Goal: Information Seeking & Learning: Learn about a topic

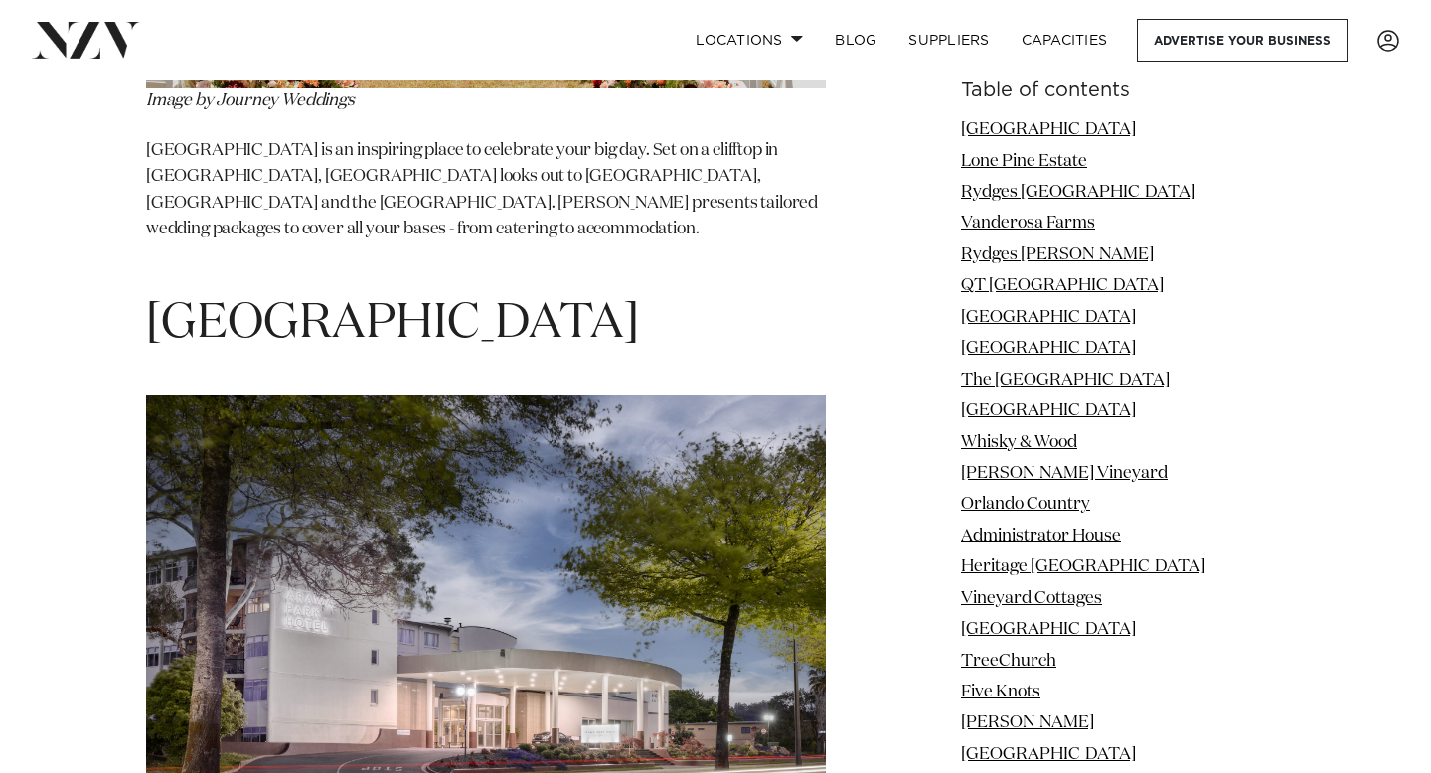
scroll to position [7521, 0]
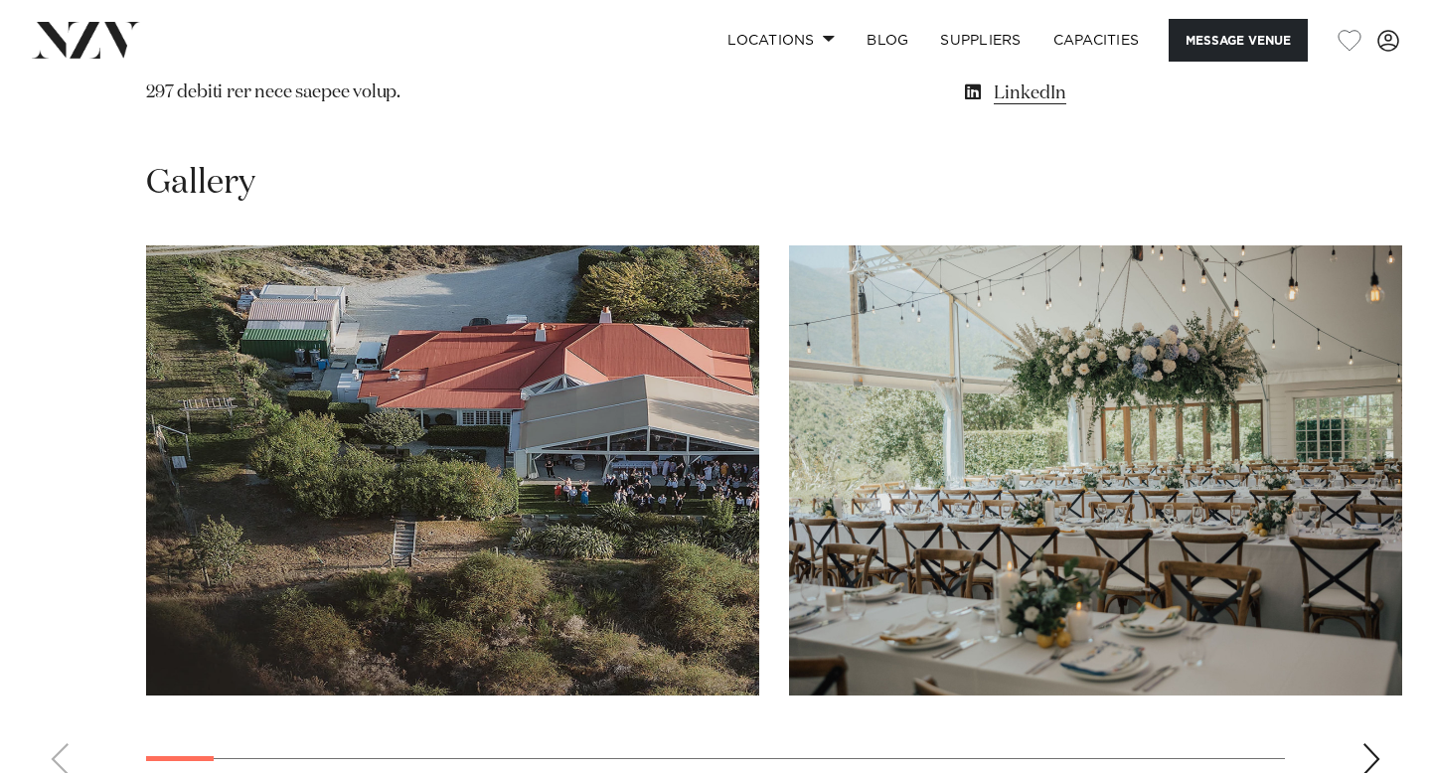
scroll to position [2035, 0]
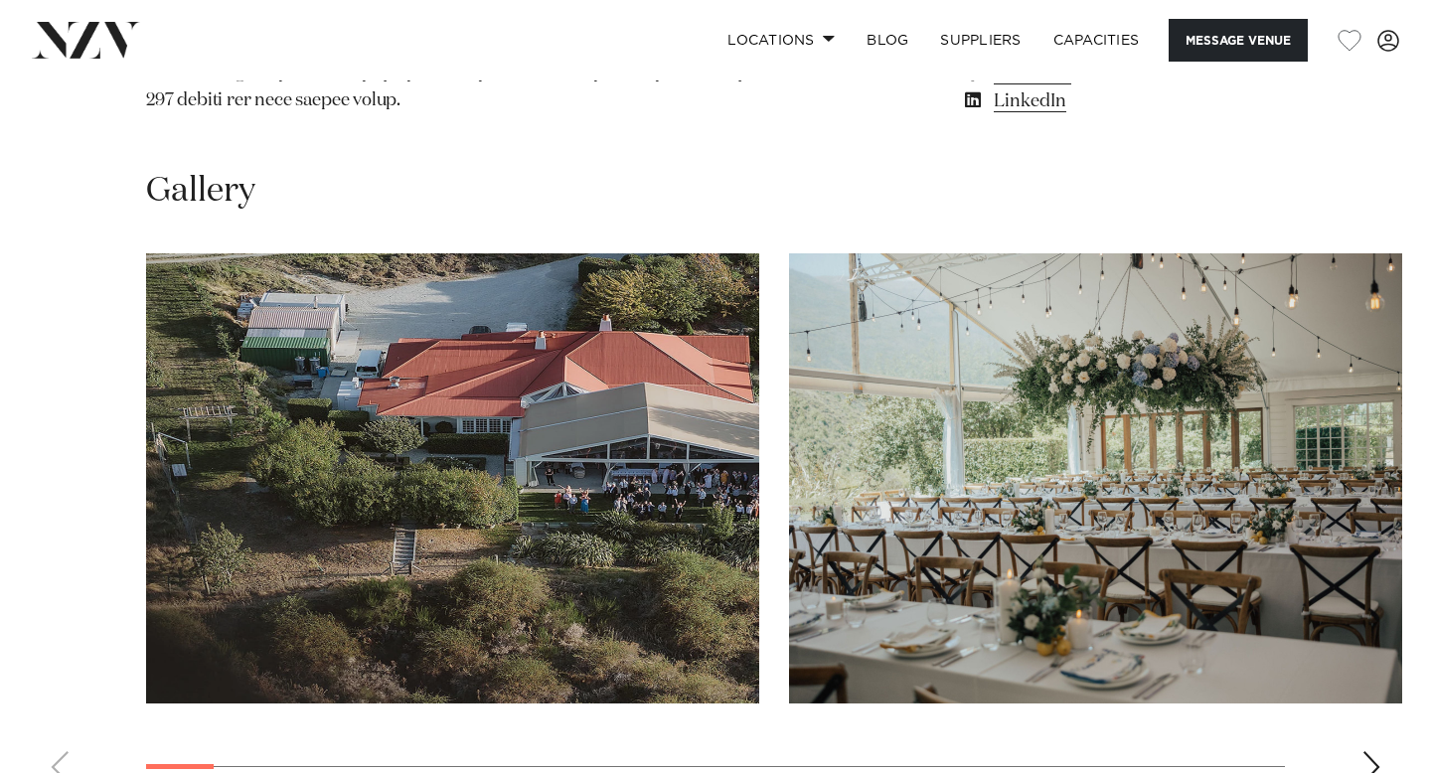
click at [1040, 635] on img "2 / 30" at bounding box center [1095, 478] width 613 height 450
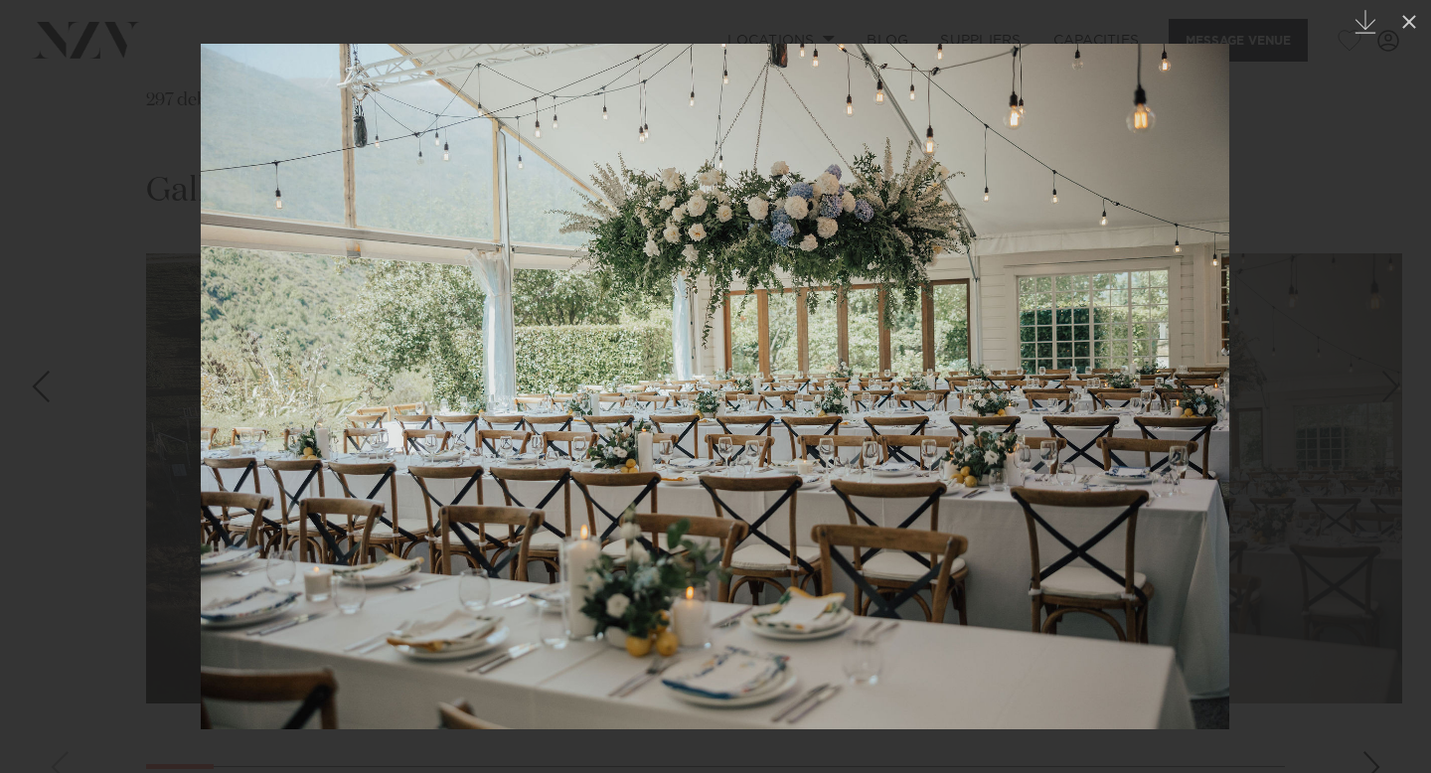
click at [1102, 545] on img at bounding box center [715, 387] width 1028 height 686
click at [1243, 363] on div at bounding box center [715, 386] width 1431 height 773
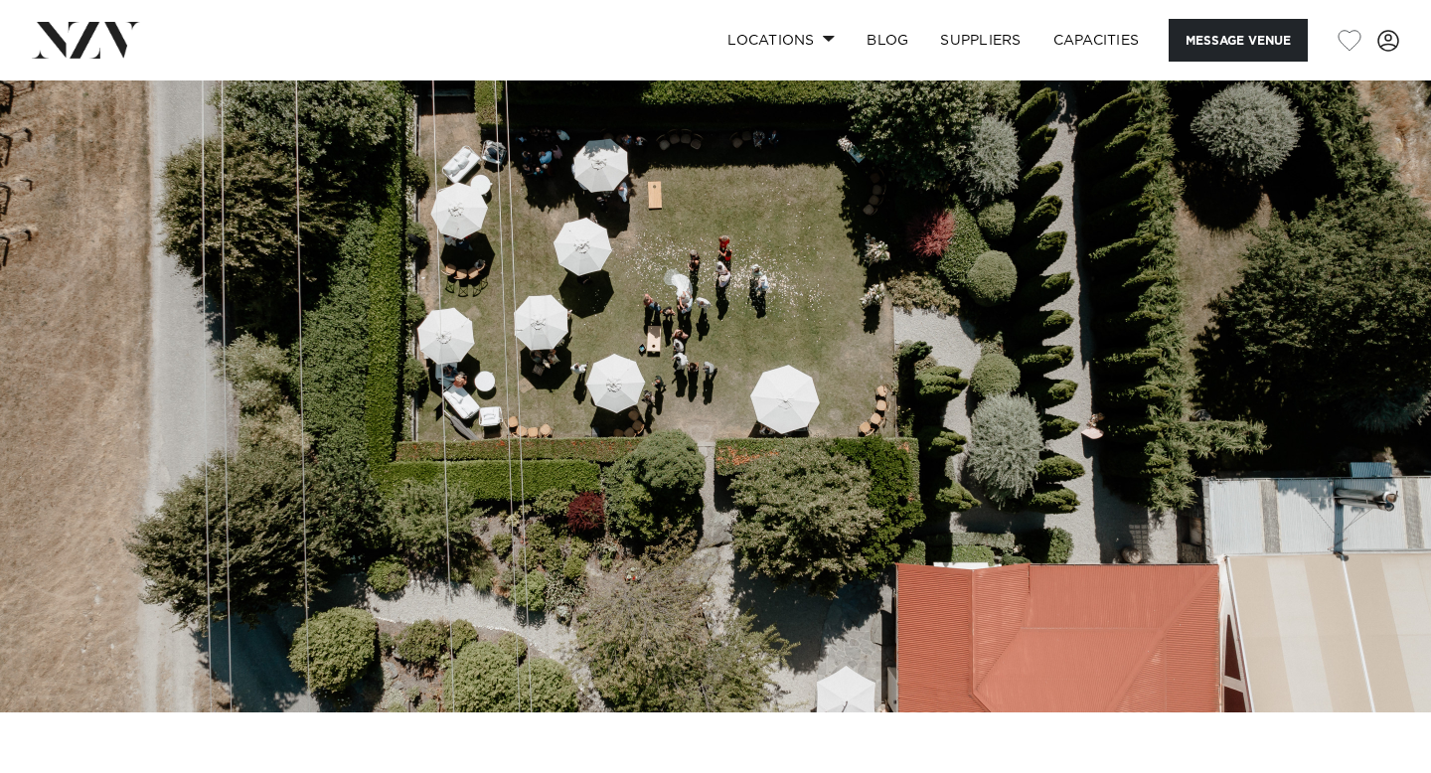
scroll to position [41, 0]
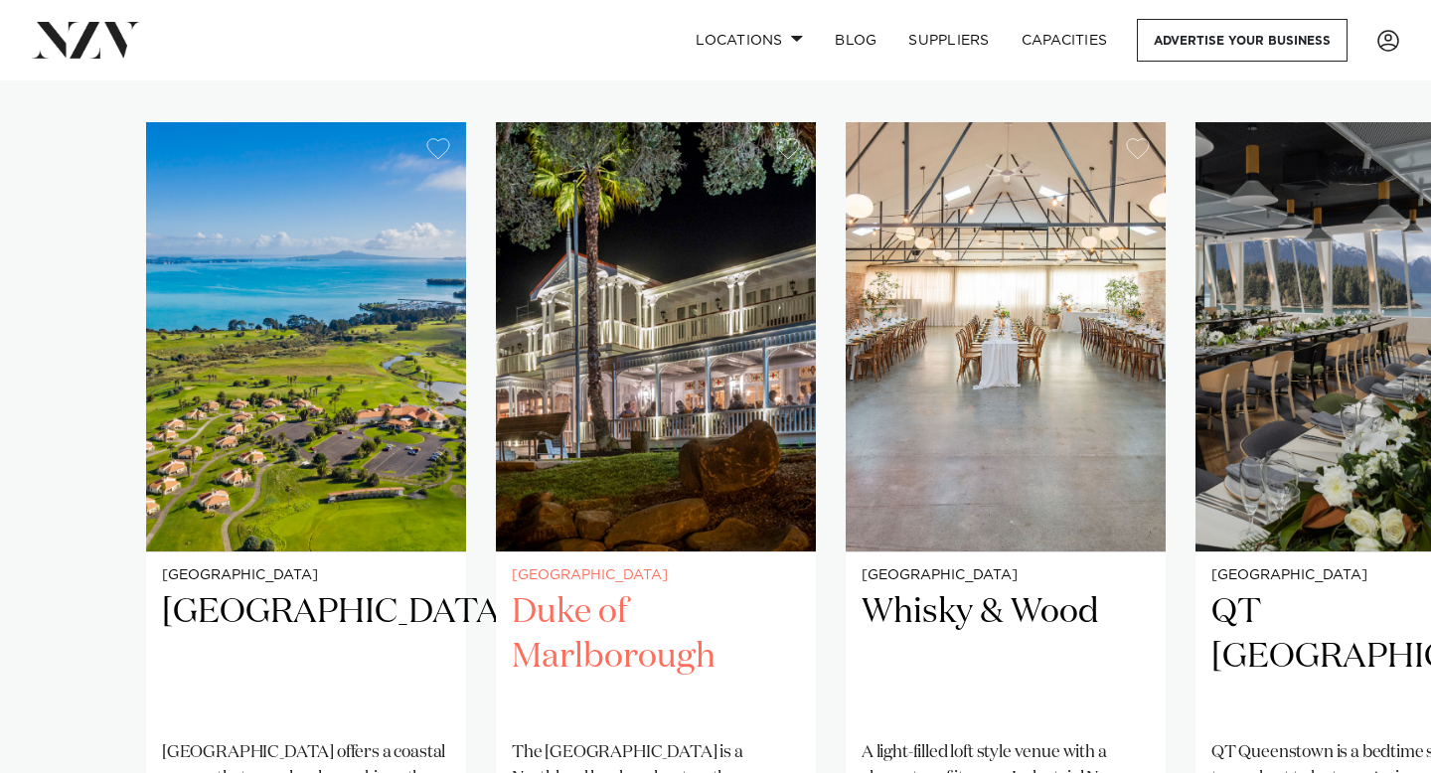
scroll to position [1382, 0]
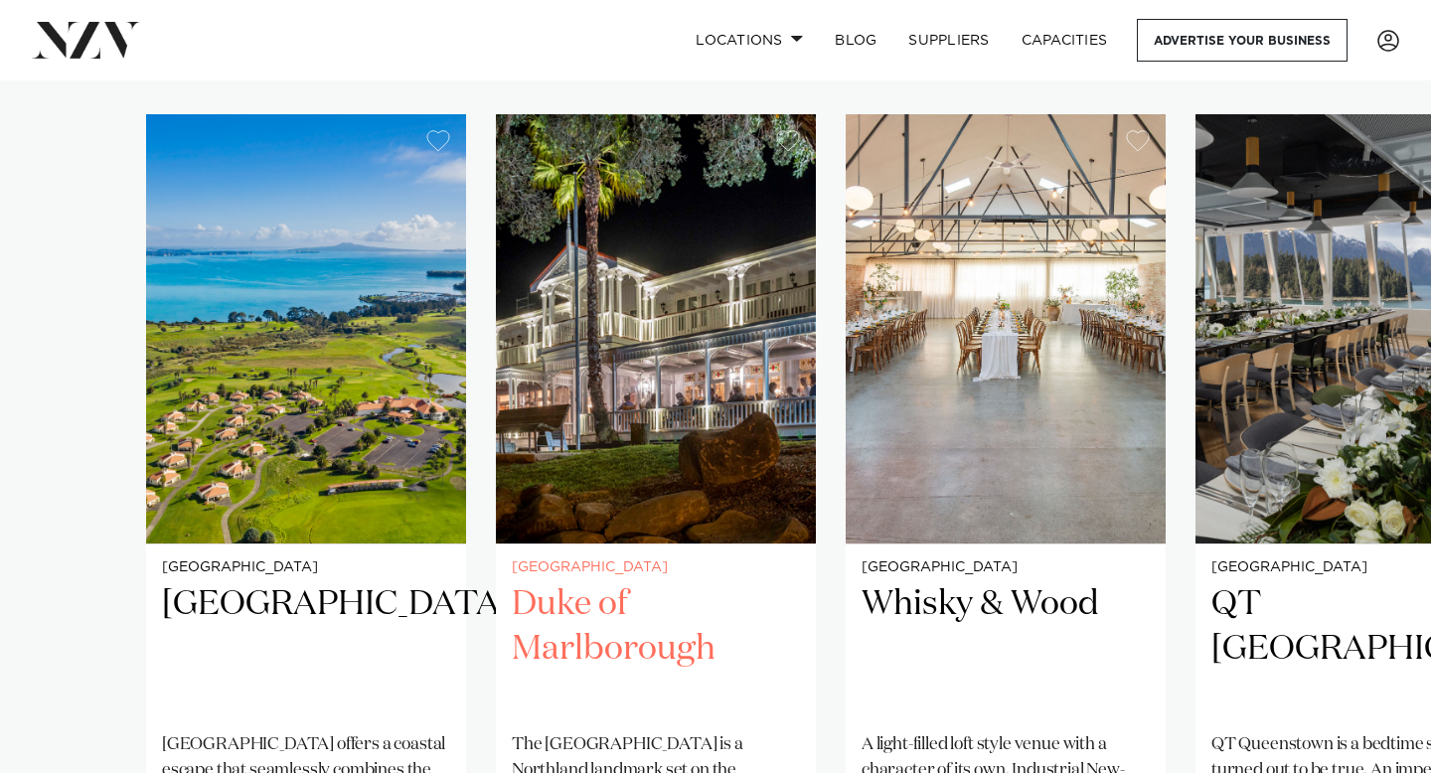
click at [647, 567] on small "[GEOGRAPHIC_DATA]" at bounding box center [656, 567] width 288 height 15
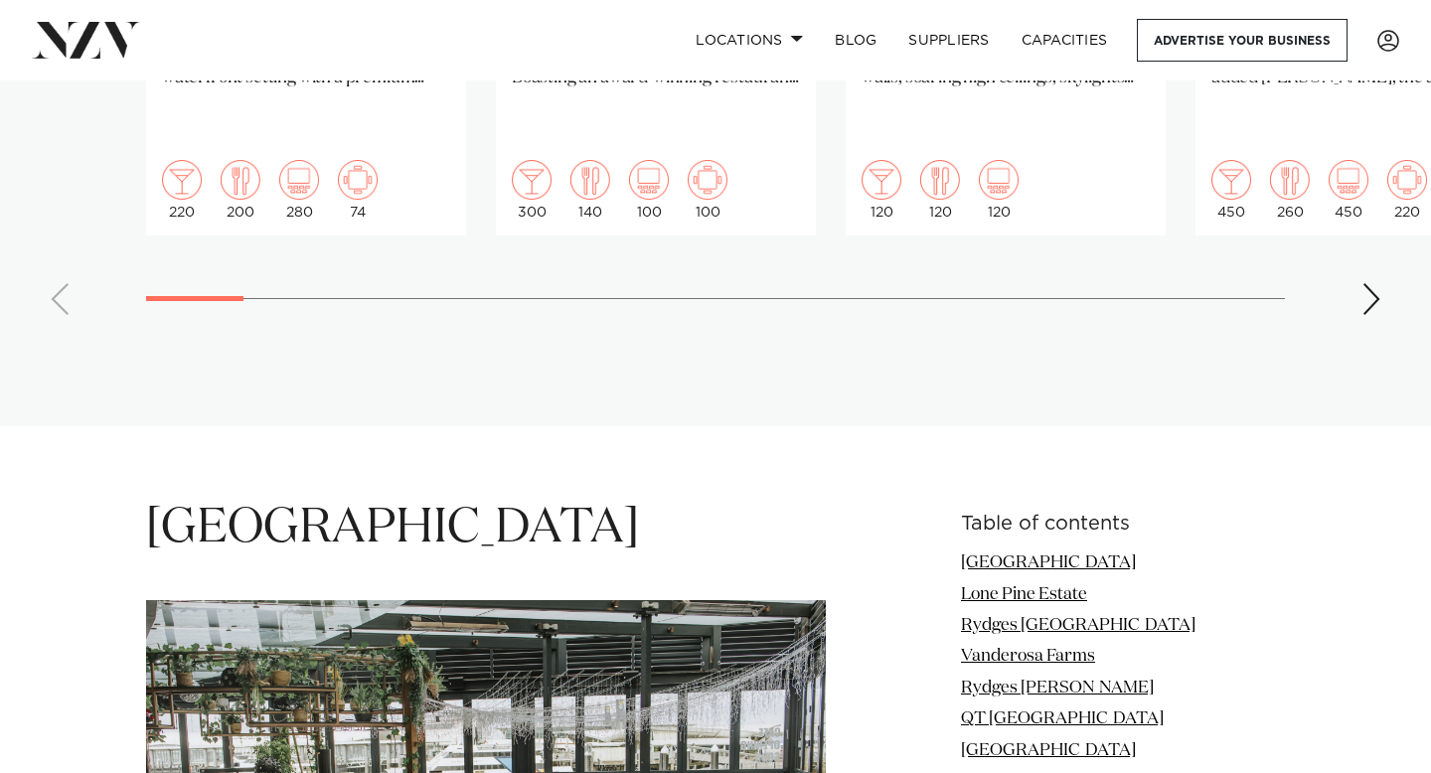
scroll to position [2118, 0]
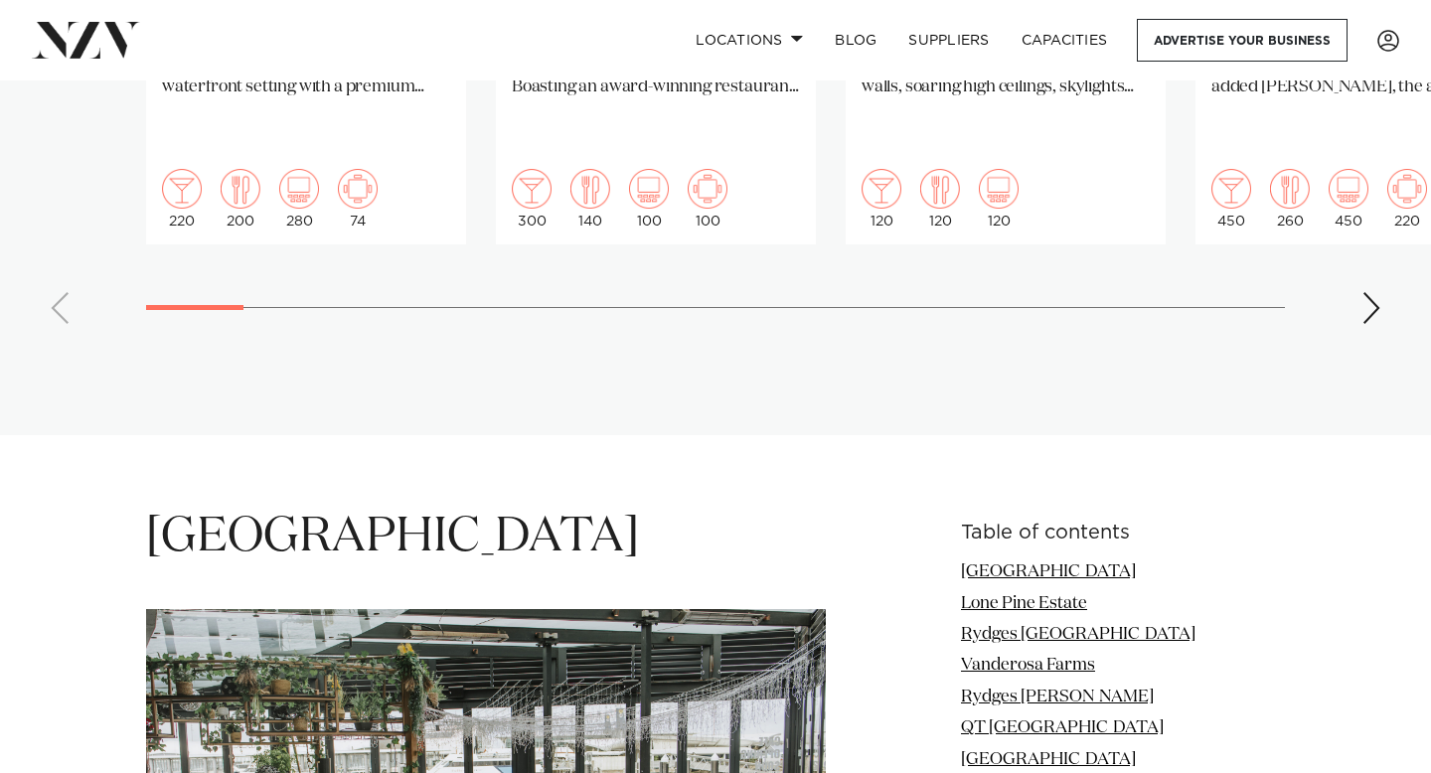
click at [1367, 292] on div "Next slide" at bounding box center [1371, 308] width 20 height 32
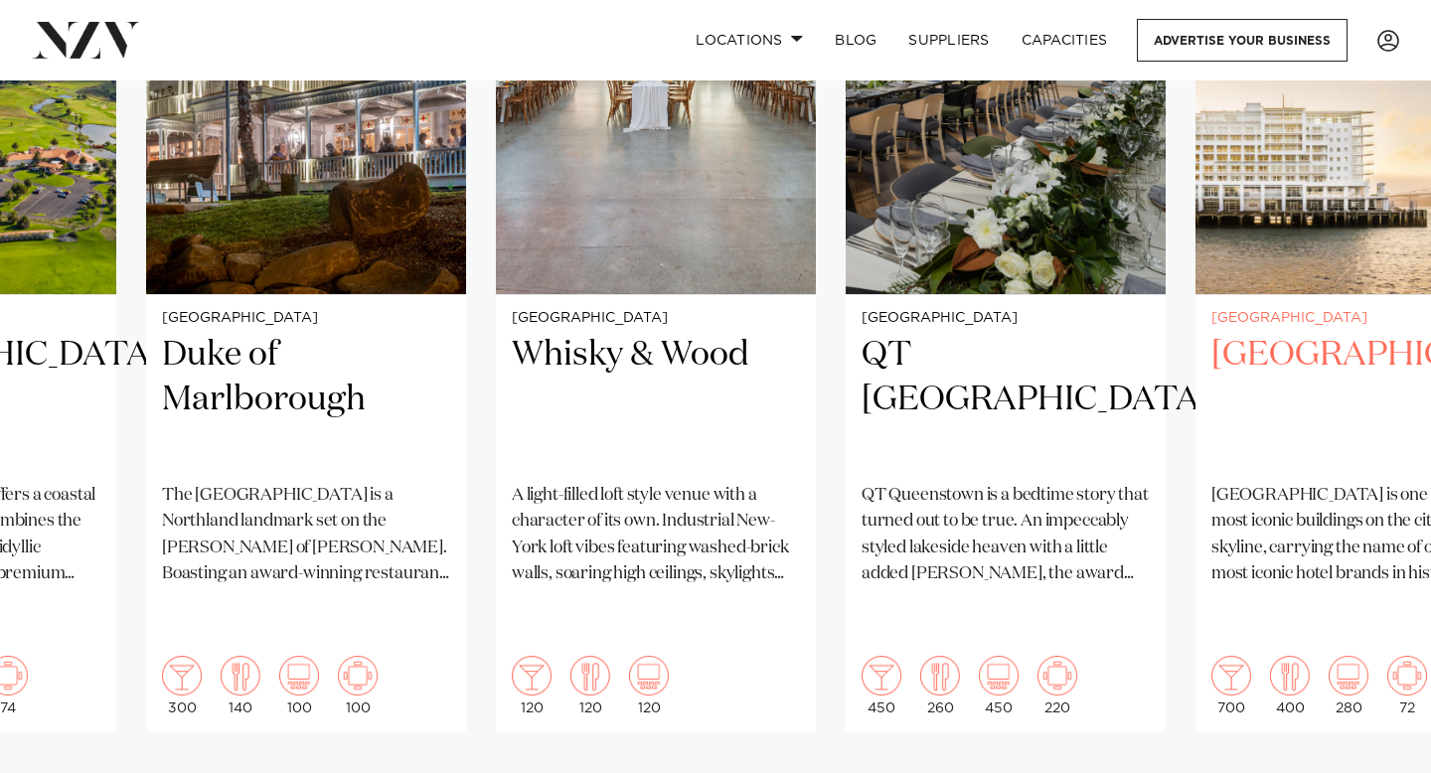
scroll to position [1632, 0]
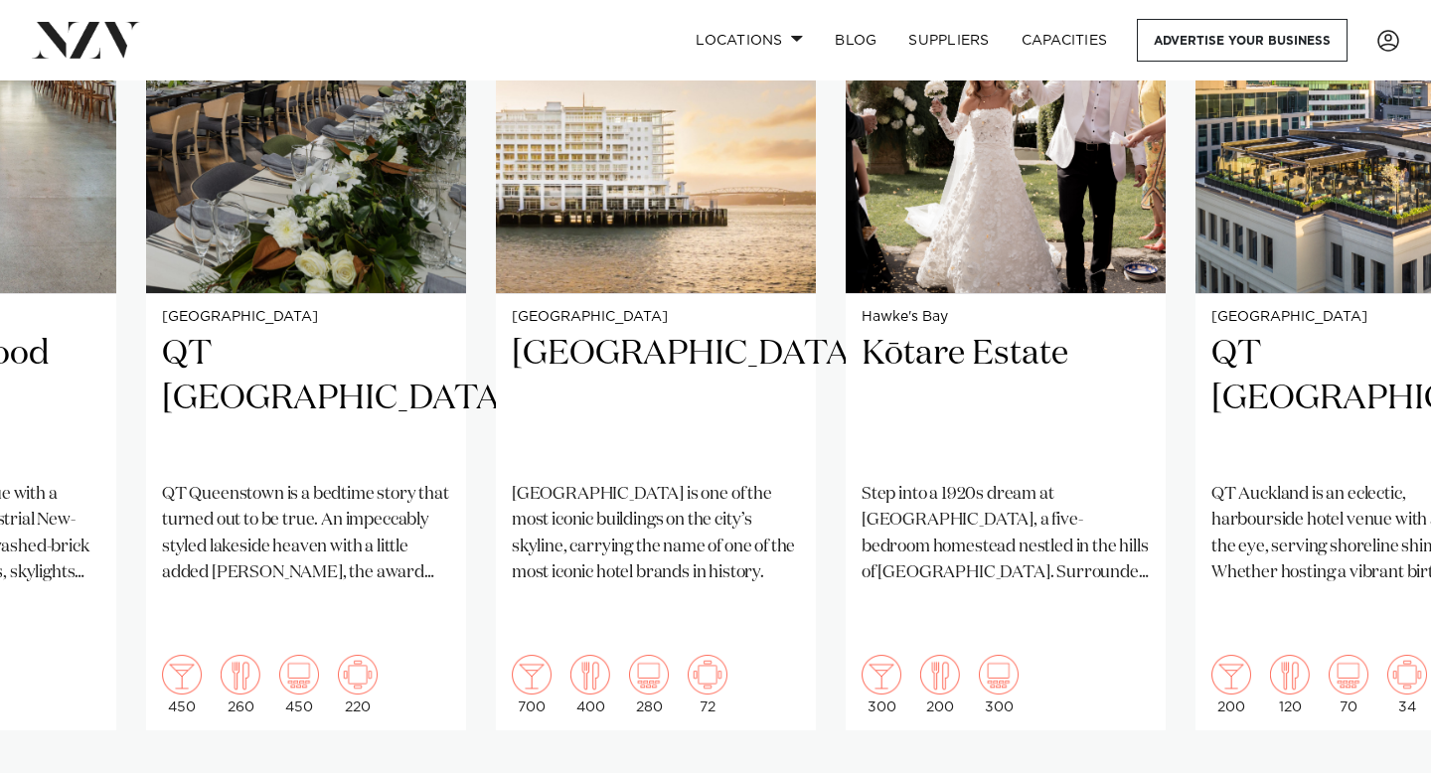
scroll to position [1661, 0]
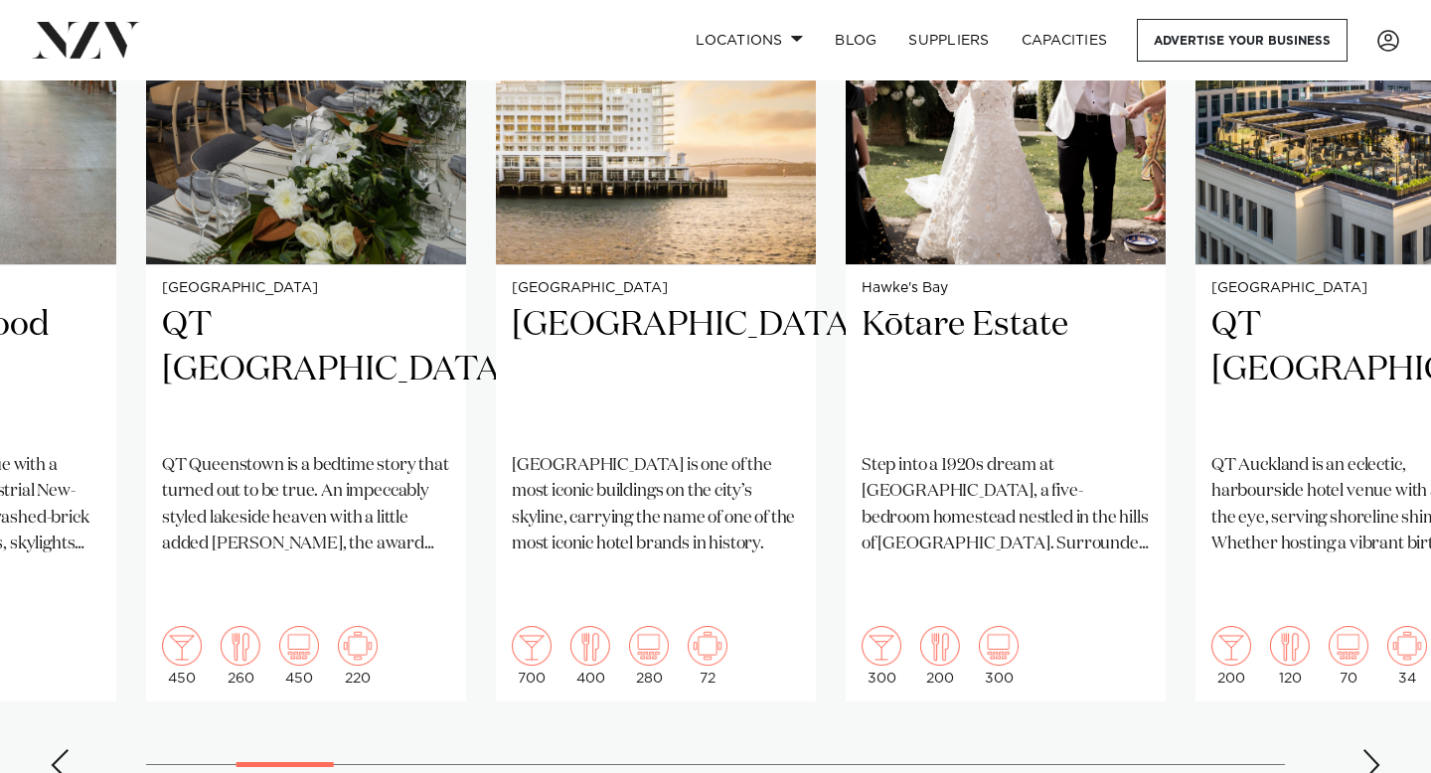
click at [1366, 749] on div "Next slide" at bounding box center [1371, 765] width 20 height 32
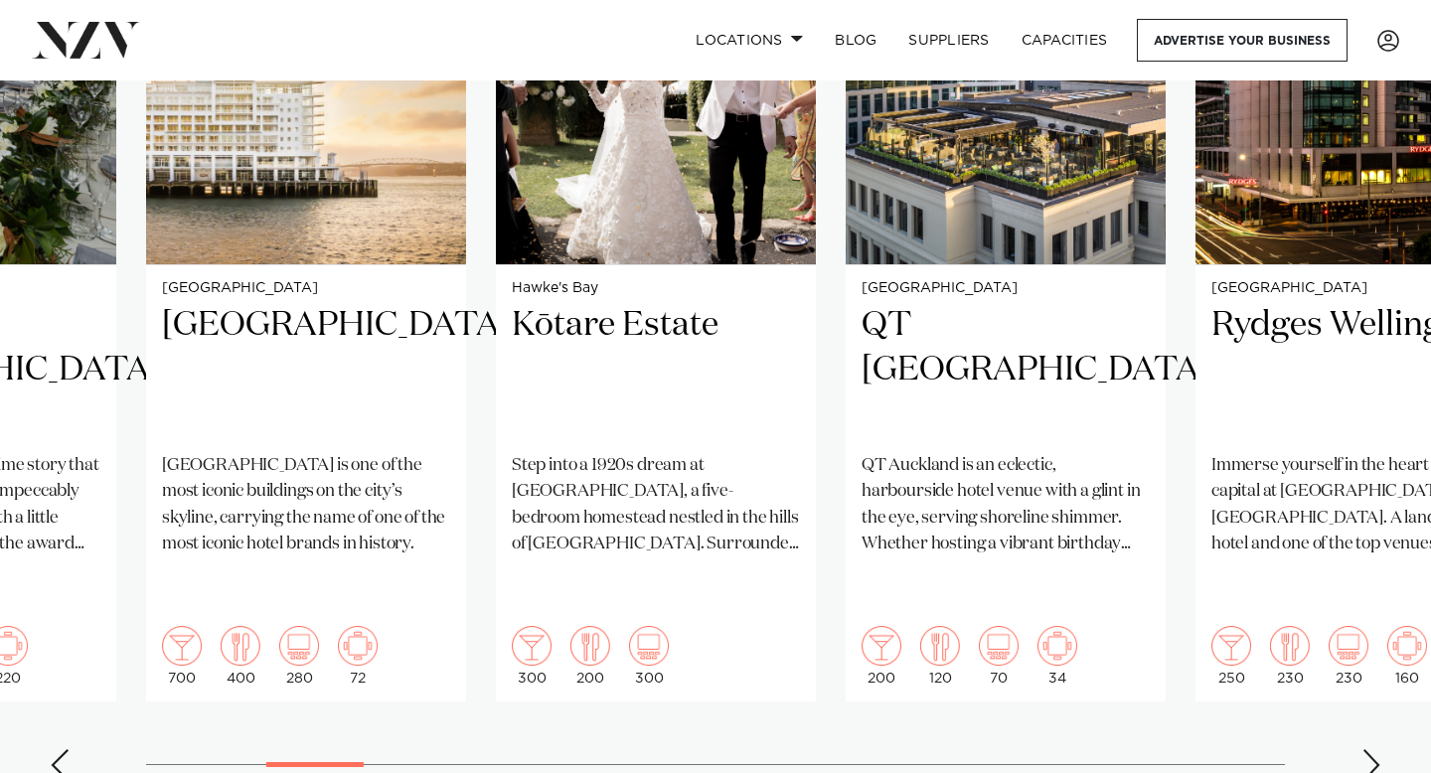
click at [1365, 749] on div "Next slide" at bounding box center [1371, 765] width 20 height 32
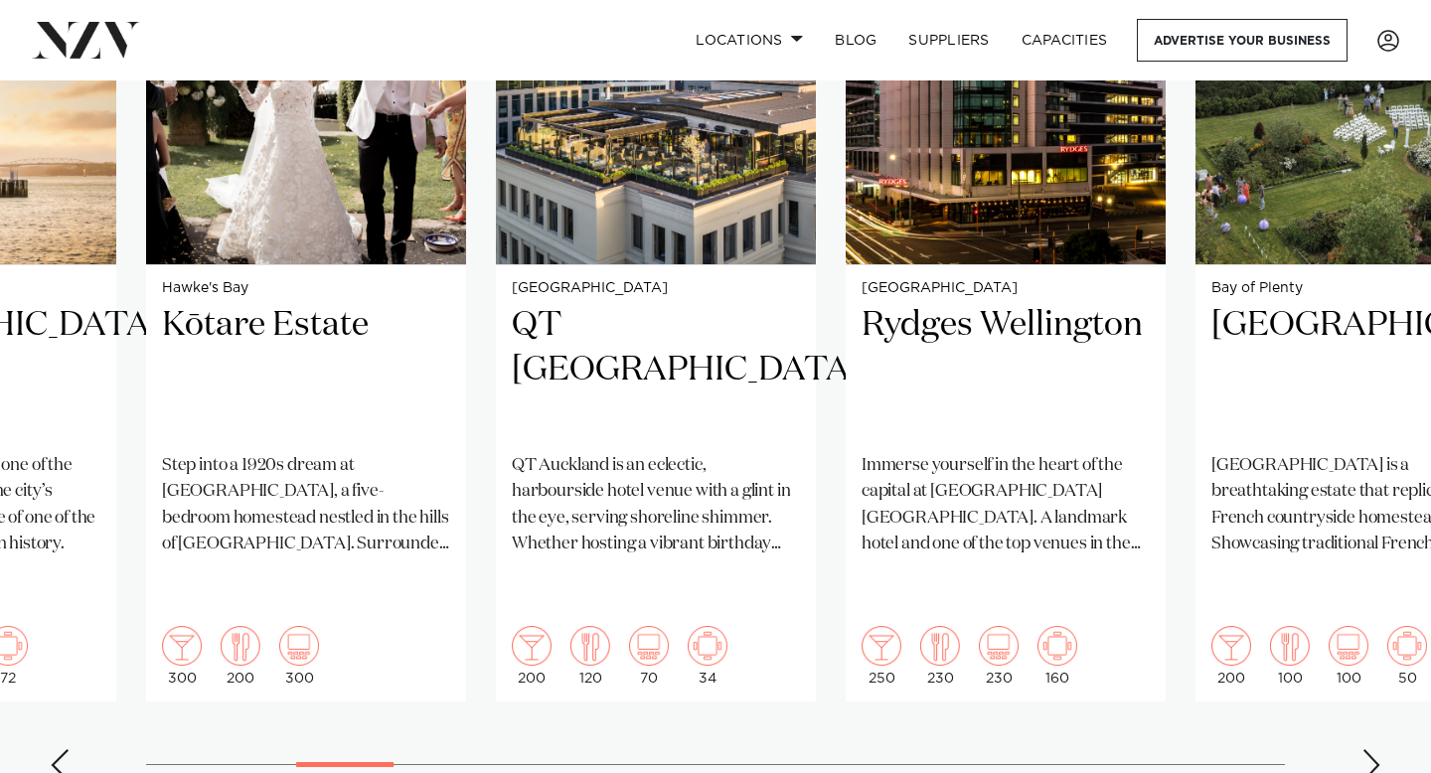
click at [1363, 749] on div "Next slide" at bounding box center [1371, 765] width 20 height 32
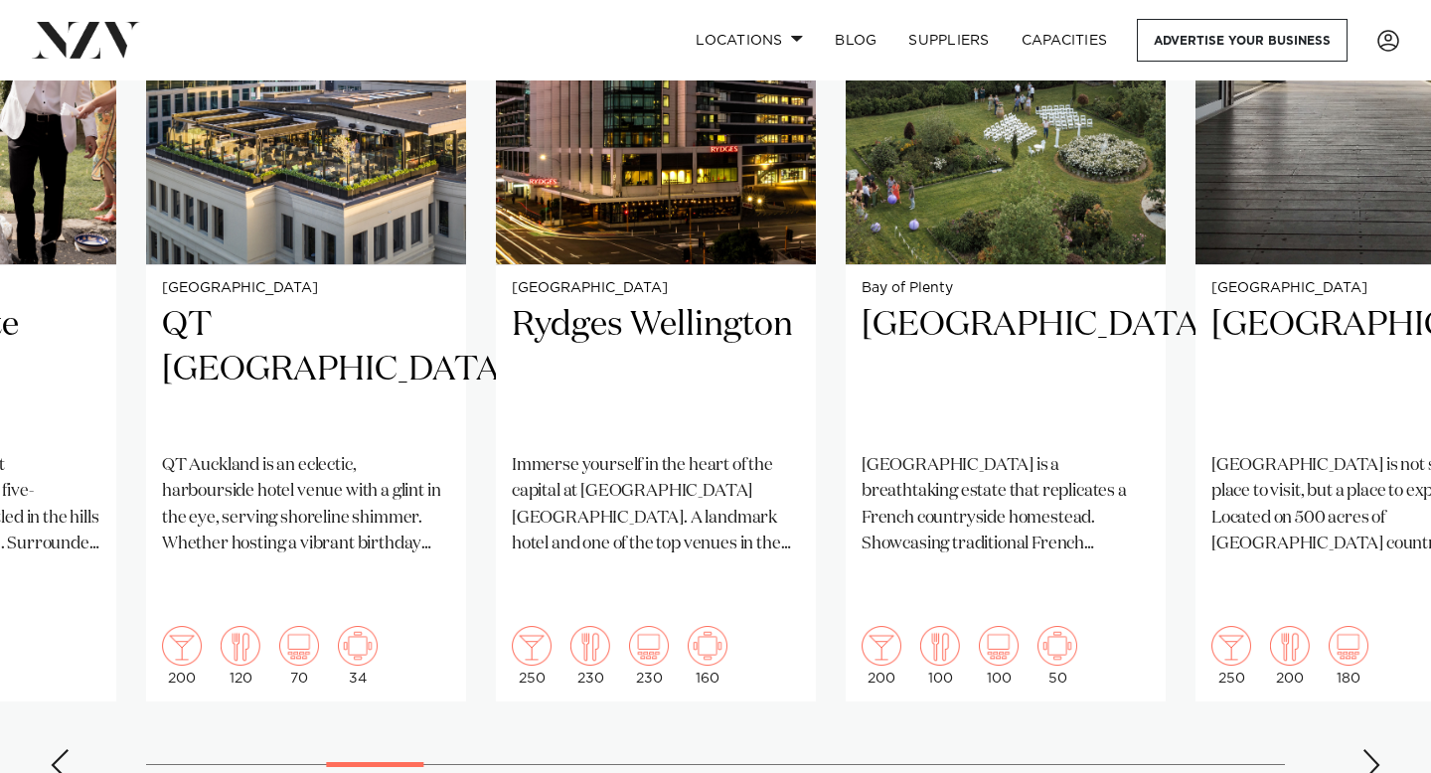
click at [1363, 749] on div "Next slide" at bounding box center [1371, 765] width 20 height 32
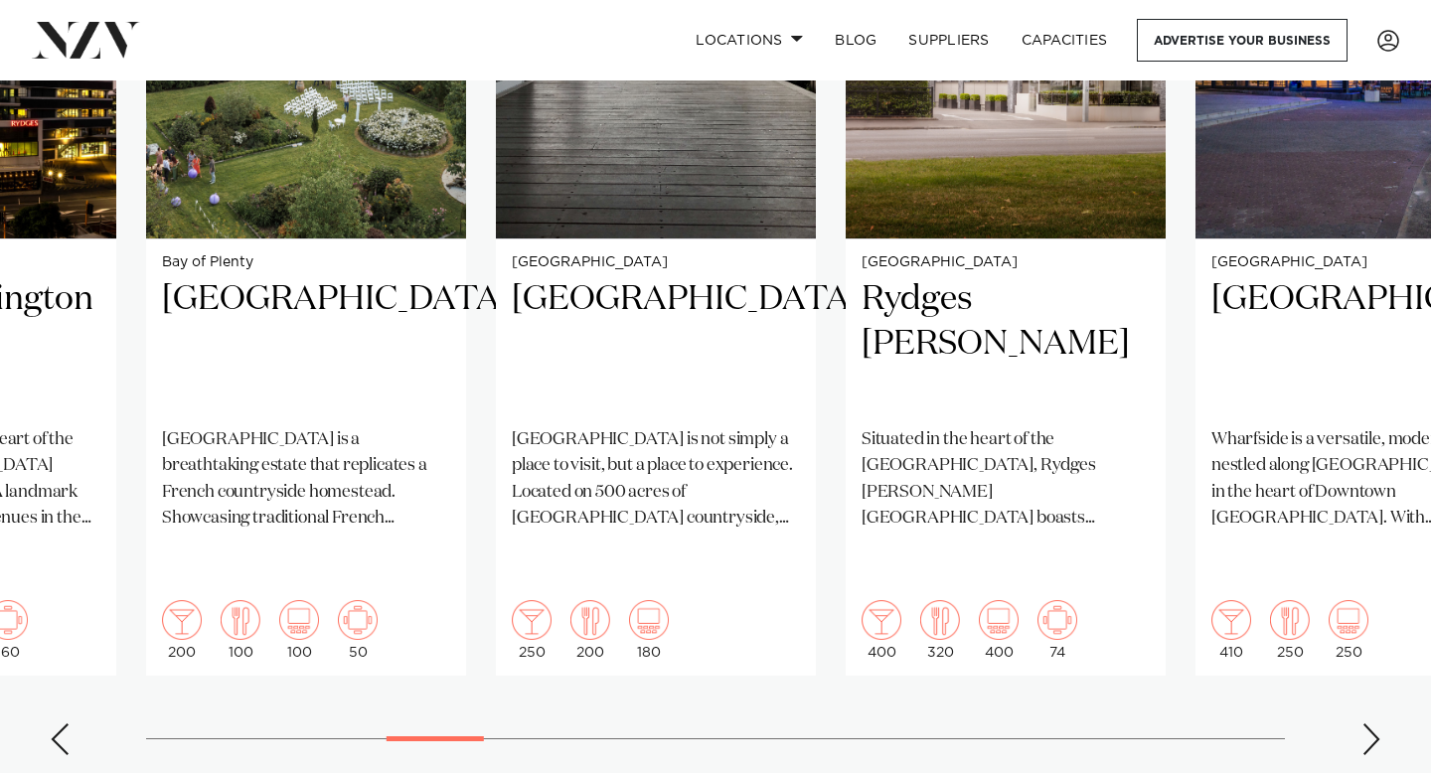
scroll to position [1699, 0]
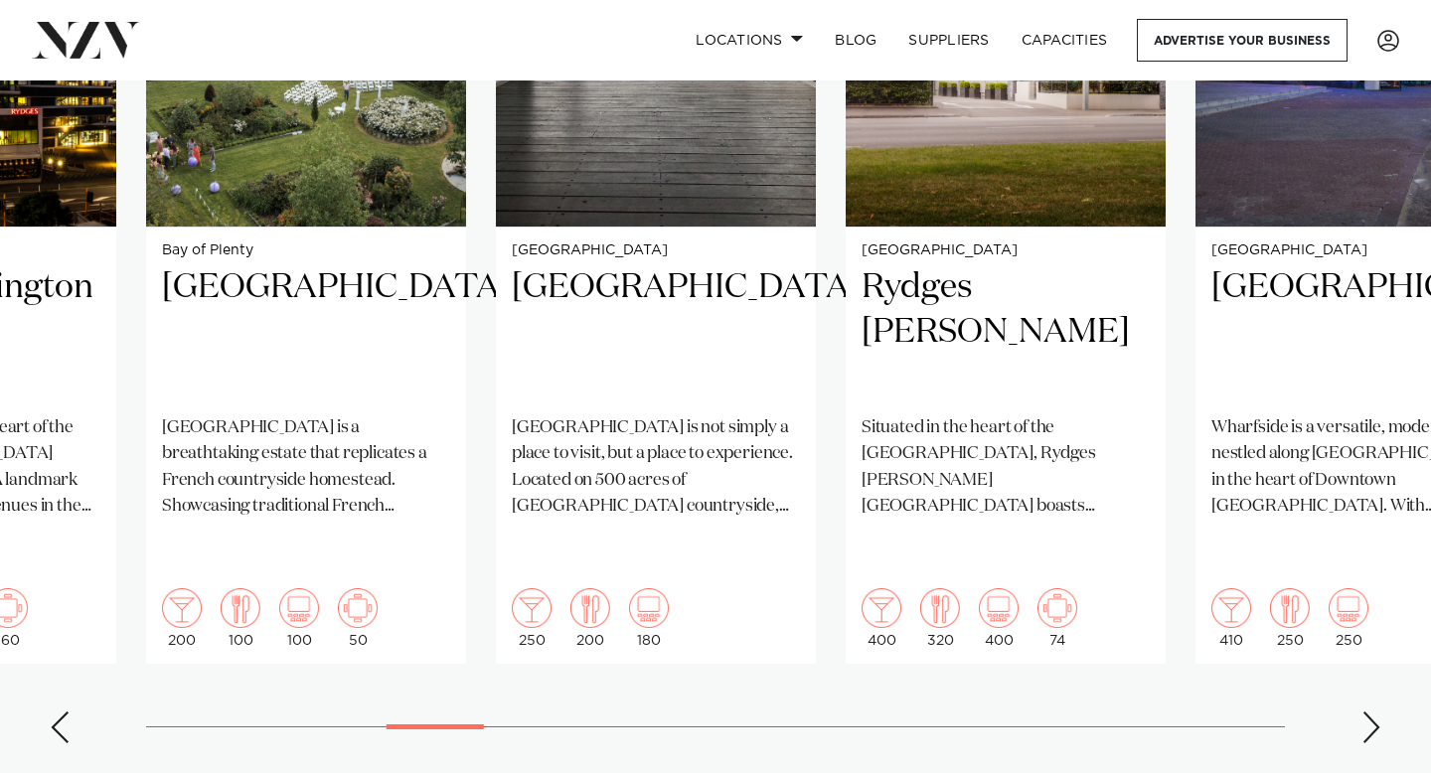
click at [1370, 711] on div "Next slide" at bounding box center [1371, 727] width 20 height 32
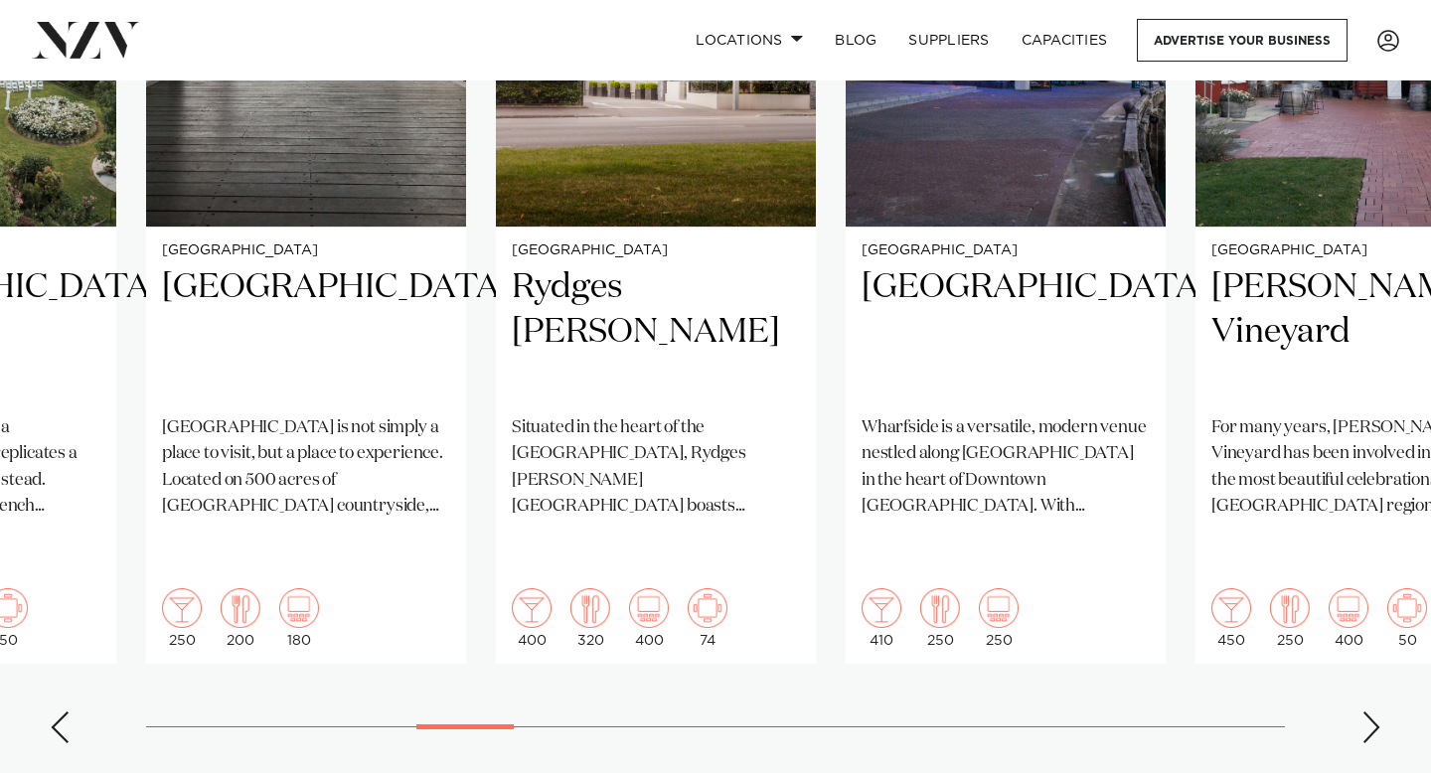
click at [1370, 711] on div "Next slide" at bounding box center [1371, 727] width 20 height 32
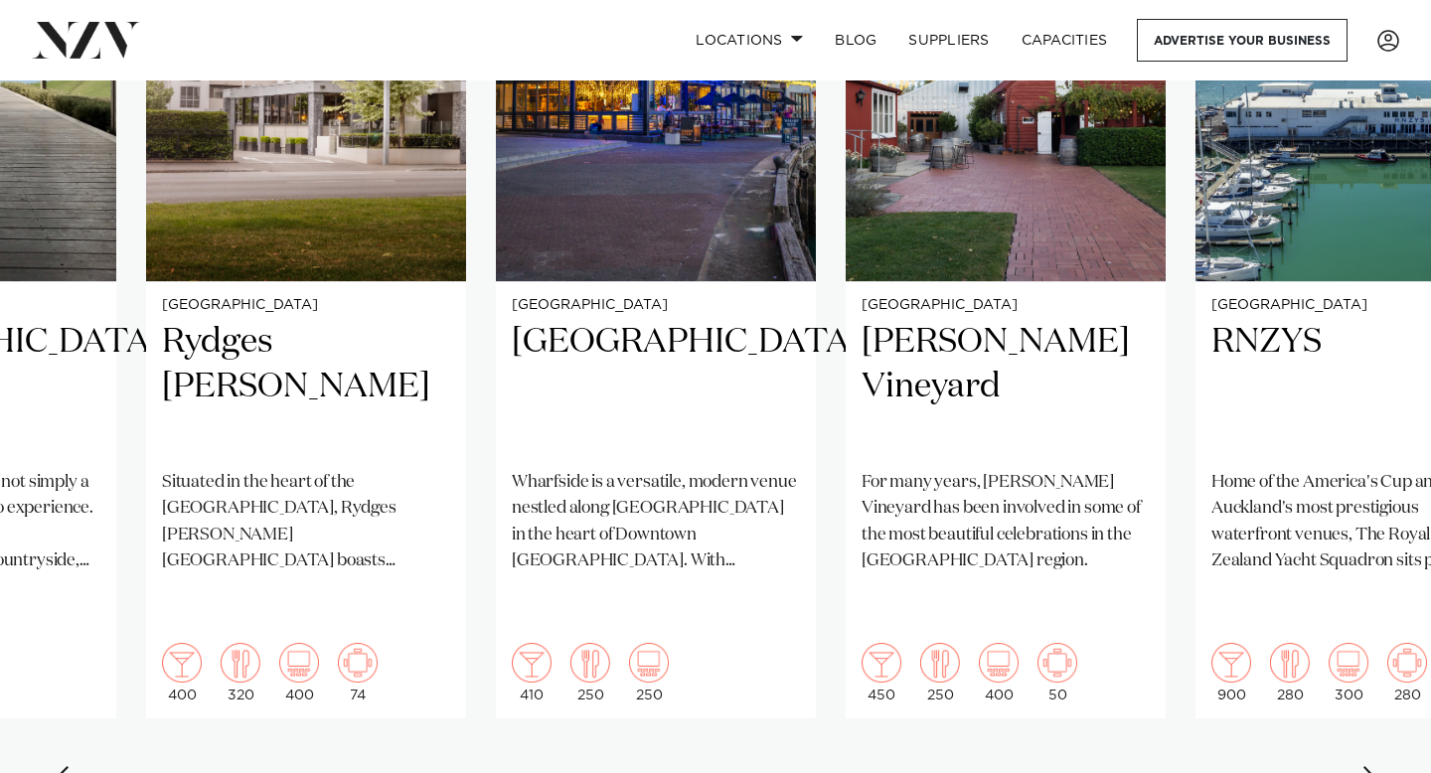
scroll to position [1645, 0]
click at [1372, 765] on div "Next slide" at bounding box center [1371, 781] width 20 height 32
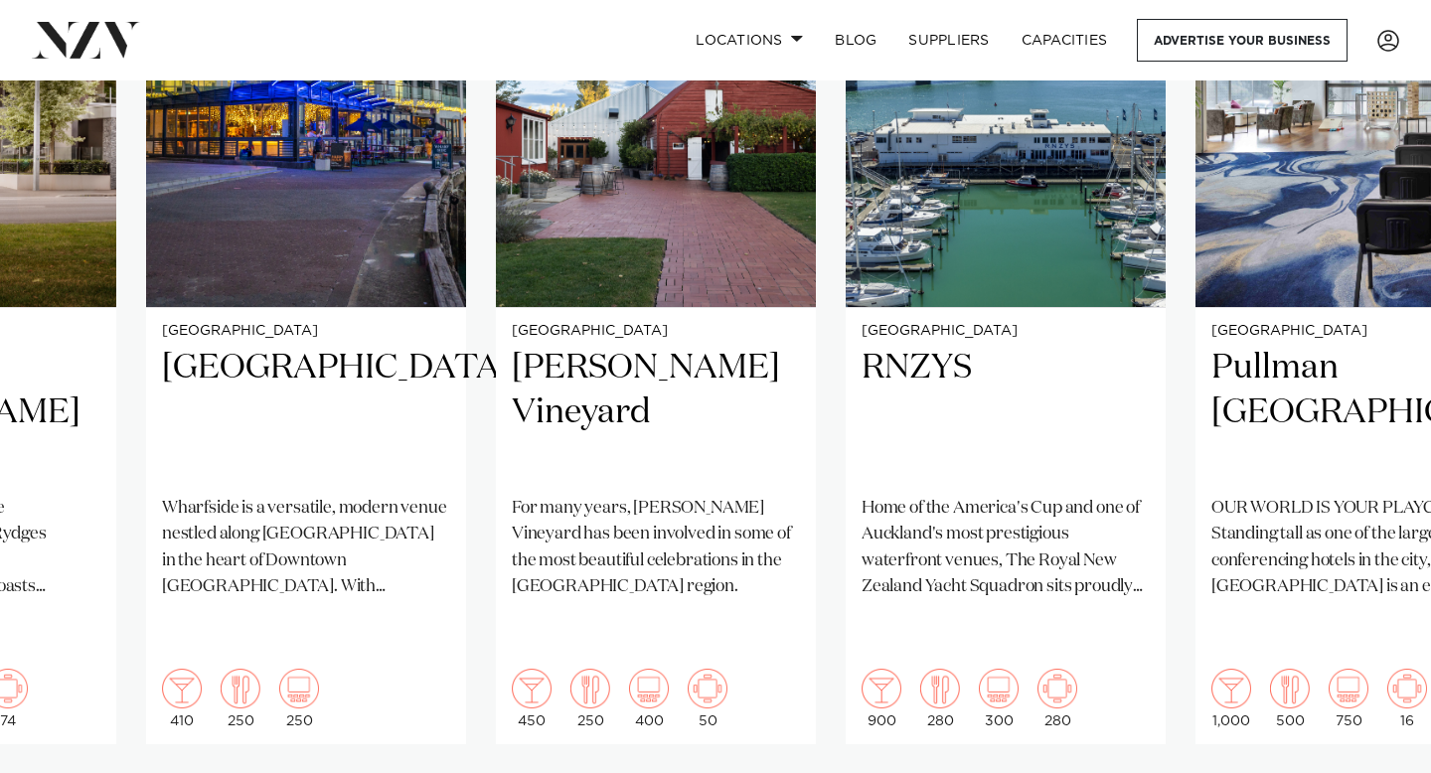
scroll to position [1615, 0]
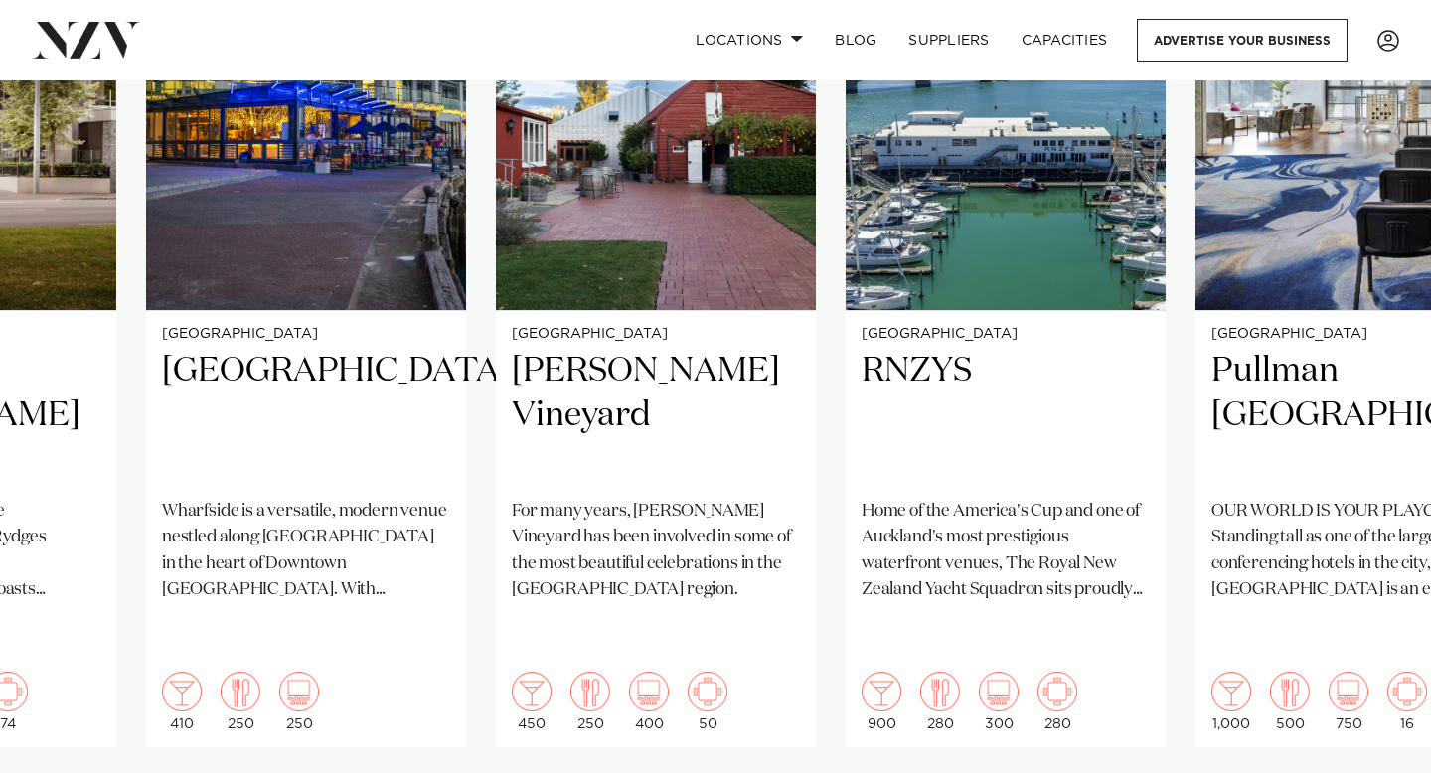
click at [1372, 731] on swiper-container "Auckland Rydges Formosa Golf Resort Rydges Formosa Golf Resort offers a coastal…" at bounding box center [715, 362] width 1431 height 962
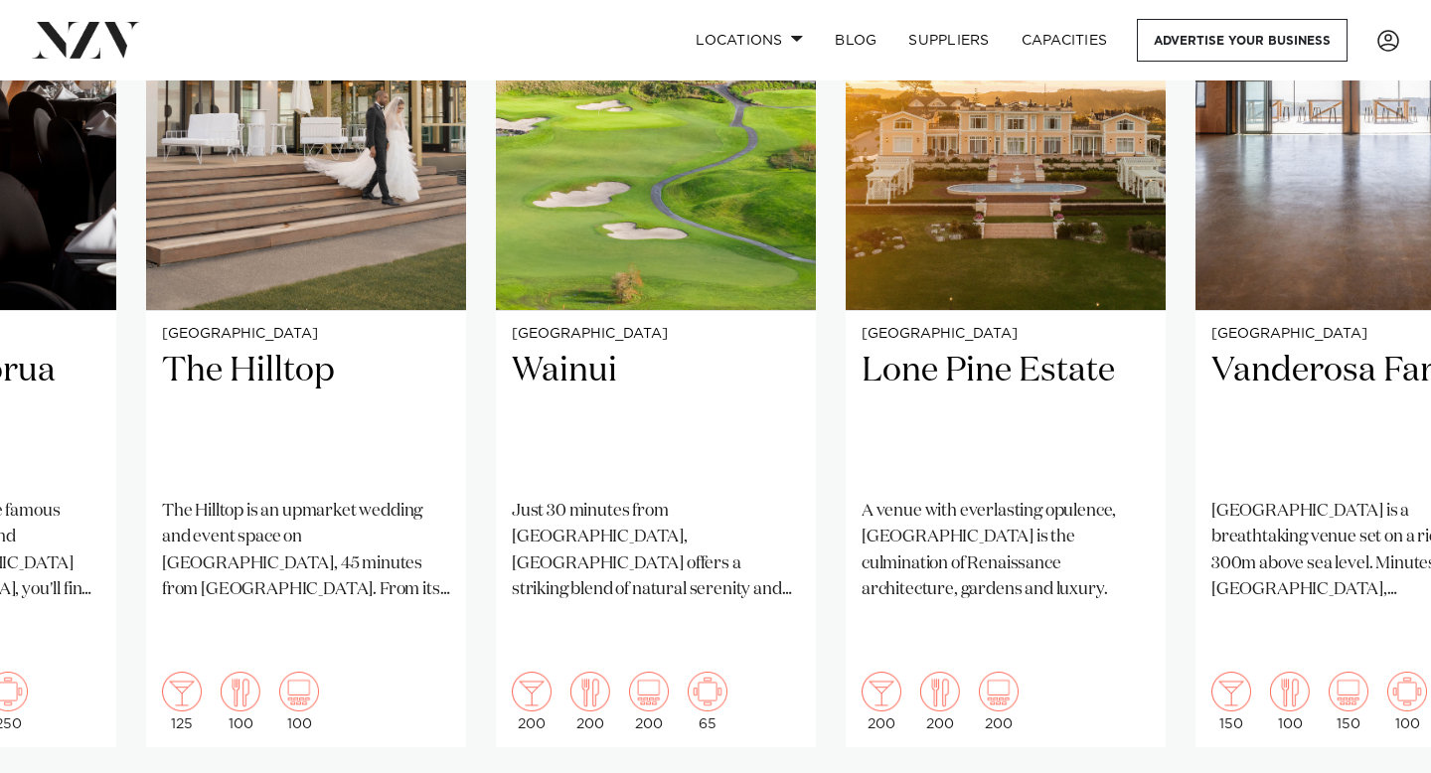
click at [1360, 763] on swiper-container "Auckland Rydges Formosa Golf Resort Rydges Formosa Golf Resort offers a coastal…" at bounding box center [715, 362] width 1431 height 962
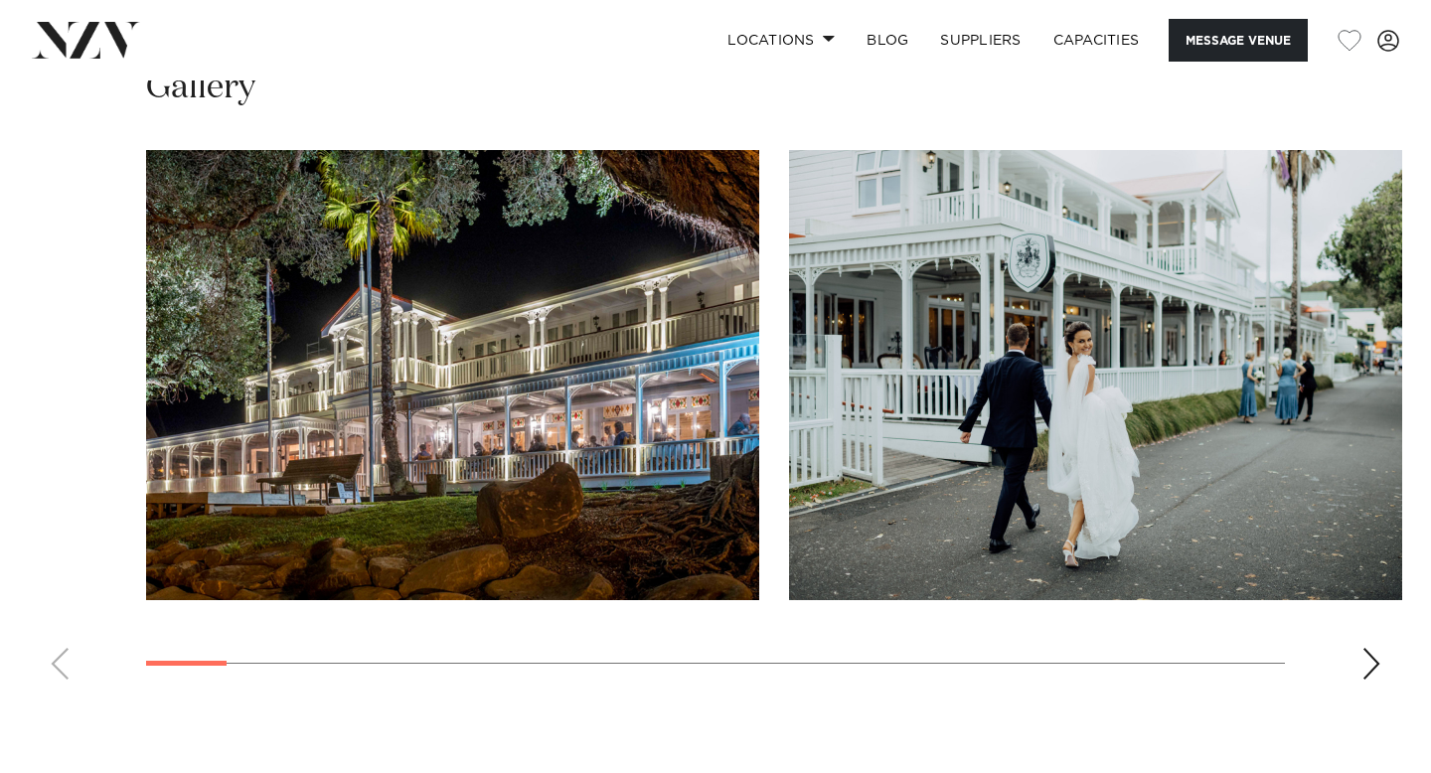
scroll to position [2019, 0]
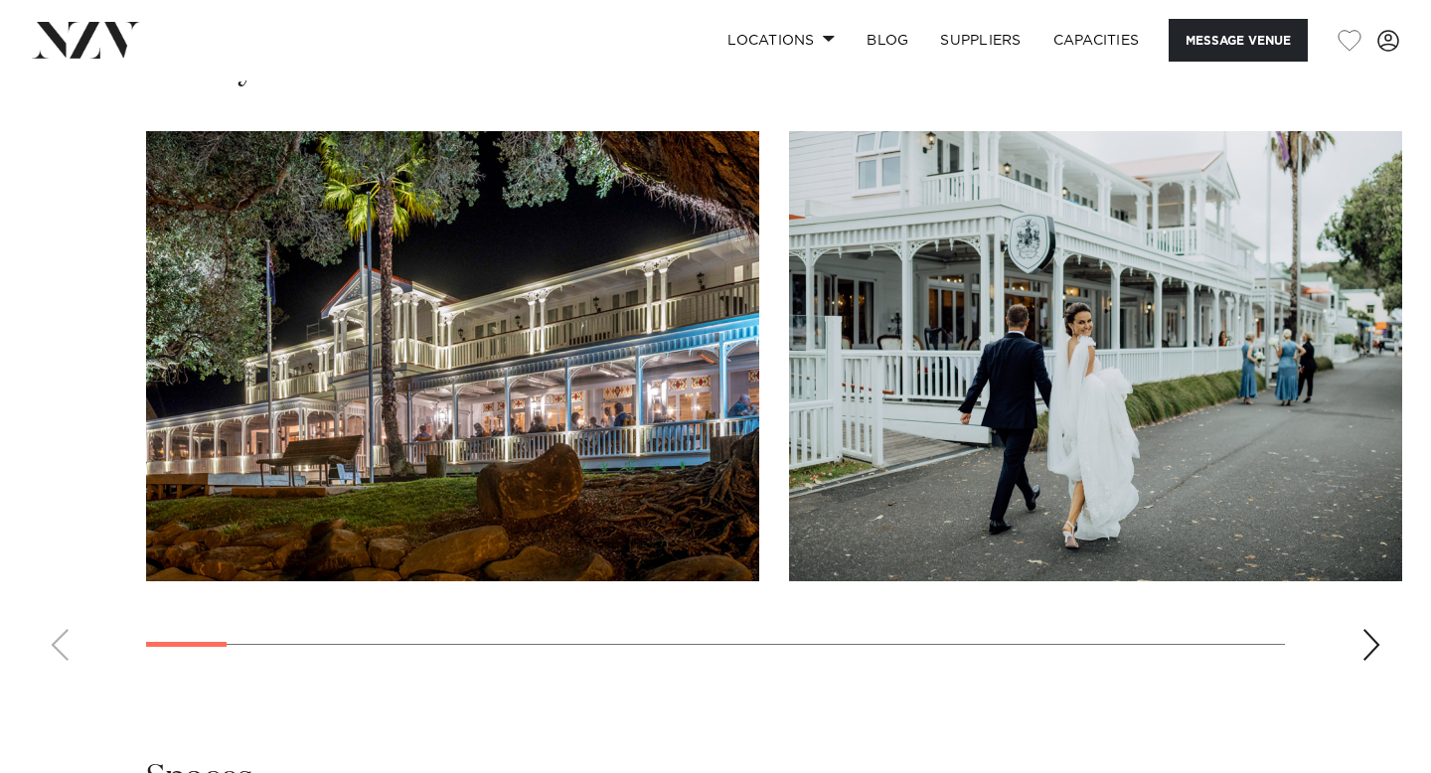
click at [1389, 642] on swiper-container at bounding box center [715, 403] width 1431 height 545
click at [1368, 645] on div "Next slide" at bounding box center [1371, 645] width 20 height 32
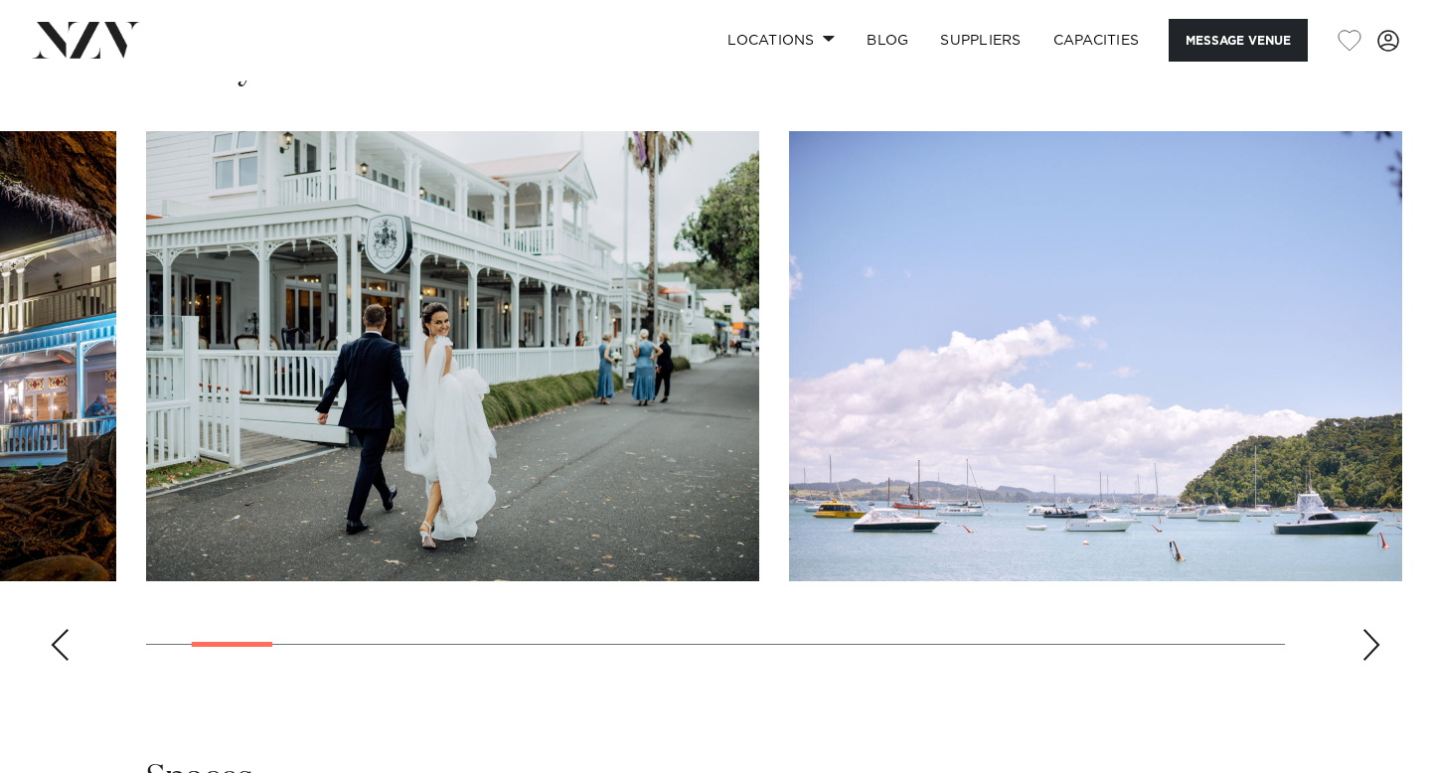
click at [1368, 645] on div "Next slide" at bounding box center [1371, 645] width 20 height 32
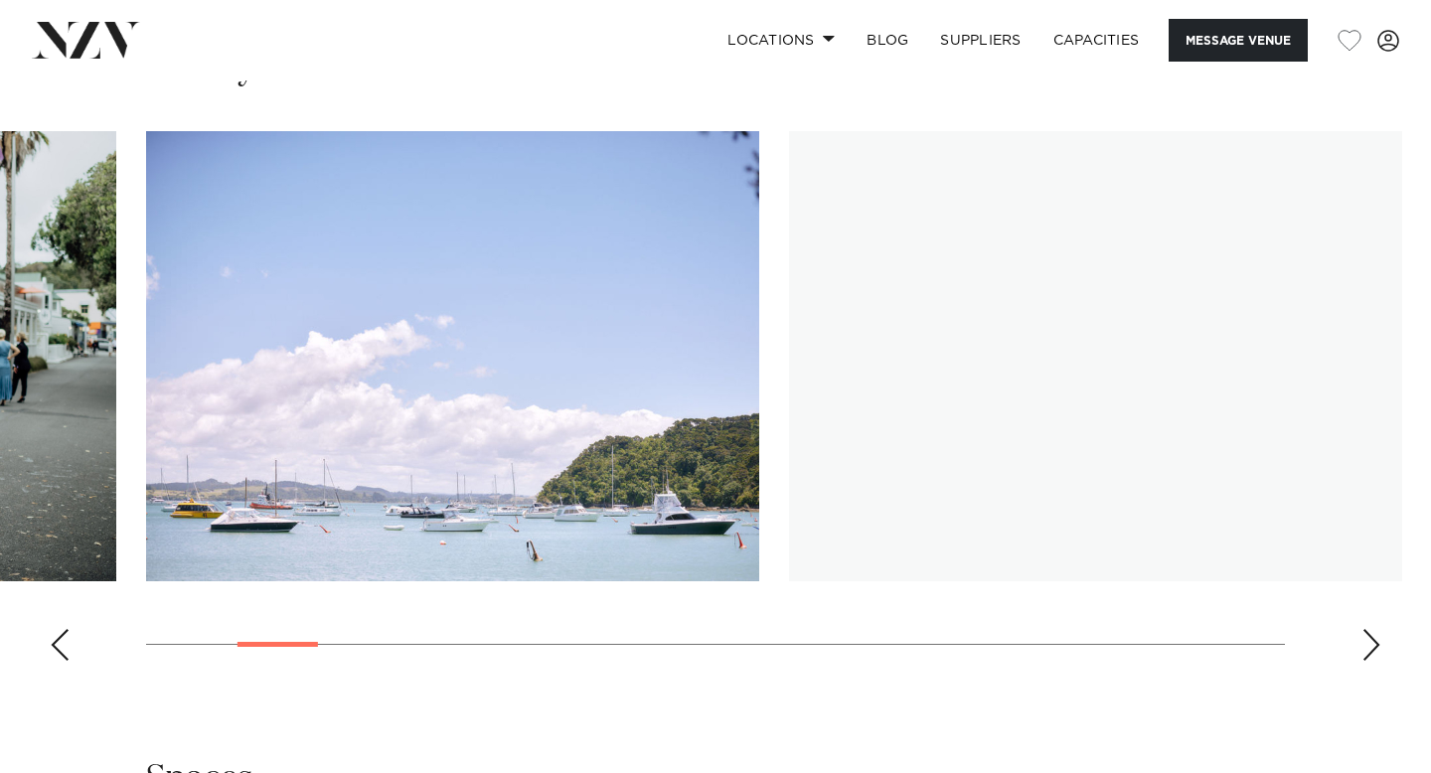
click at [1368, 645] on div "Next slide" at bounding box center [1371, 645] width 20 height 32
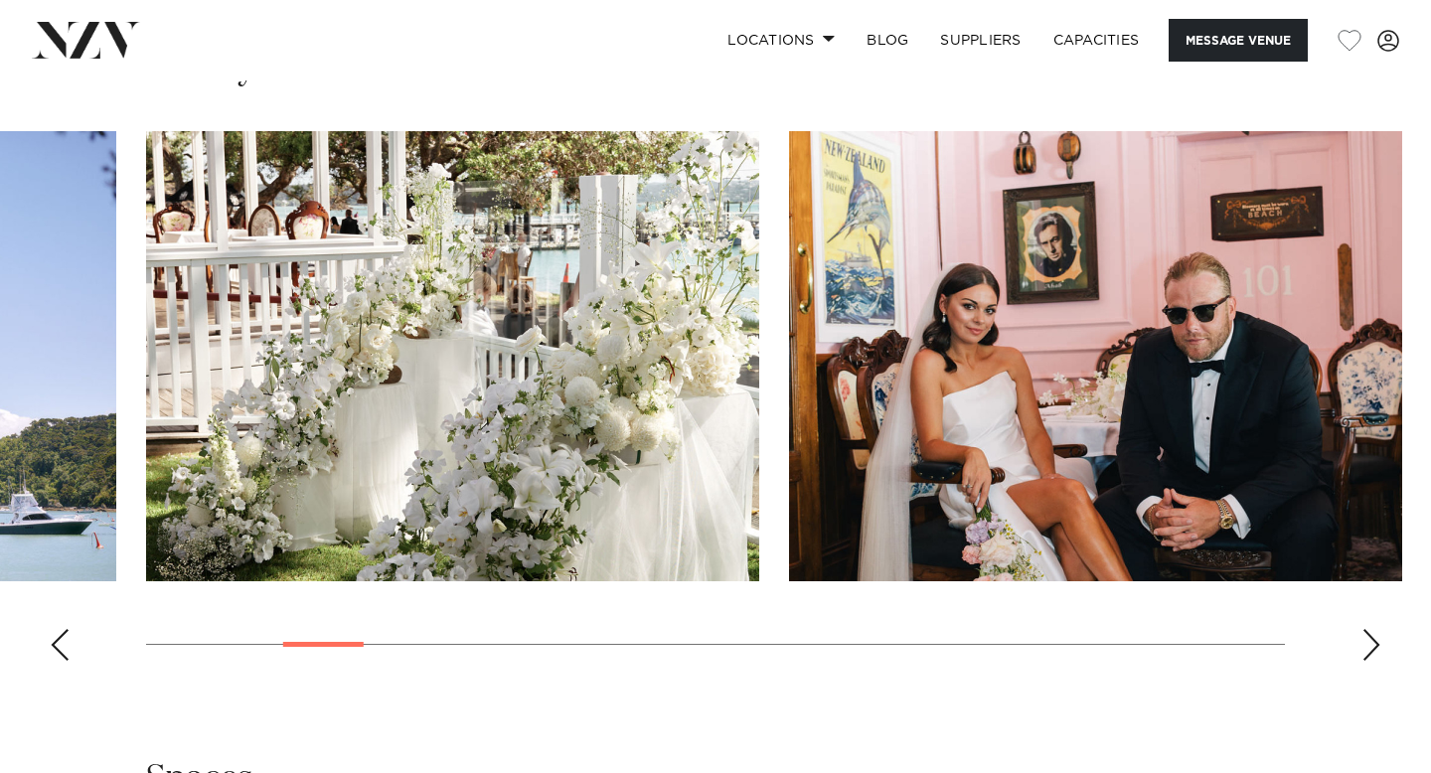
click at [1370, 648] on div "Next slide" at bounding box center [1371, 645] width 20 height 32
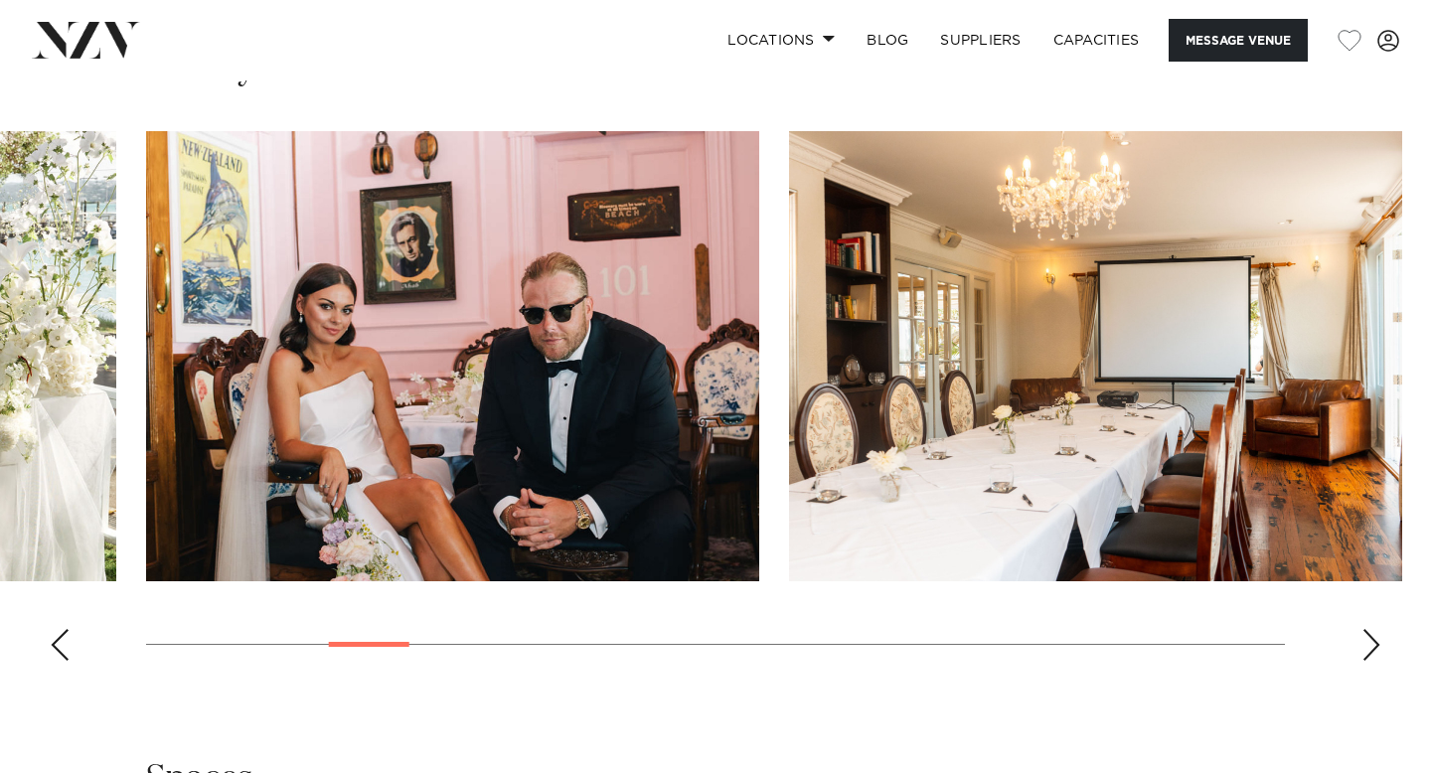
click at [1370, 649] on div "Next slide" at bounding box center [1371, 645] width 20 height 32
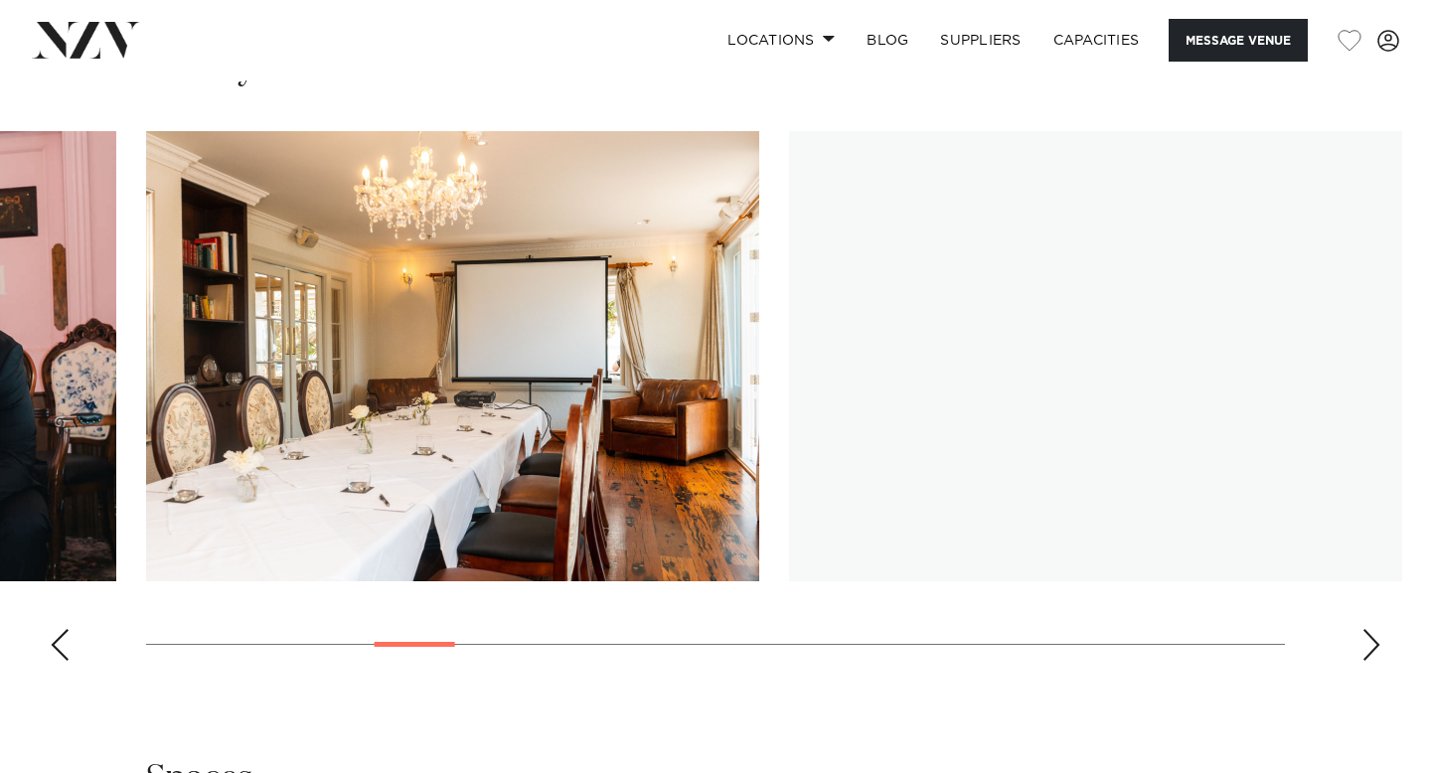
click at [1370, 650] on div "Next slide" at bounding box center [1371, 645] width 20 height 32
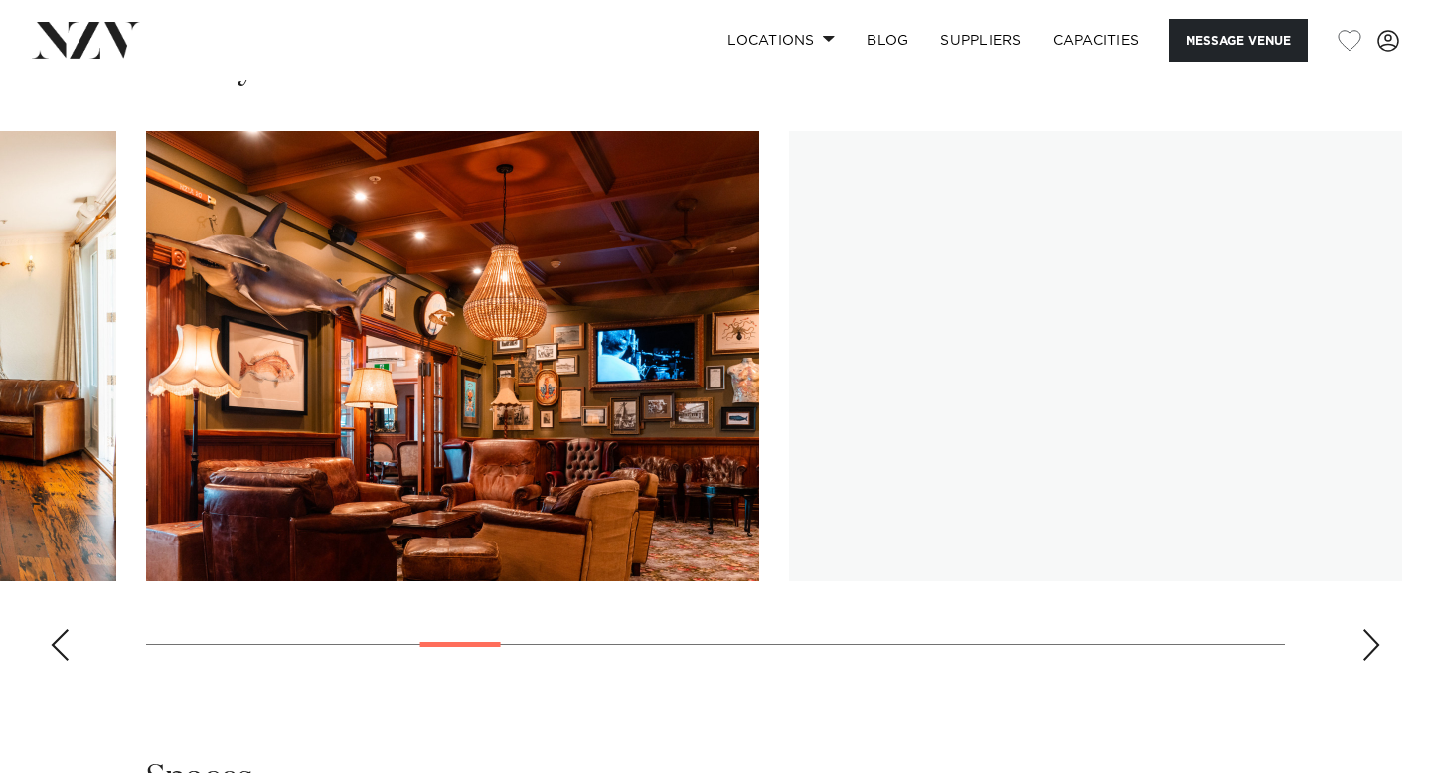
click at [1368, 651] on div "Next slide" at bounding box center [1371, 645] width 20 height 32
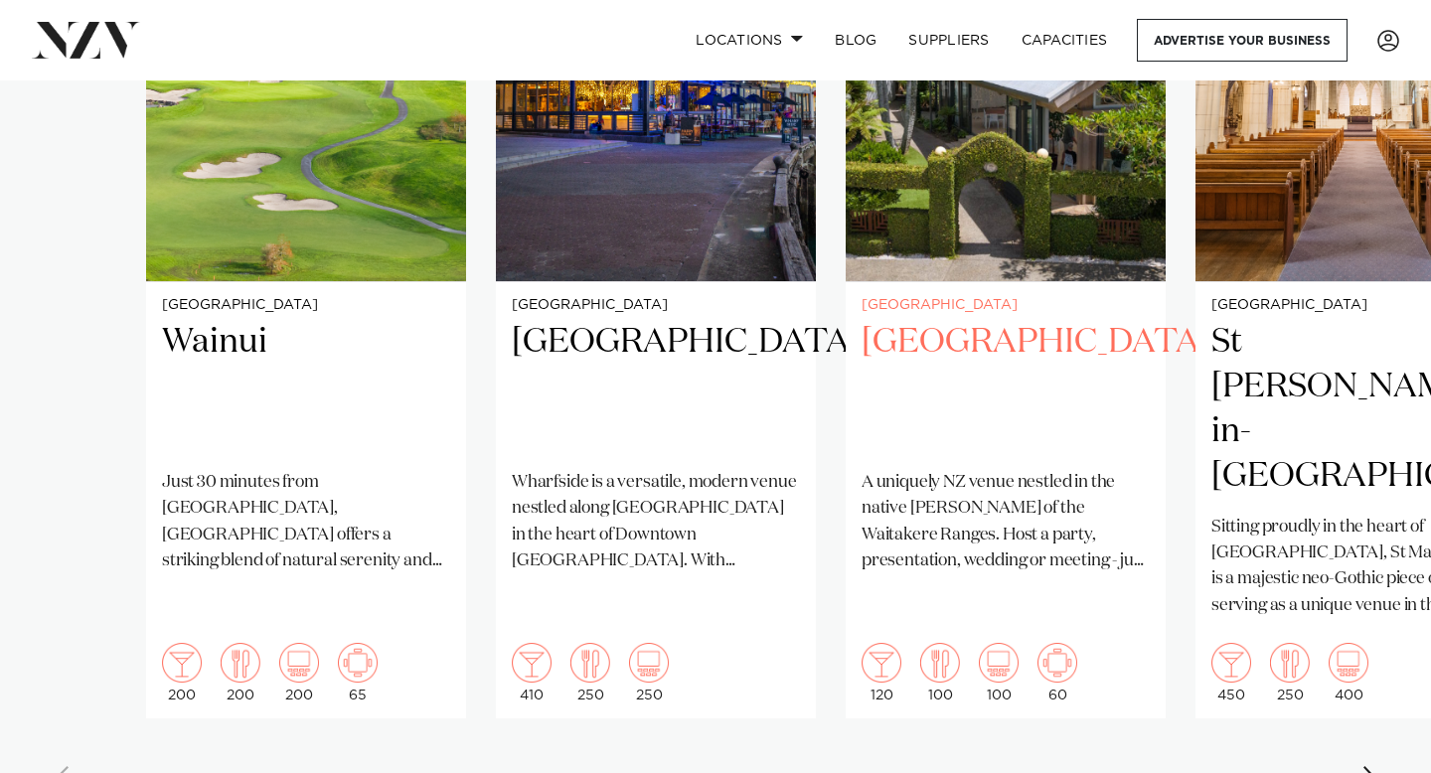
scroll to position [1671, 0]
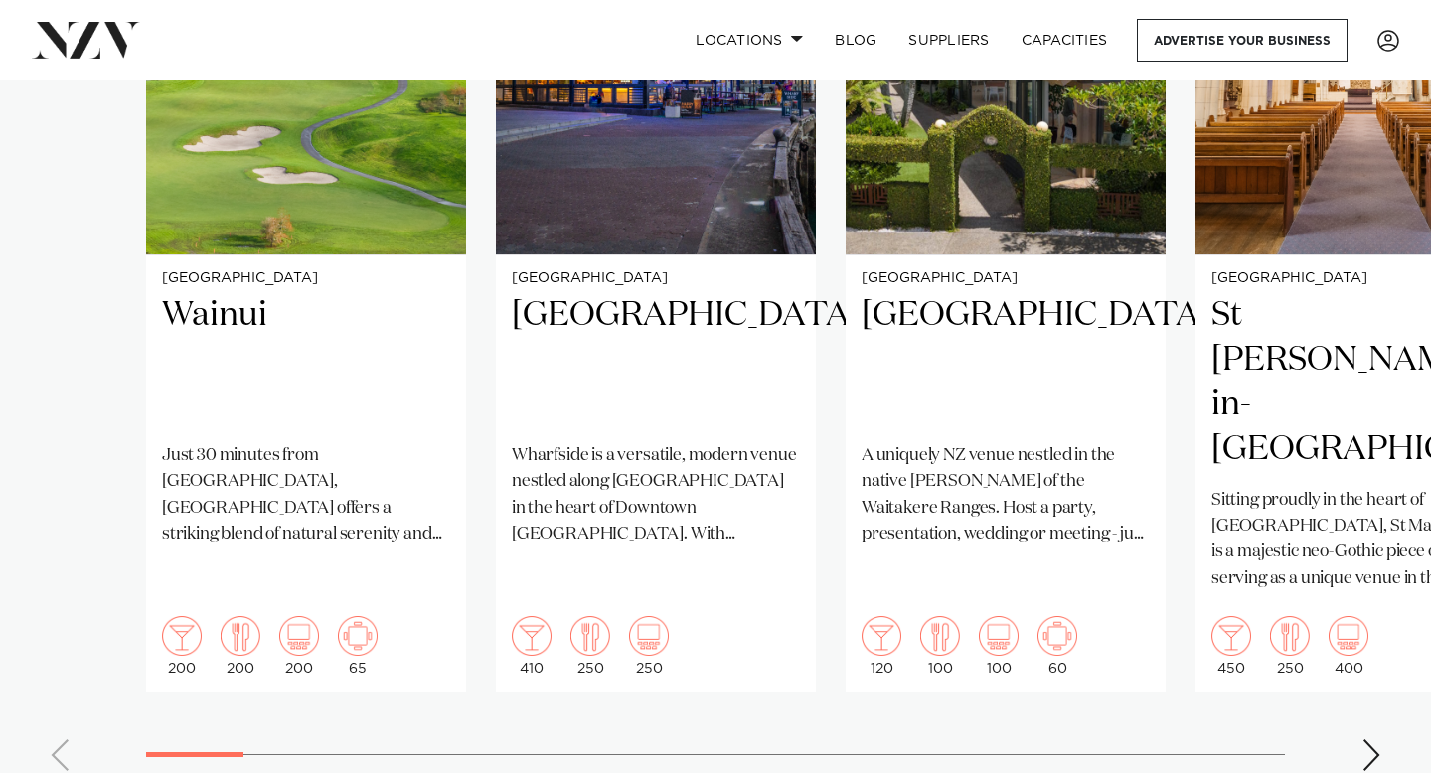
click at [1371, 739] on div "Next slide" at bounding box center [1371, 755] width 20 height 32
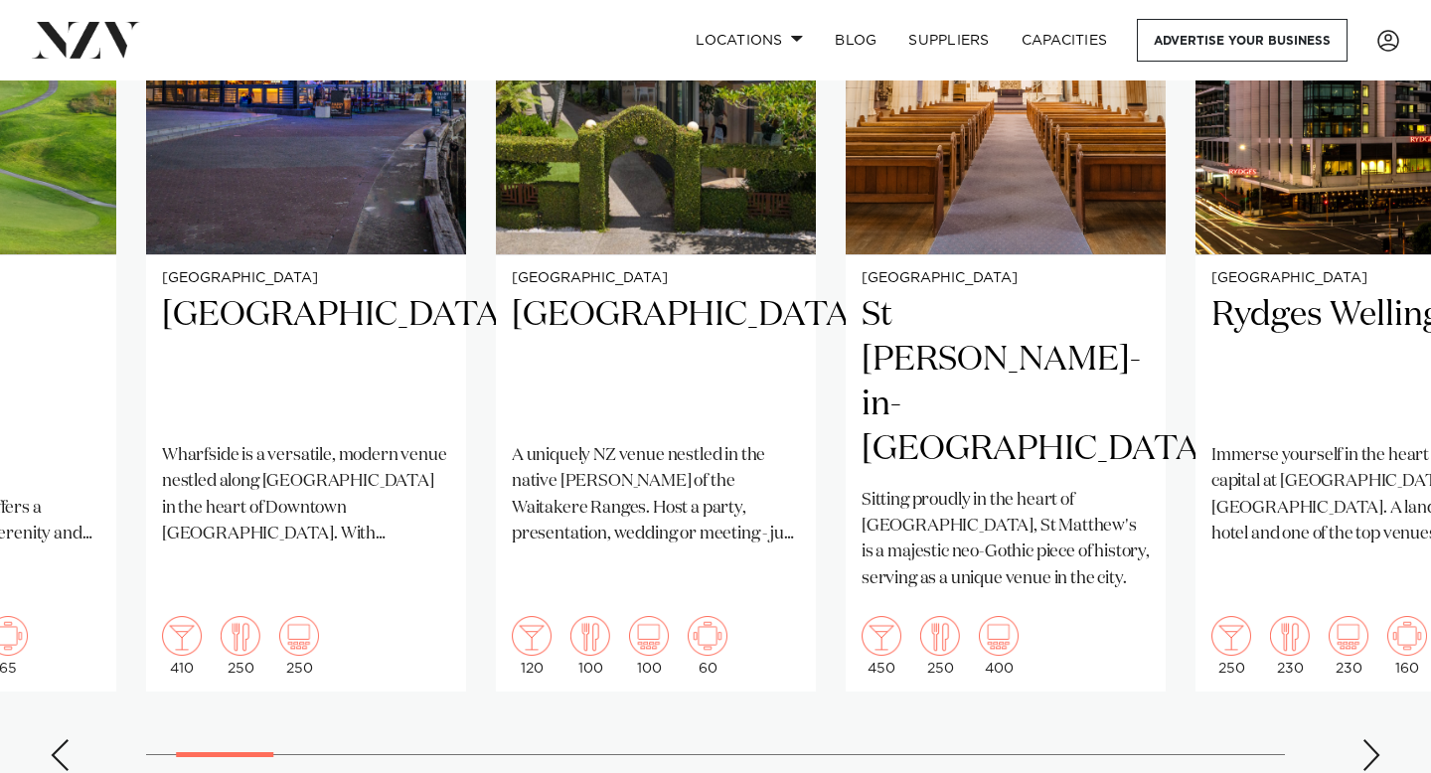
click at [1371, 739] on div "Next slide" at bounding box center [1371, 755] width 20 height 32
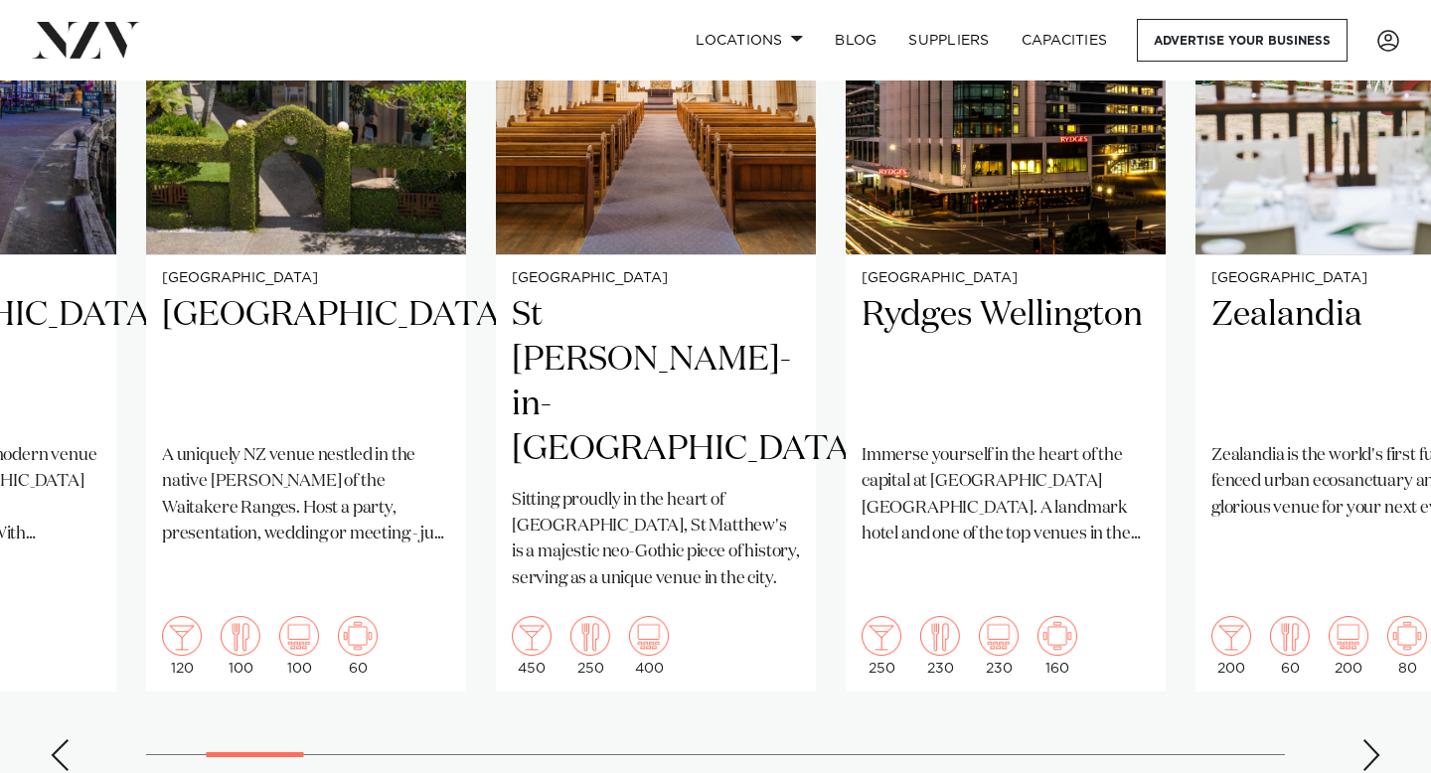
click at [1371, 739] on div "Next slide" at bounding box center [1371, 755] width 20 height 32
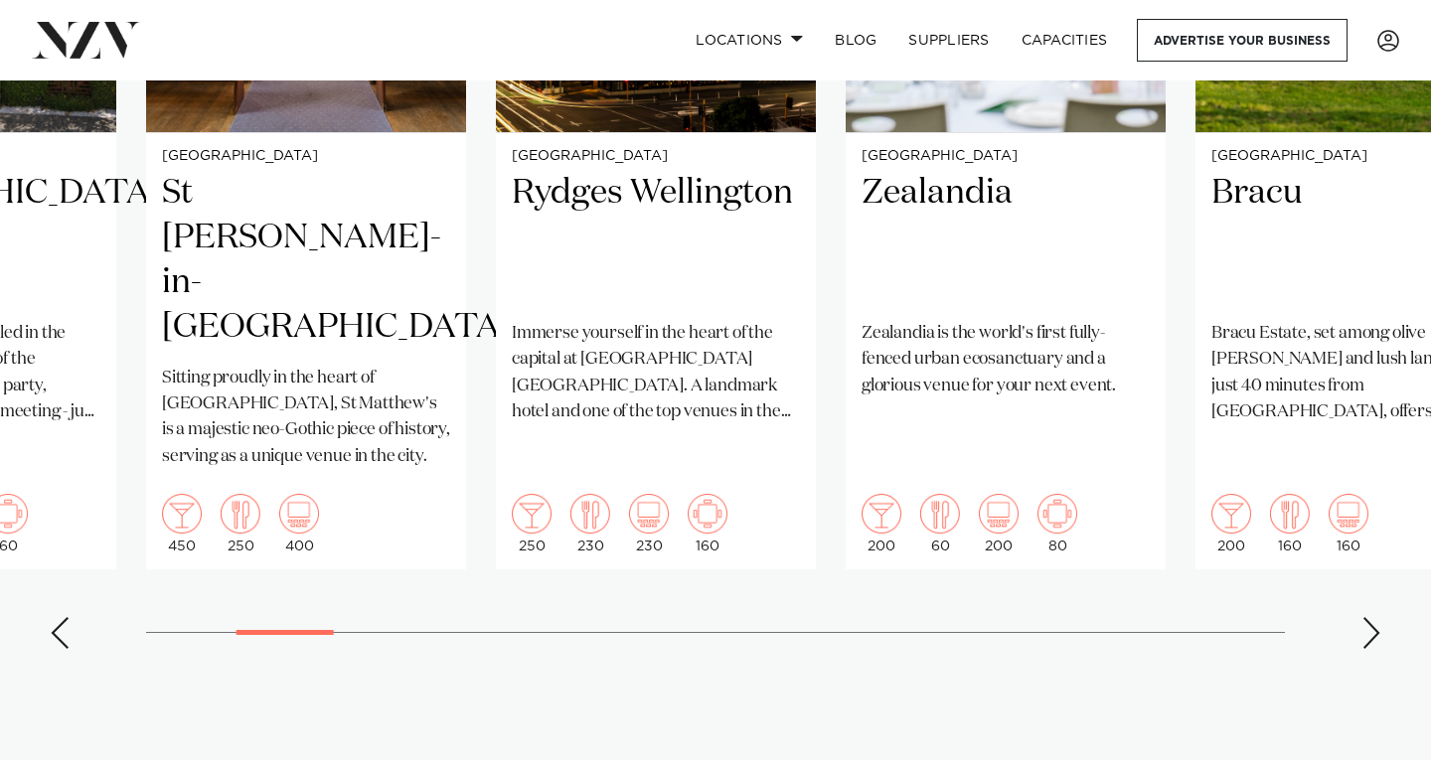
scroll to position [1751, 0]
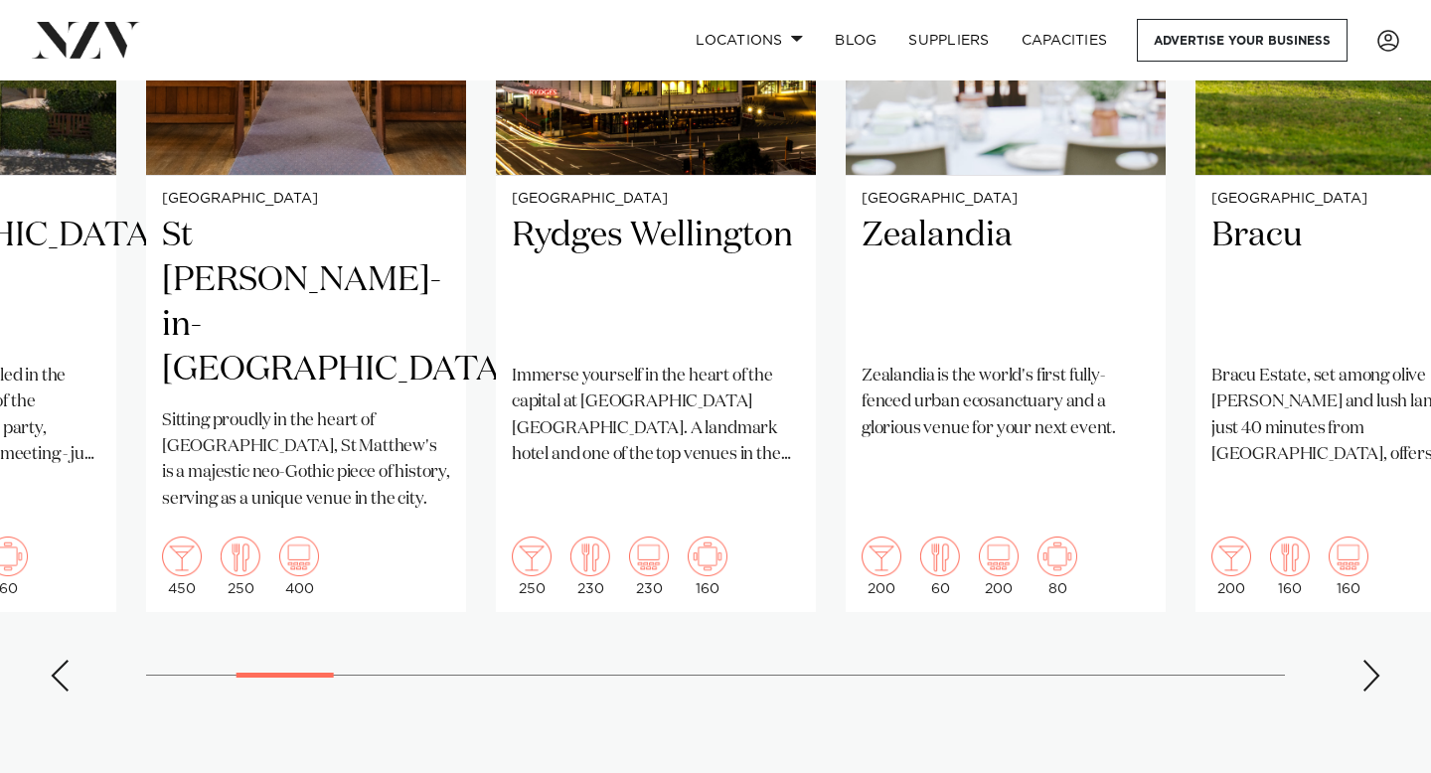
click at [1378, 660] on div "Next slide" at bounding box center [1371, 676] width 20 height 32
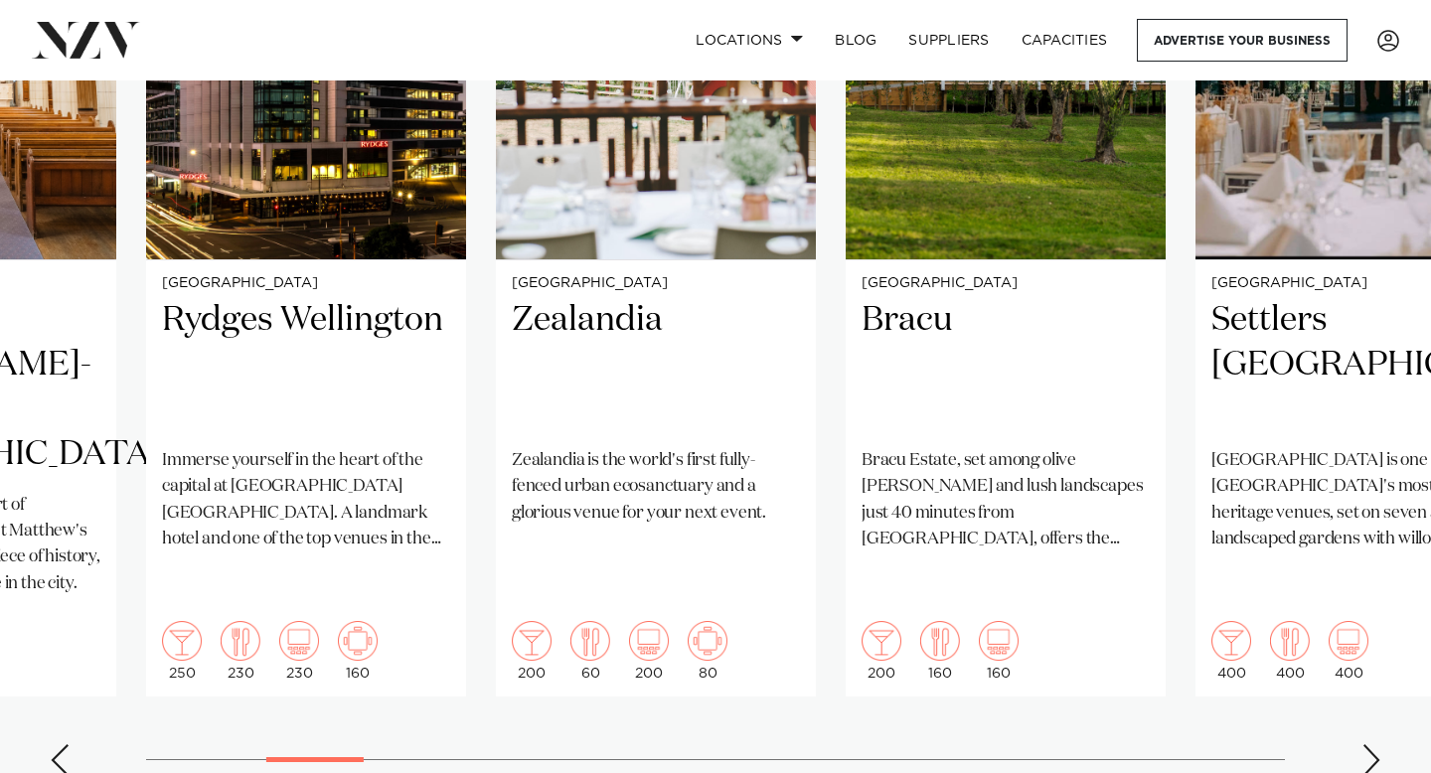
scroll to position [1651, 0]
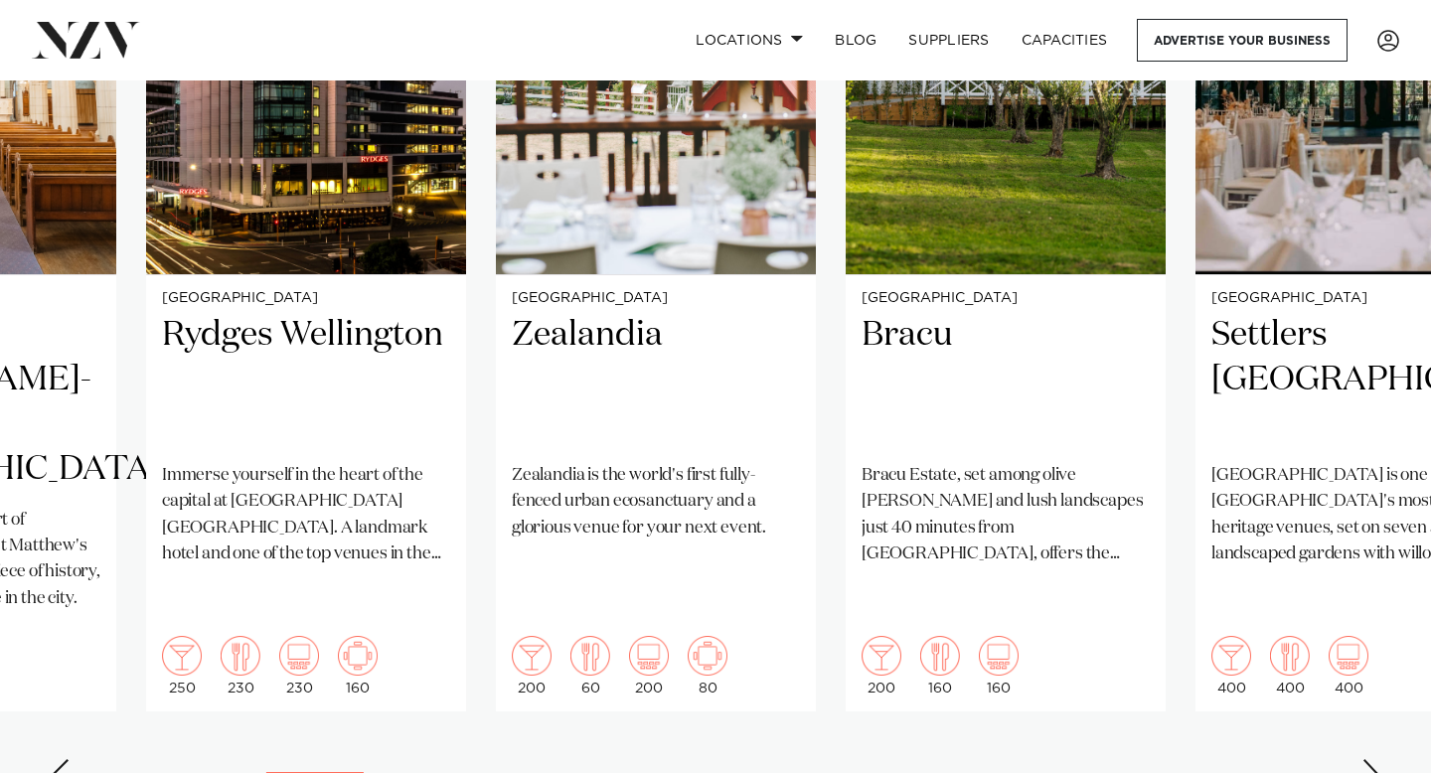
click at [1373, 759] on div "Next slide" at bounding box center [1371, 775] width 20 height 32
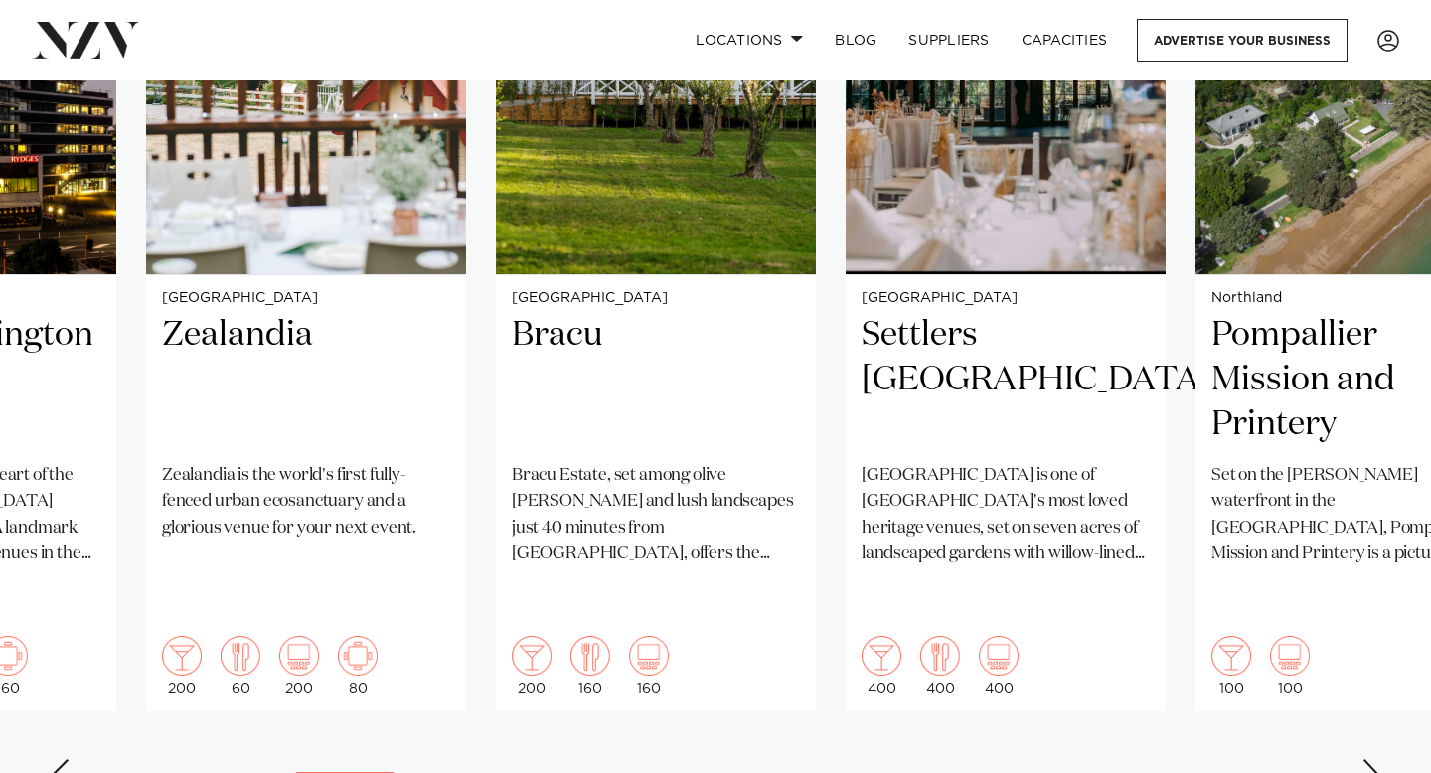
click at [1373, 759] on div "Next slide" at bounding box center [1371, 775] width 20 height 32
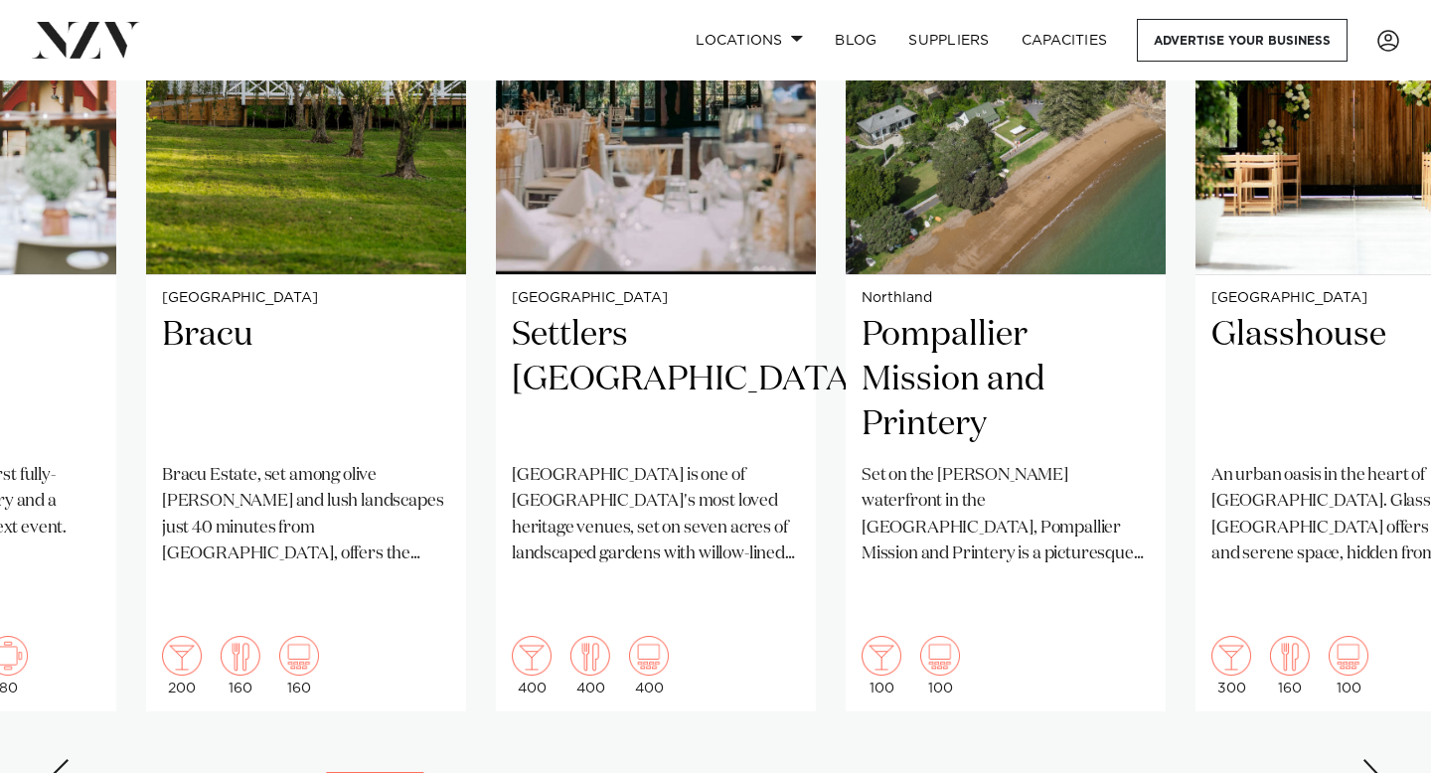
click at [1373, 759] on div "Next slide" at bounding box center [1371, 775] width 20 height 32
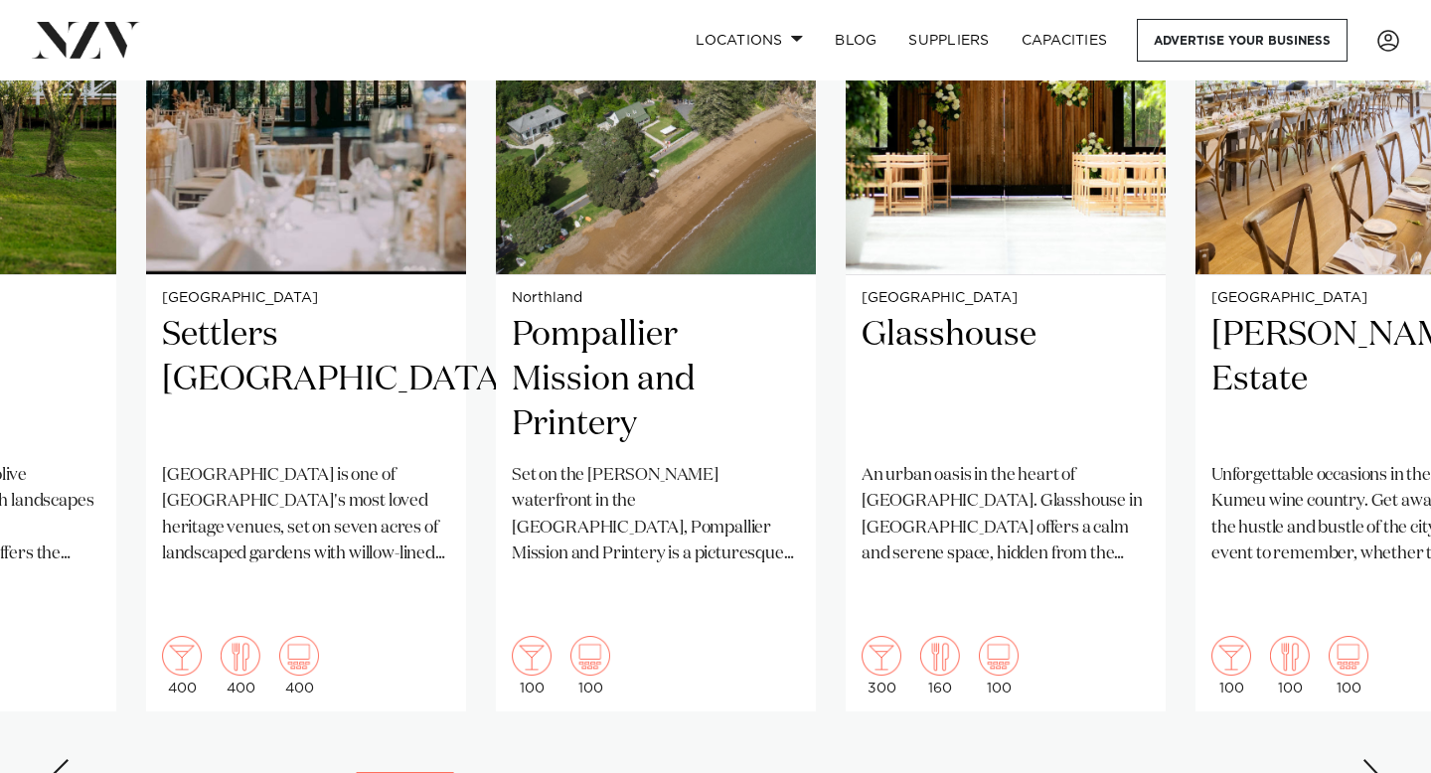
click at [1372, 759] on div "Next slide" at bounding box center [1371, 775] width 20 height 32
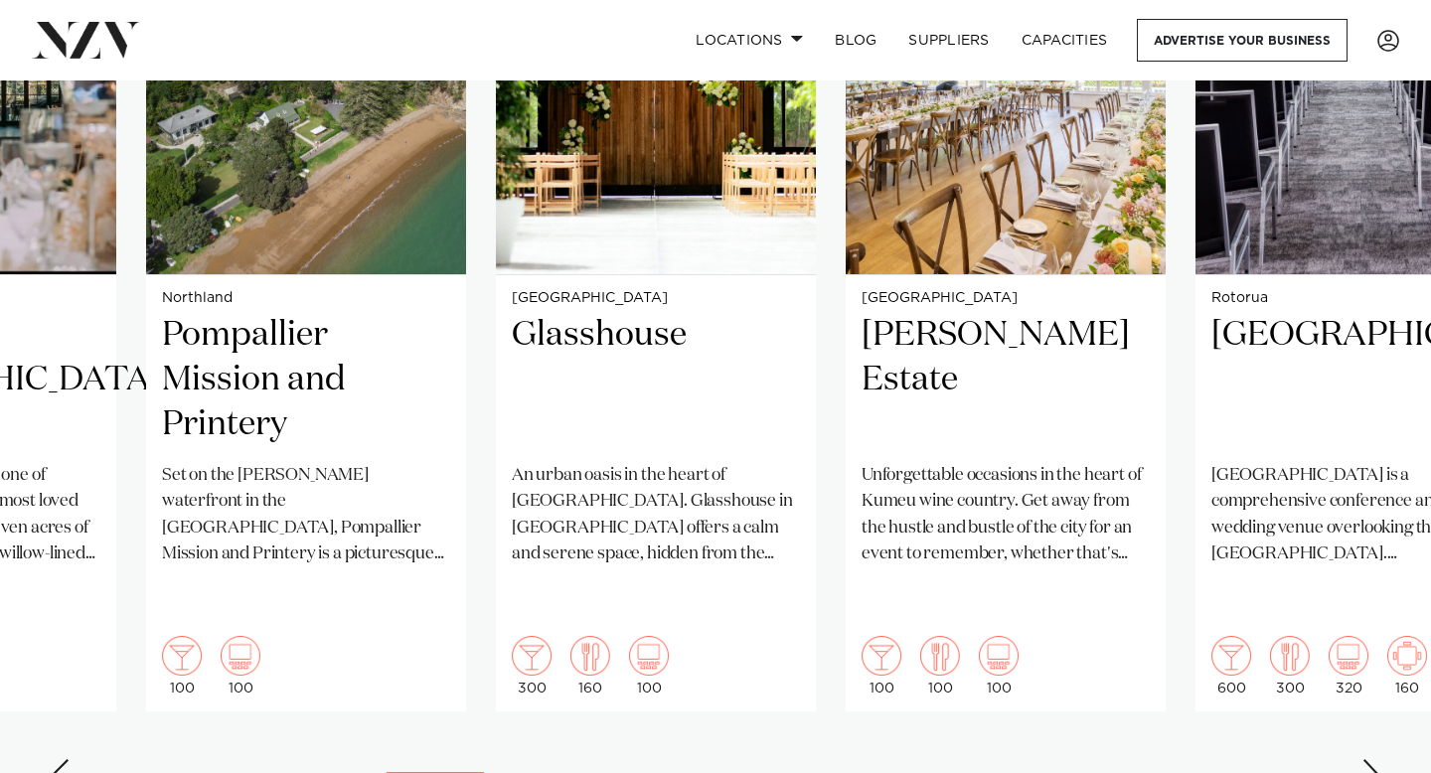
click at [1372, 759] on div "Next slide" at bounding box center [1371, 775] width 20 height 32
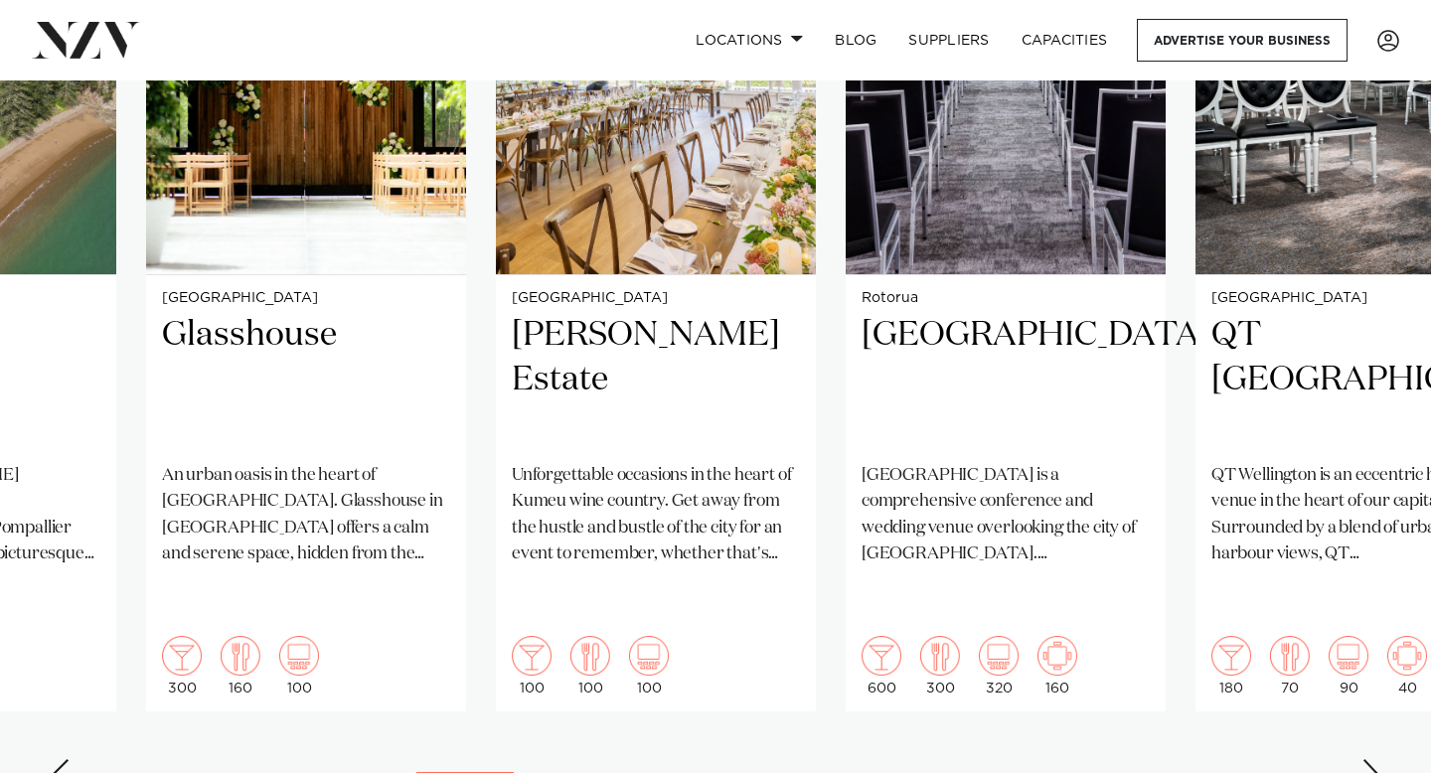
click at [1371, 759] on div "Next slide" at bounding box center [1371, 775] width 20 height 32
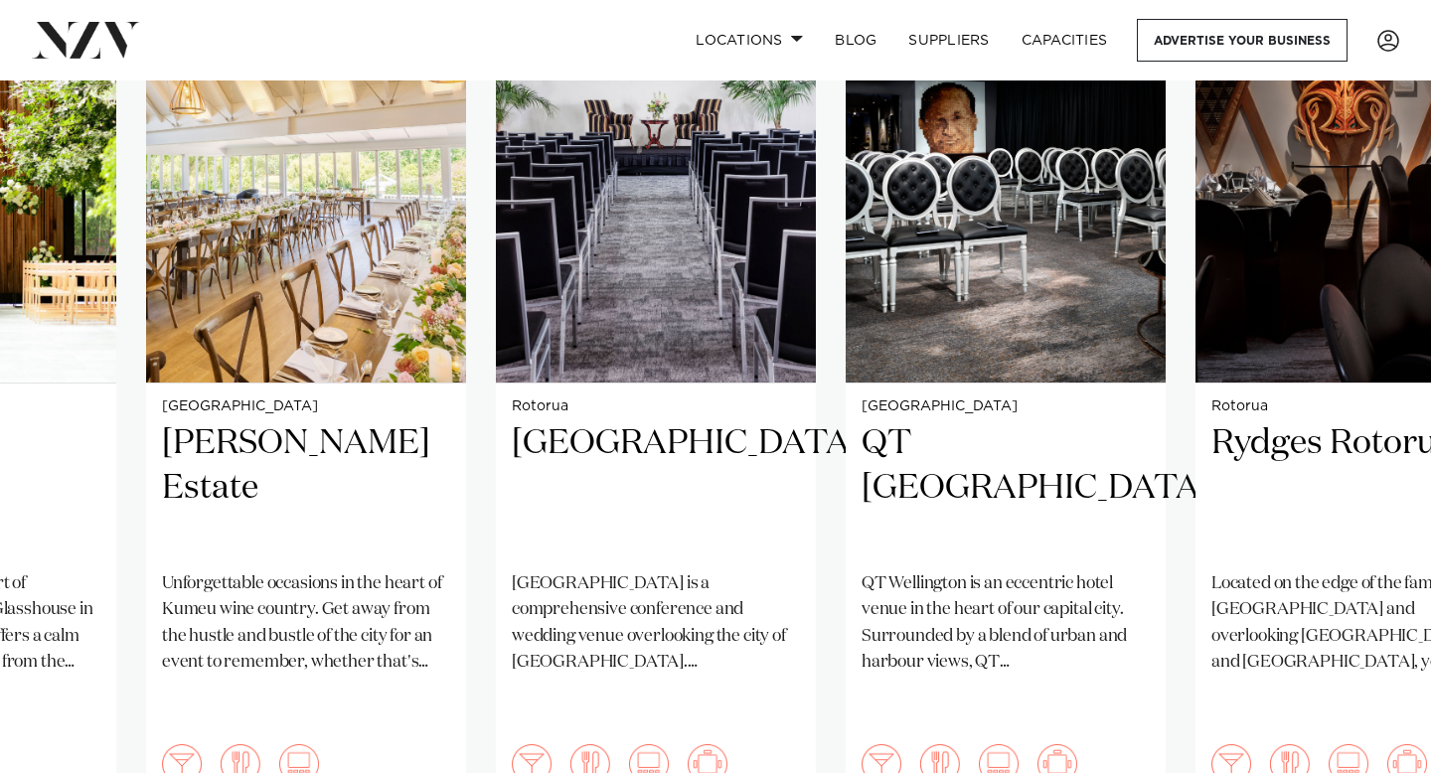
scroll to position [1542, 0]
click at [410, 353] on img "11 / 38" at bounding box center [306, 168] width 320 height 429
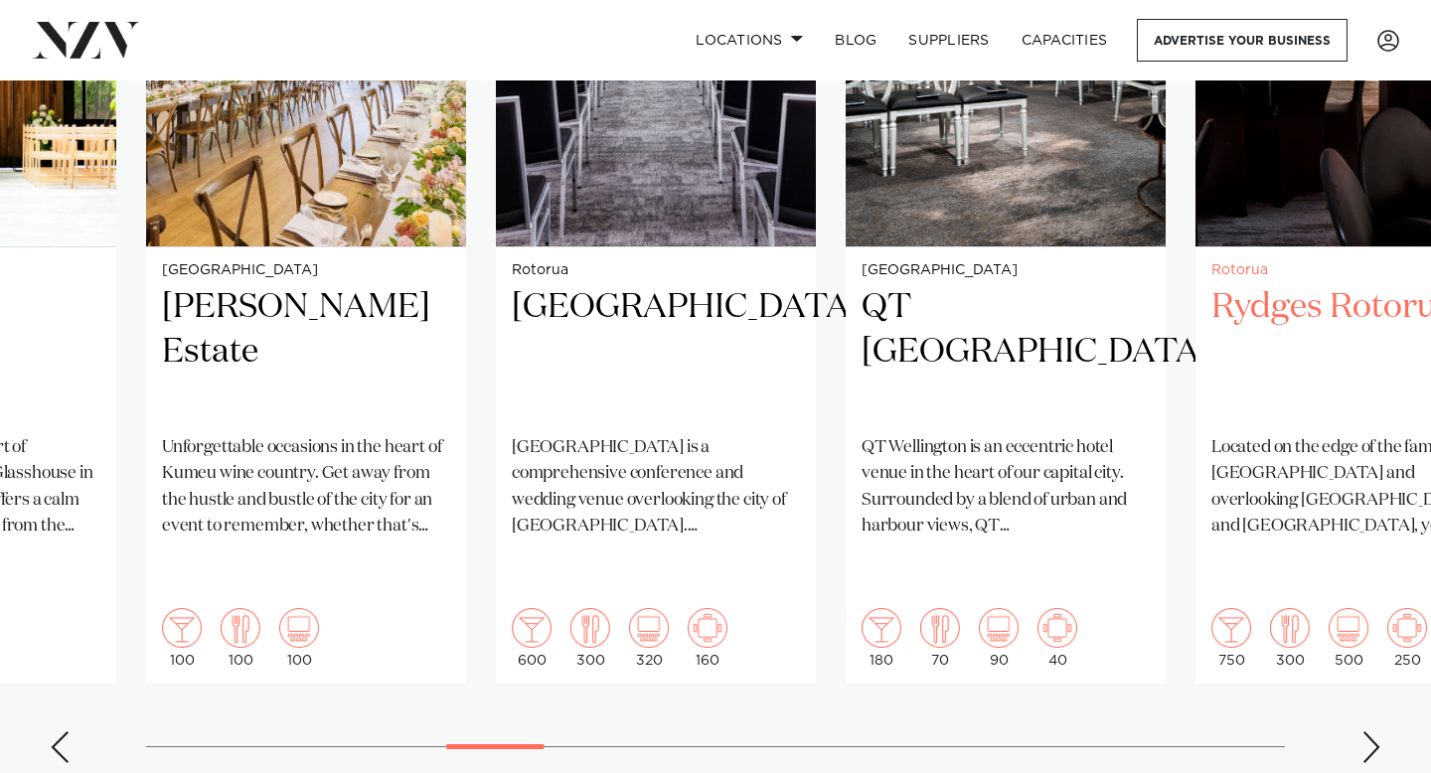
scroll to position [1687, 0]
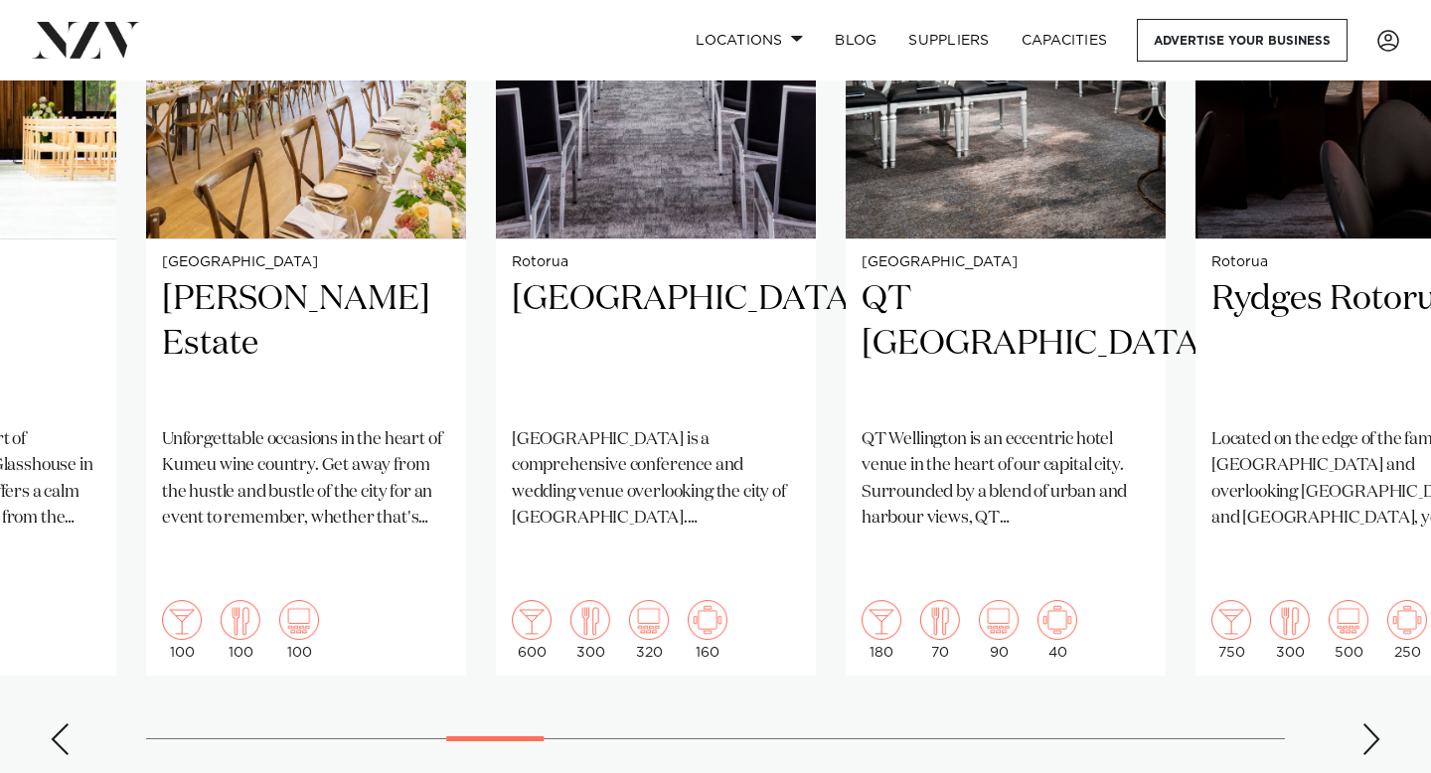
click at [1370, 723] on div "Next slide" at bounding box center [1371, 739] width 20 height 32
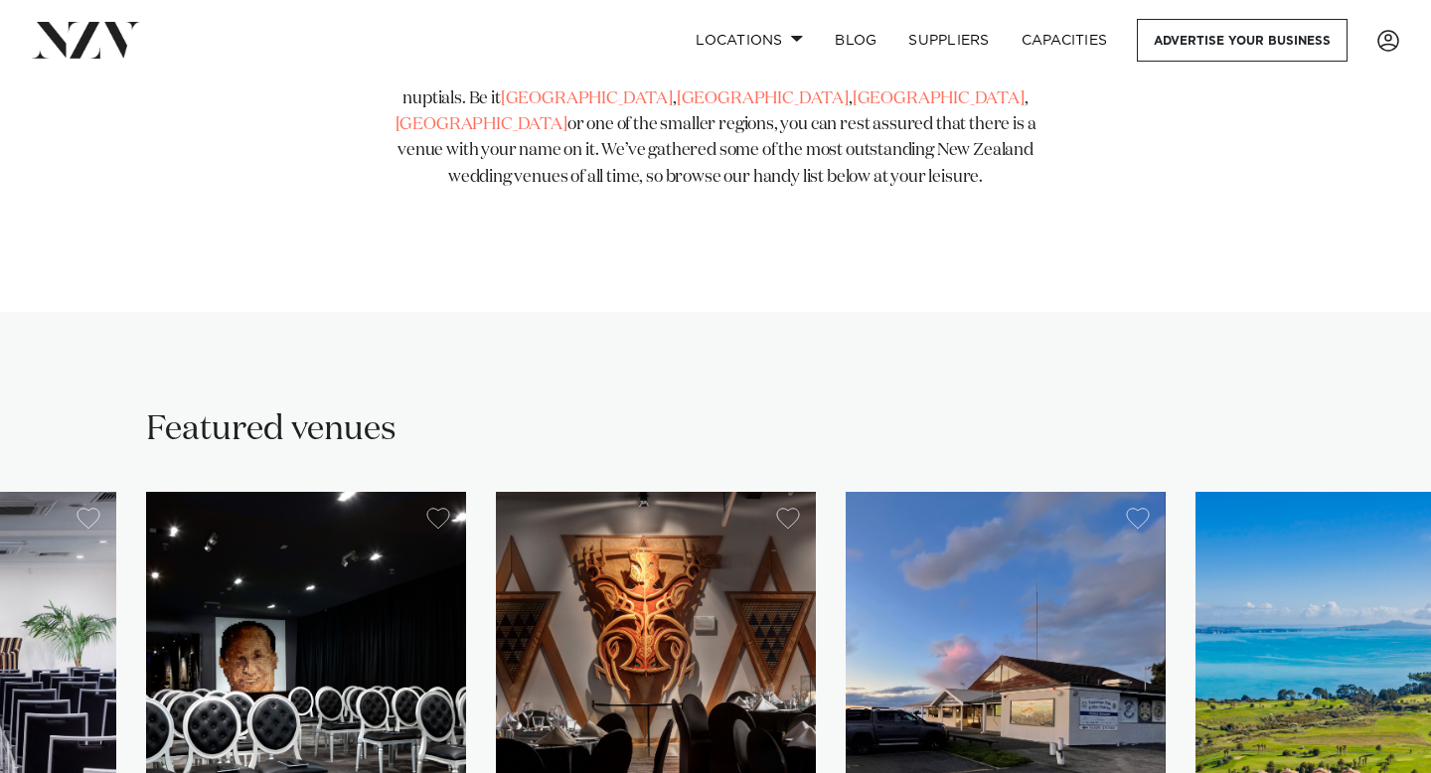
scroll to position [0, 0]
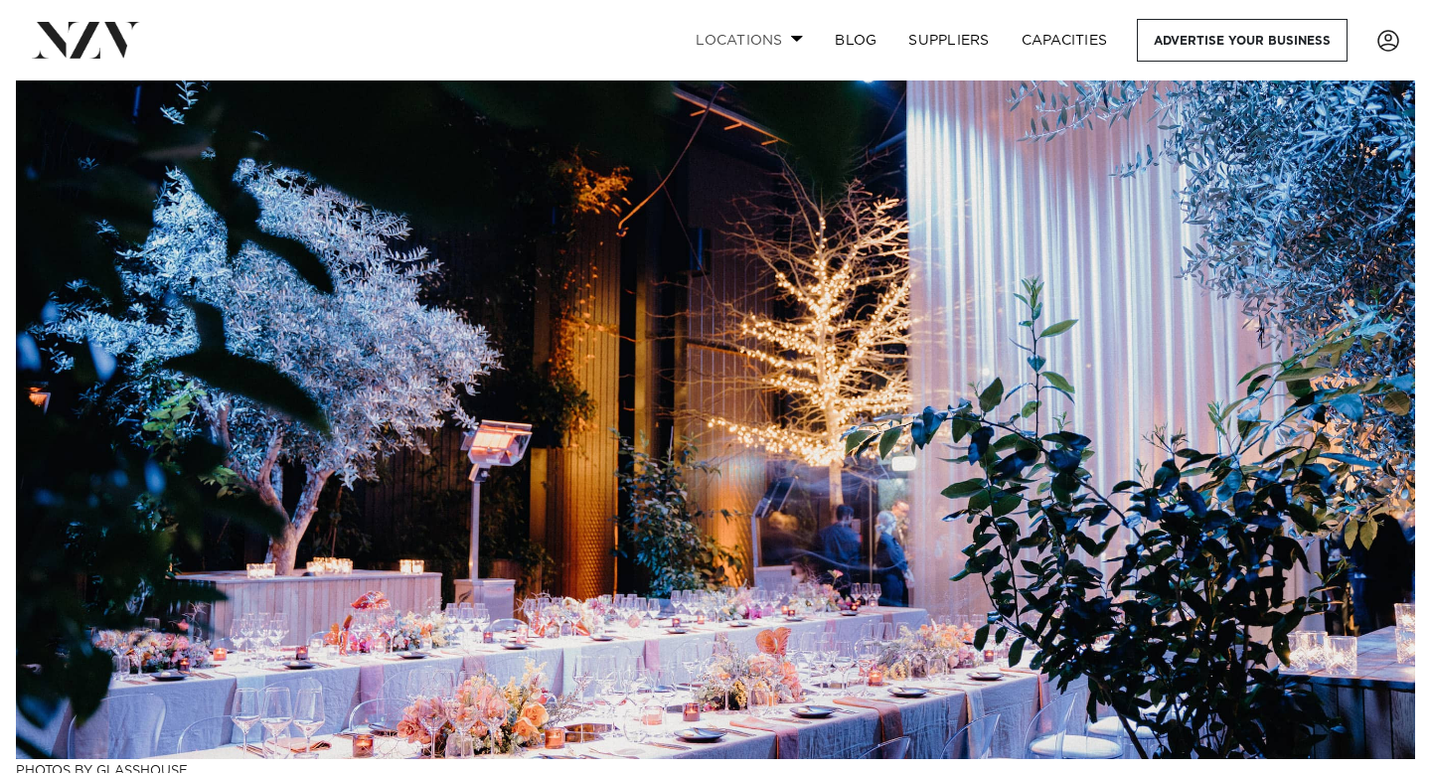
click at [779, 26] on link "Locations" at bounding box center [749, 40] width 139 height 43
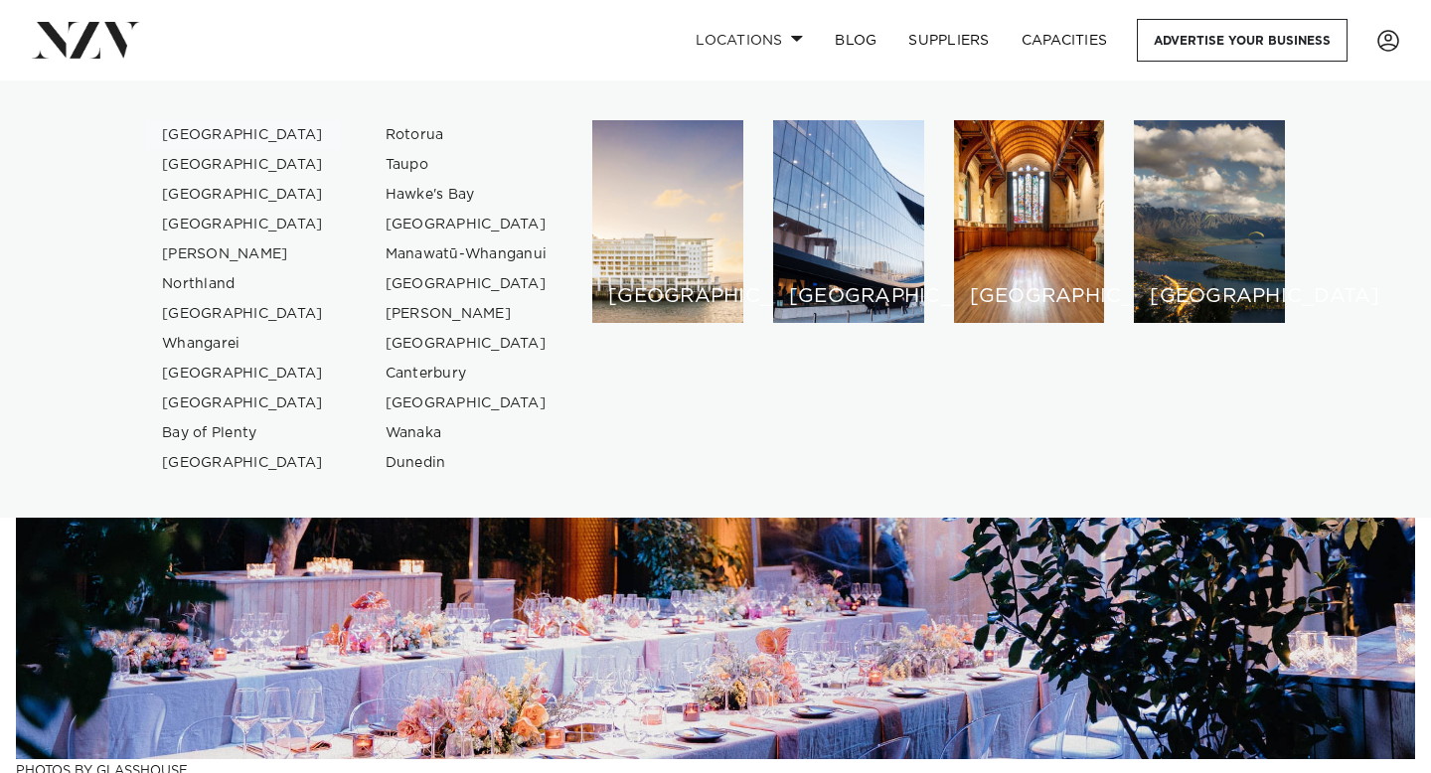
click at [226, 130] on link "[GEOGRAPHIC_DATA]" at bounding box center [243, 135] width 194 height 30
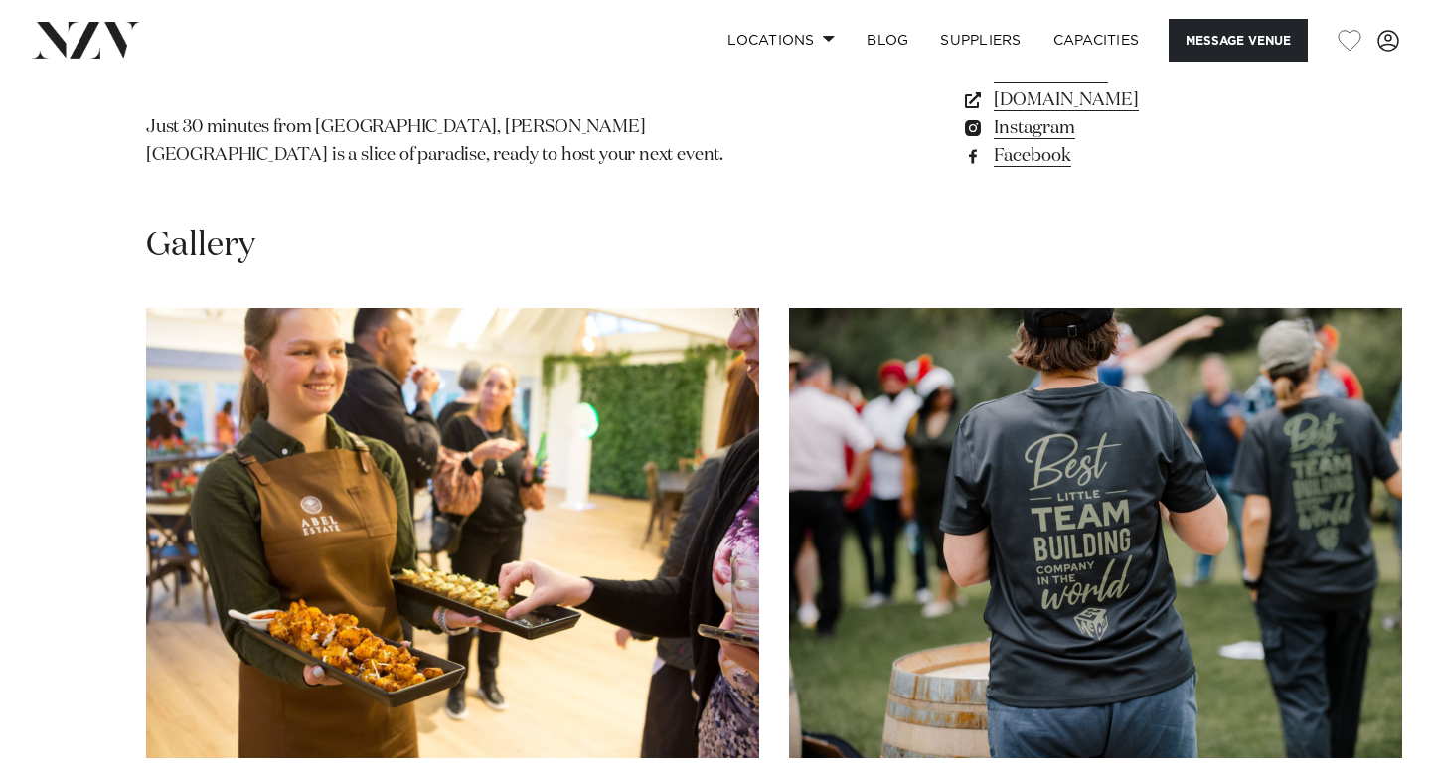
scroll to position [1727, 0]
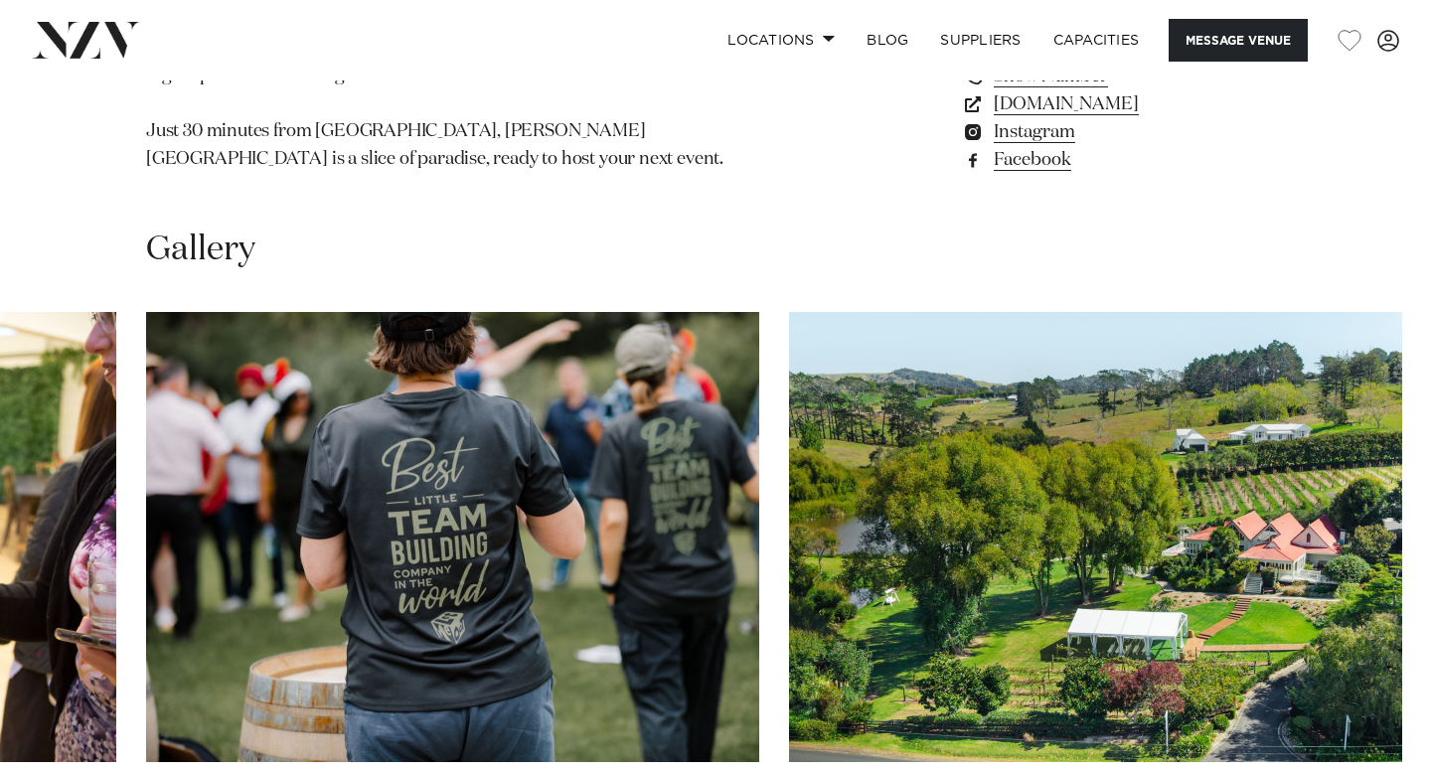
click at [1378, 735] on swiper-container at bounding box center [715, 584] width 1431 height 545
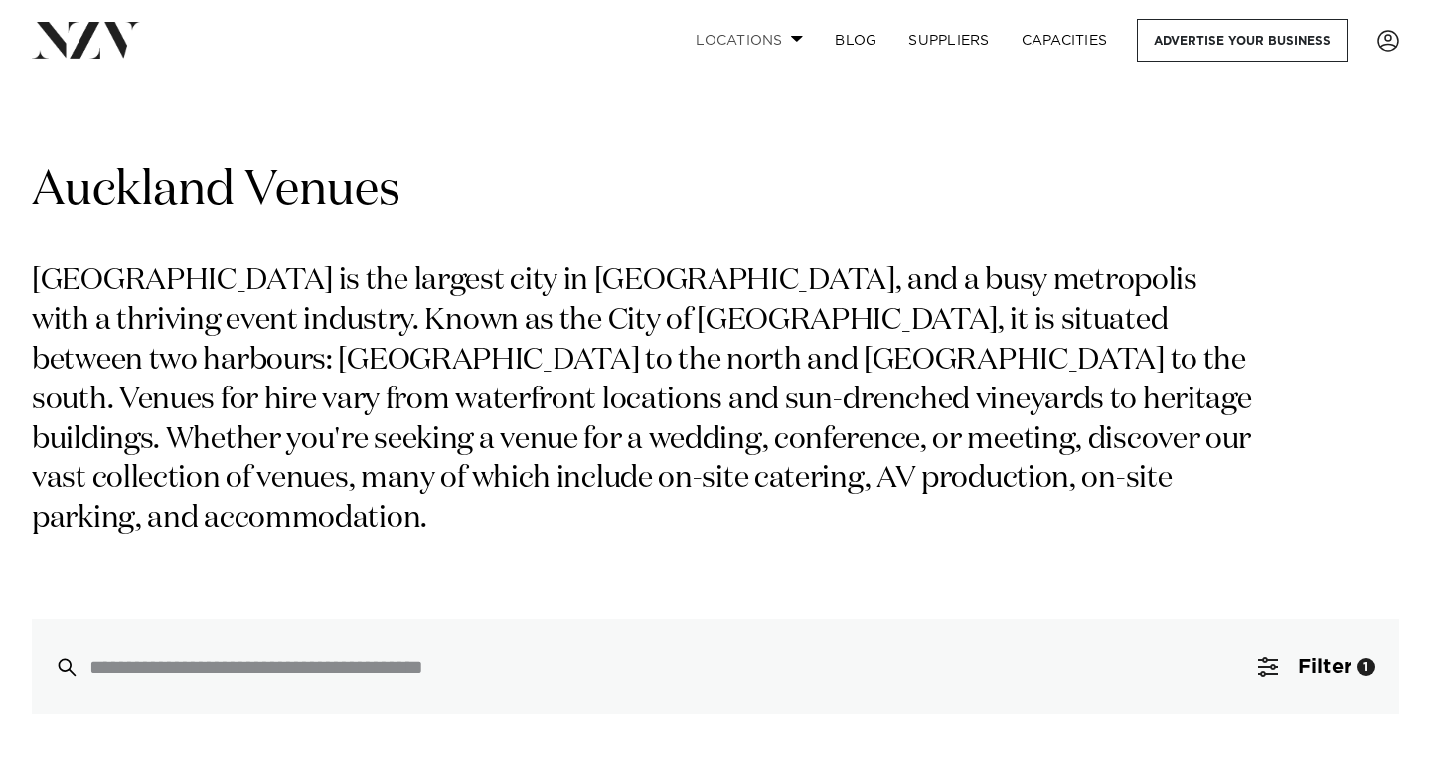
click at [744, 44] on link "Locations" at bounding box center [749, 40] width 139 height 43
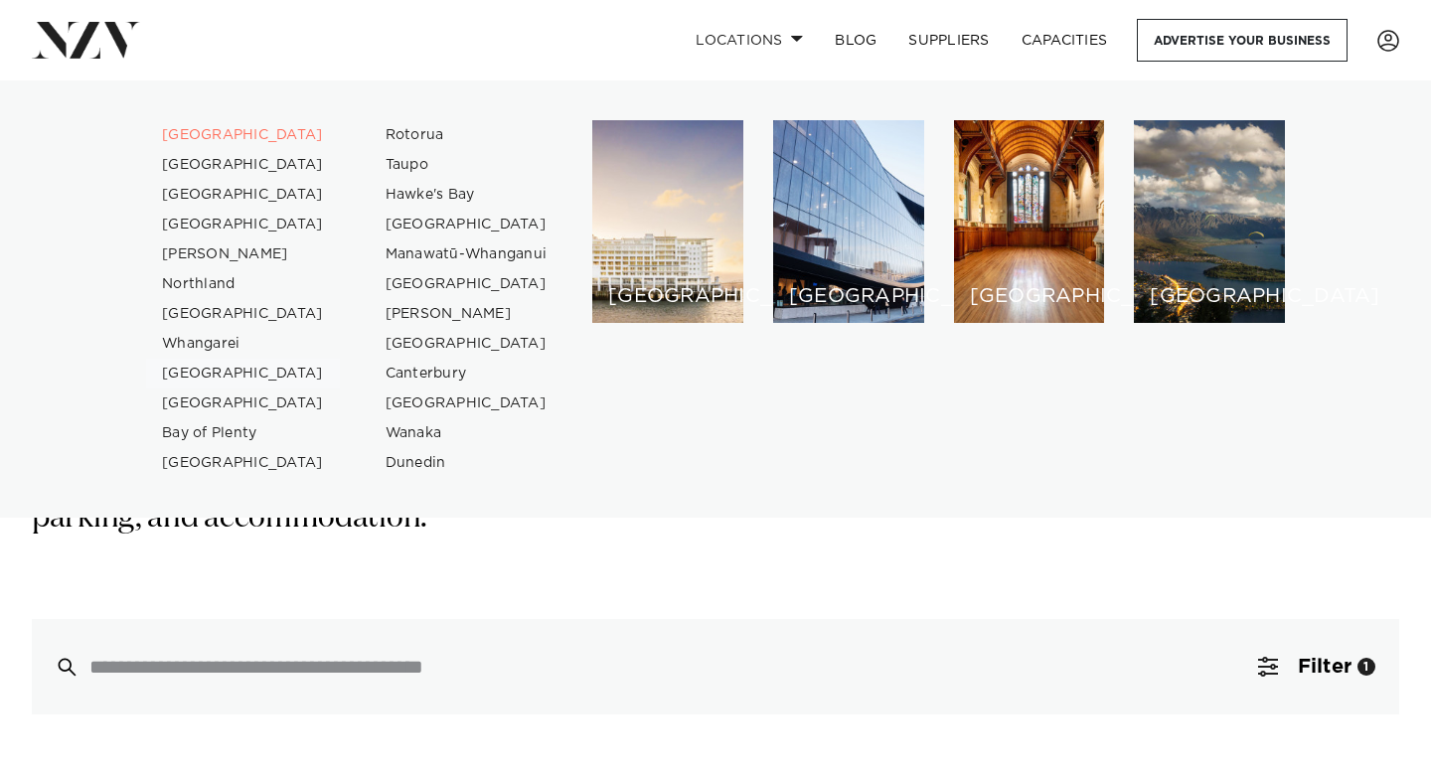
click at [249, 374] on link "[GEOGRAPHIC_DATA]" at bounding box center [243, 374] width 194 height 30
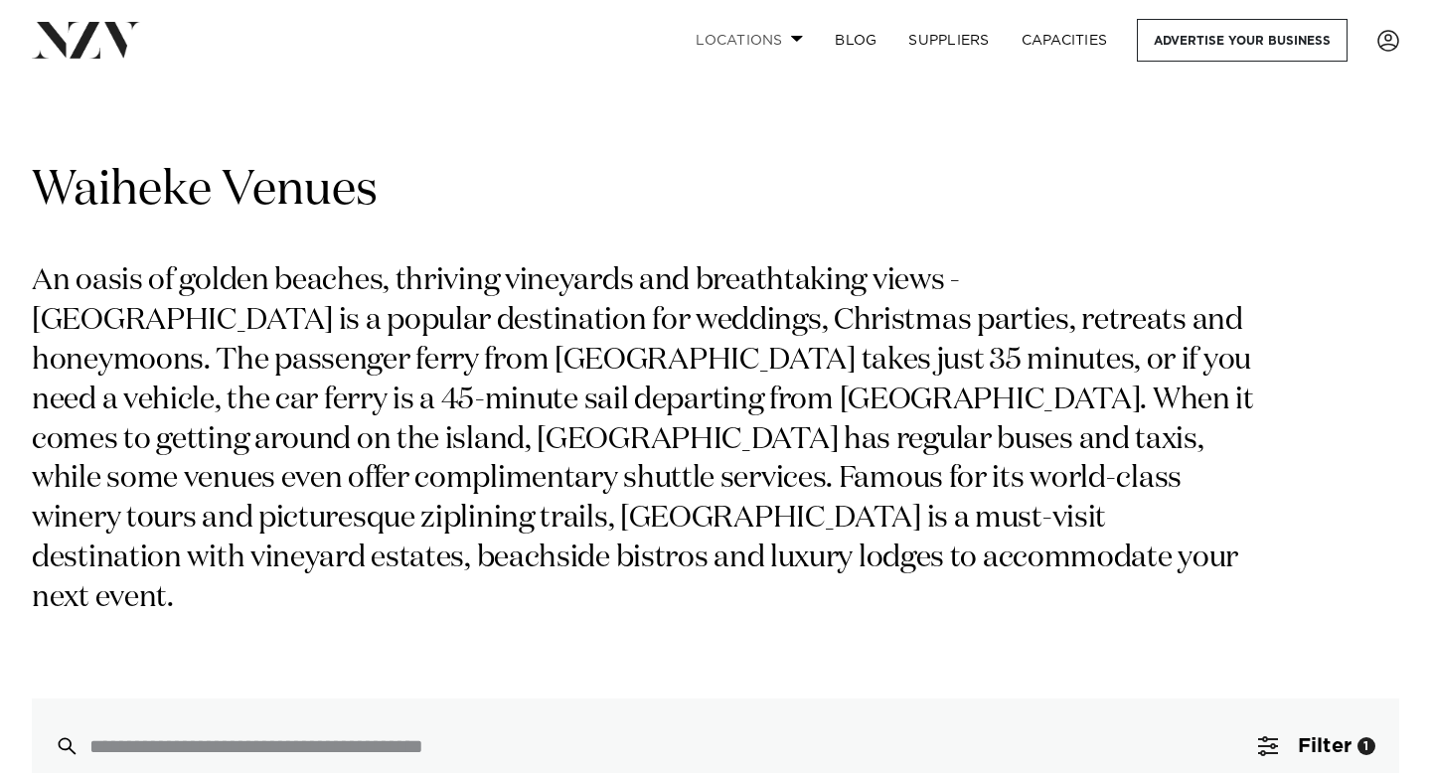
click at [749, 31] on link "Locations" at bounding box center [749, 40] width 139 height 43
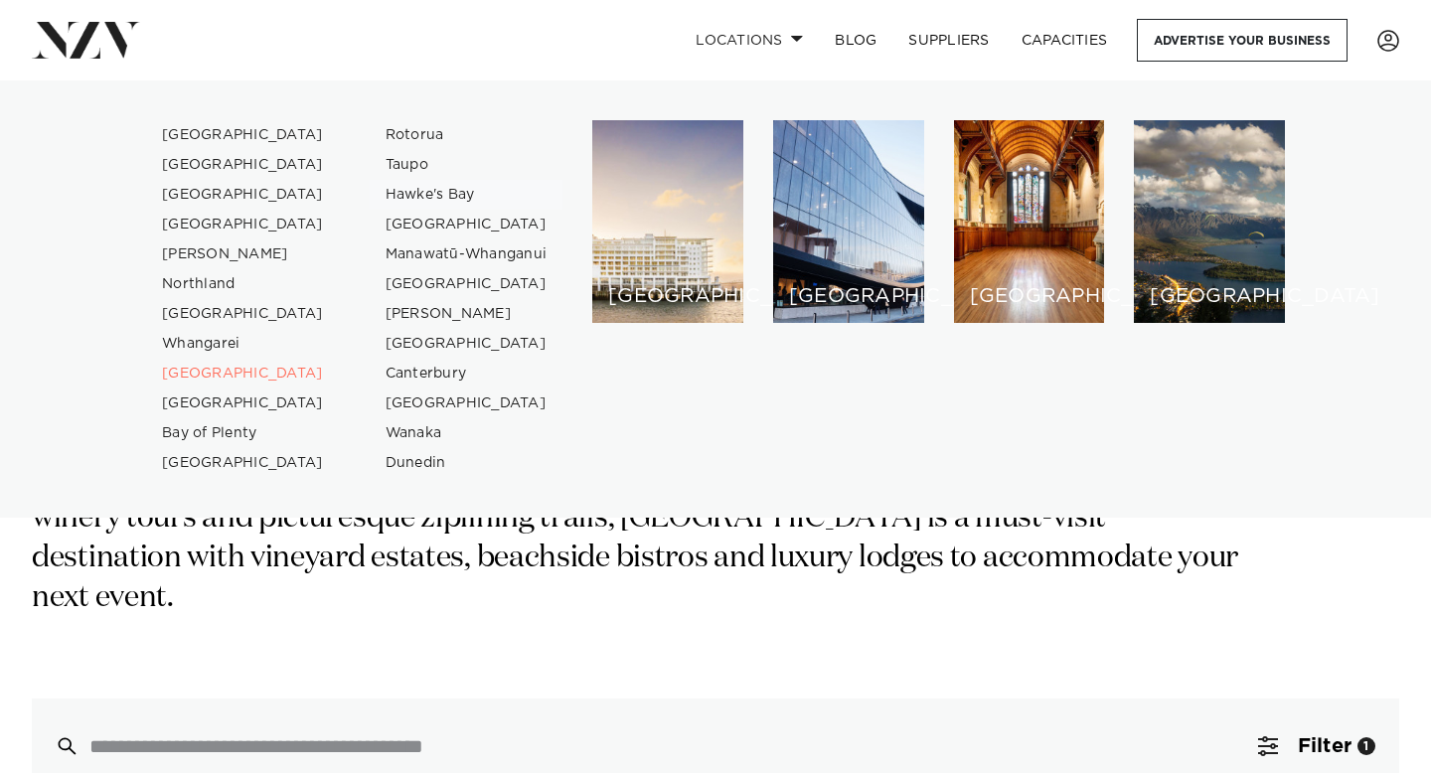
click at [456, 198] on link "Hawke's Bay" at bounding box center [467, 195] width 194 height 30
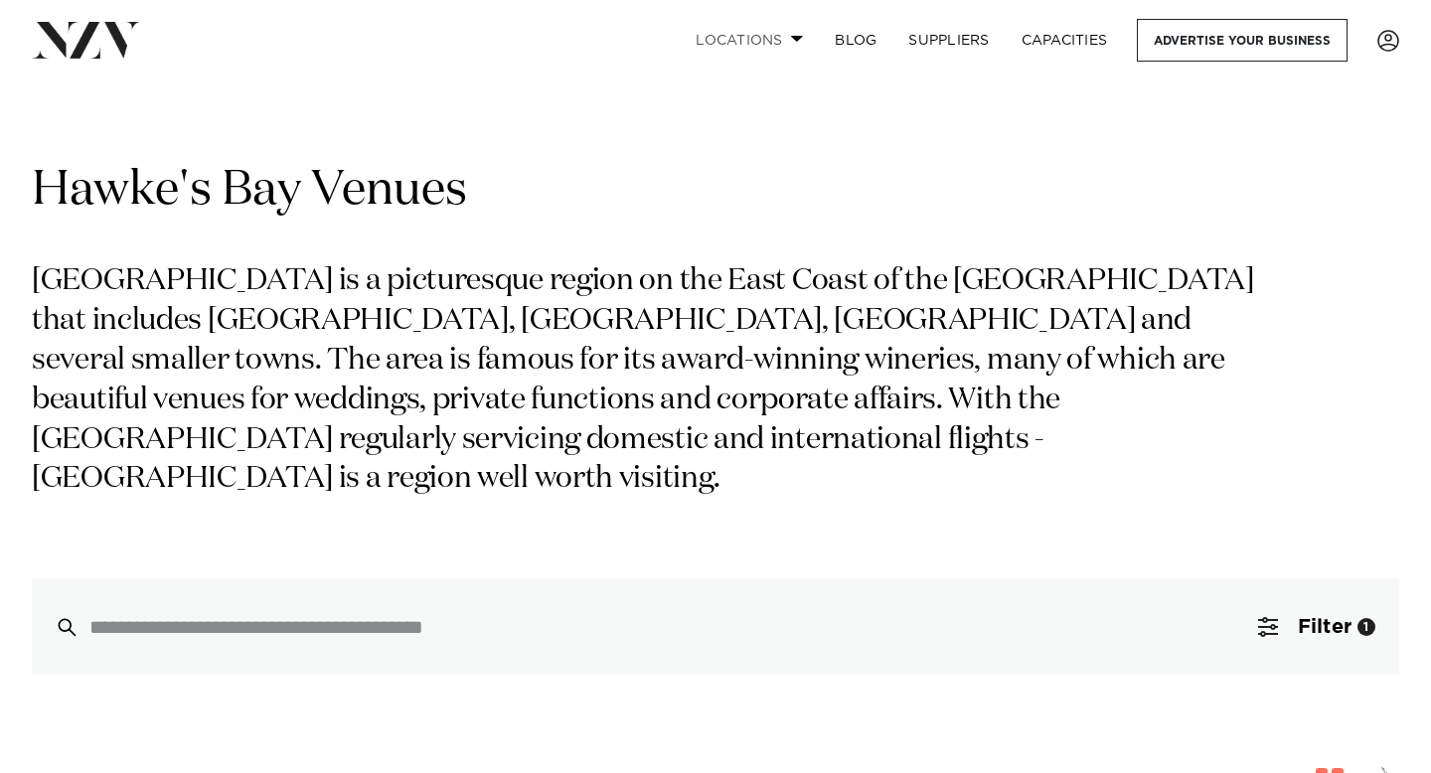
click at [760, 37] on link "Locations" at bounding box center [749, 40] width 139 height 43
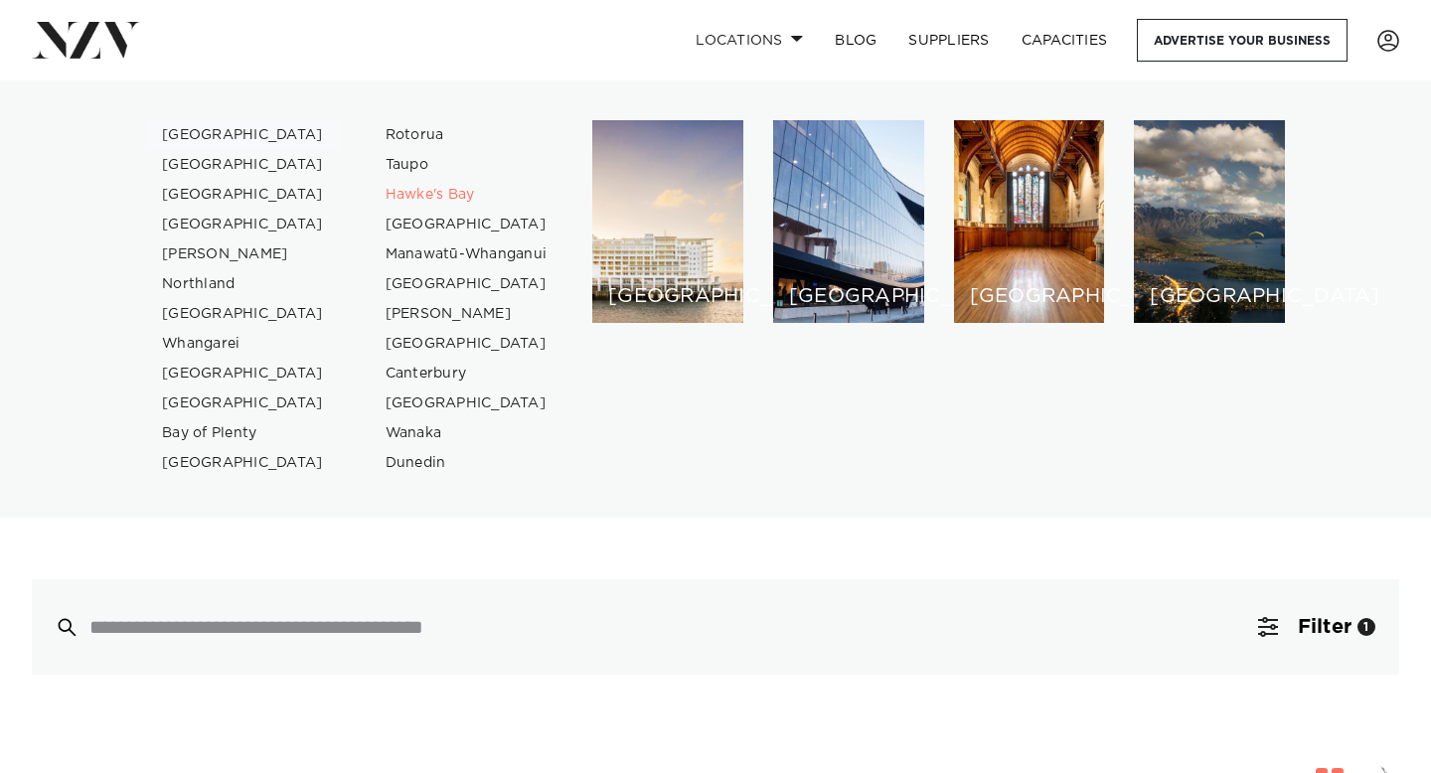
click at [217, 128] on link "[GEOGRAPHIC_DATA]" at bounding box center [243, 135] width 194 height 30
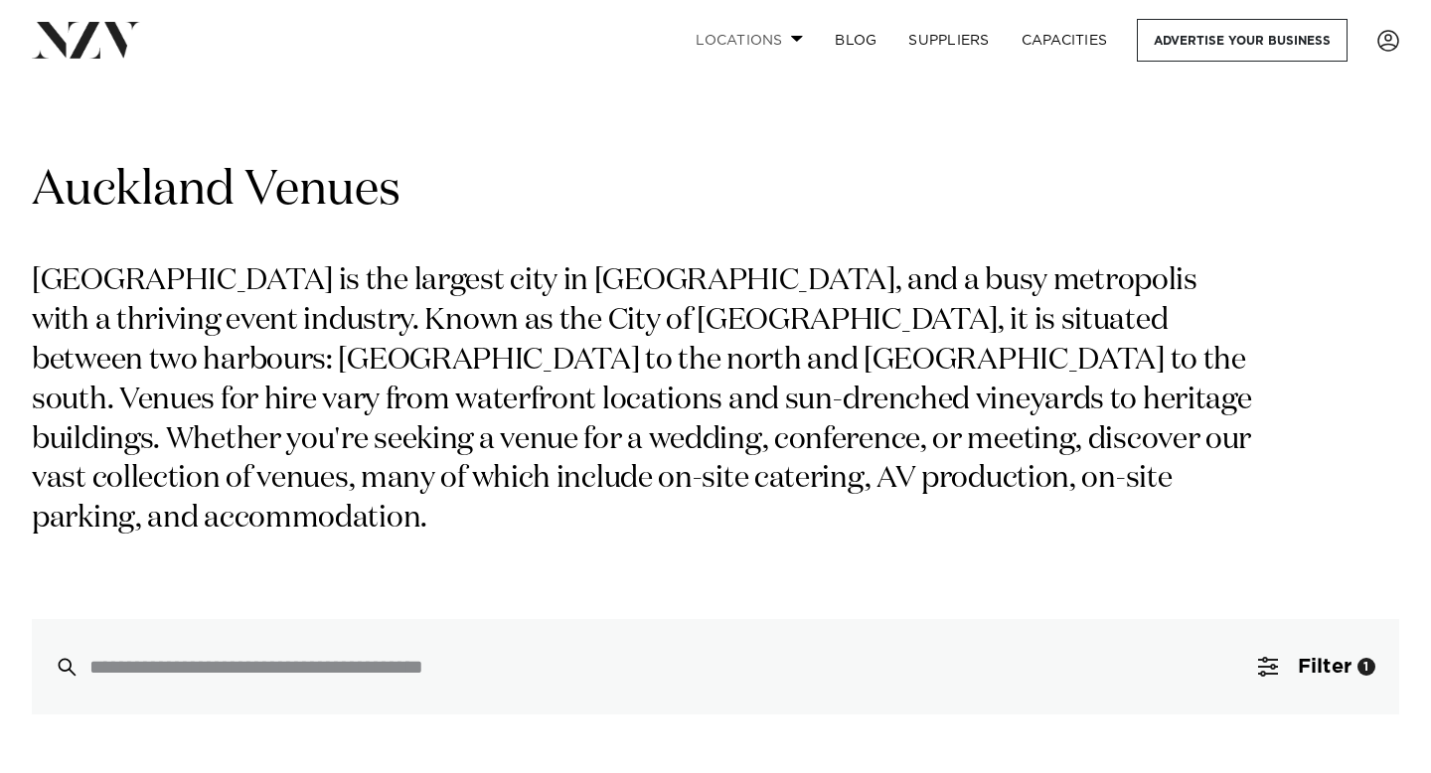
click at [730, 43] on link "Locations" at bounding box center [749, 40] width 139 height 43
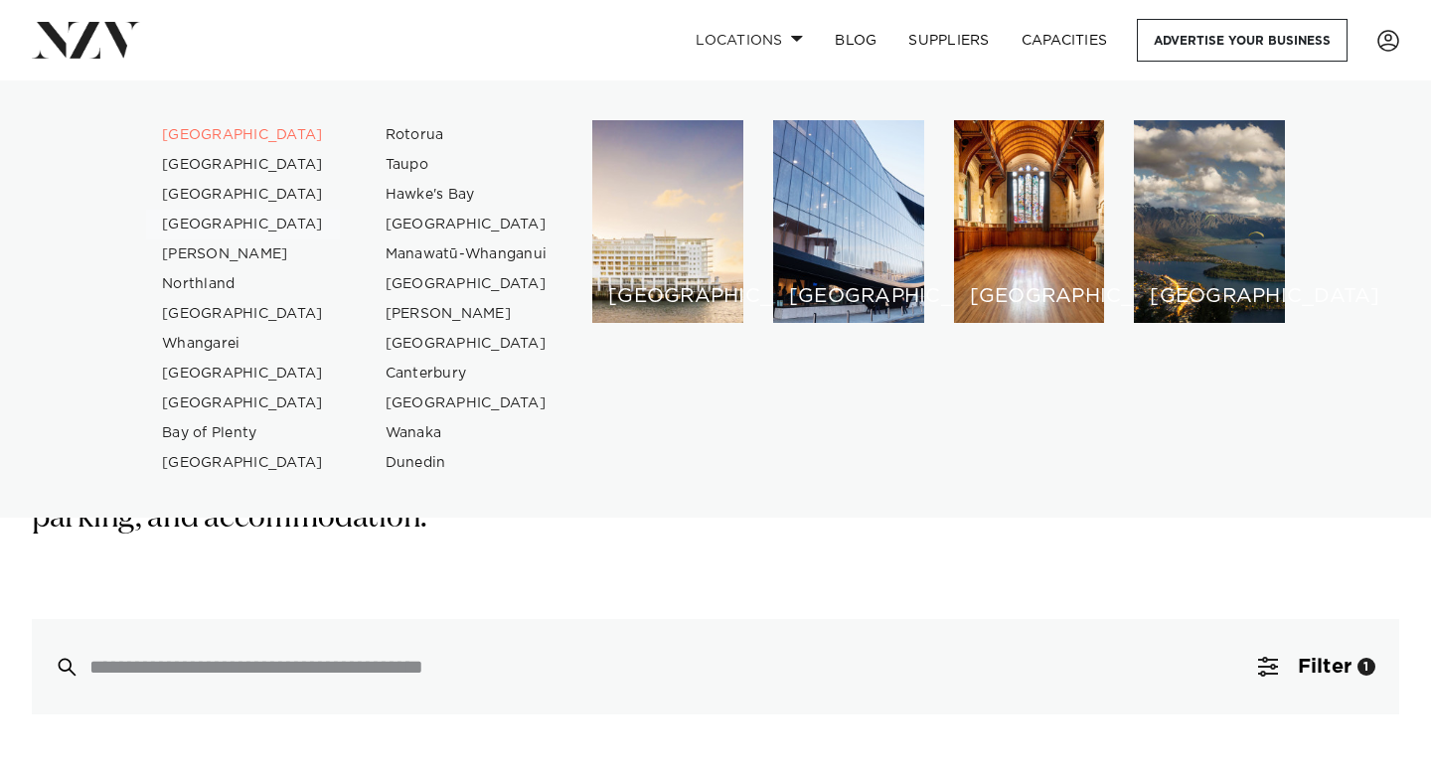
click at [216, 219] on link "[GEOGRAPHIC_DATA]" at bounding box center [243, 225] width 194 height 30
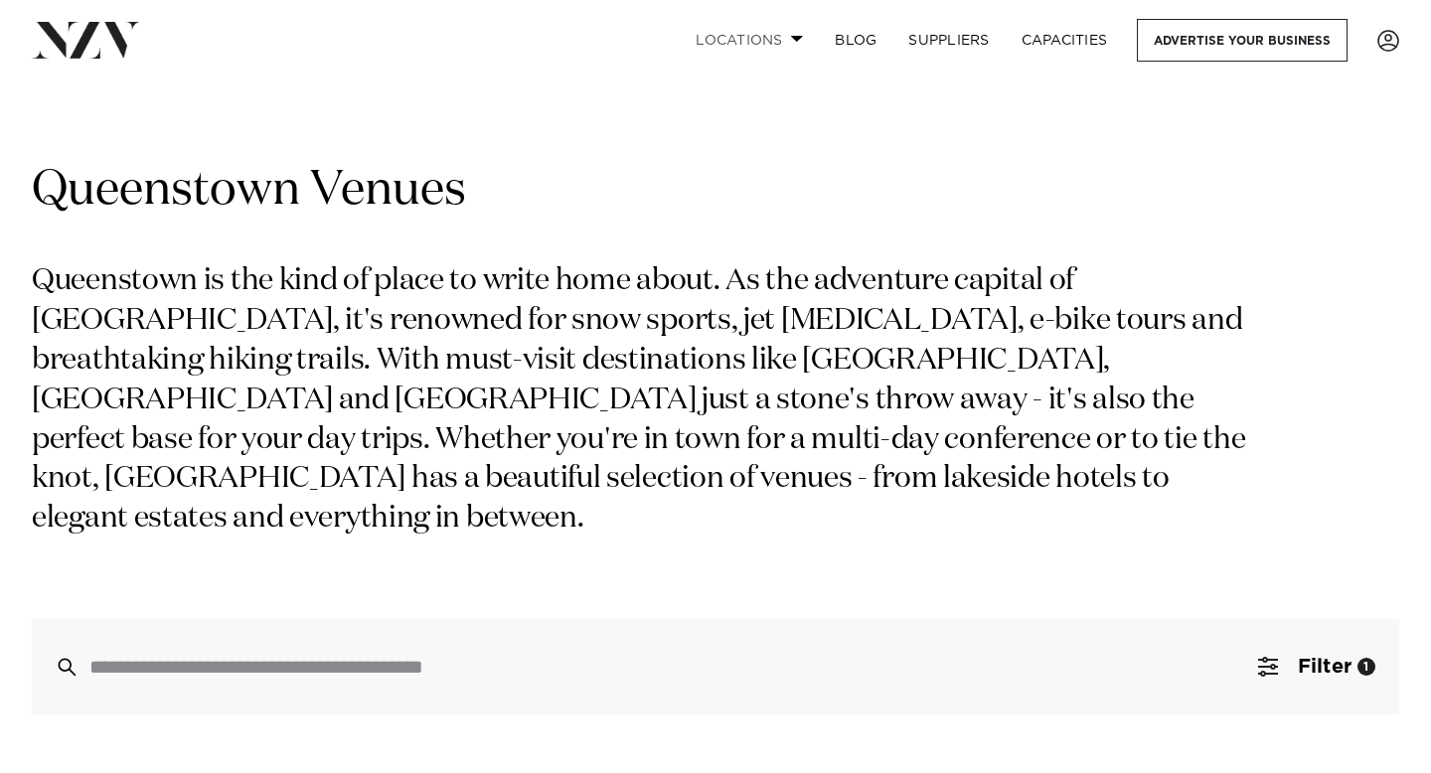
click at [788, 32] on link "Locations" at bounding box center [749, 40] width 139 height 43
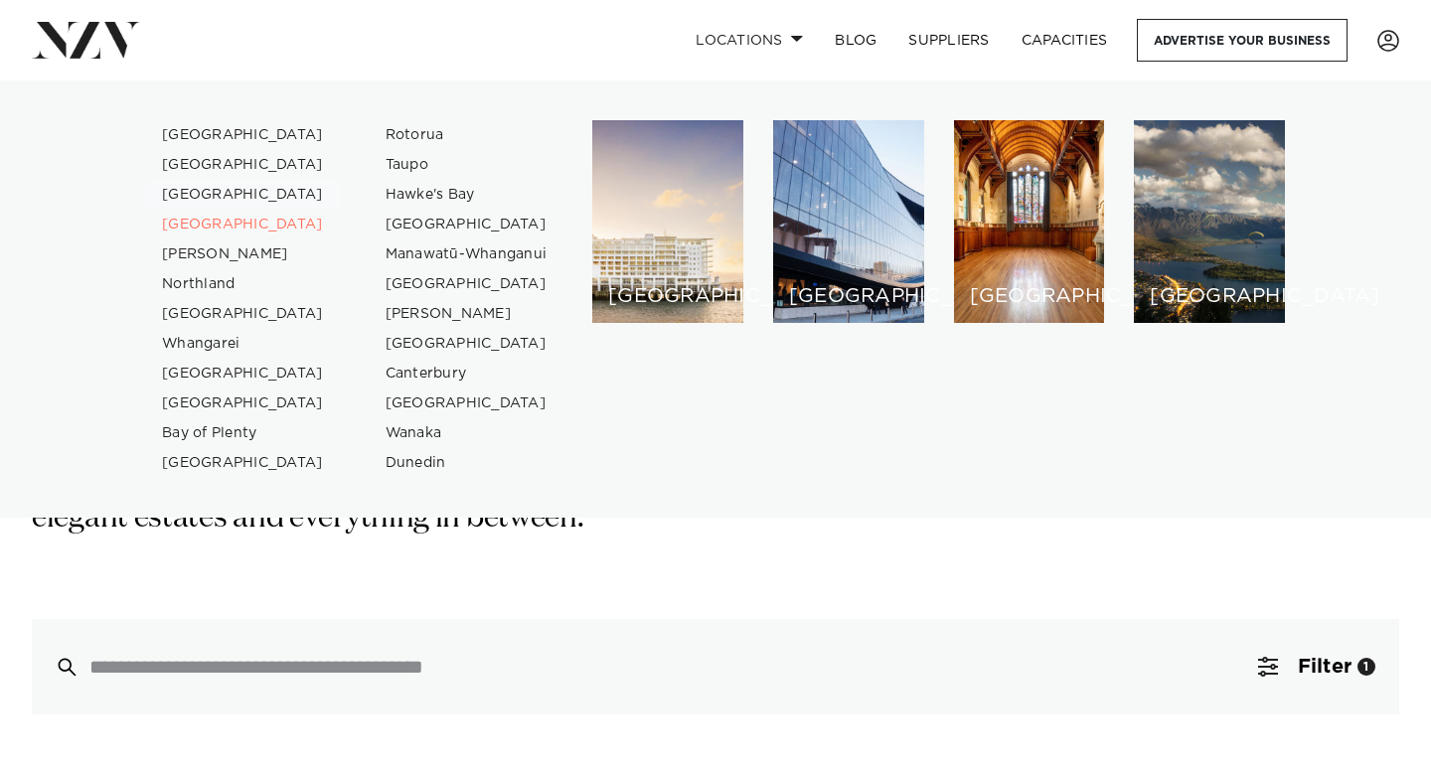
click at [221, 188] on link "[GEOGRAPHIC_DATA]" at bounding box center [243, 195] width 194 height 30
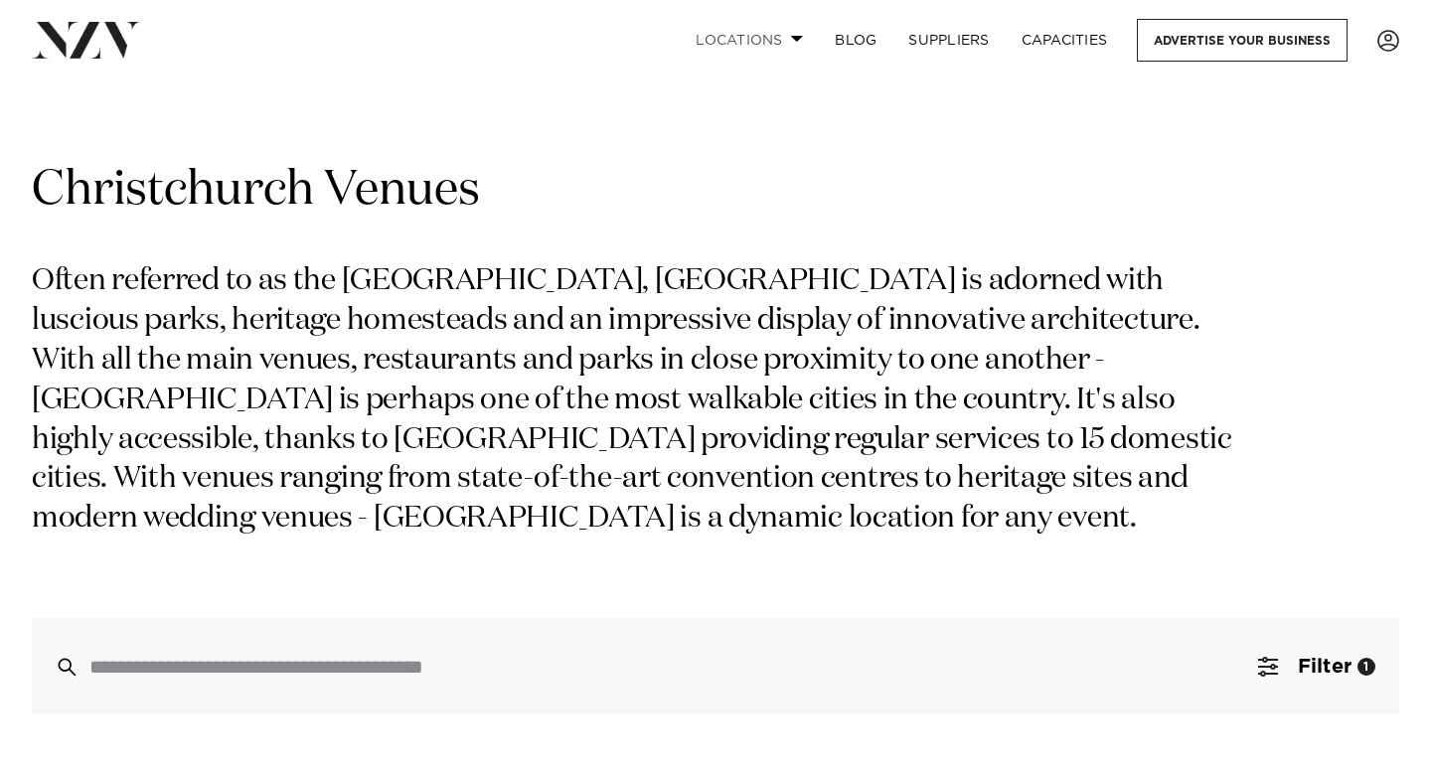
click at [775, 33] on link "Locations" at bounding box center [749, 40] width 139 height 43
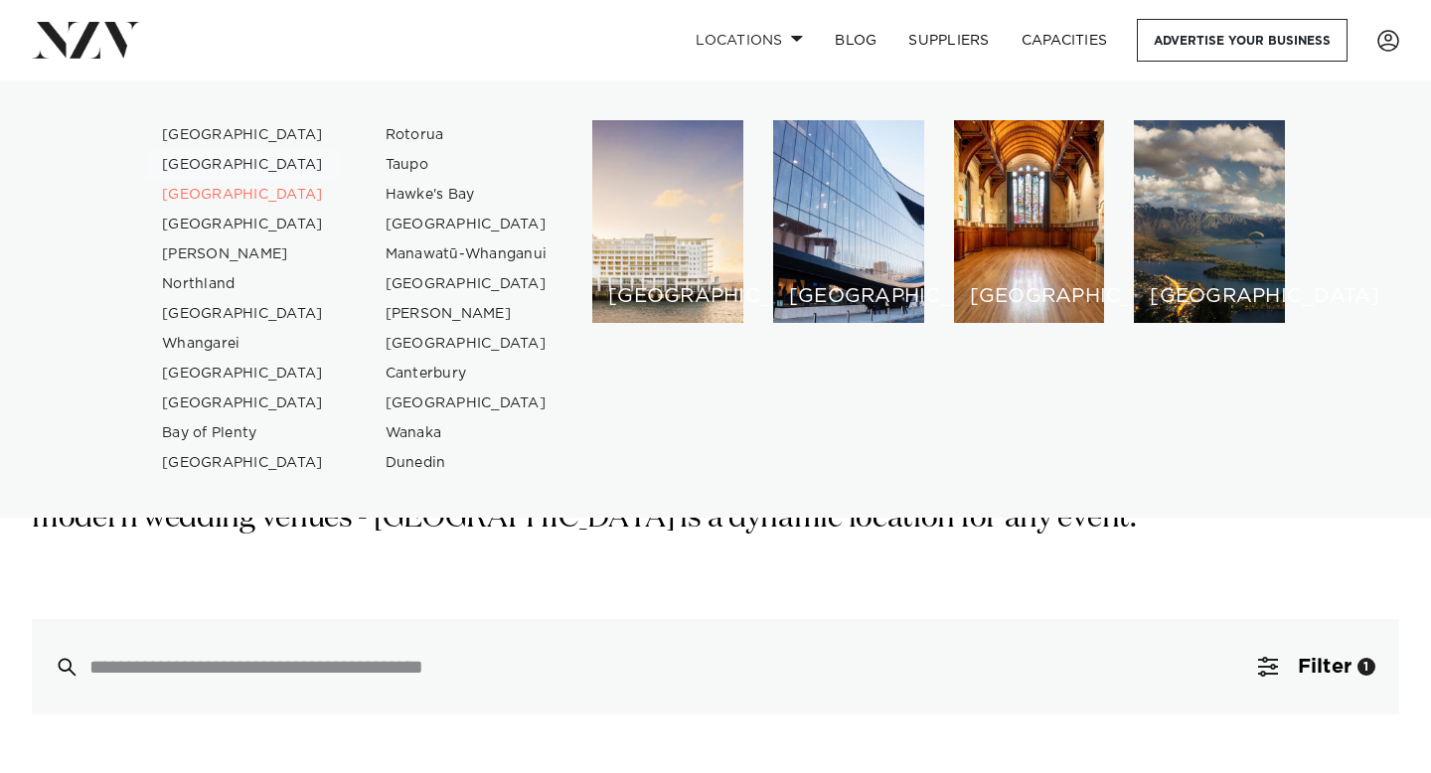
click at [230, 168] on link "[GEOGRAPHIC_DATA]" at bounding box center [243, 165] width 194 height 30
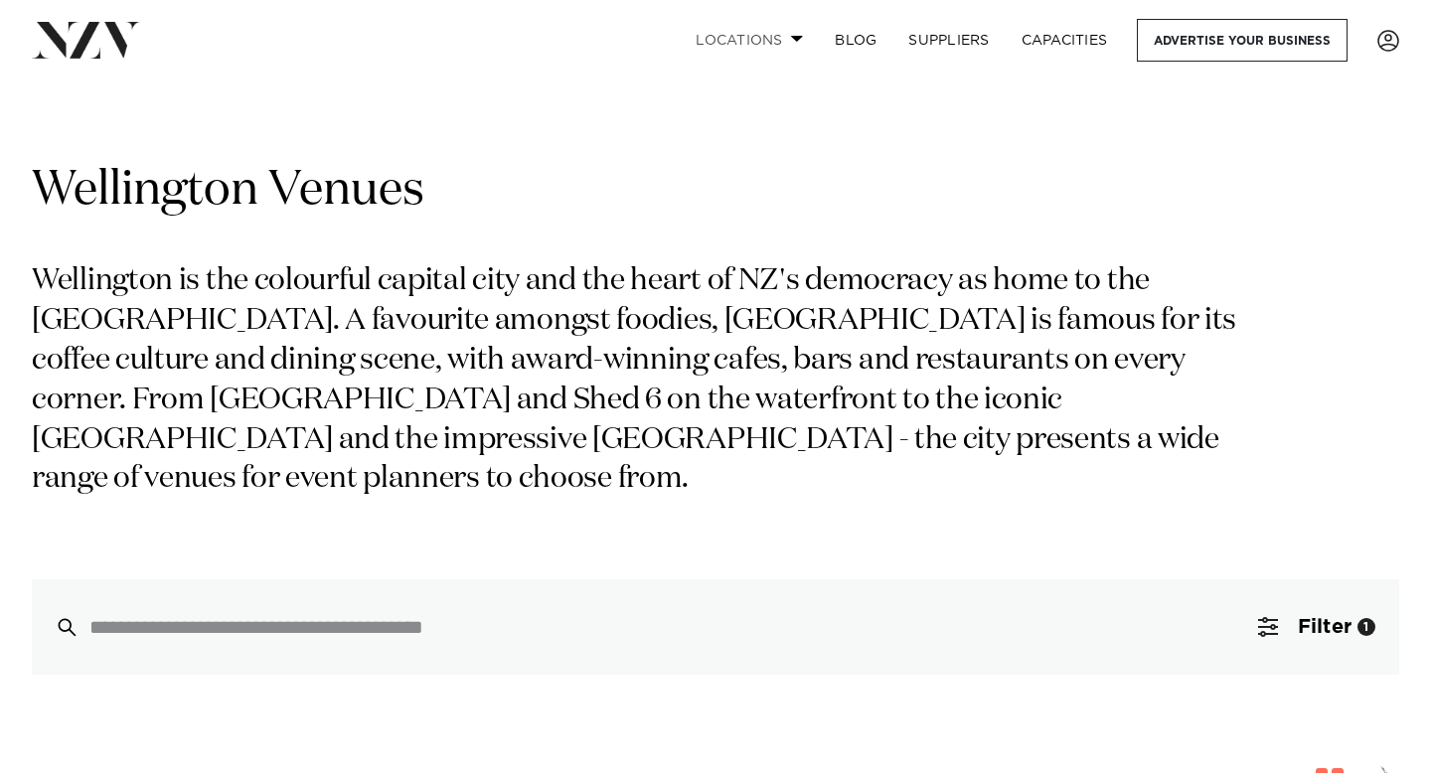
click at [778, 45] on link "Locations" at bounding box center [749, 40] width 139 height 43
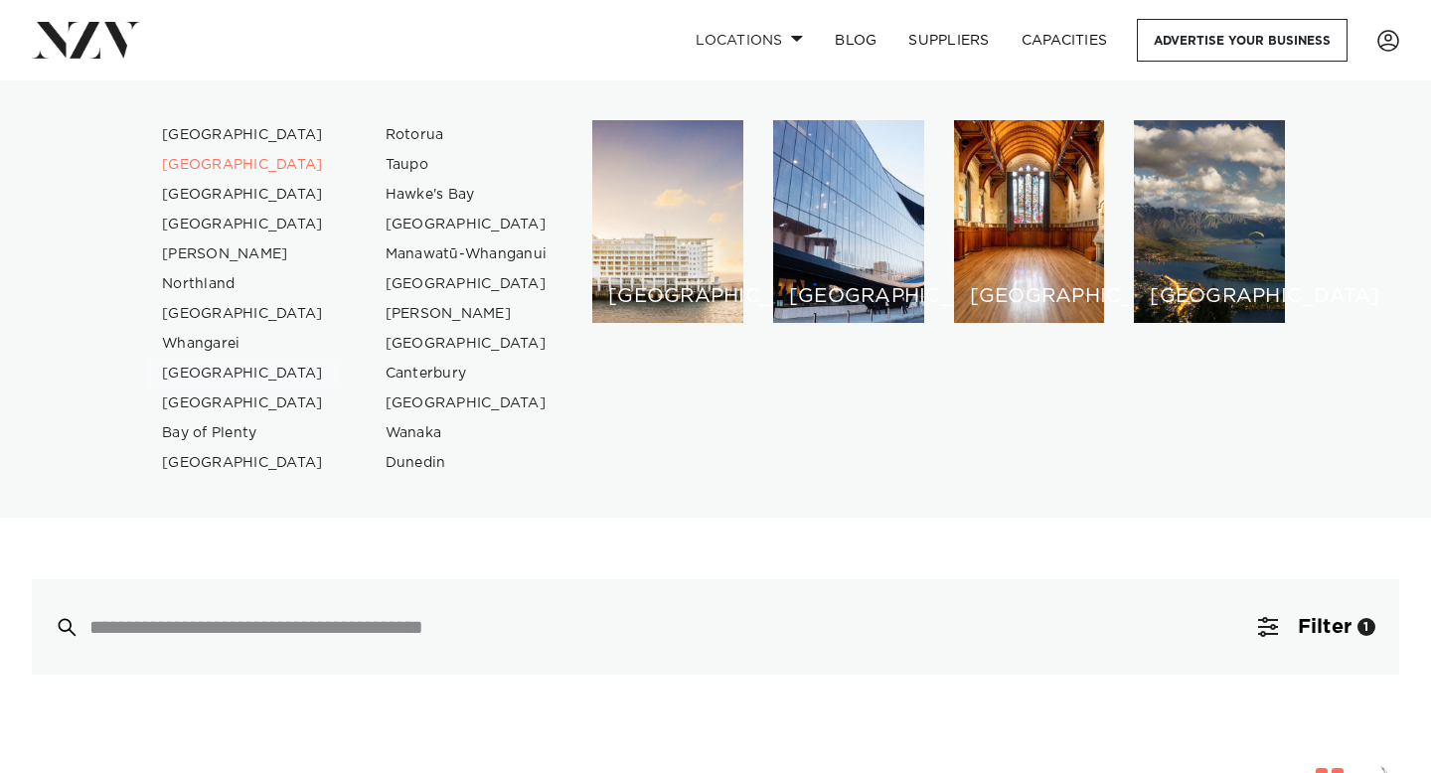
click at [230, 370] on link "[GEOGRAPHIC_DATA]" at bounding box center [243, 374] width 194 height 30
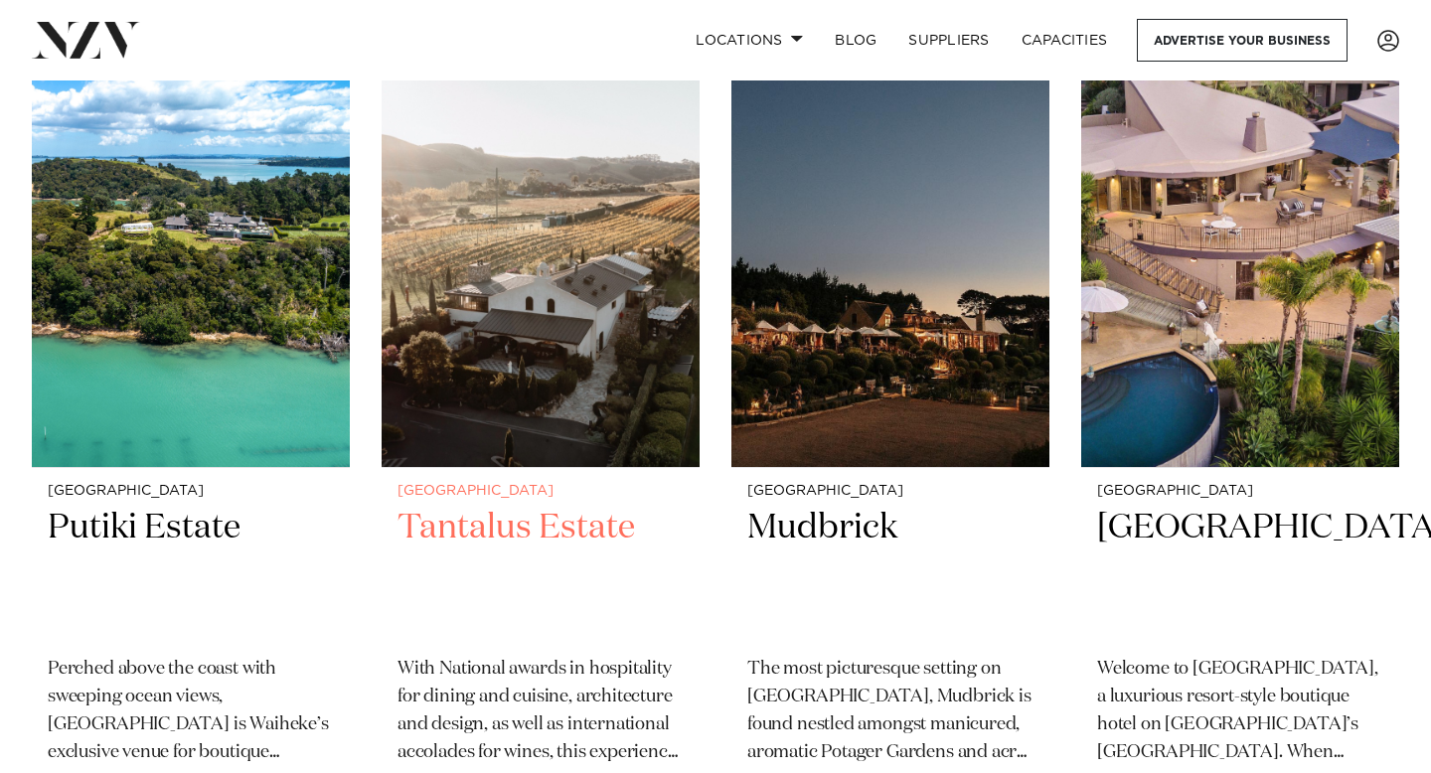
scroll to position [927, 0]
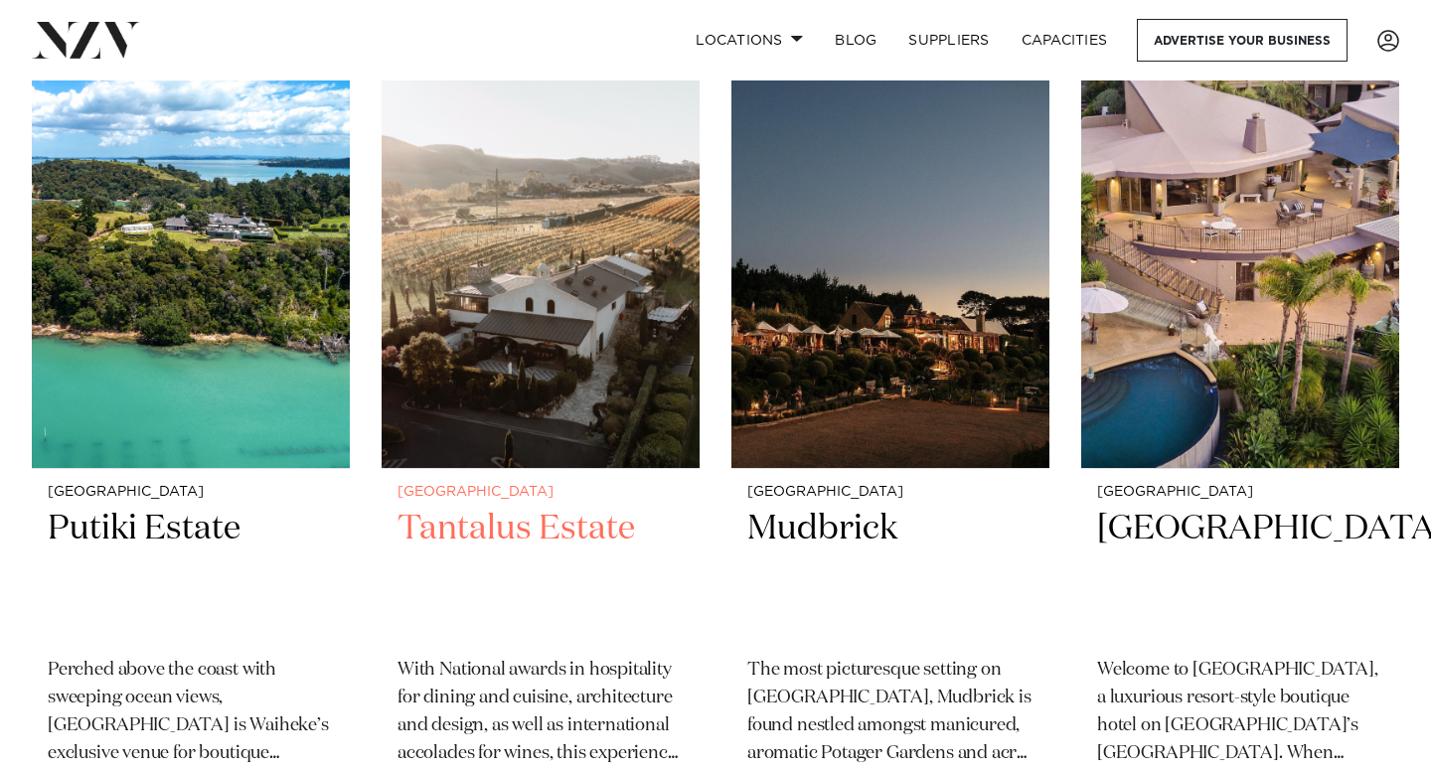
click at [592, 384] on img at bounding box center [541, 255] width 318 height 426
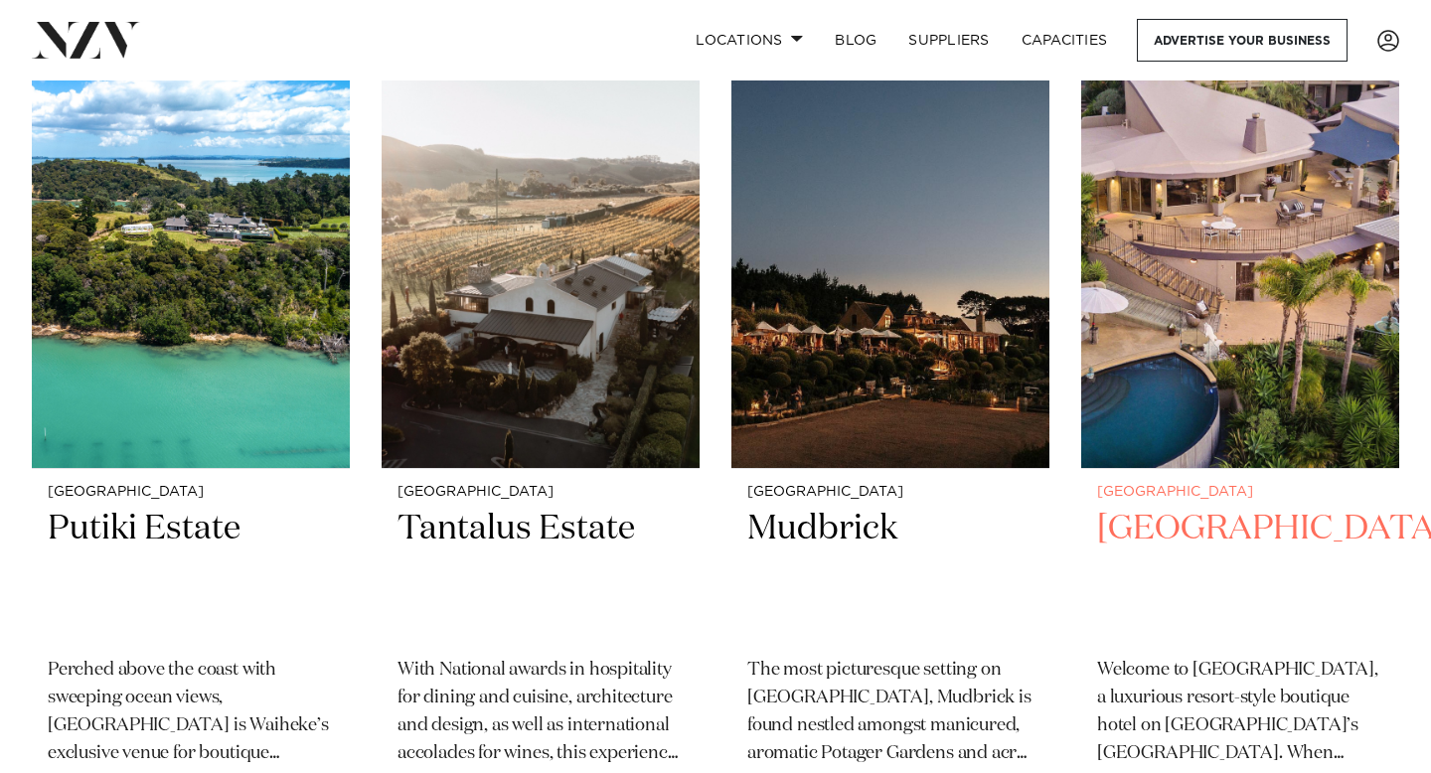
click at [1179, 351] on img at bounding box center [1240, 255] width 318 height 426
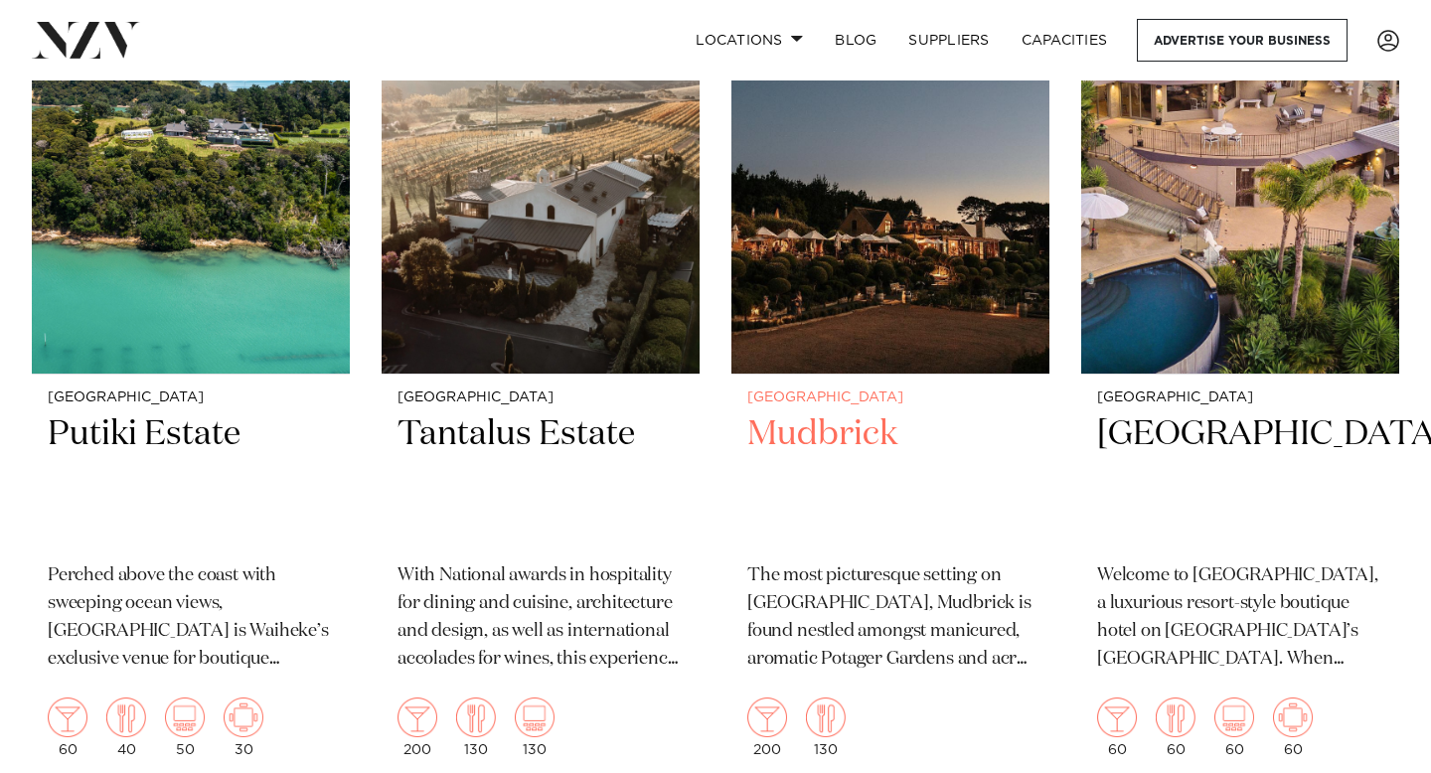
scroll to position [1027, 0]
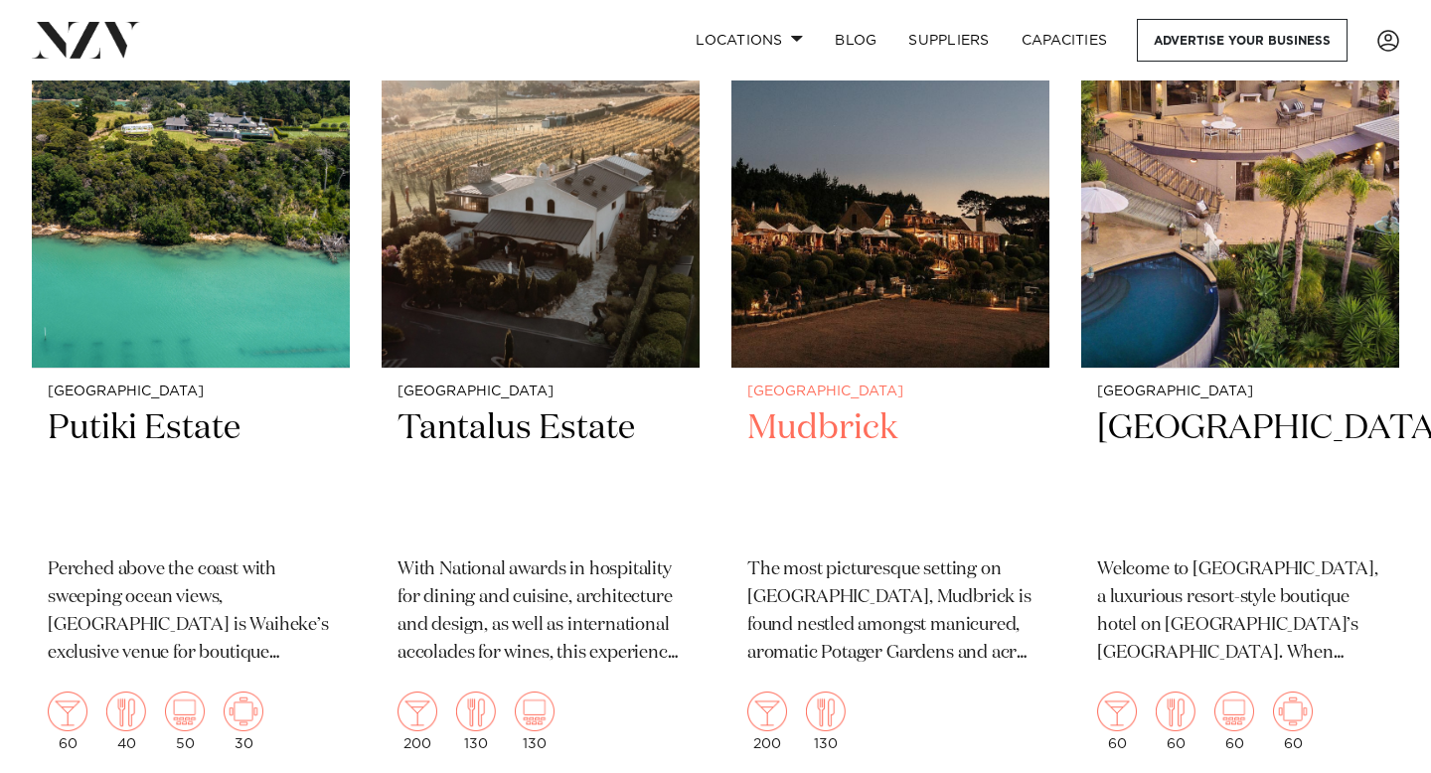
click at [868, 288] on img at bounding box center [890, 154] width 318 height 426
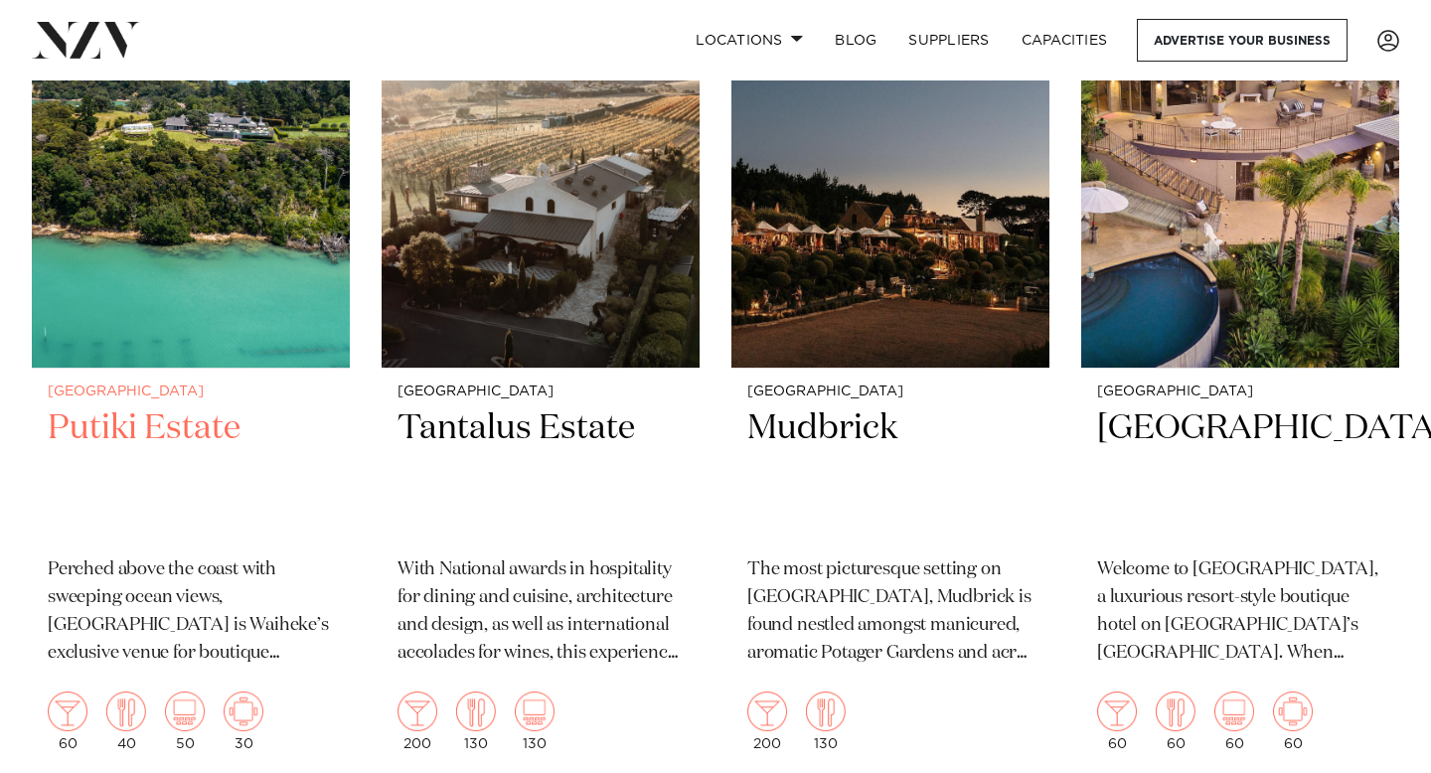
click at [145, 213] on img at bounding box center [191, 154] width 318 height 426
click at [728, 35] on link "Locations" at bounding box center [749, 40] width 139 height 43
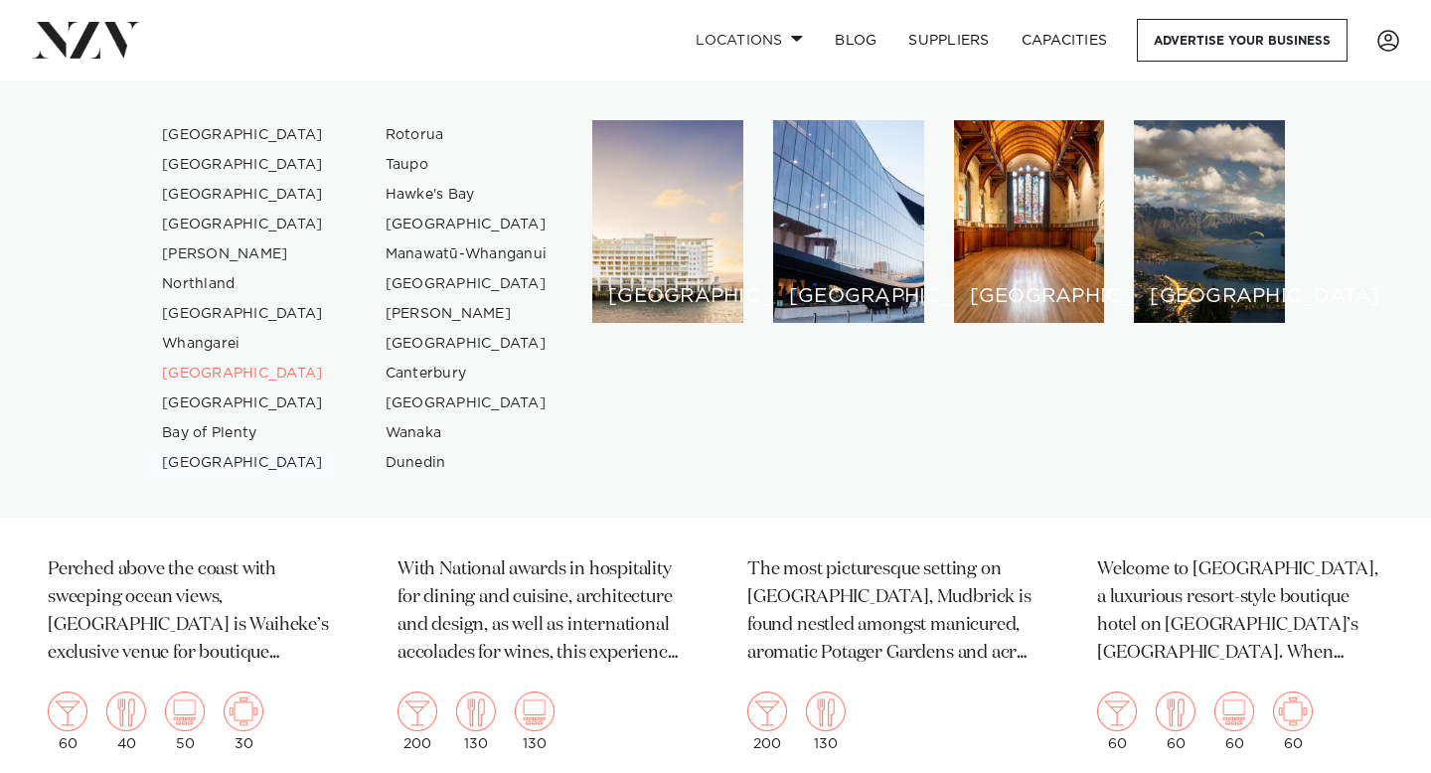
click at [183, 459] on link "[GEOGRAPHIC_DATA]" at bounding box center [243, 463] width 194 height 30
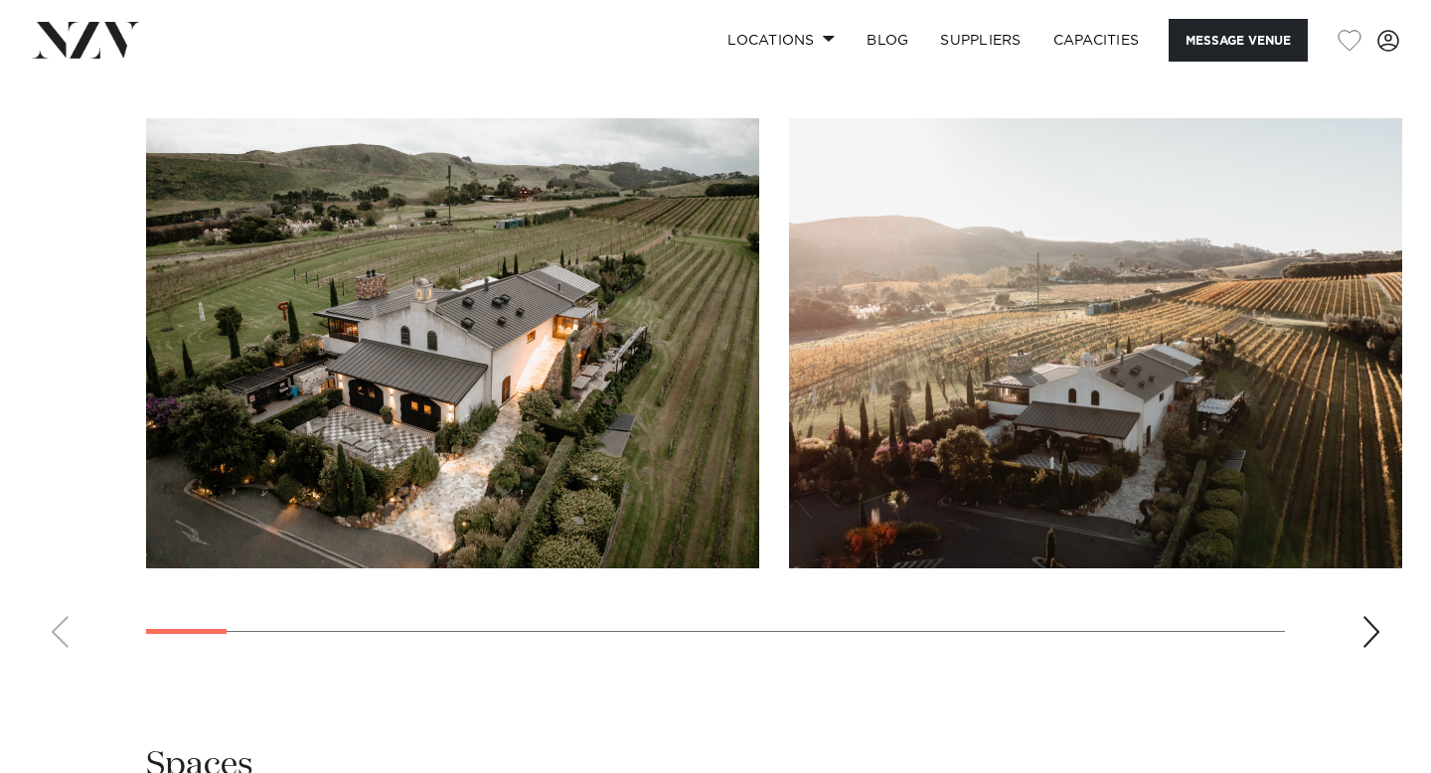
scroll to position [2033, 0]
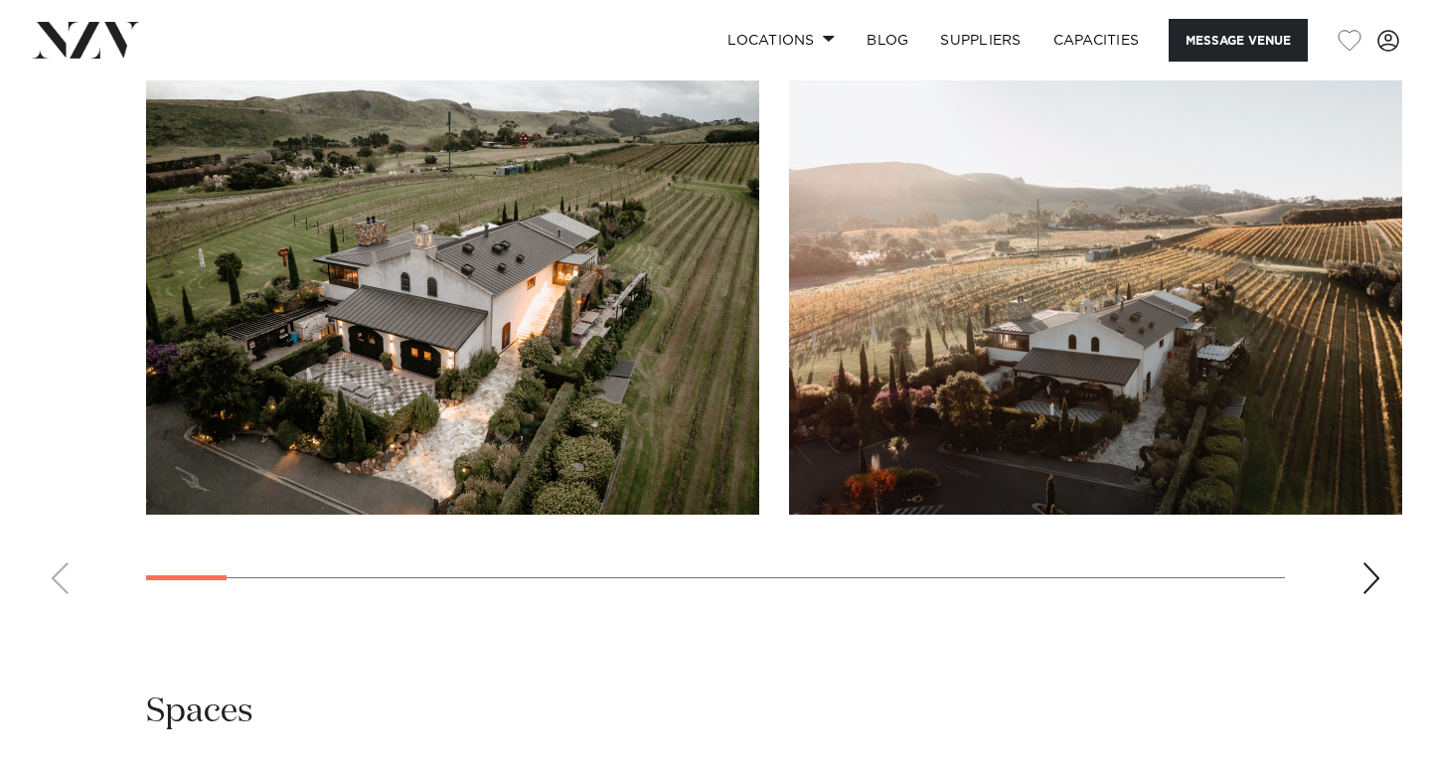
click at [1355, 533] on swiper-container at bounding box center [715, 337] width 1431 height 545
click at [1355, 540] on swiper-container at bounding box center [715, 337] width 1431 height 545
click at [1357, 542] on swiper-container at bounding box center [715, 337] width 1431 height 545
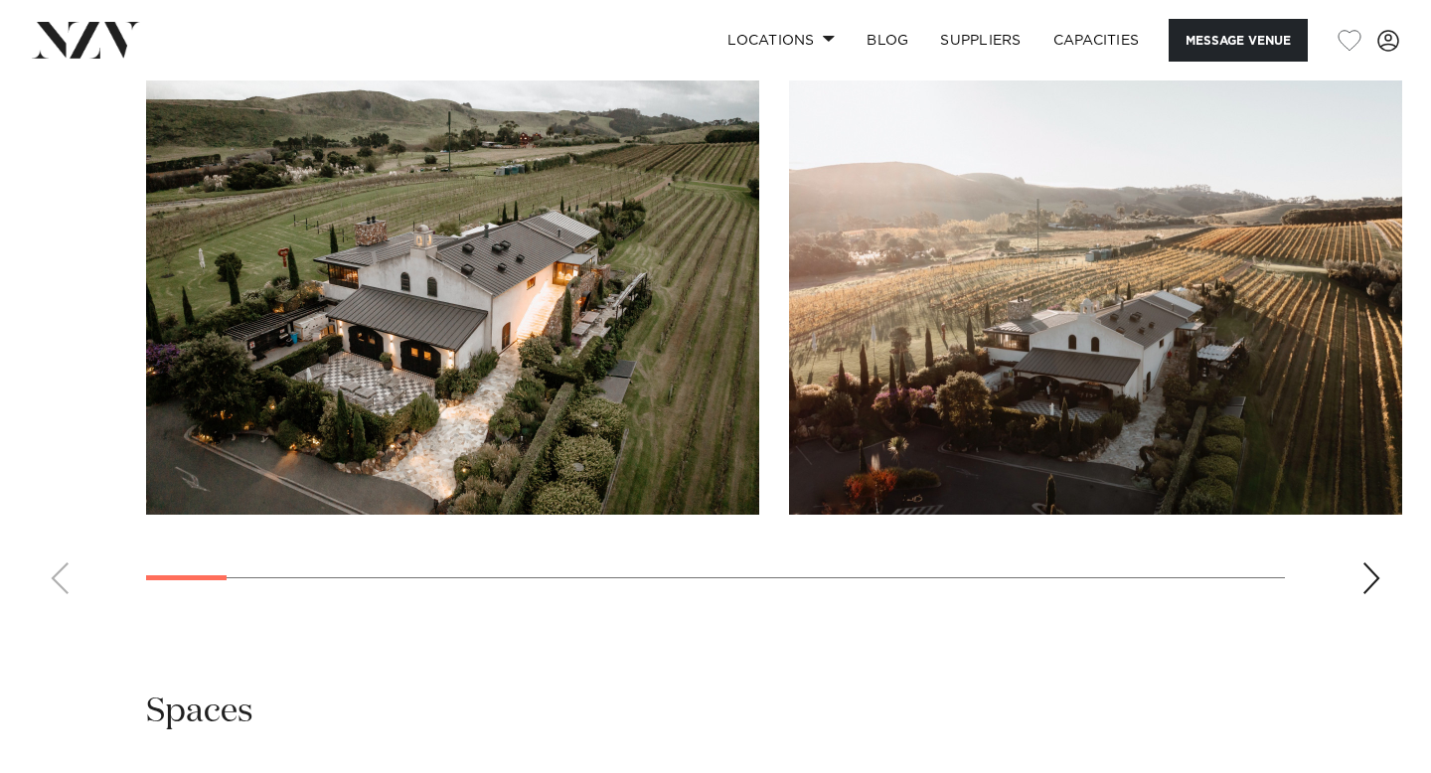
click at [1374, 562] on div "Next slide" at bounding box center [1371, 578] width 20 height 32
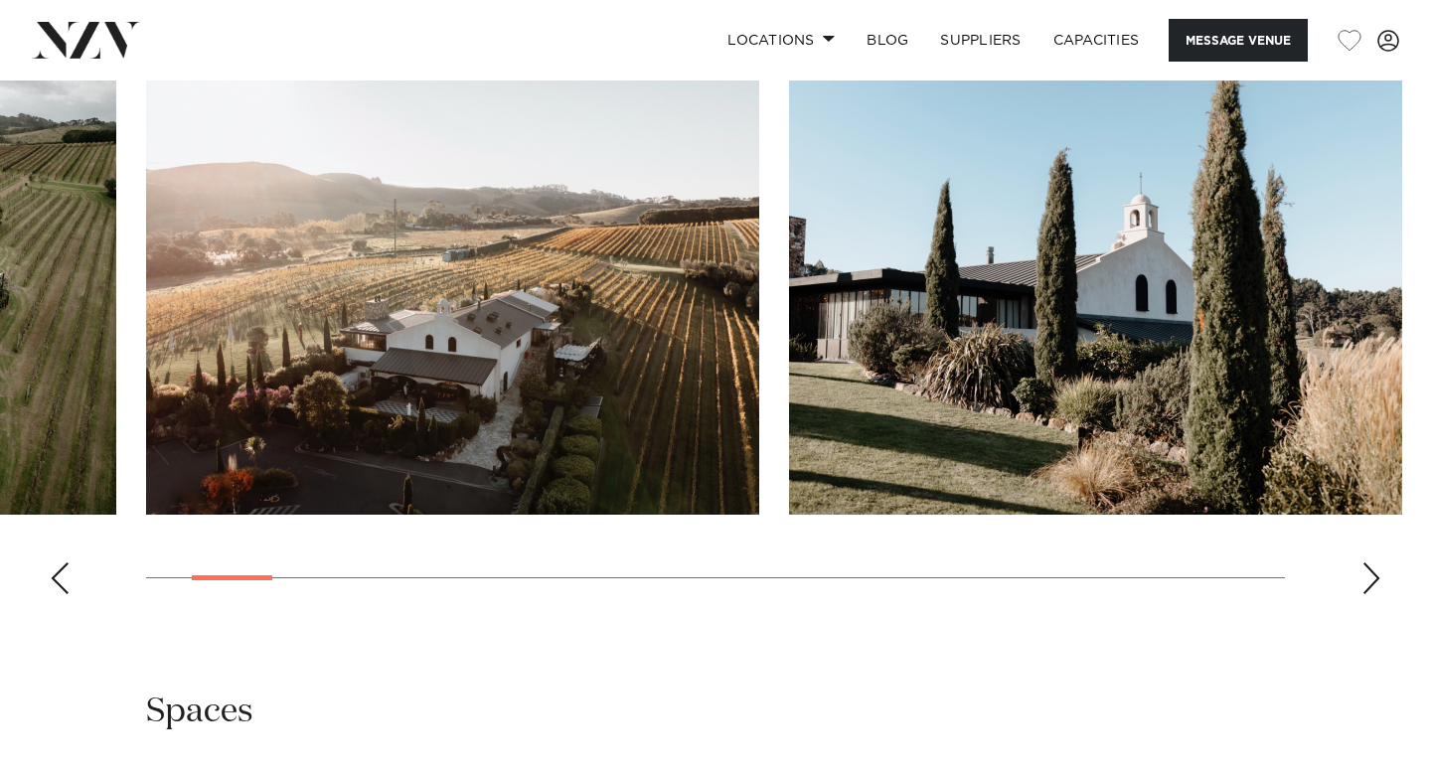
click at [1374, 562] on div "Next slide" at bounding box center [1371, 578] width 20 height 32
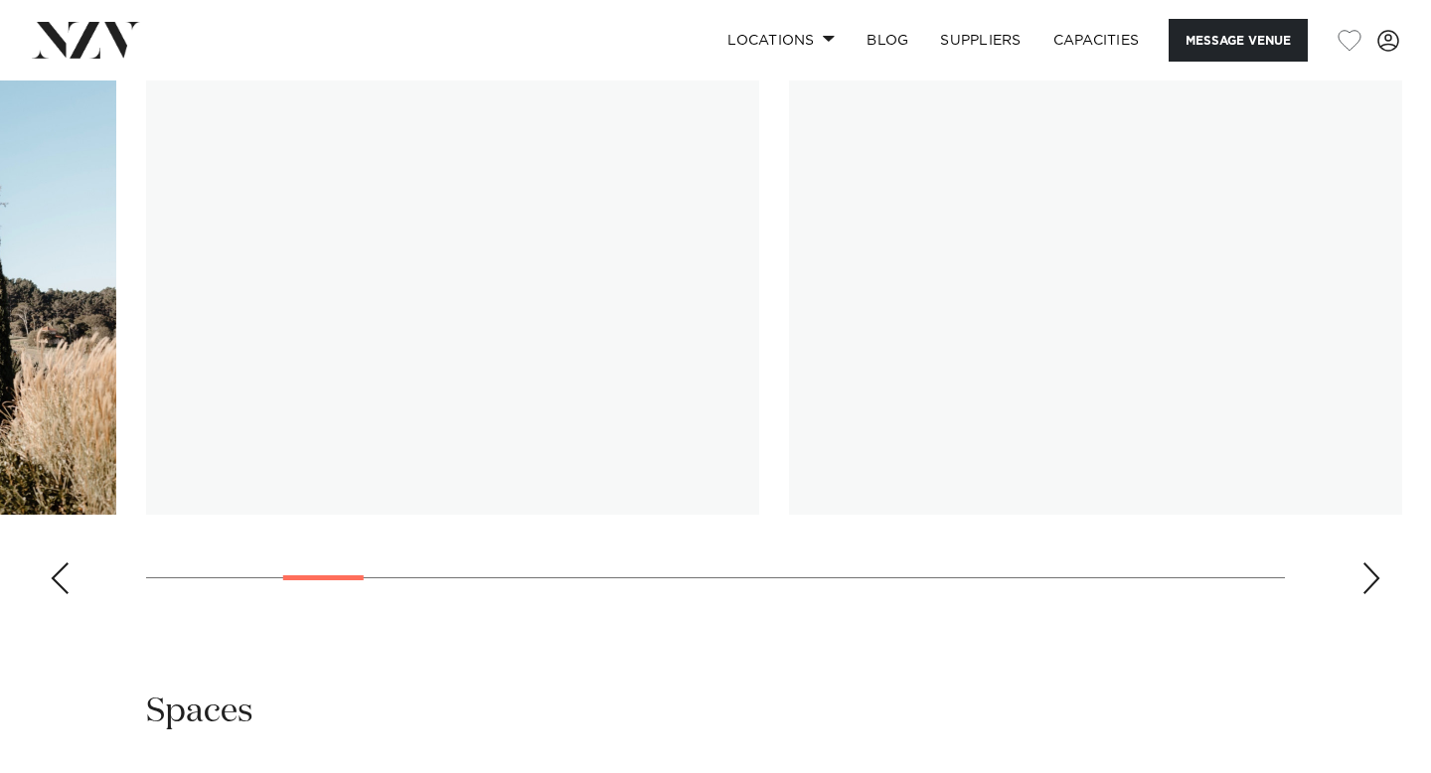
click at [1374, 562] on div "Next slide" at bounding box center [1371, 578] width 20 height 32
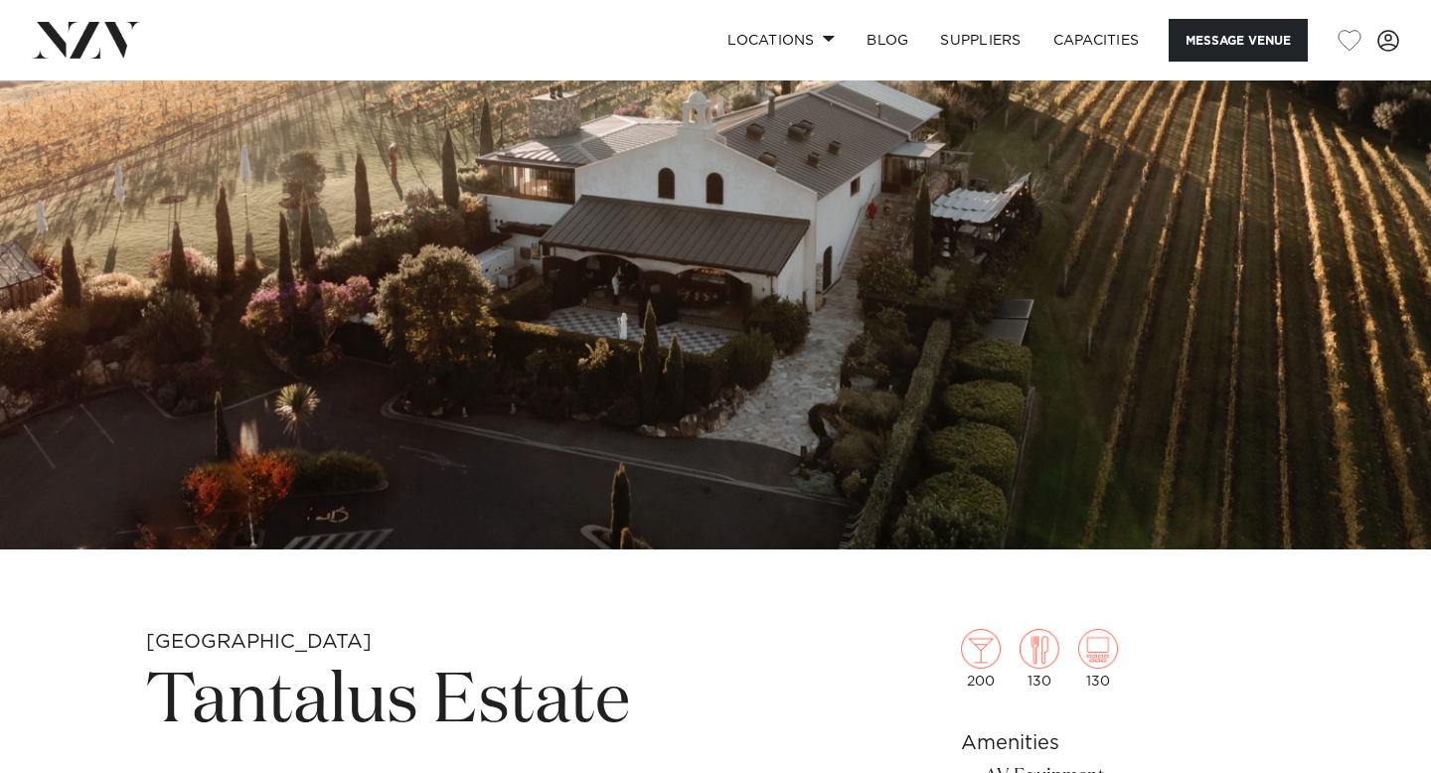
scroll to position [0, 0]
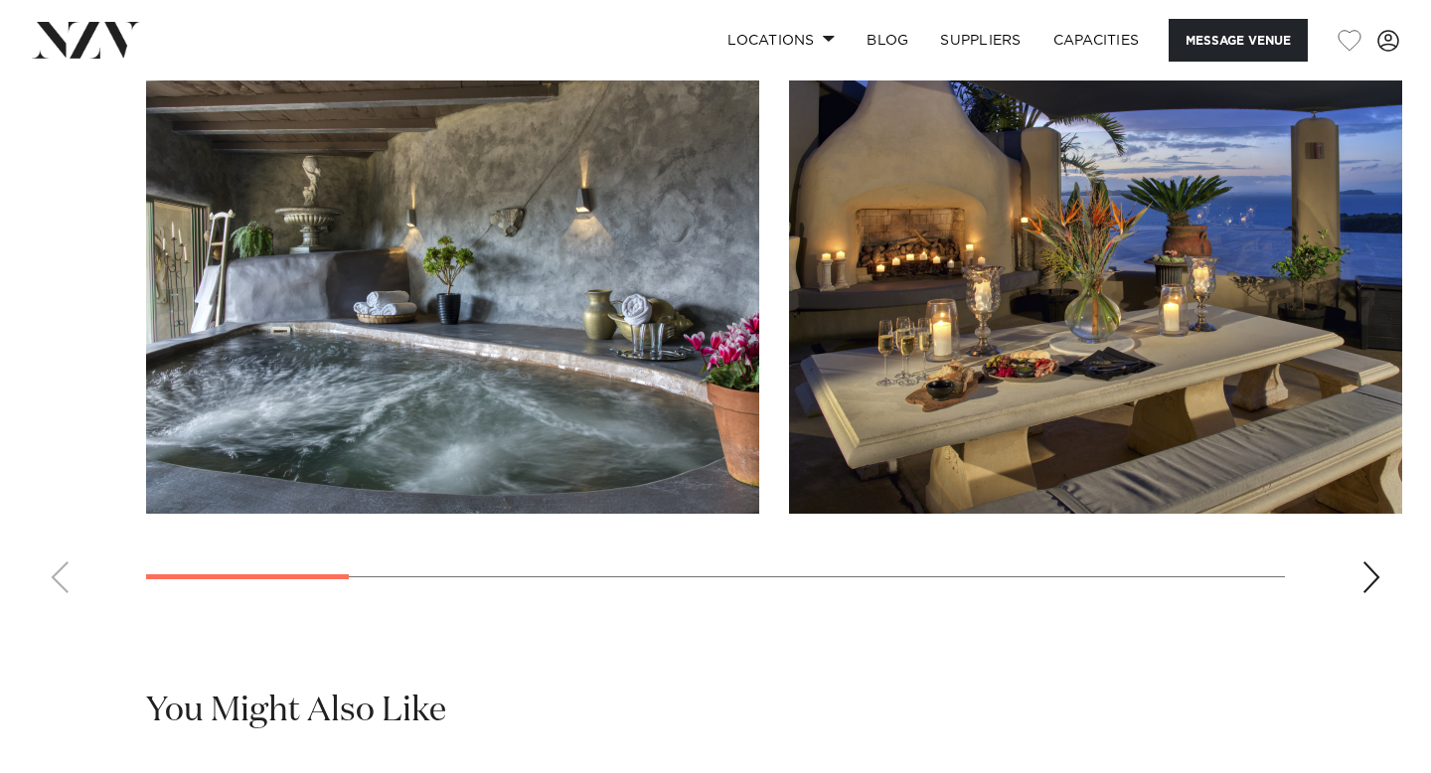
scroll to position [1873, 0]
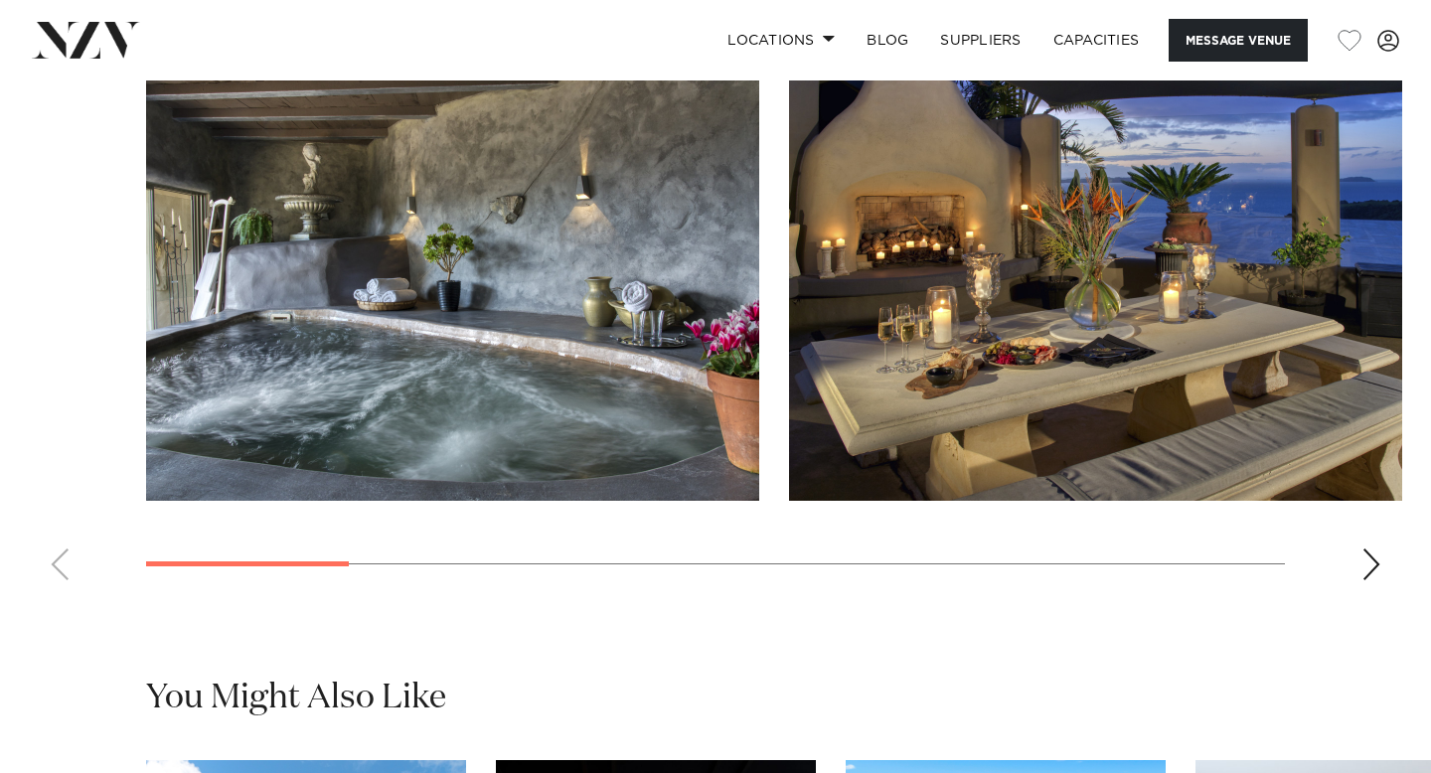
click at [1373, 567] on div "Next slide" at bounding box center [1371, 564] width 20 height 32
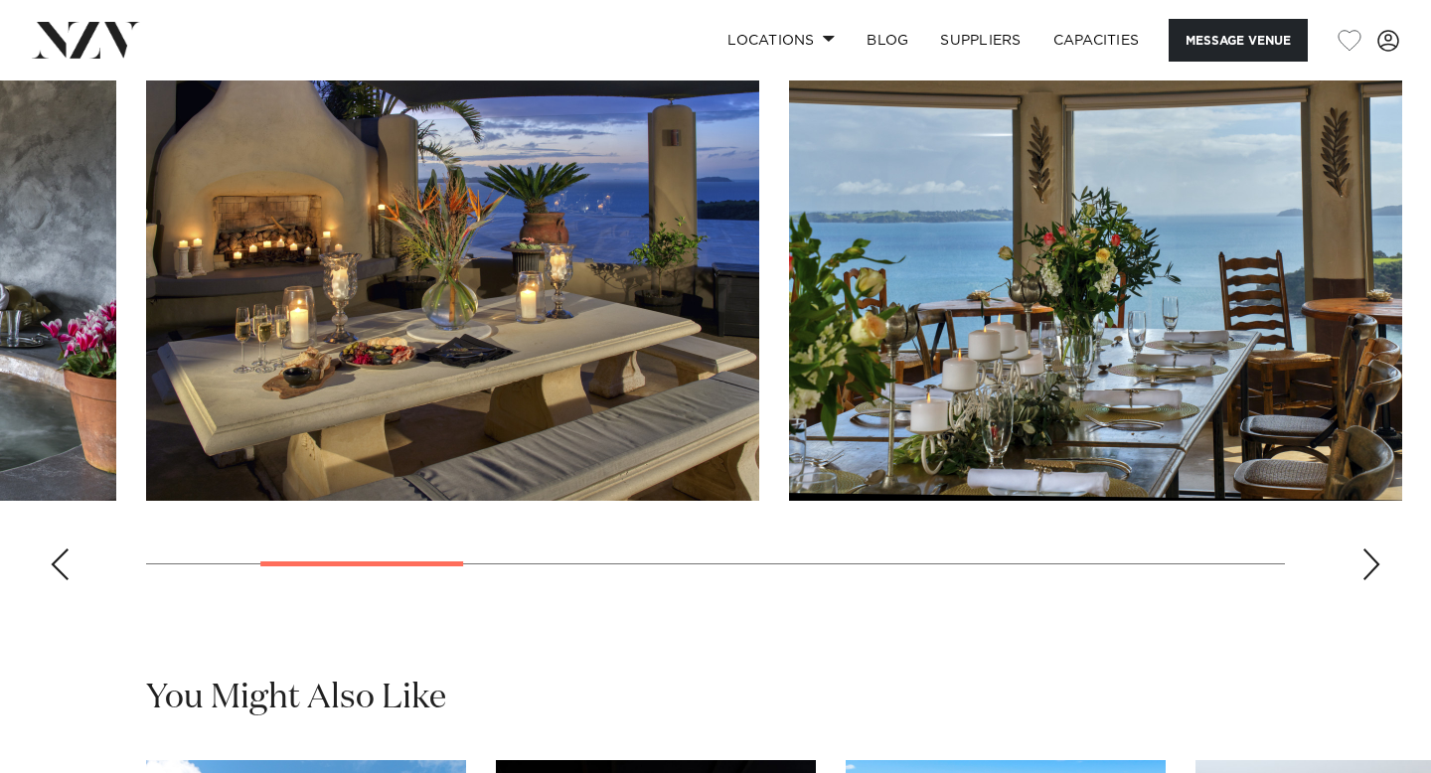
click at [1373, 568] on div "Next slide" at bounding box center [1371, 564] width 20 height 32
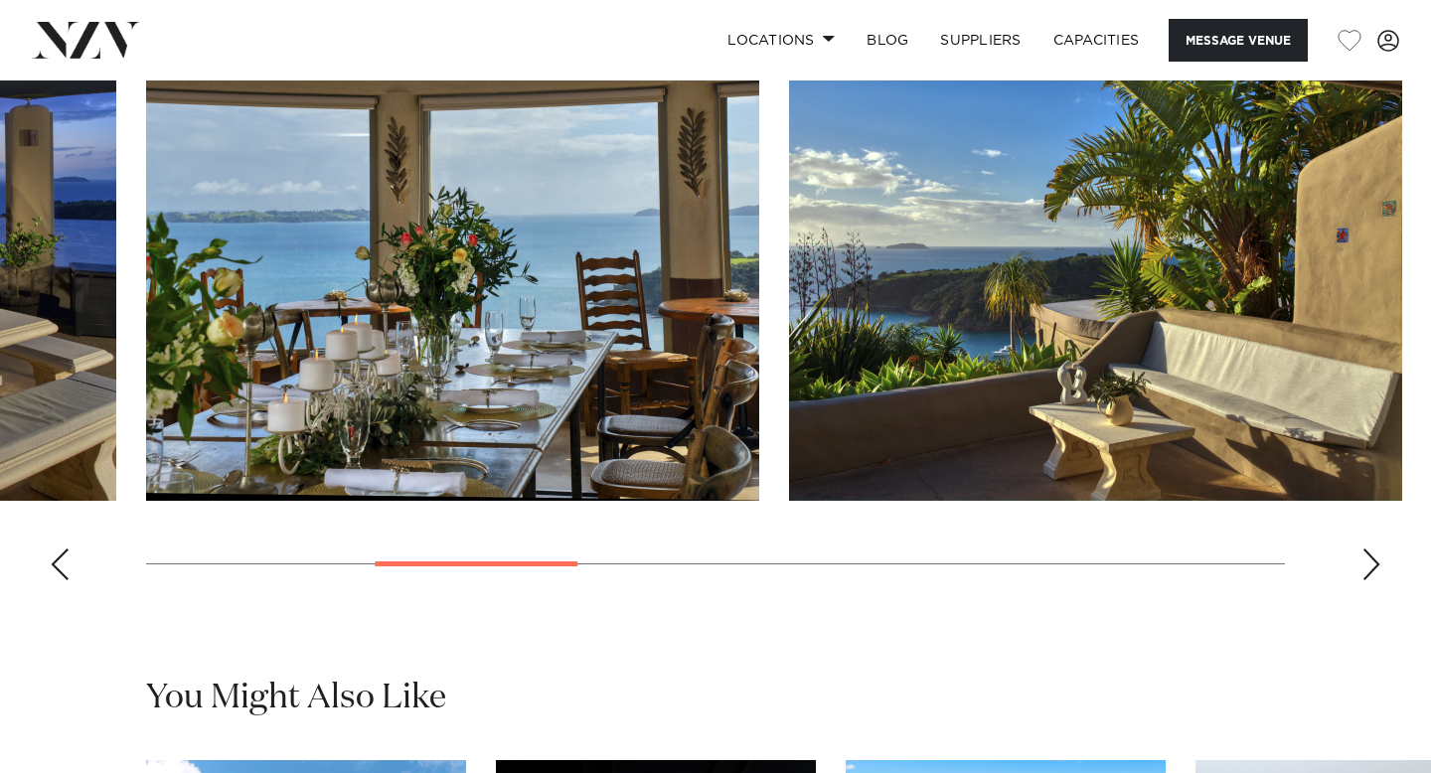
click at [1372, 568] on div "Next slide" at bounding box center [1371, 564] width 20 height 32
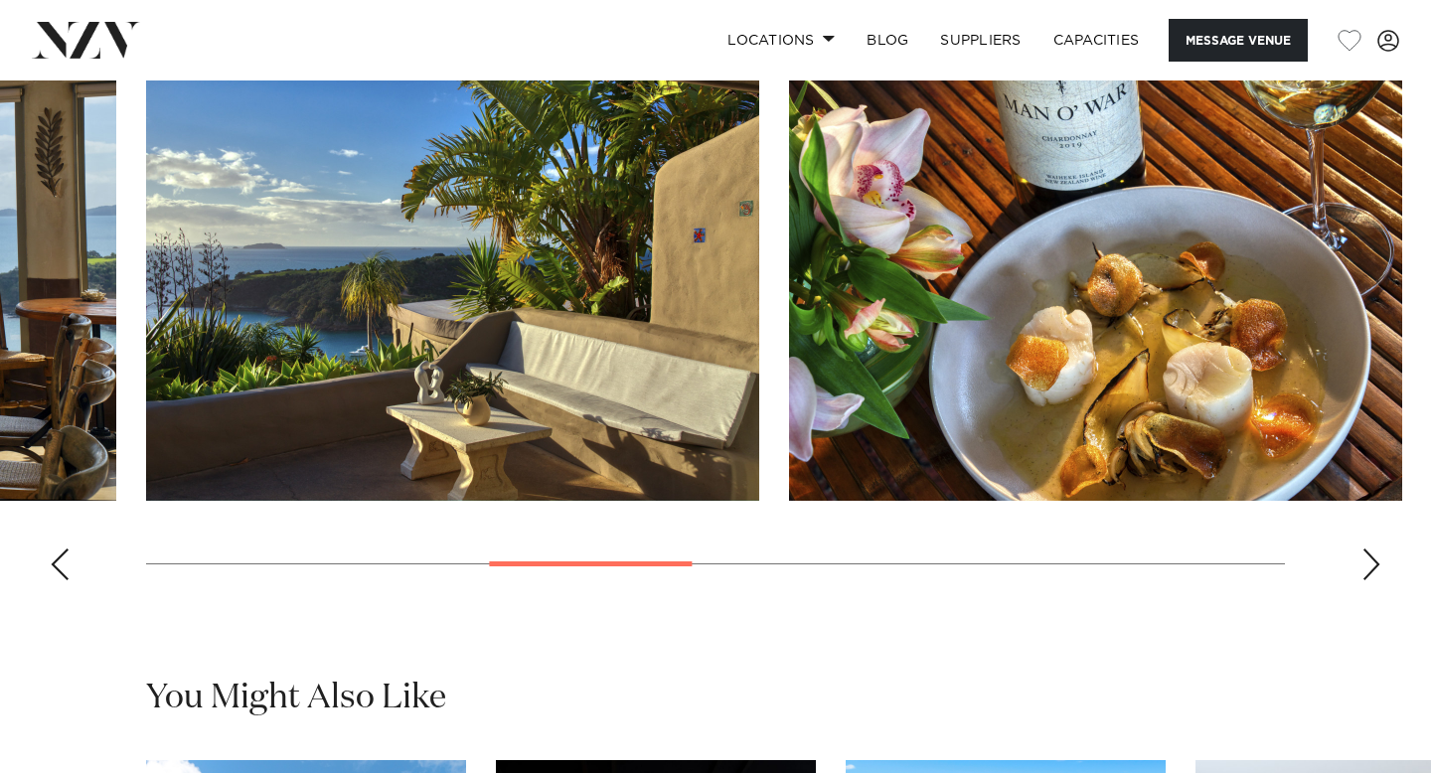
click at [1372, 568] on div "Next slide" at bounding box center [1371, 564] width 20 height 32
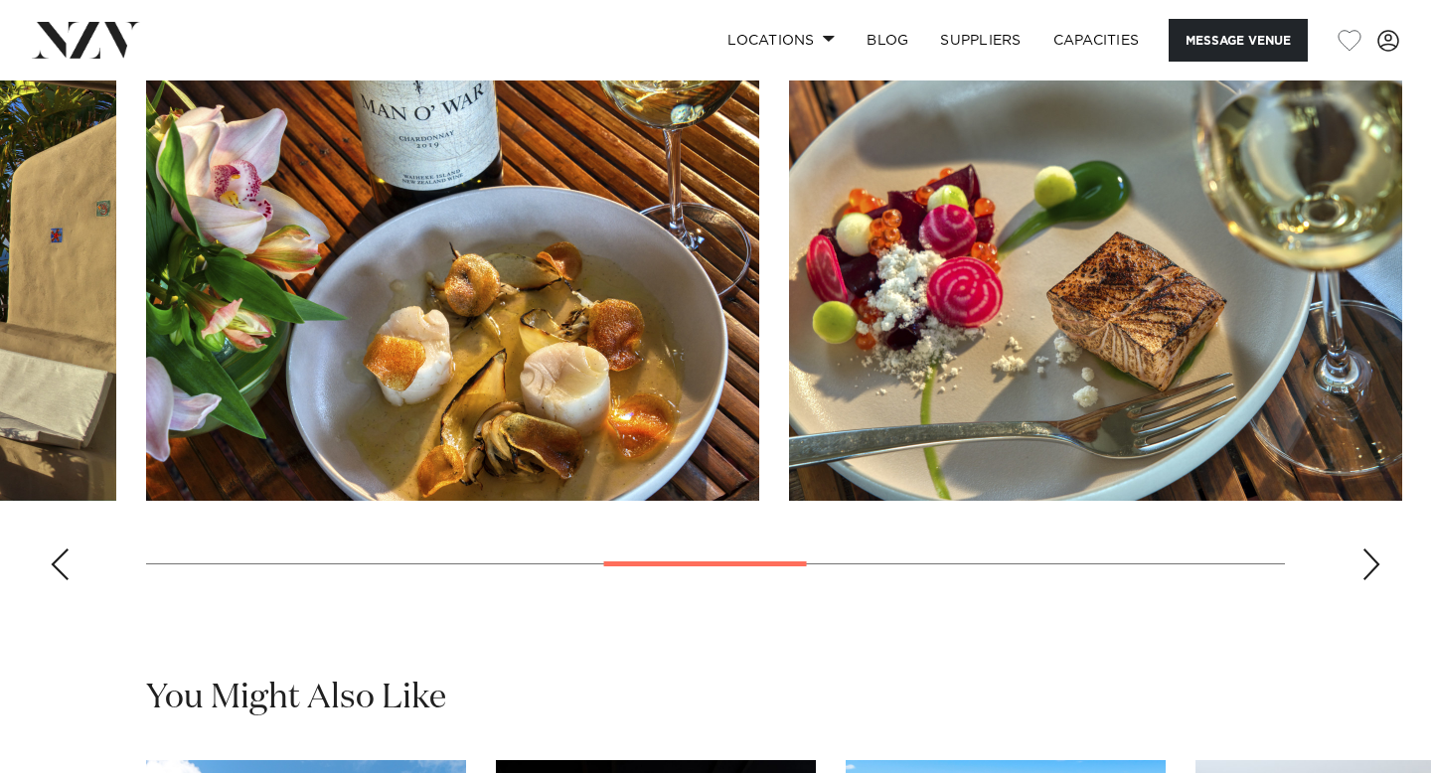
click at [1372, 568] on div "Next slide" at bounding box center [1371, 564] width 20 height 32
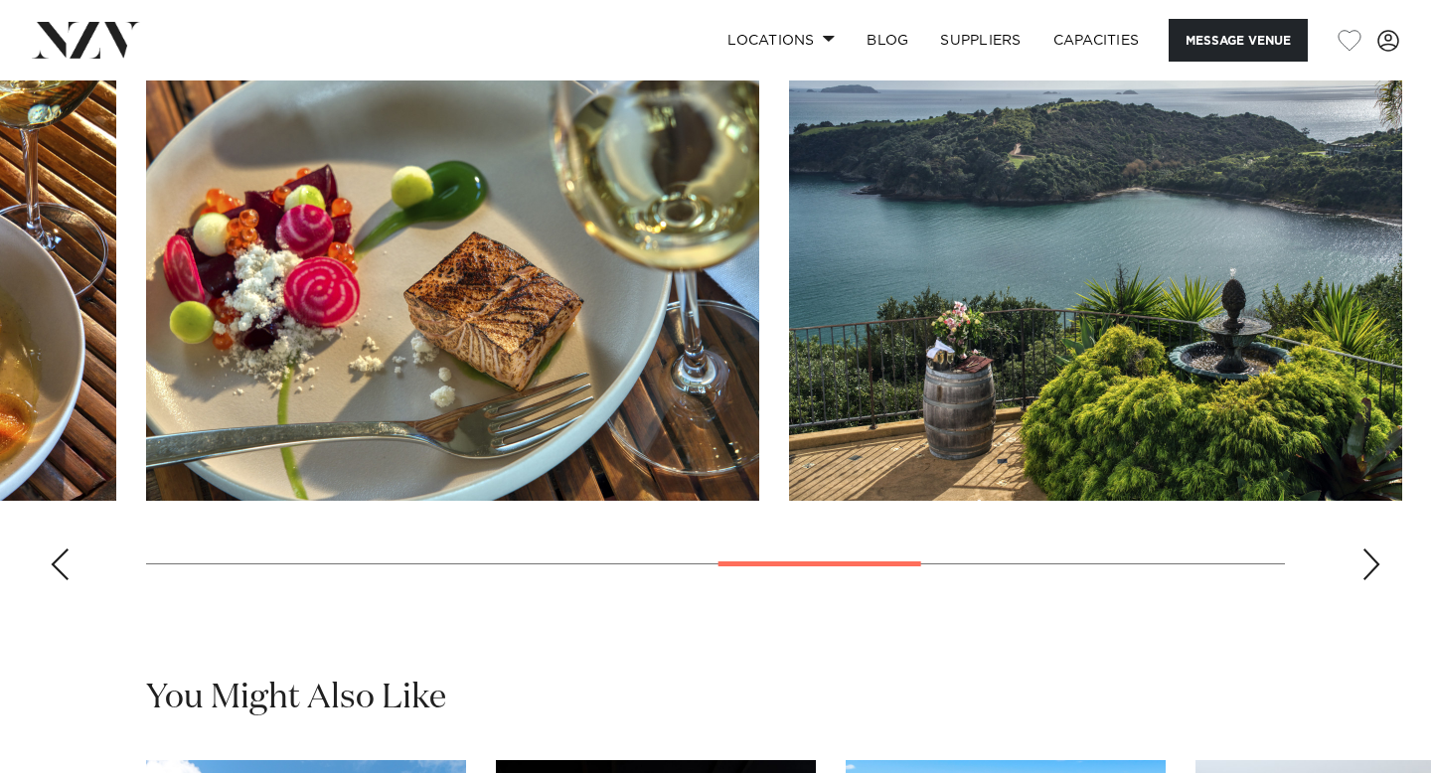
click at [1372, 568] on div "Next slide" at bounding box center [1371, 564] width 20 height 32
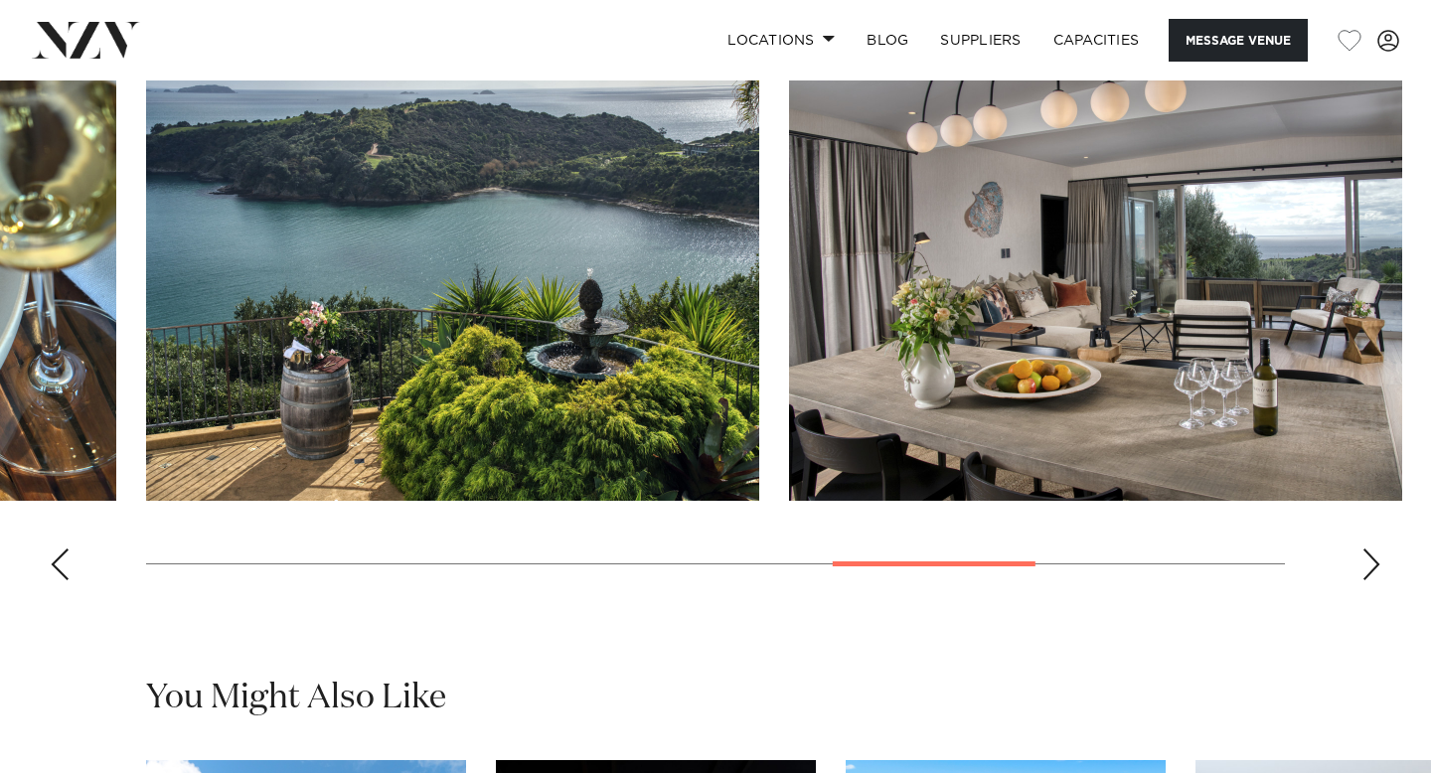
click at [1372, 568] on div "Next slide" at bounding box center [1371, 564] width 20 height 32
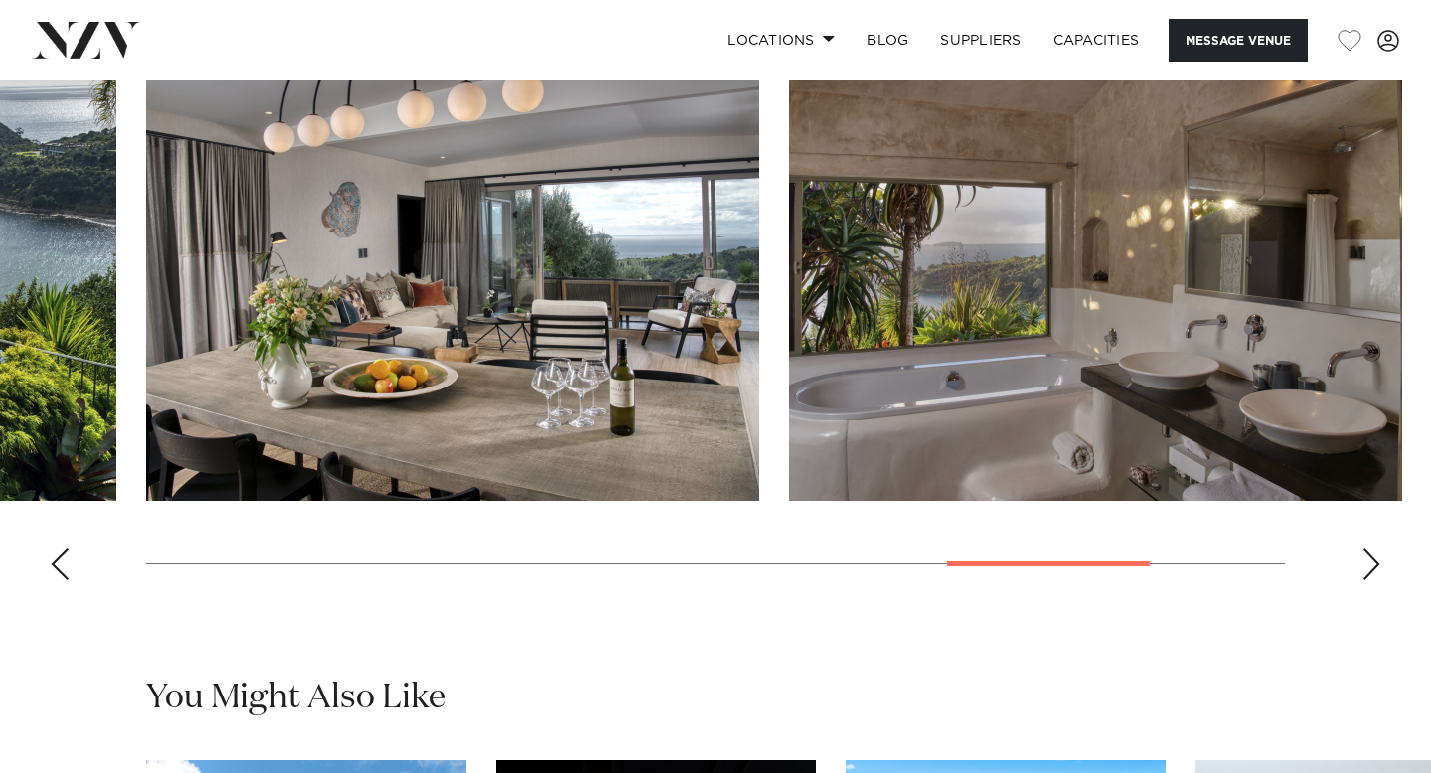
click at [1372, 568] on div "Next slide" at bounding box center [1371, 564] width 20 height 32
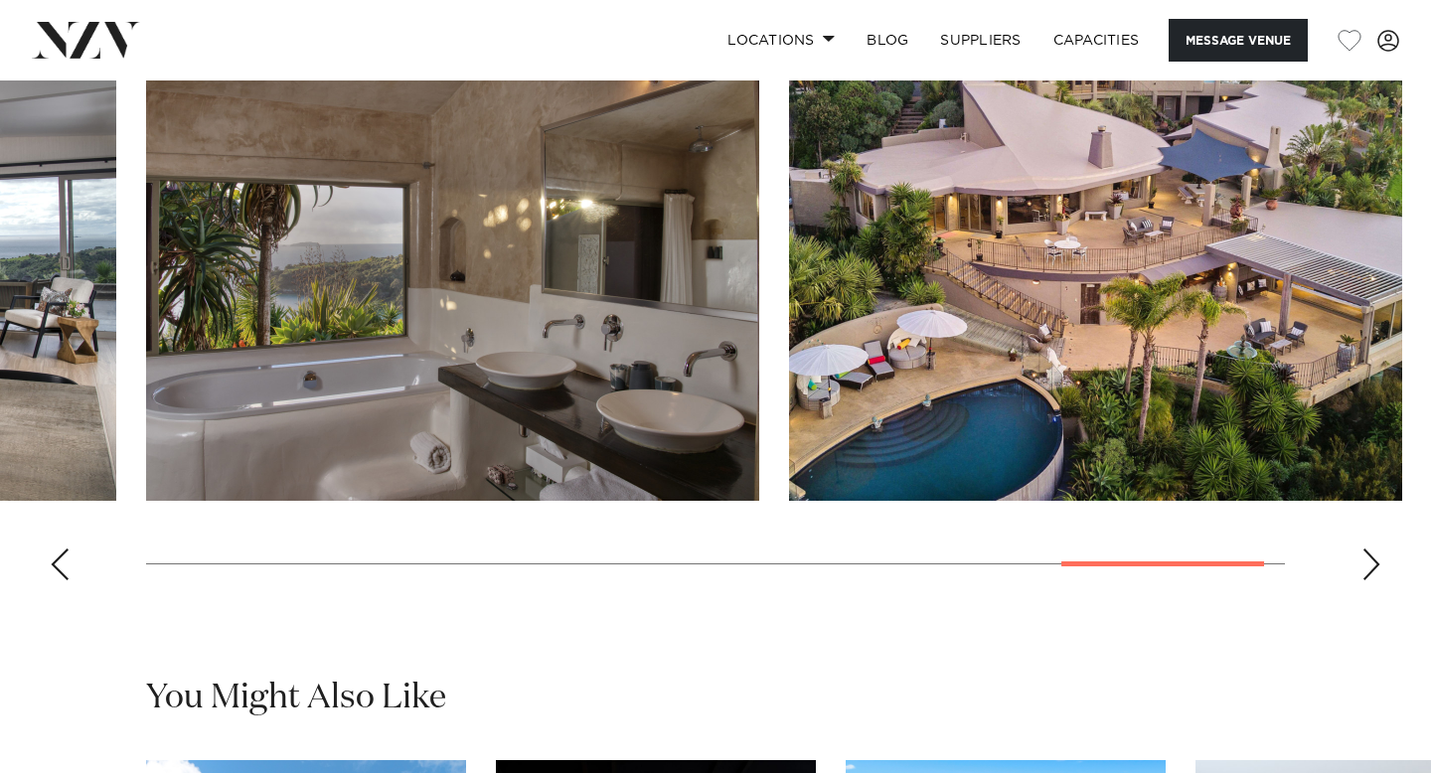
click at [75, 569] on swiper-container at bounding box center [715, 323] width 1431 height 545
click at [56, 573] on div "Previous slide" at bounding box center [60, 564] width 20 height 32
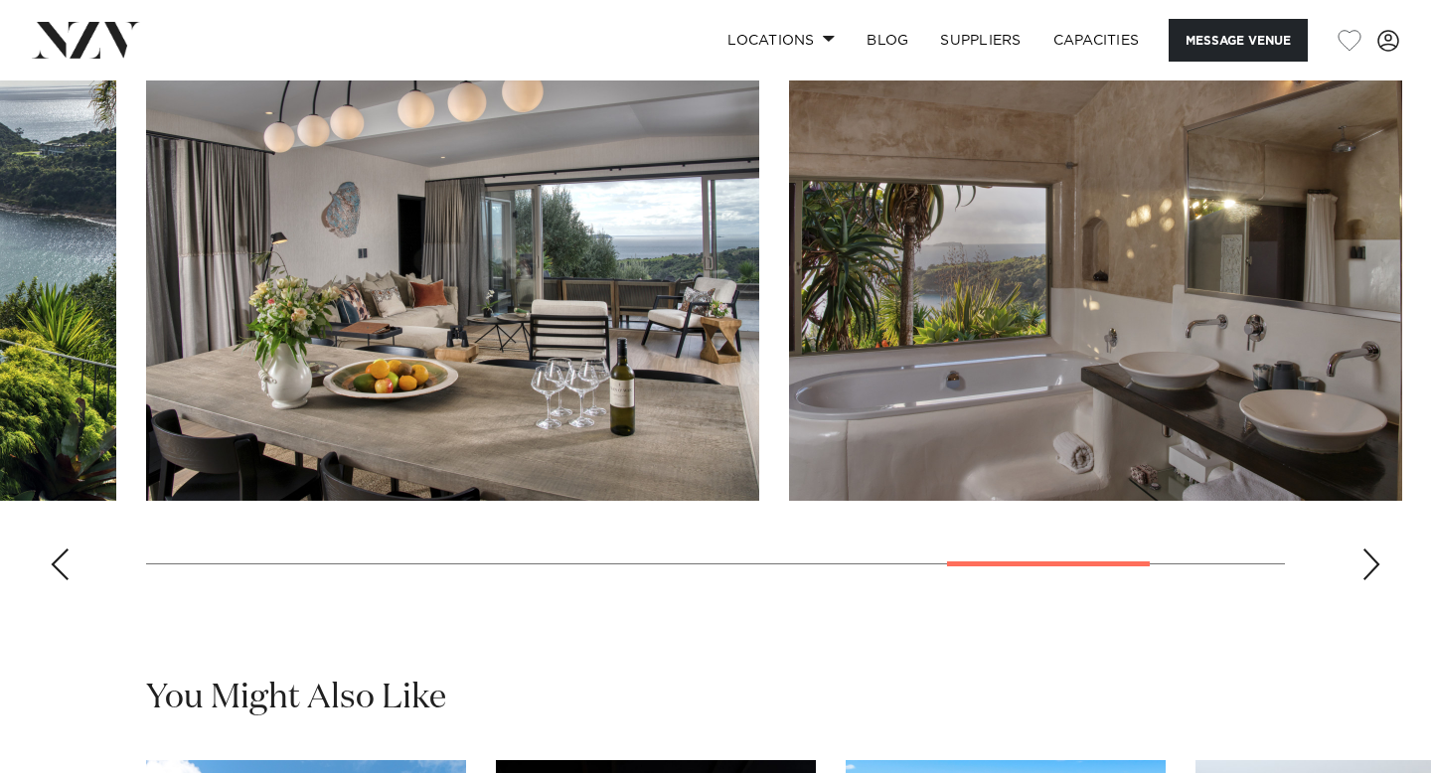
click at [1374, 562] on div "Next slide" at bounding box center [1371, 564] width 20 height 32
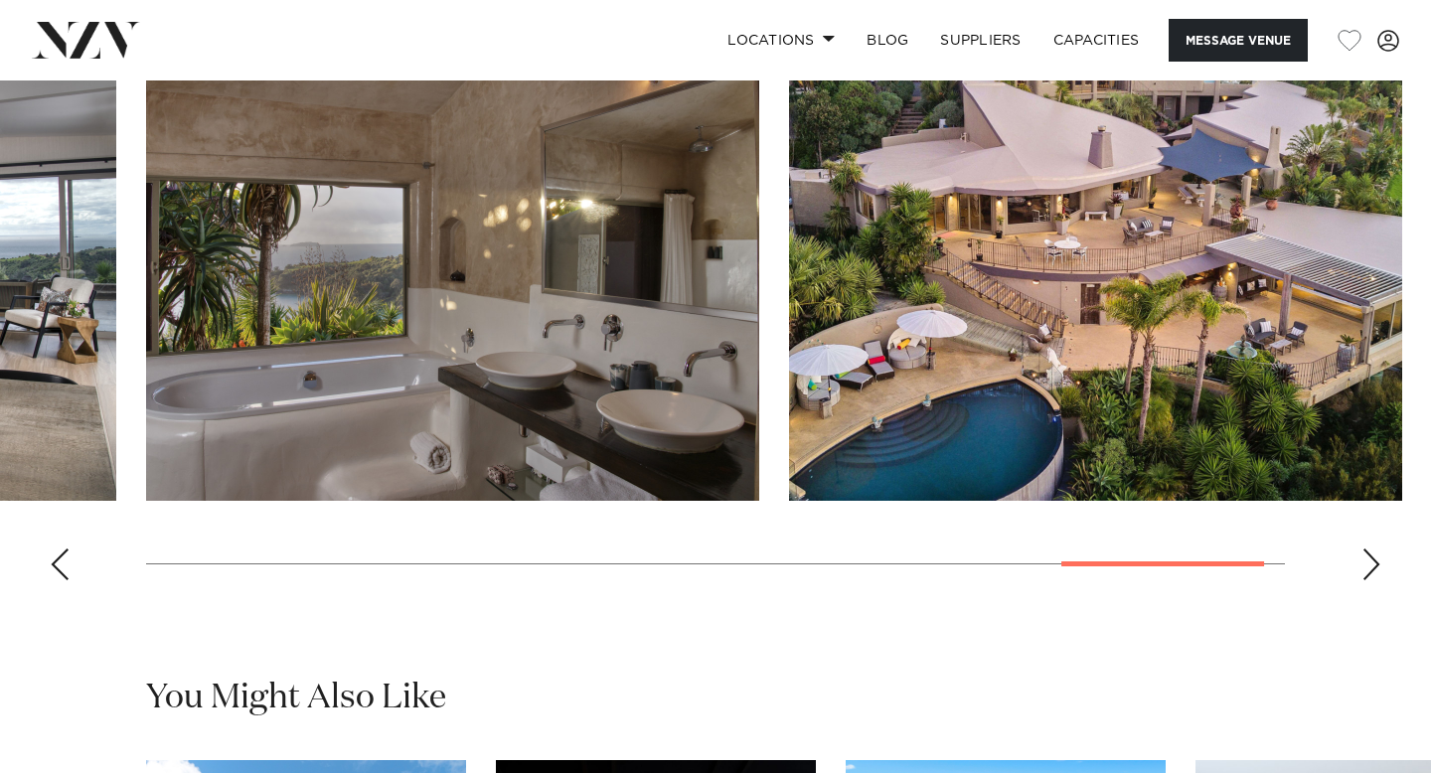
click at [1374, 562] on div "Next slide" at bounding box center [1371, 564] width 20 height 32
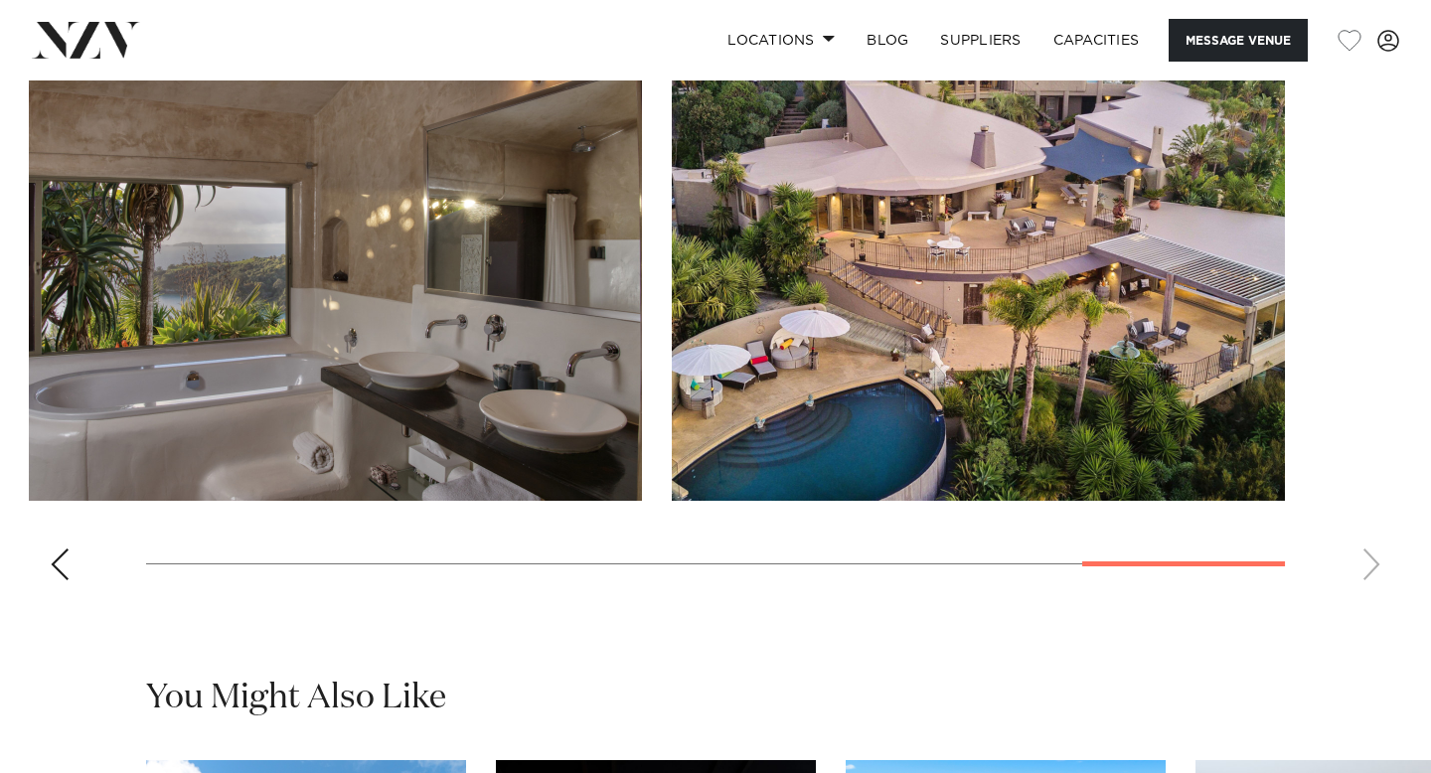
click at [1374, 562] on swiper-container at bounding box center [715, 323] width 1431 height 545
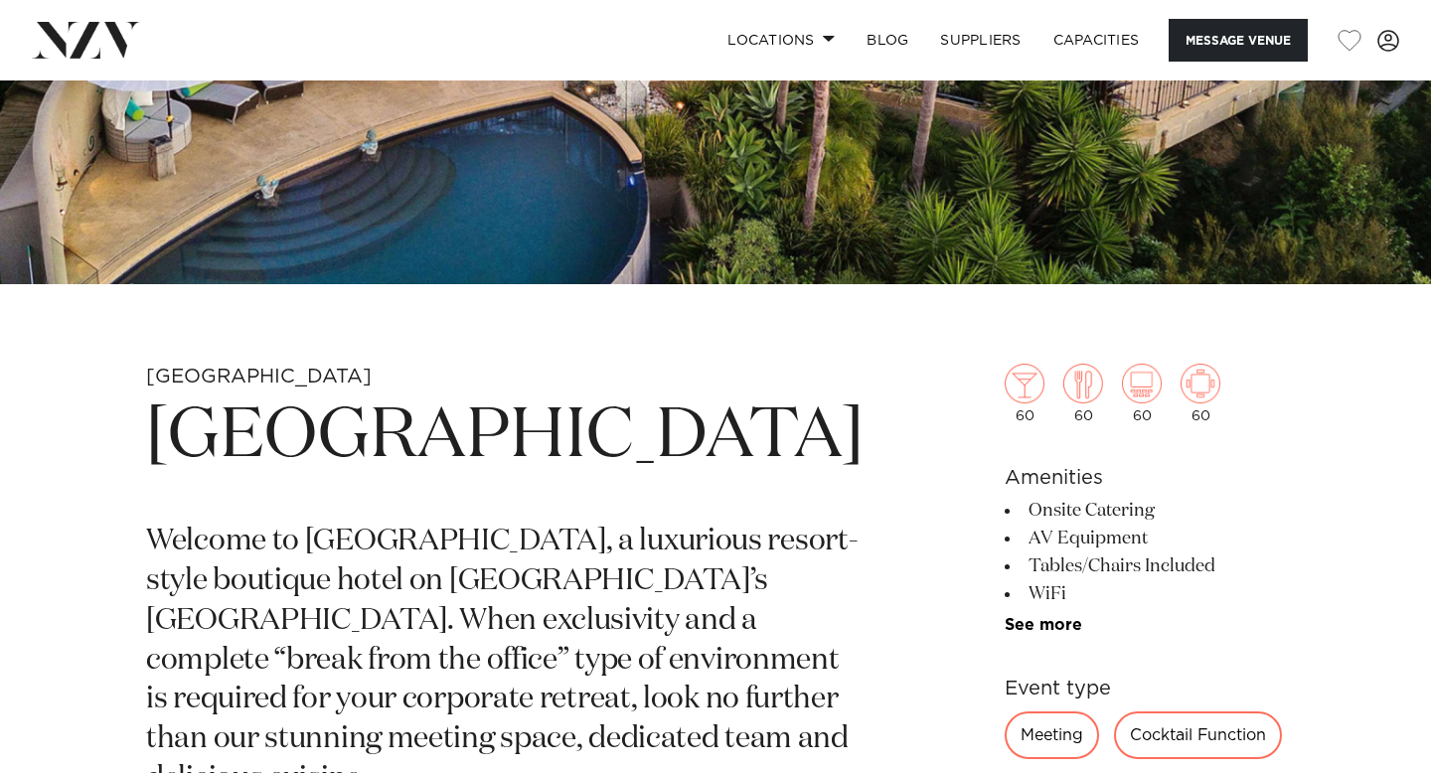
scroll to position [0, 0]
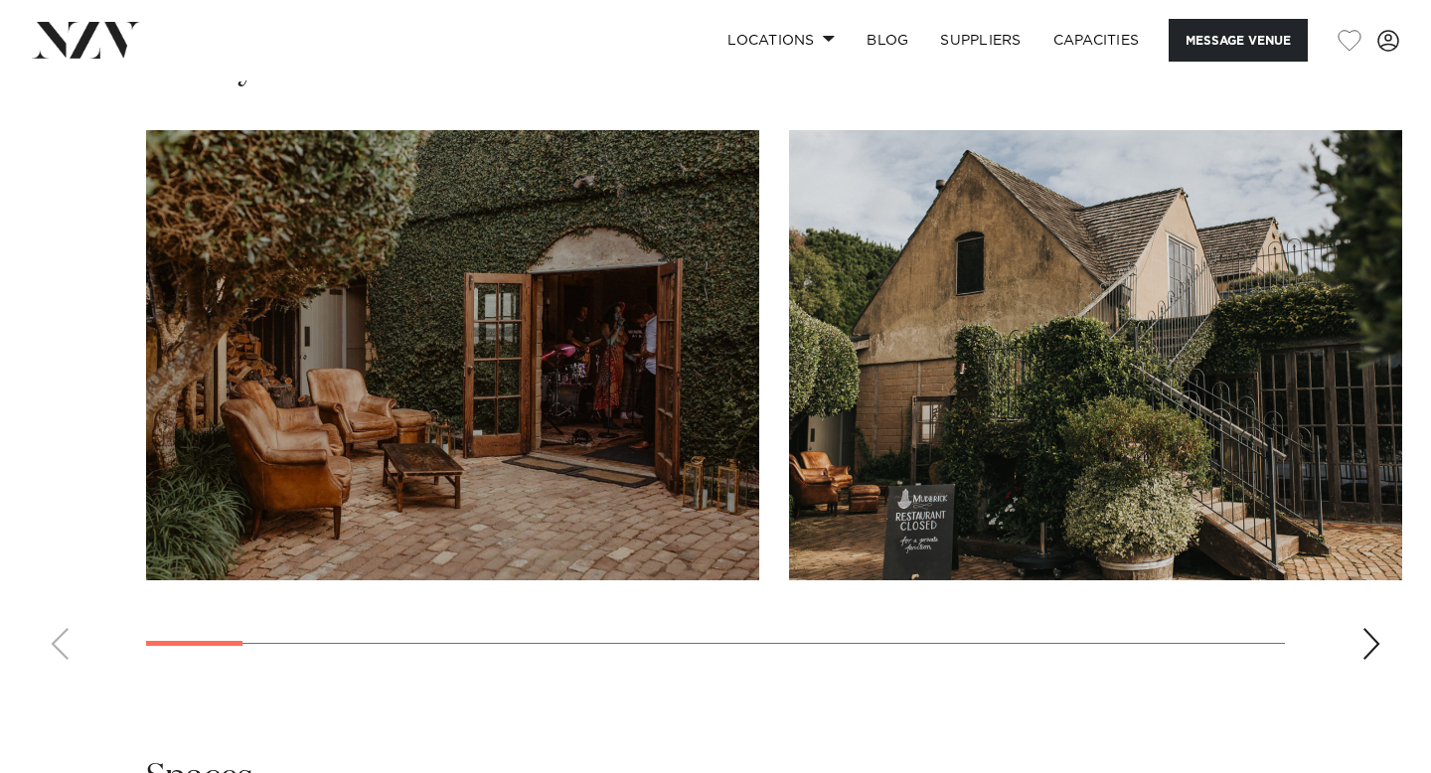
scroll to position [1807, 0]
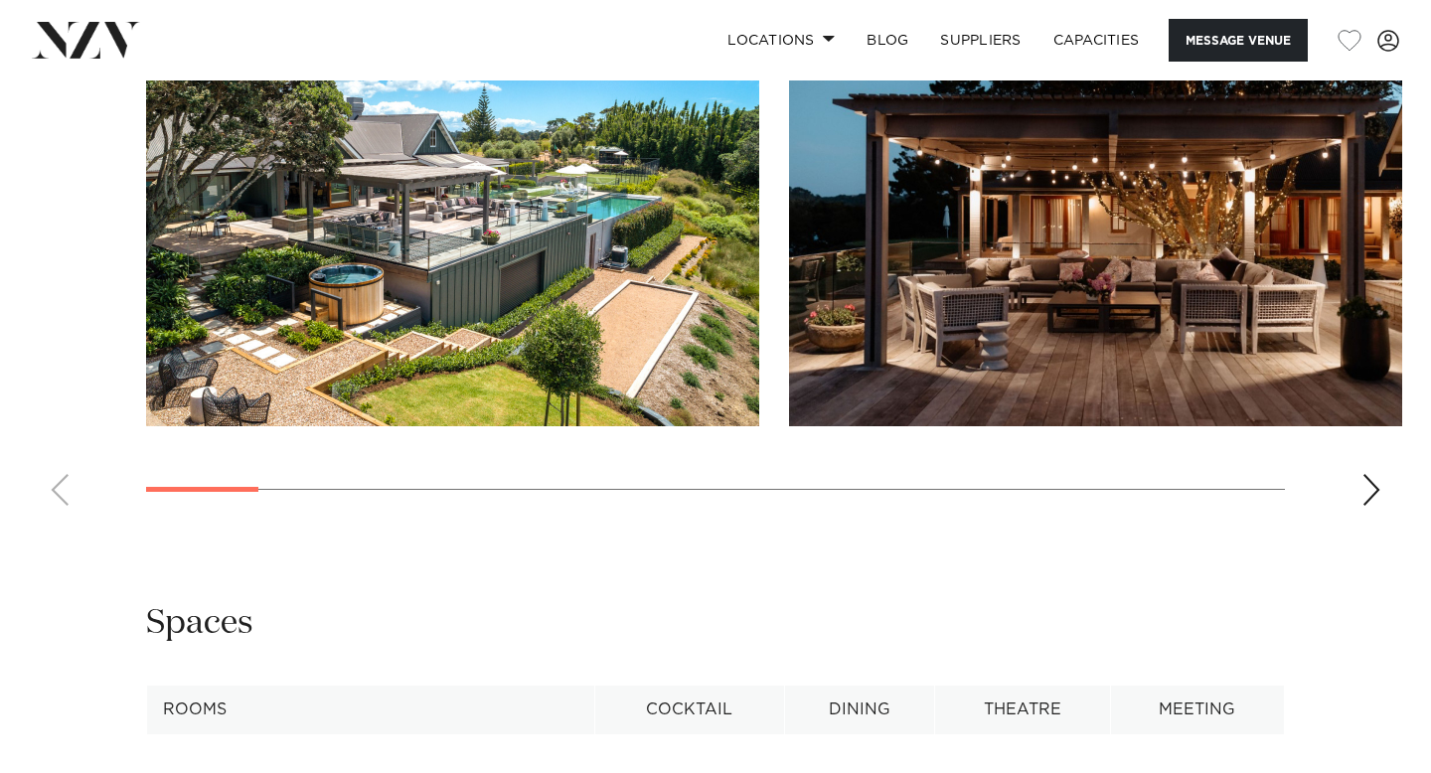
scroll to position [1939, 0]
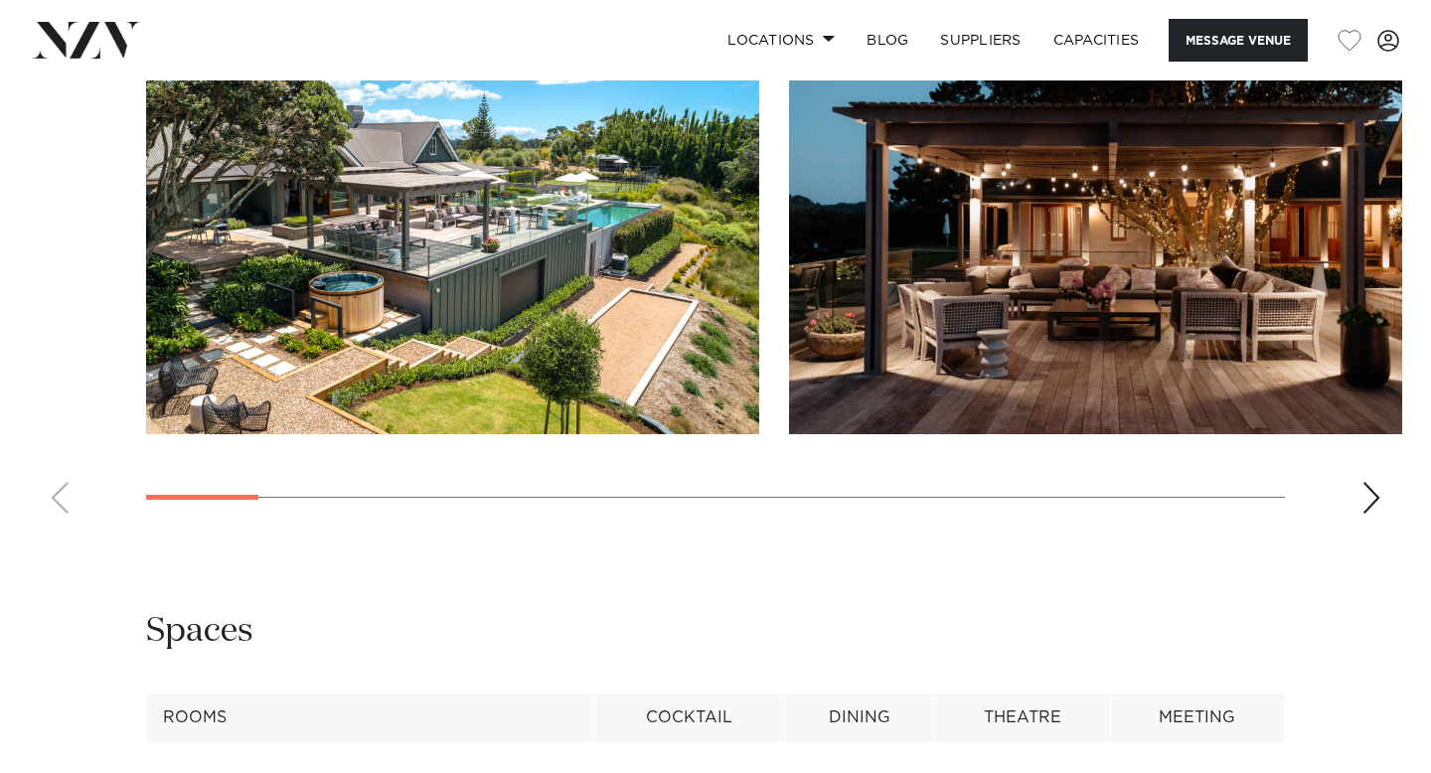
click at [1350, 516] on swiper-container at bounding box center [715, 256] width 1431 height 545
click at [1380, 493] on div "Next slide" at bounding box center [1371, 498] width 20 height 32
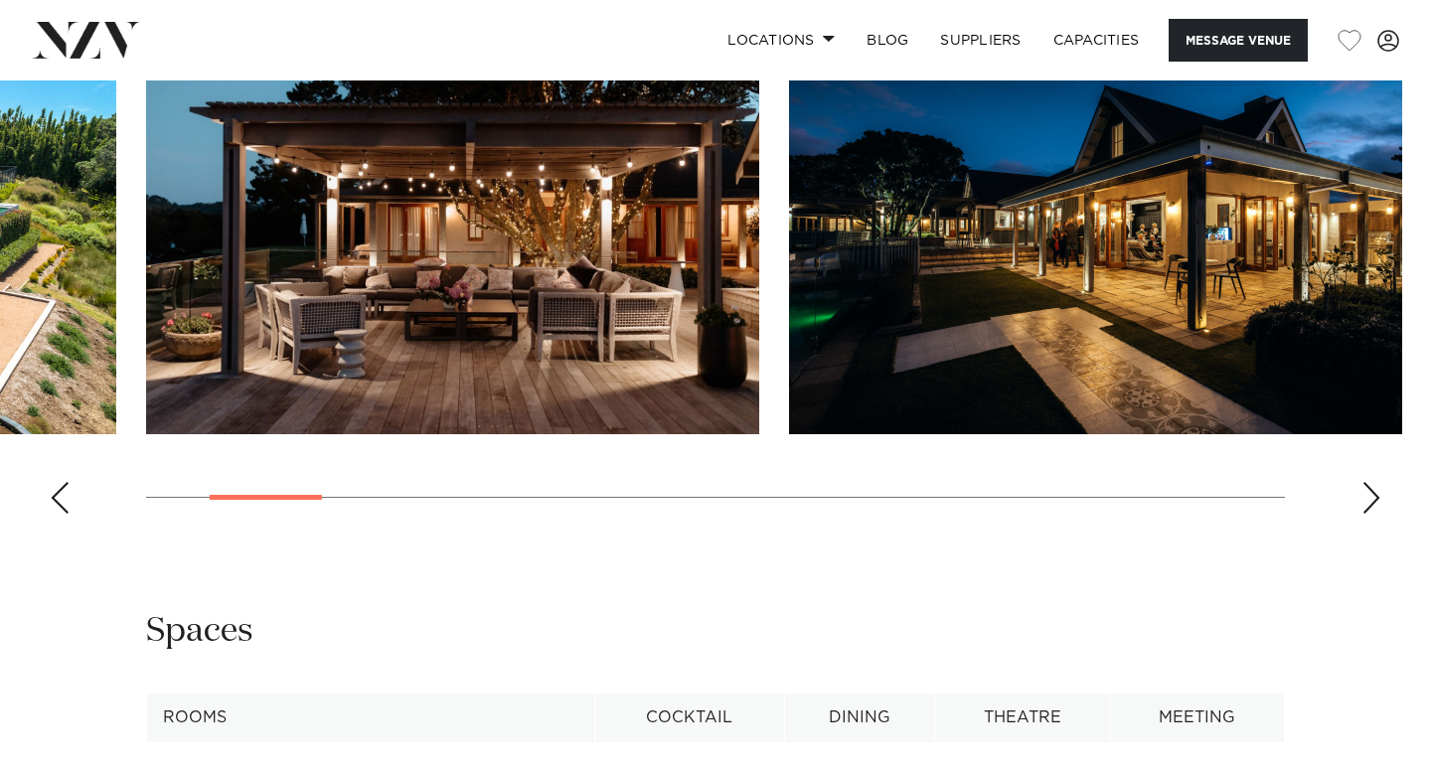
click at [1378, 494] on div "Next slide" at bounding box center [1371, 498] width 20 height 32
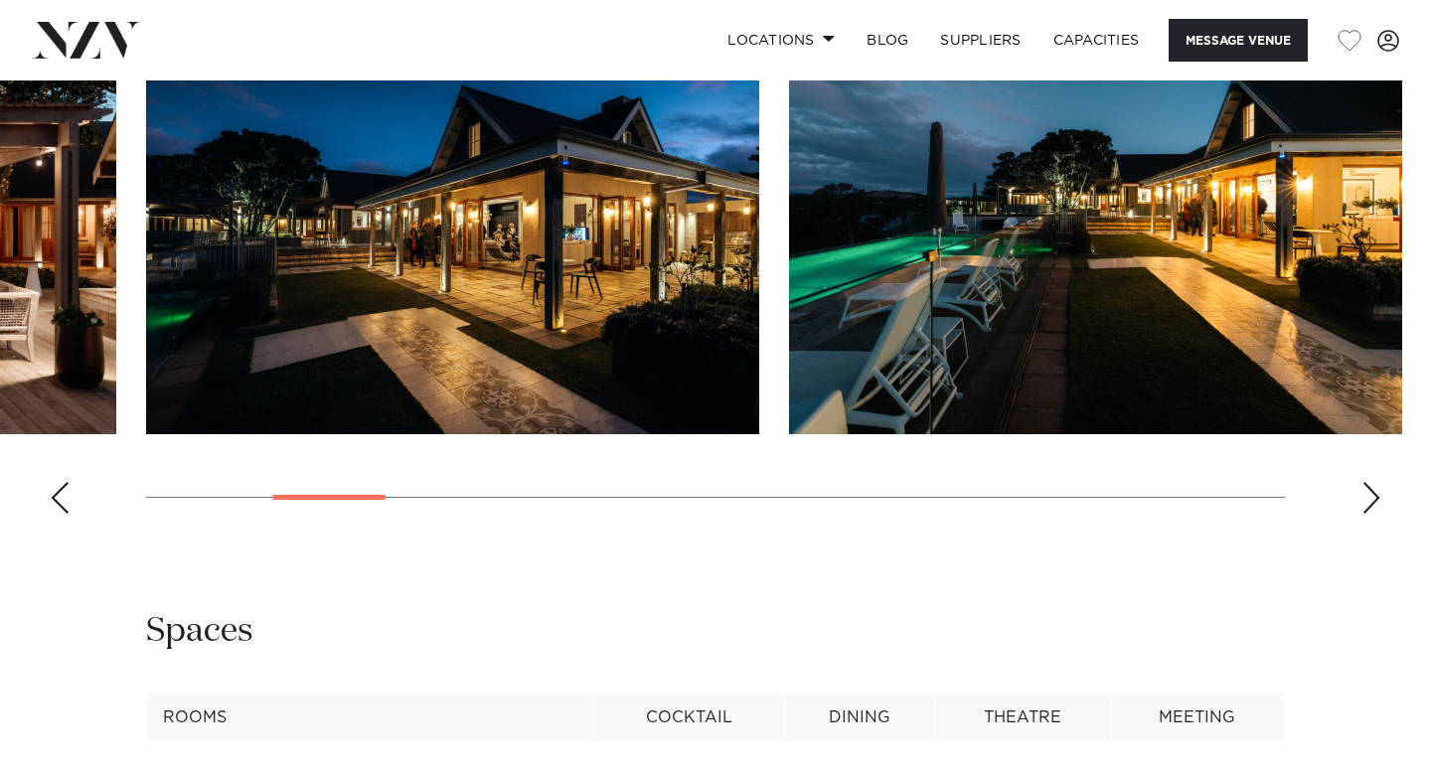
click at [1378, 494] on div "Next slide" at bounding box center [1371, 498] width 20 height 32
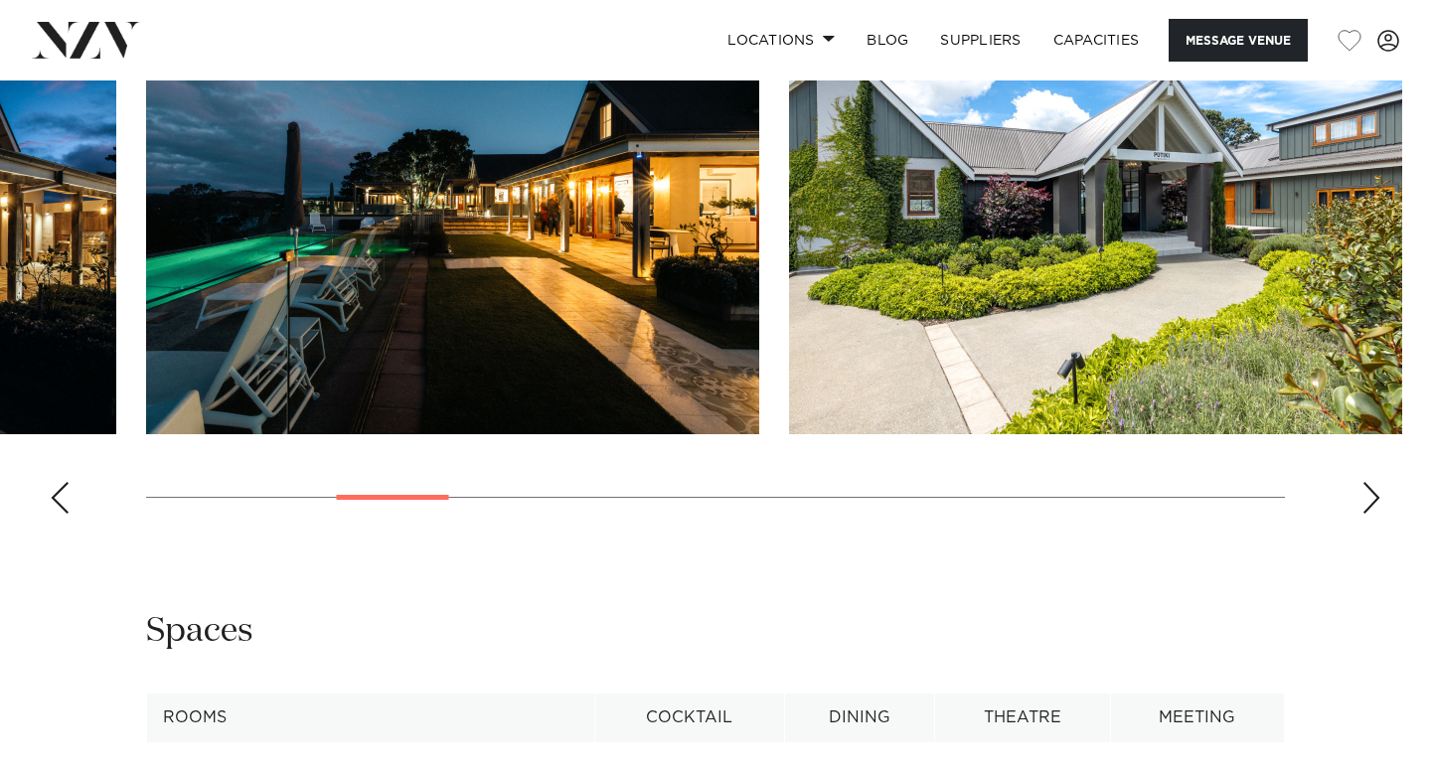
click at [1377, 494] on div "Next slide" at bounding box center [1371, 498] width 20 height 32
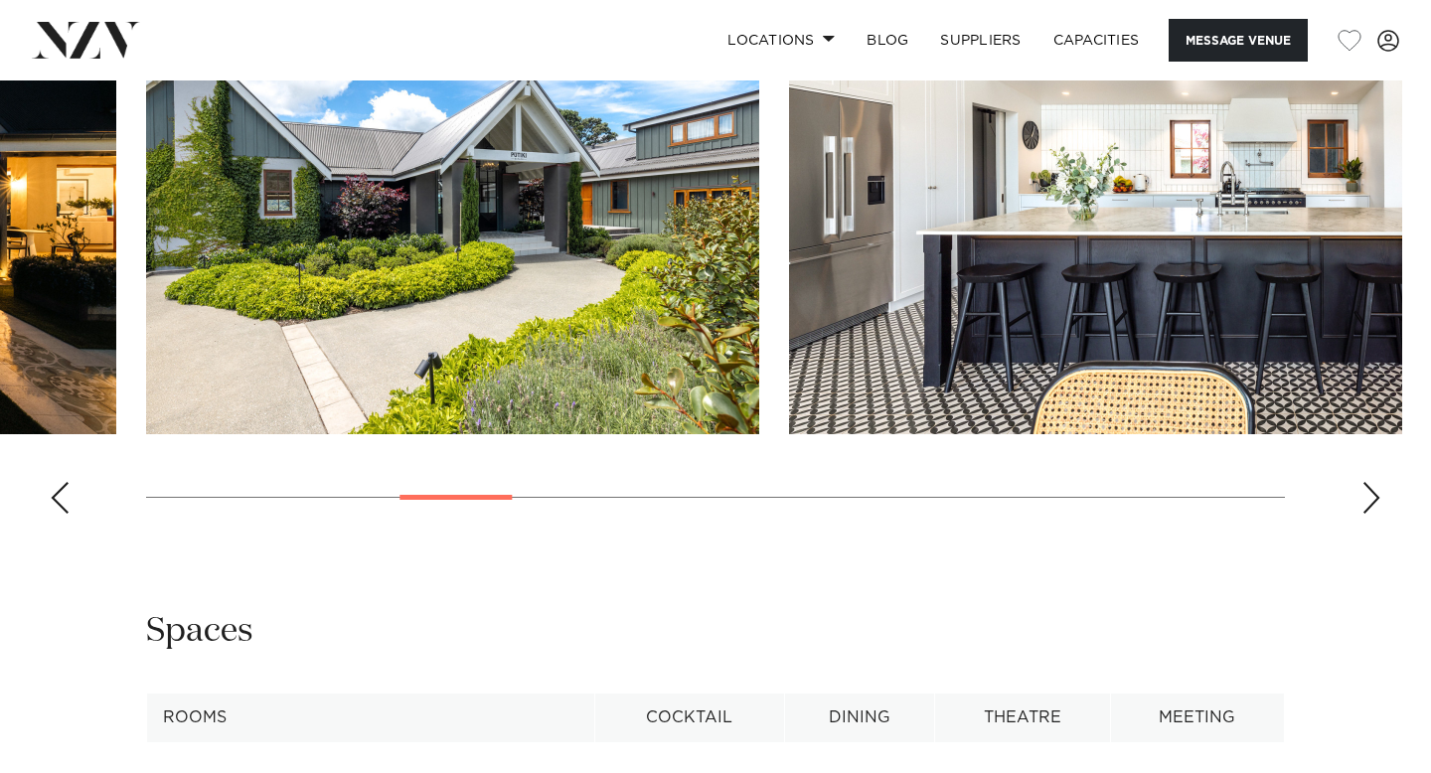
click at [1377, 494] on div "Next slide" at bounding box center [1371, 498] width 20 height 32
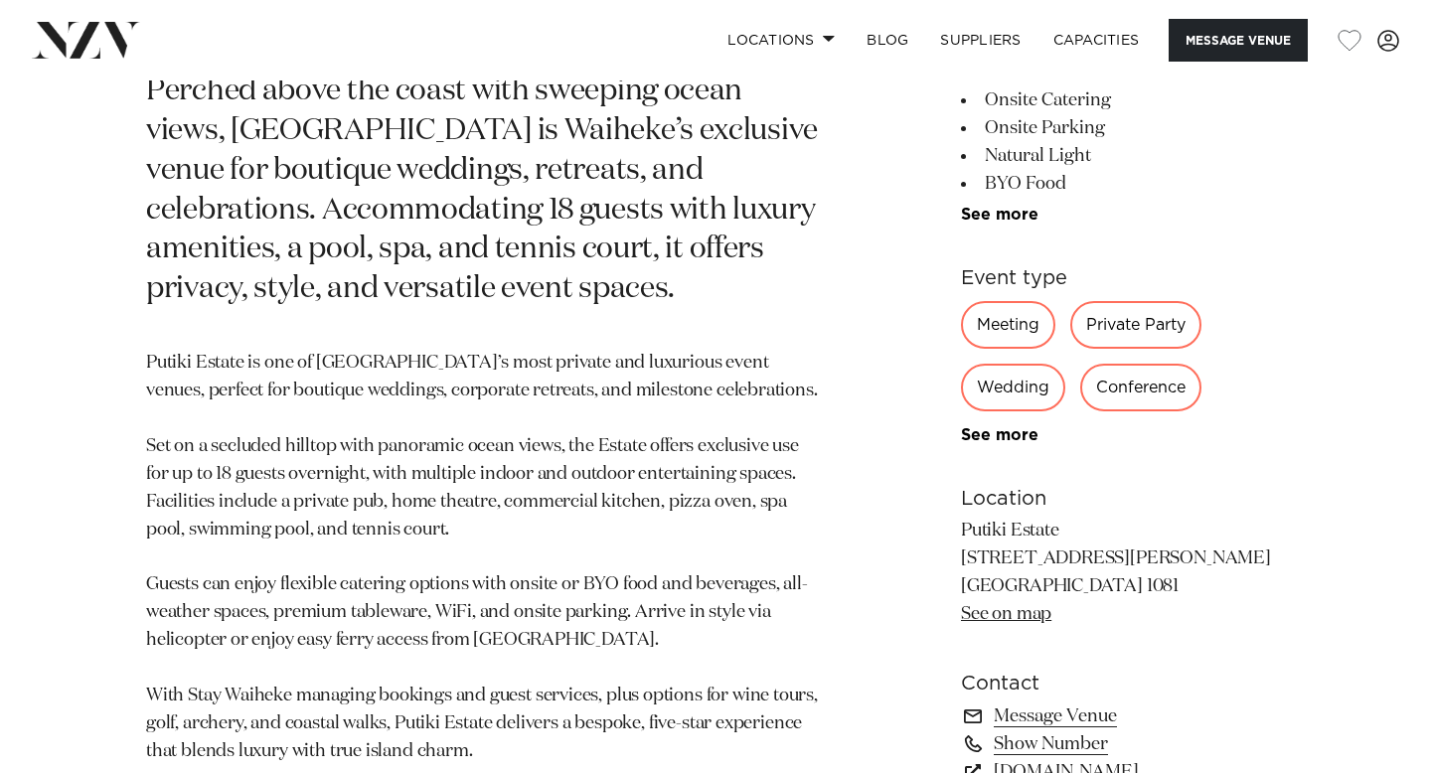
scroll to position [0, 0]
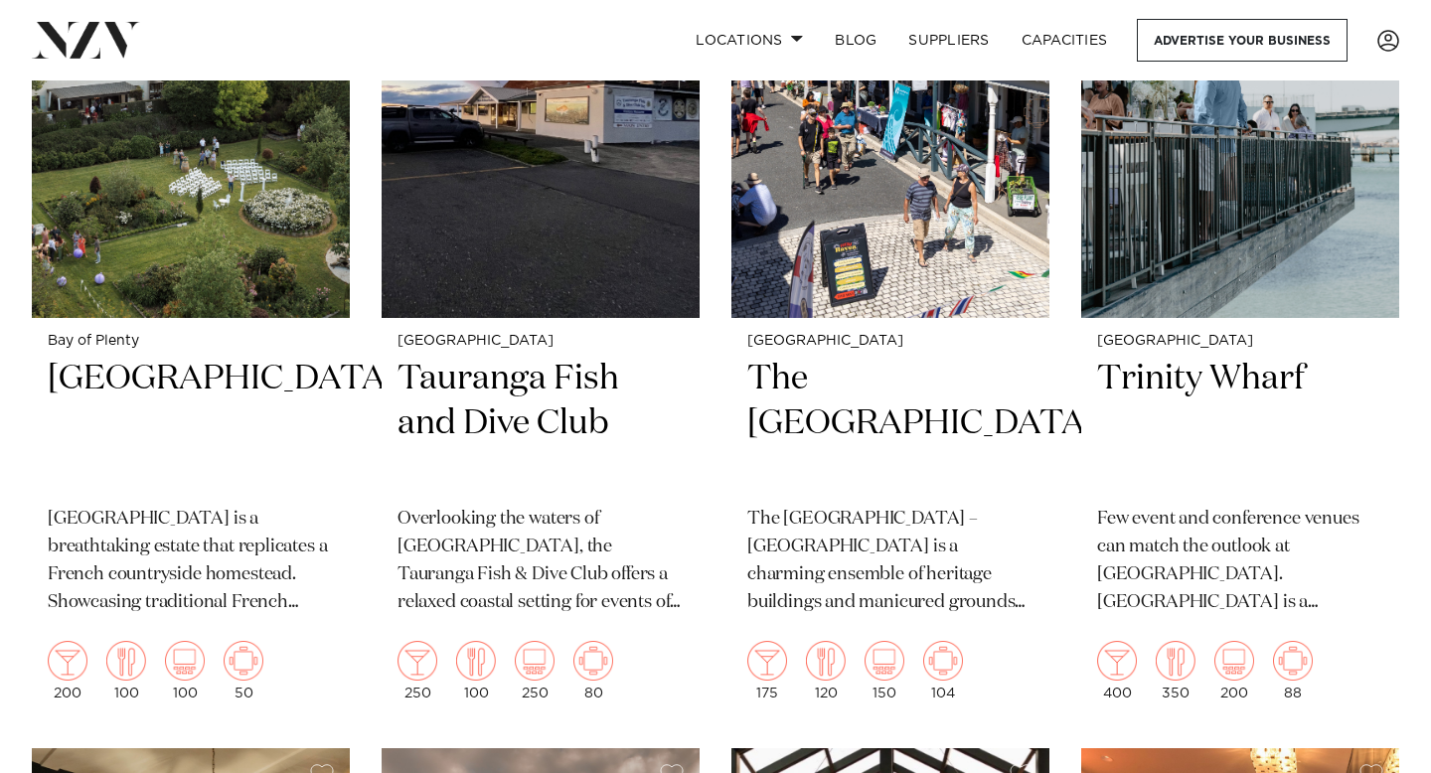
scroll to position [961, 0]
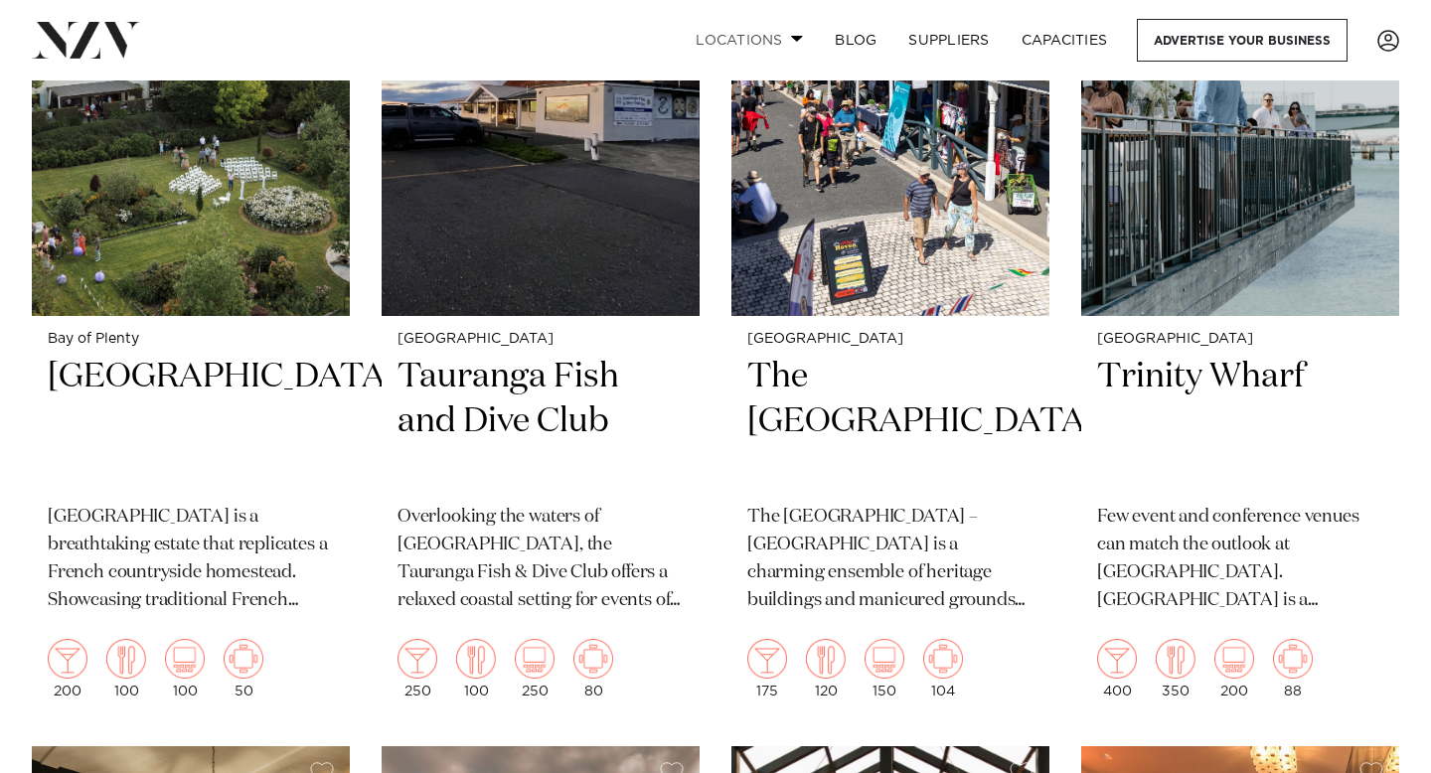
click at [754, 38] on link "Locations" at bounding box center [749, 40] width 139 height 43
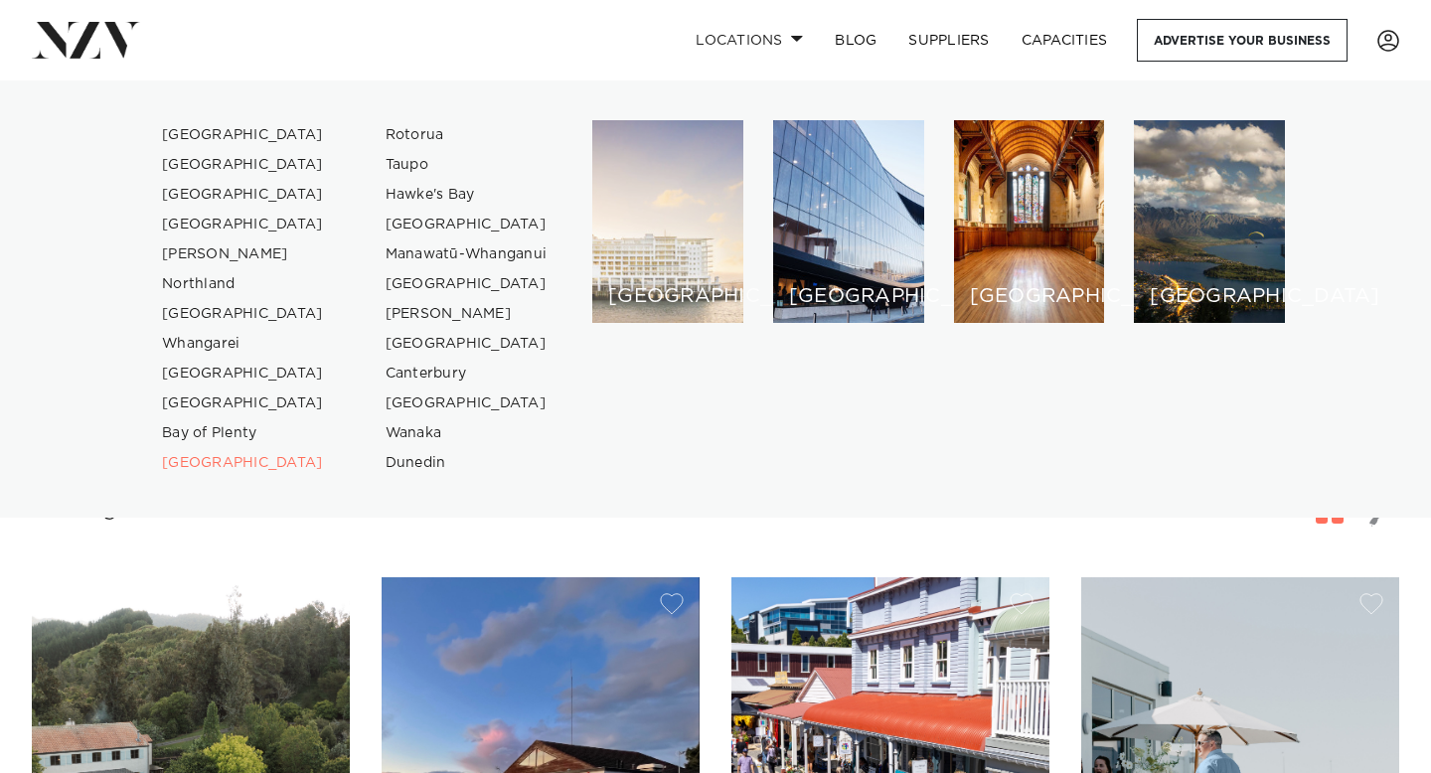
scroll to position [0, 0]
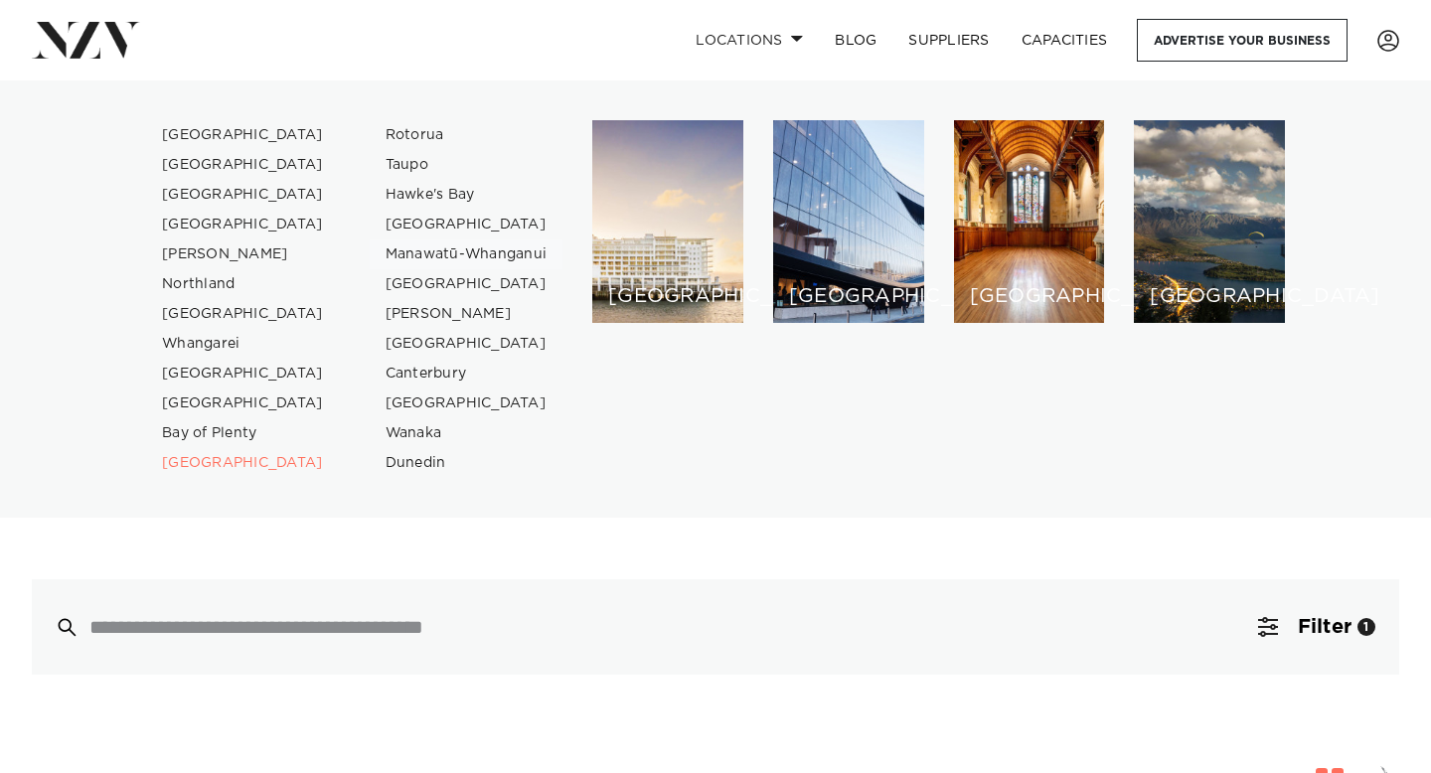
click at [462, 252] on link "Manawatū-Whanganui" at bounding box center [467, 254] width 194 height 30
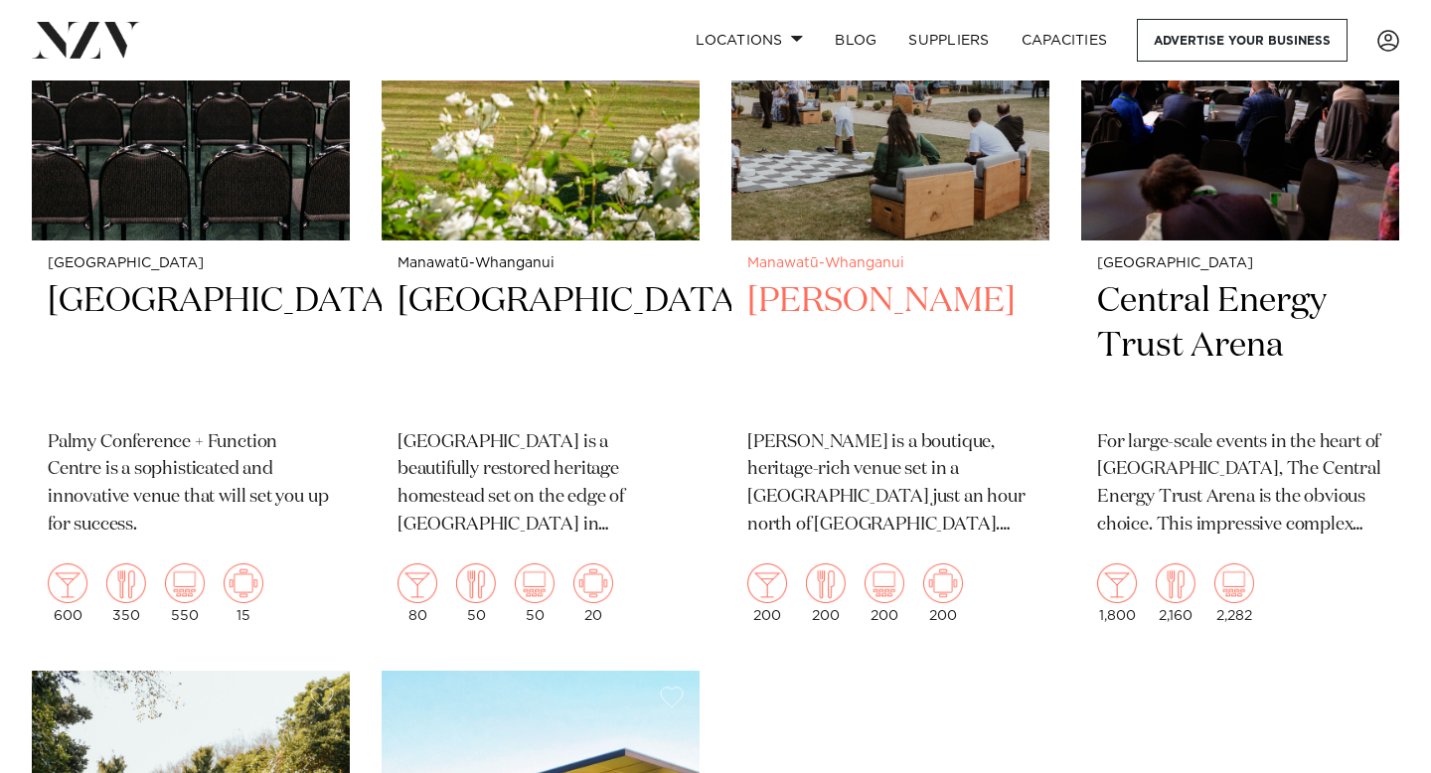
scroll to position [949, 0]
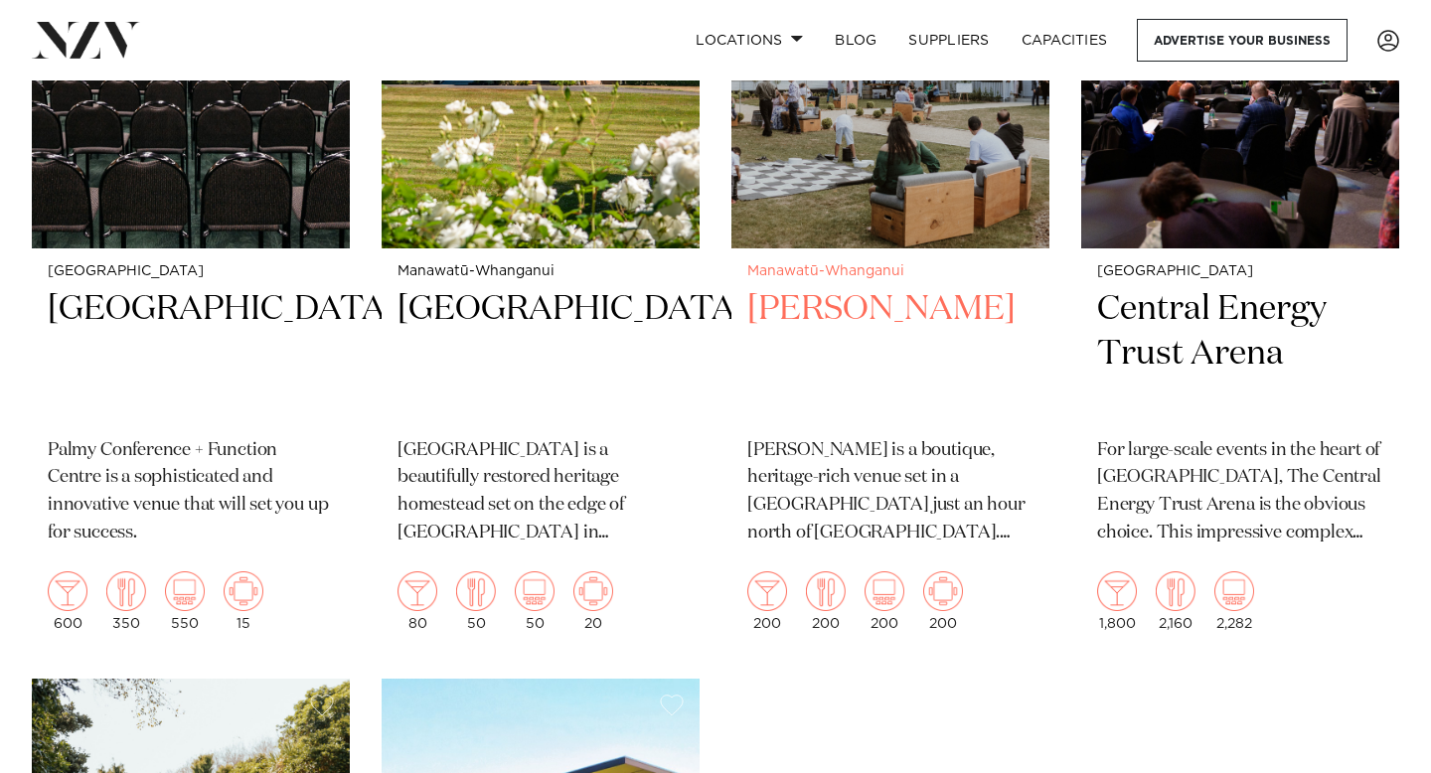
click at [867, 163] on img at bounding box center [890, 35] width 318 height 426
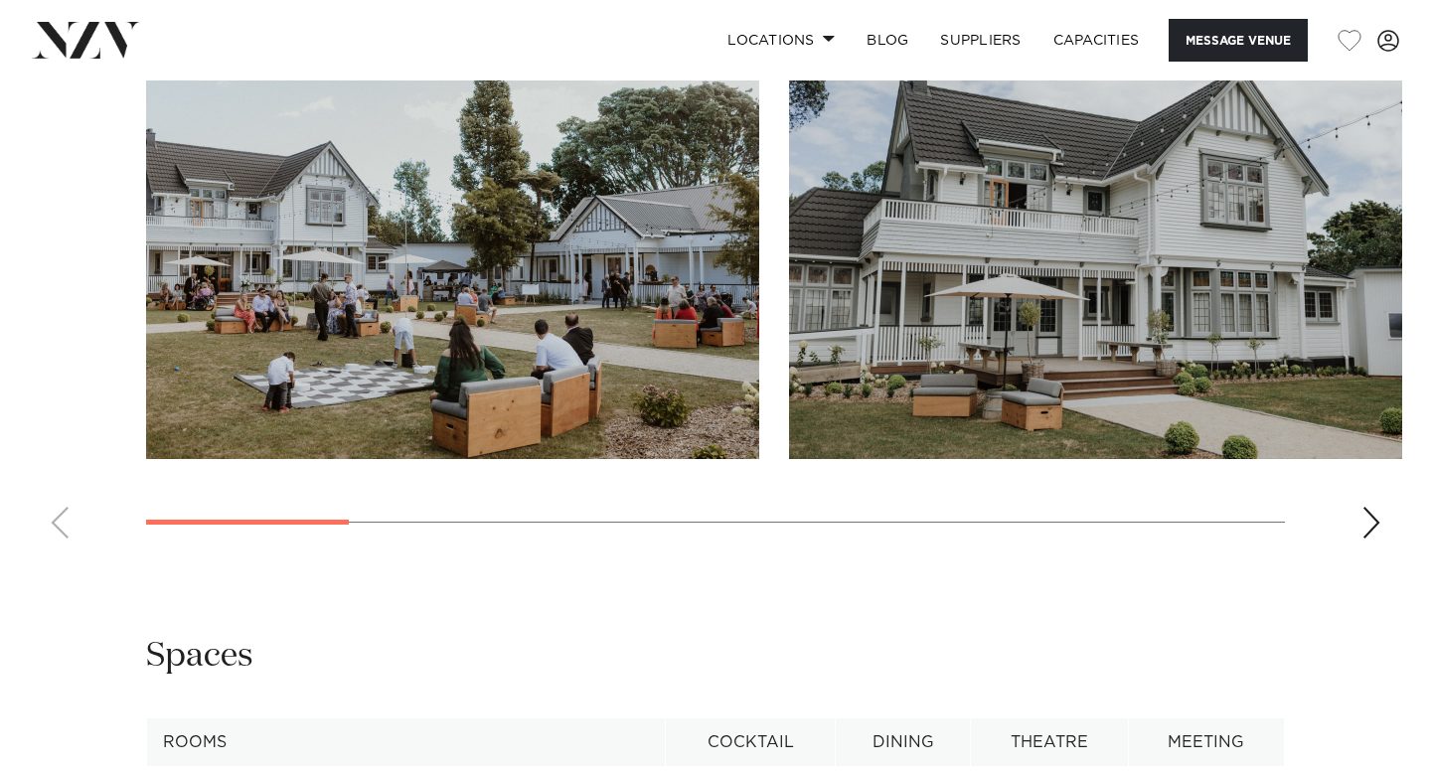
scroll to position [2526, 0]
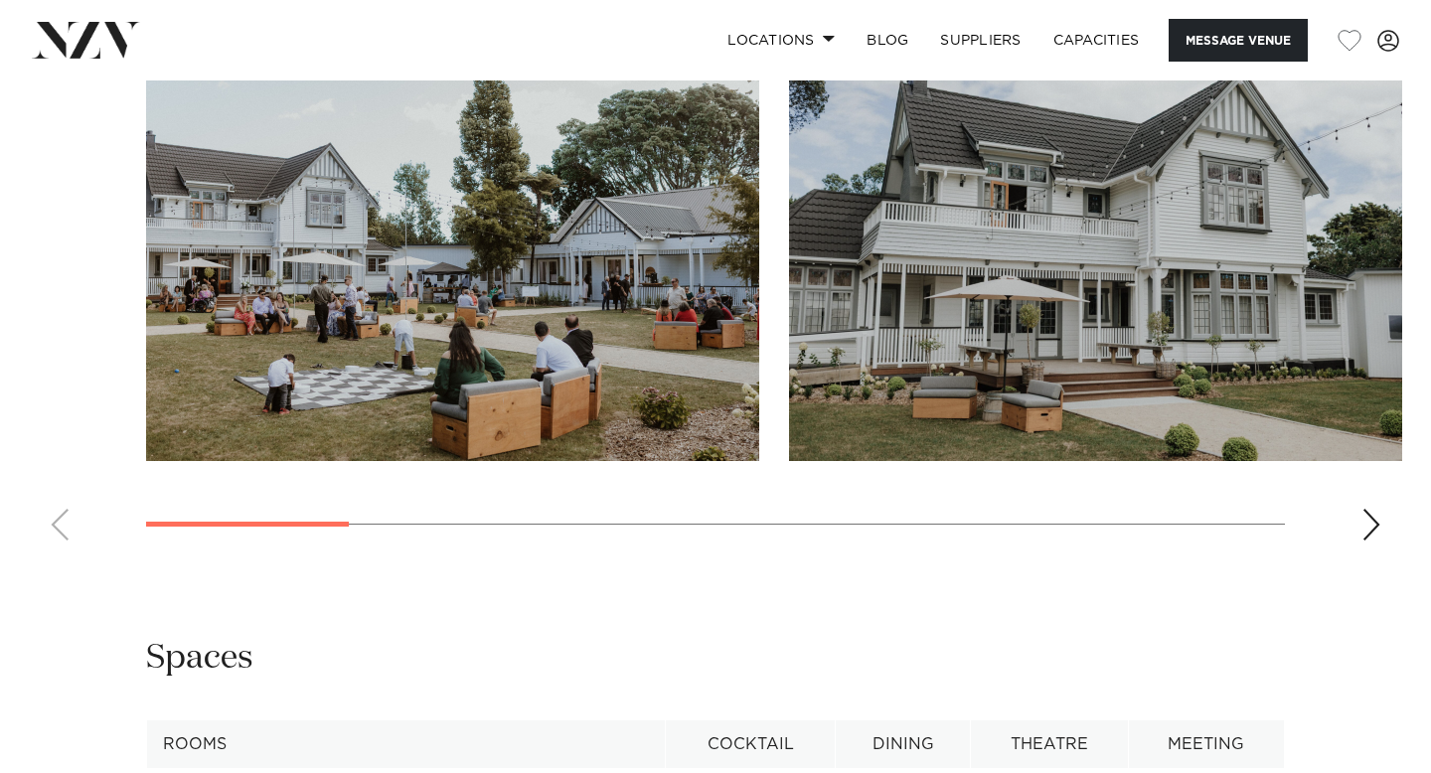
click at [1377, 509] on div "Next slide" at bounding box center [1371, 525] width 20 height 32
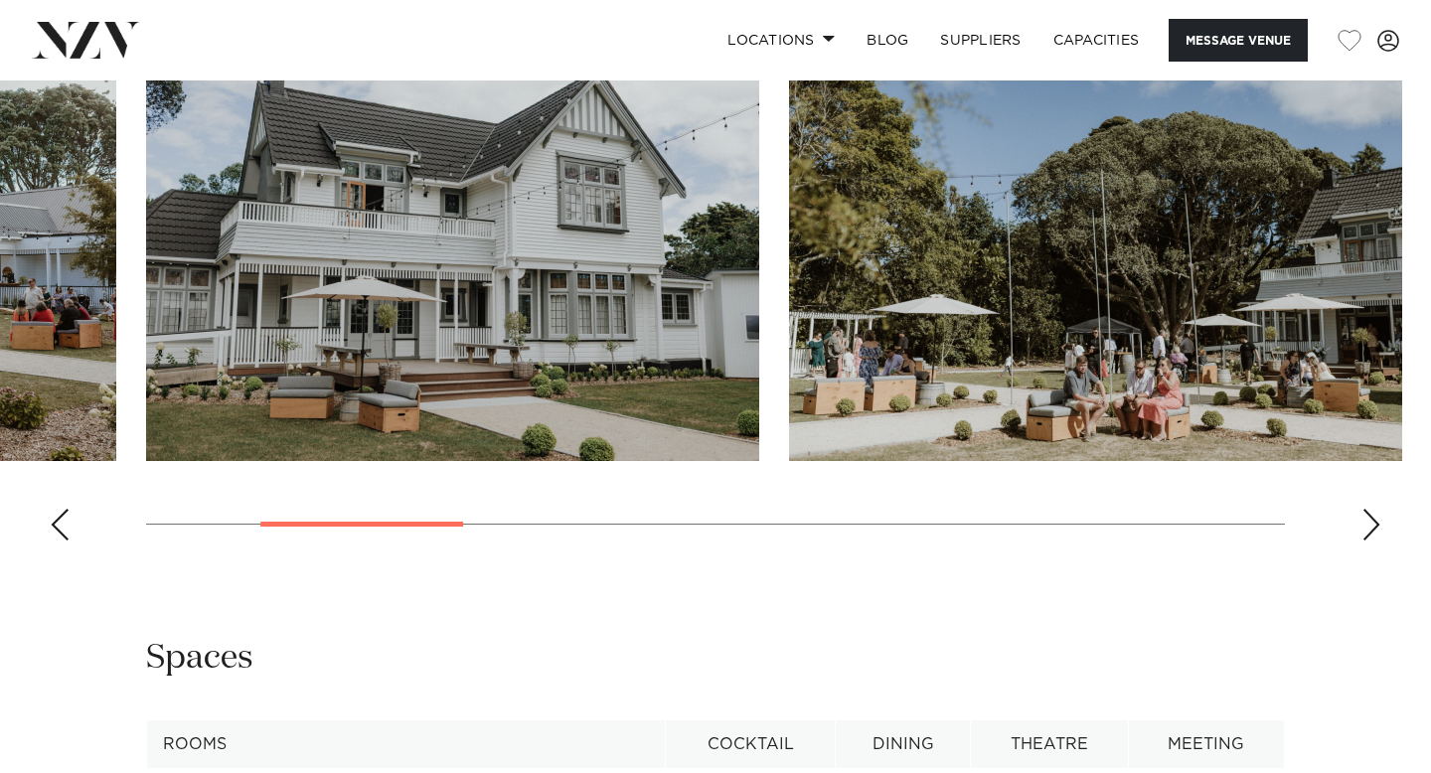
click at [1381, 507] on swiper-container at bounding box center [715, 283] width 1431 height 545
click at [1377, 509] on div "Next slide" at bounding box center [1371, 525] width 20 height 32
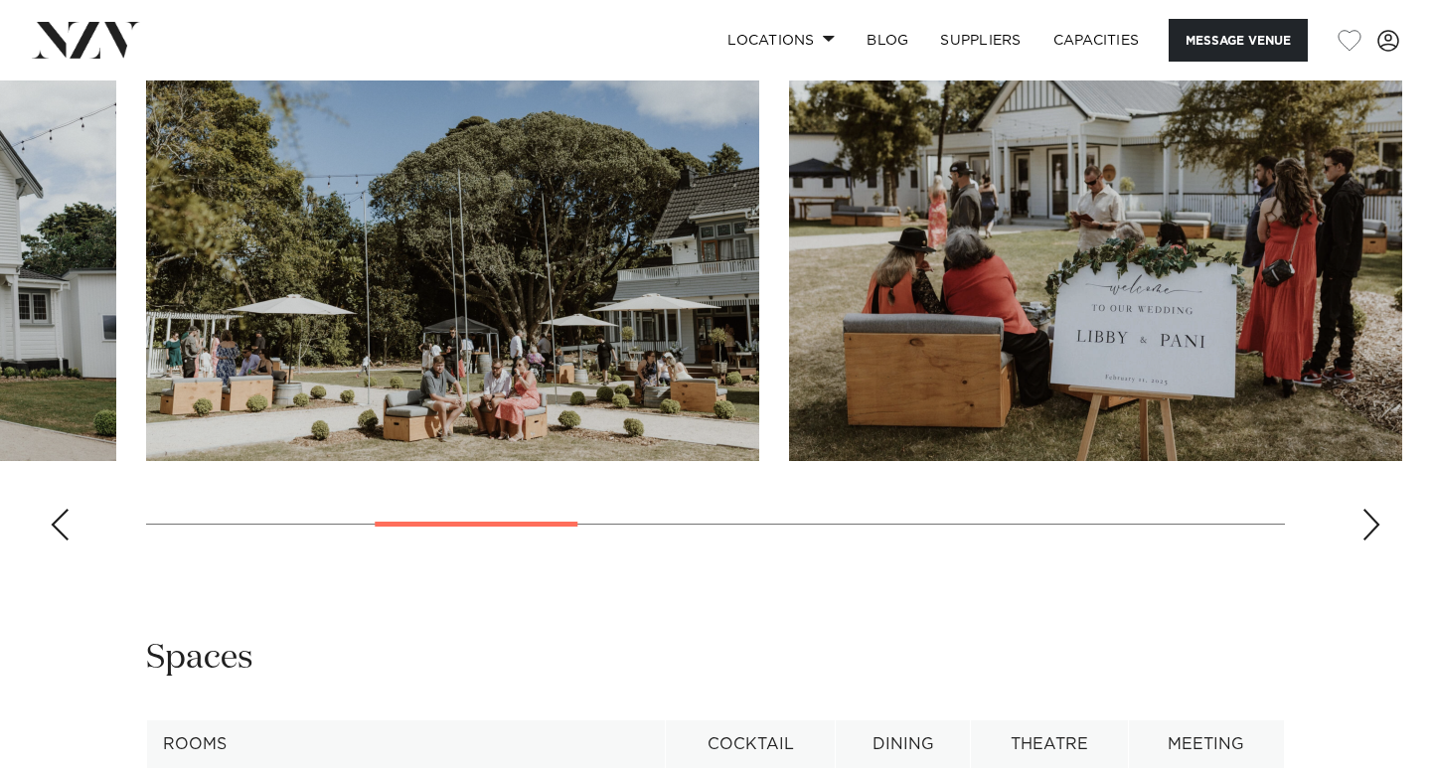
click at [1377, 509] on div "Next slide" at bounding box center [1371, 525] width 20 height 32
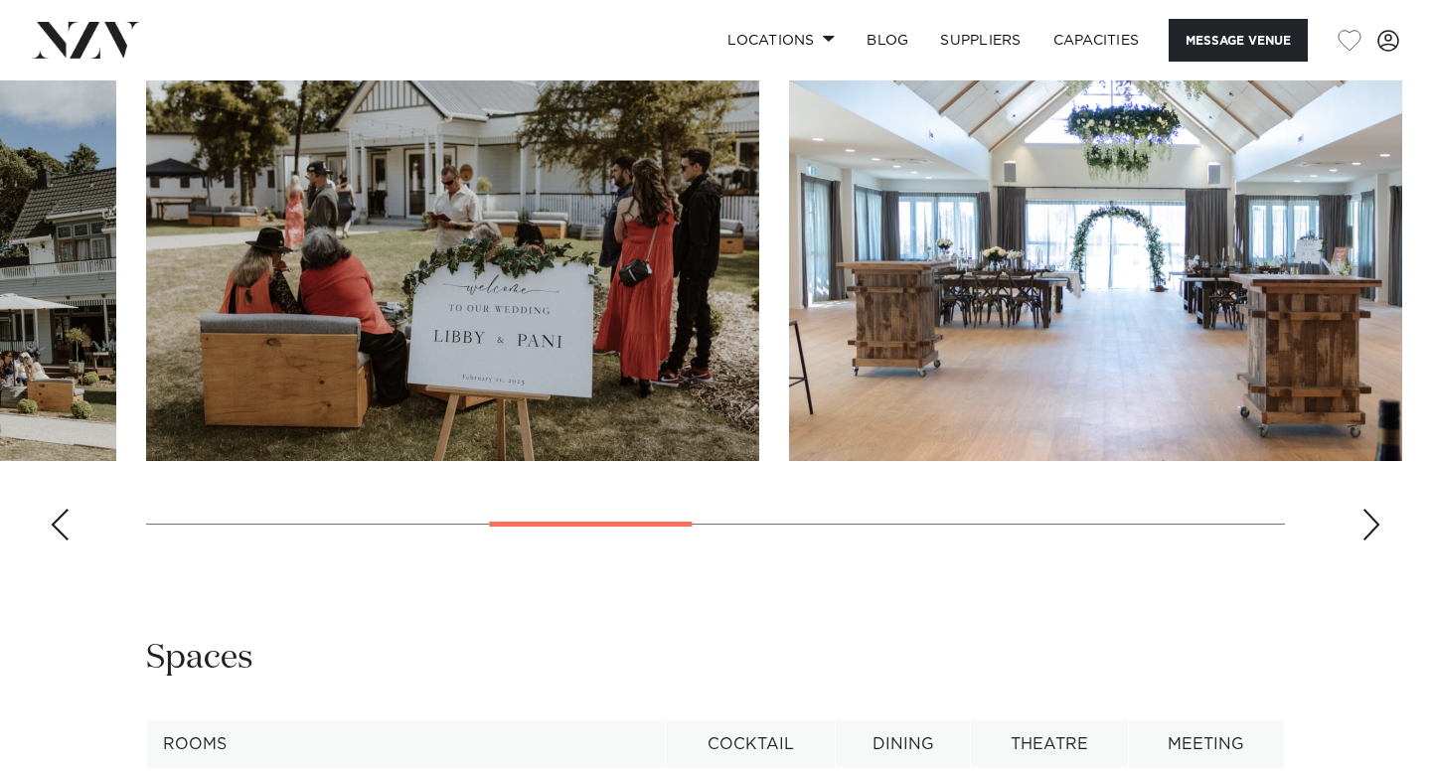
click at [1377, 509] on div "Next slide" at bounding box center [1371, 525] width 20 height 32
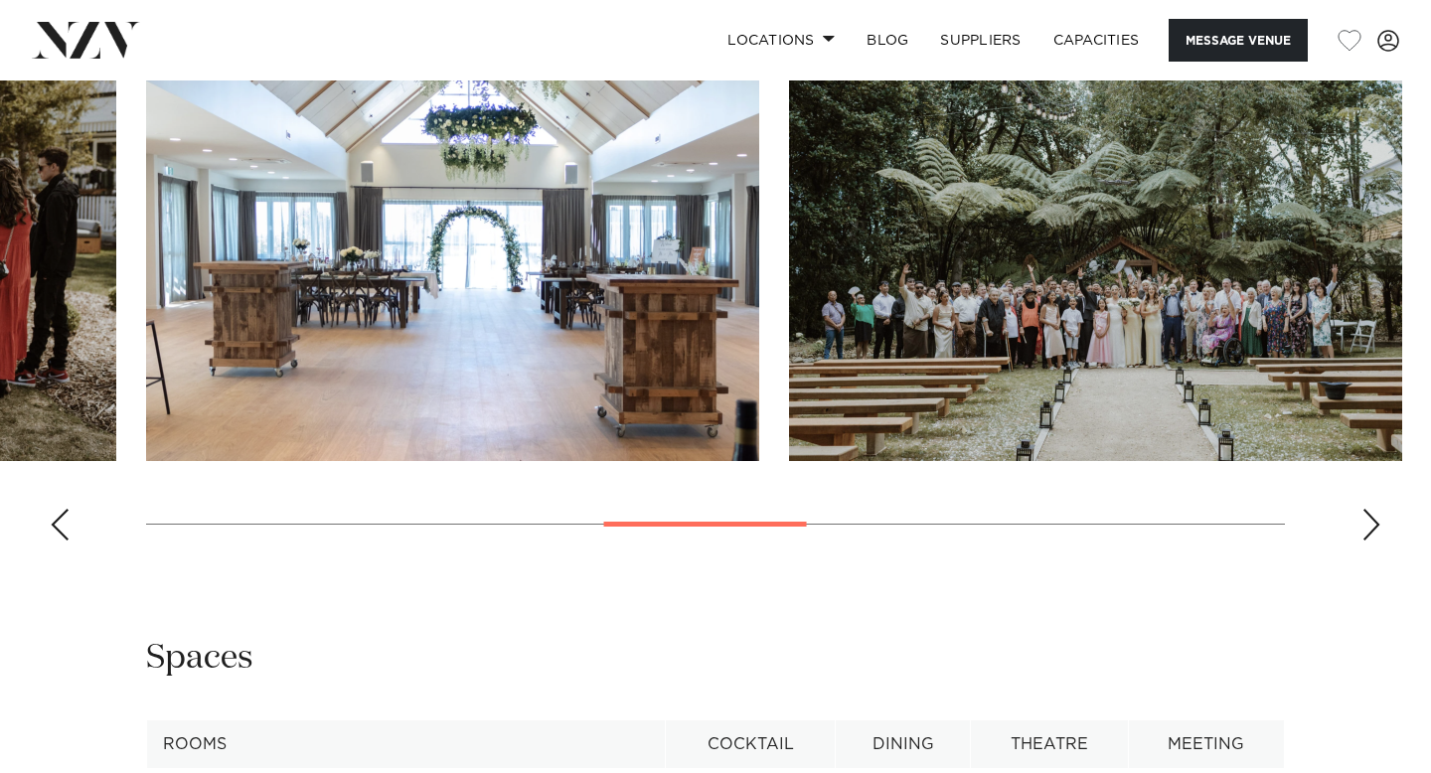
click at [1377, 509] on div "Next slide" at bounding box center [1371, 525] width 20 height 32
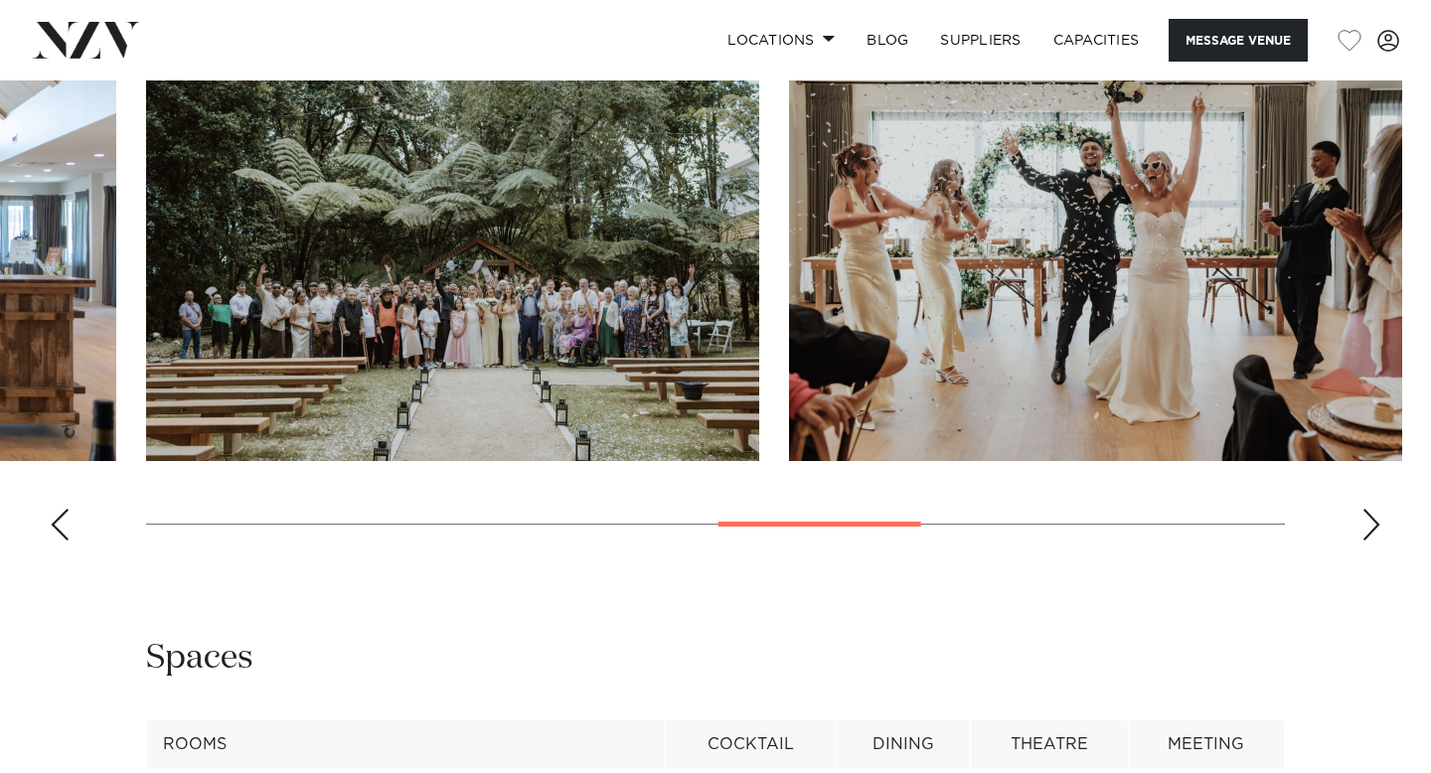
click at [1377, 509] on div "Next slide" at bounding box center [1371, 525] width 20 height 32
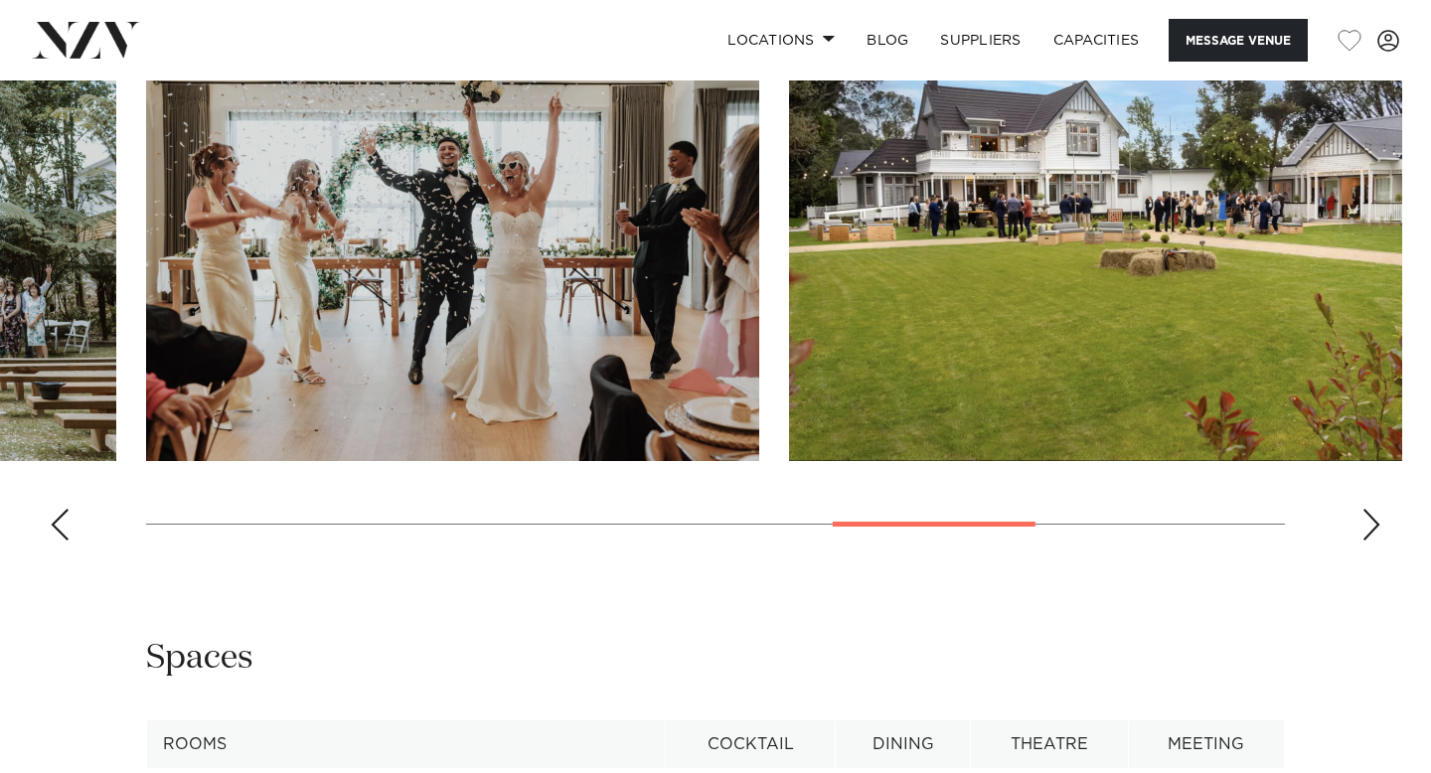
click at [1377, 509] on div "Next slide" at bounding box center [1371, 525] width 20 height 32
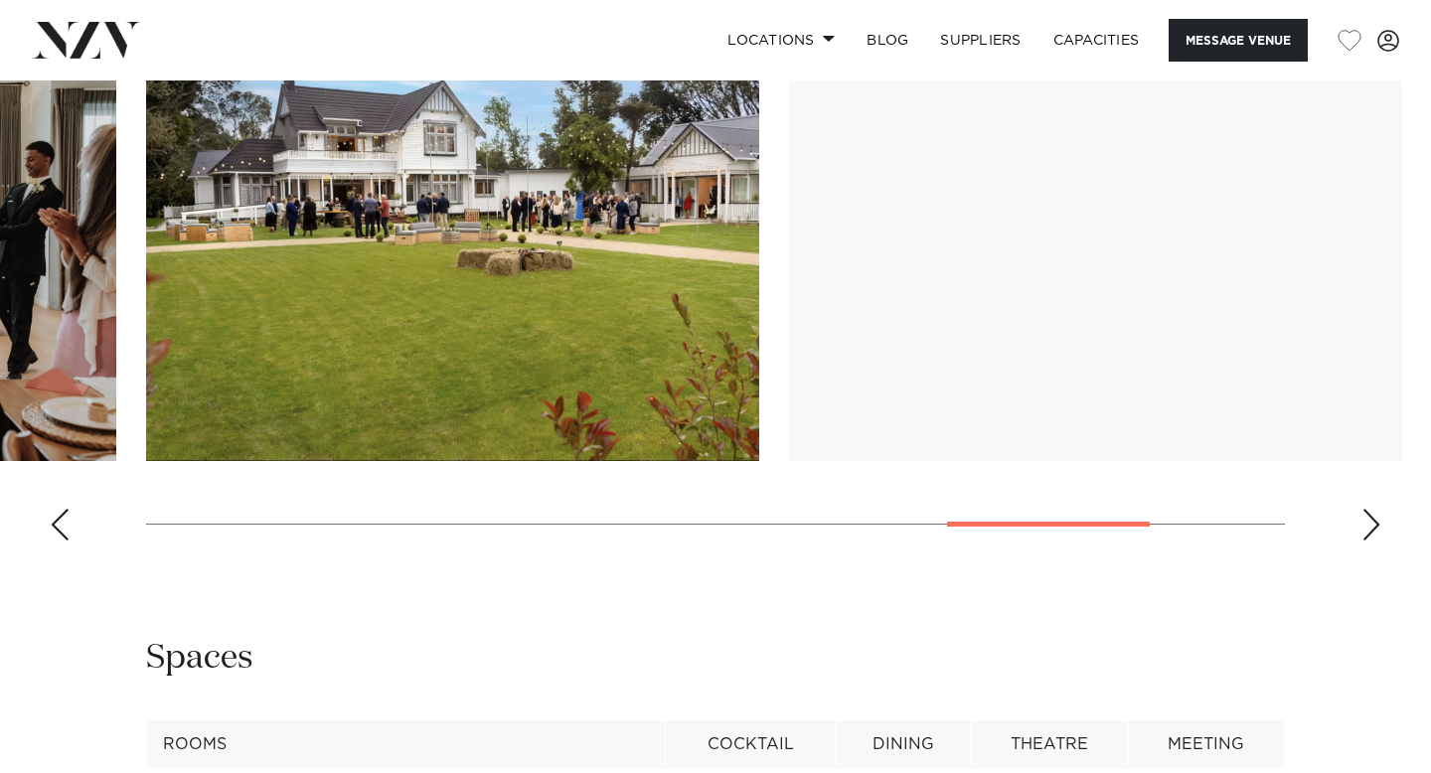
click at [1377, 509] on div "Next slide" at bounding box center [1371, 525] width 20 height 32
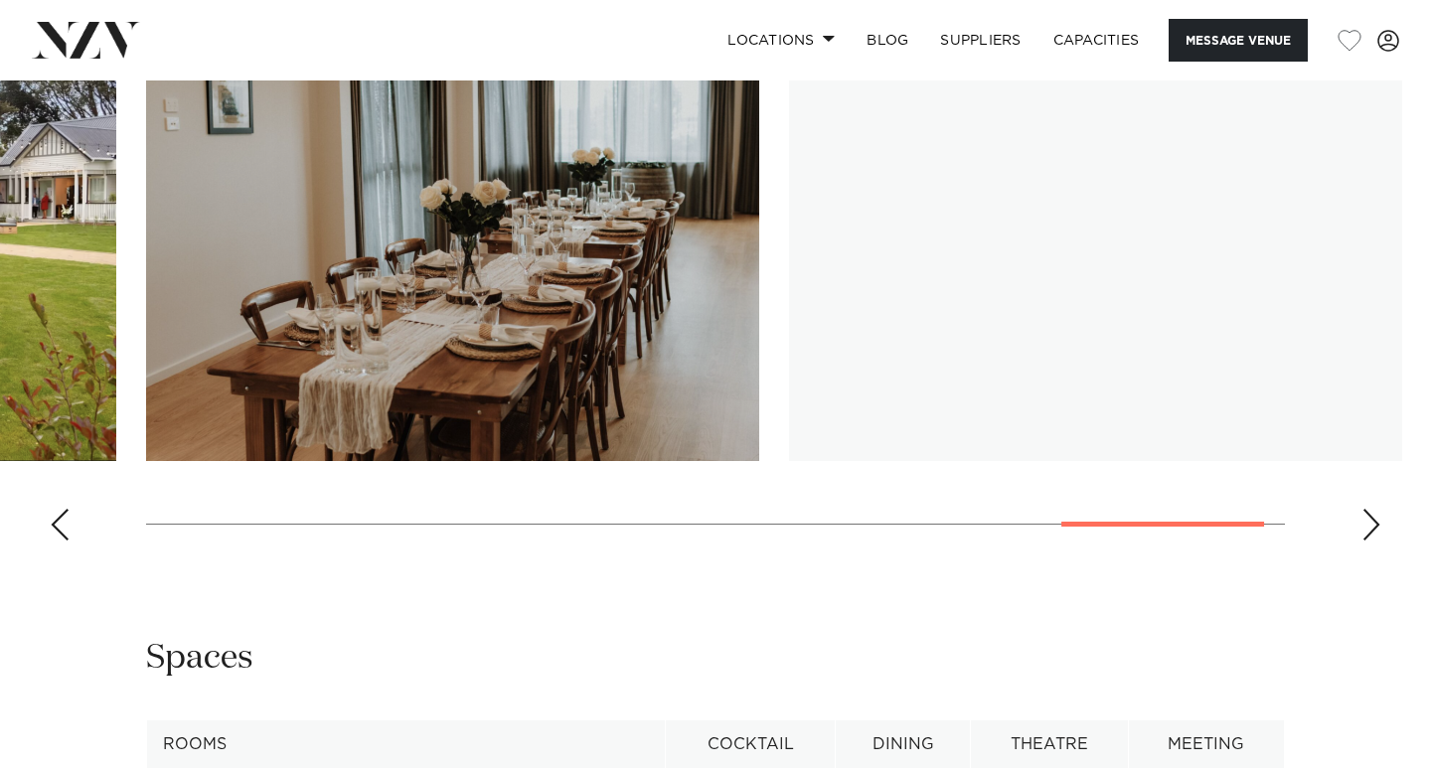
click at [1377, 509] on div "Next slide" at bounding box center [1371, 525] width 20 height 32
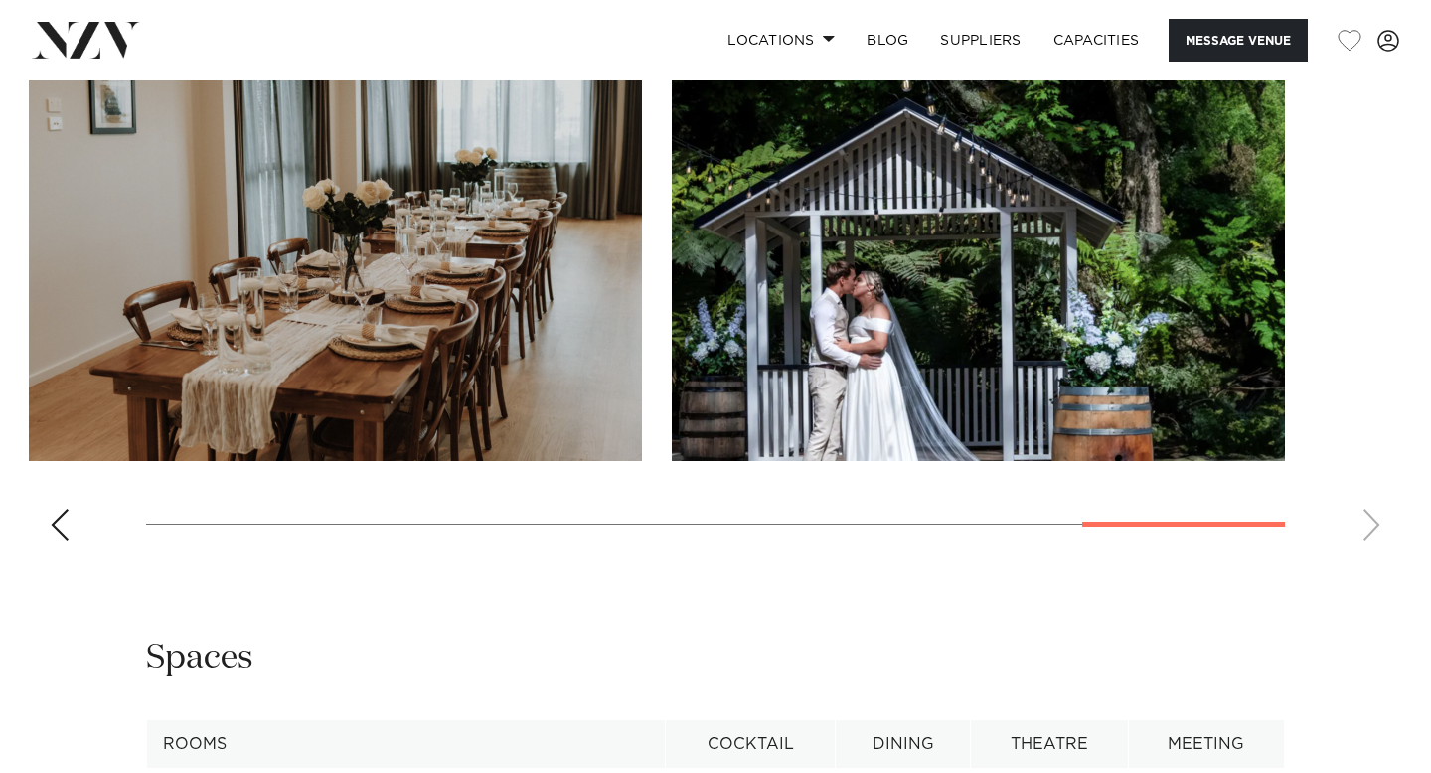
click at [1377, 504] on swiper-container at bounding box center [715, 283] width 1431 height 545
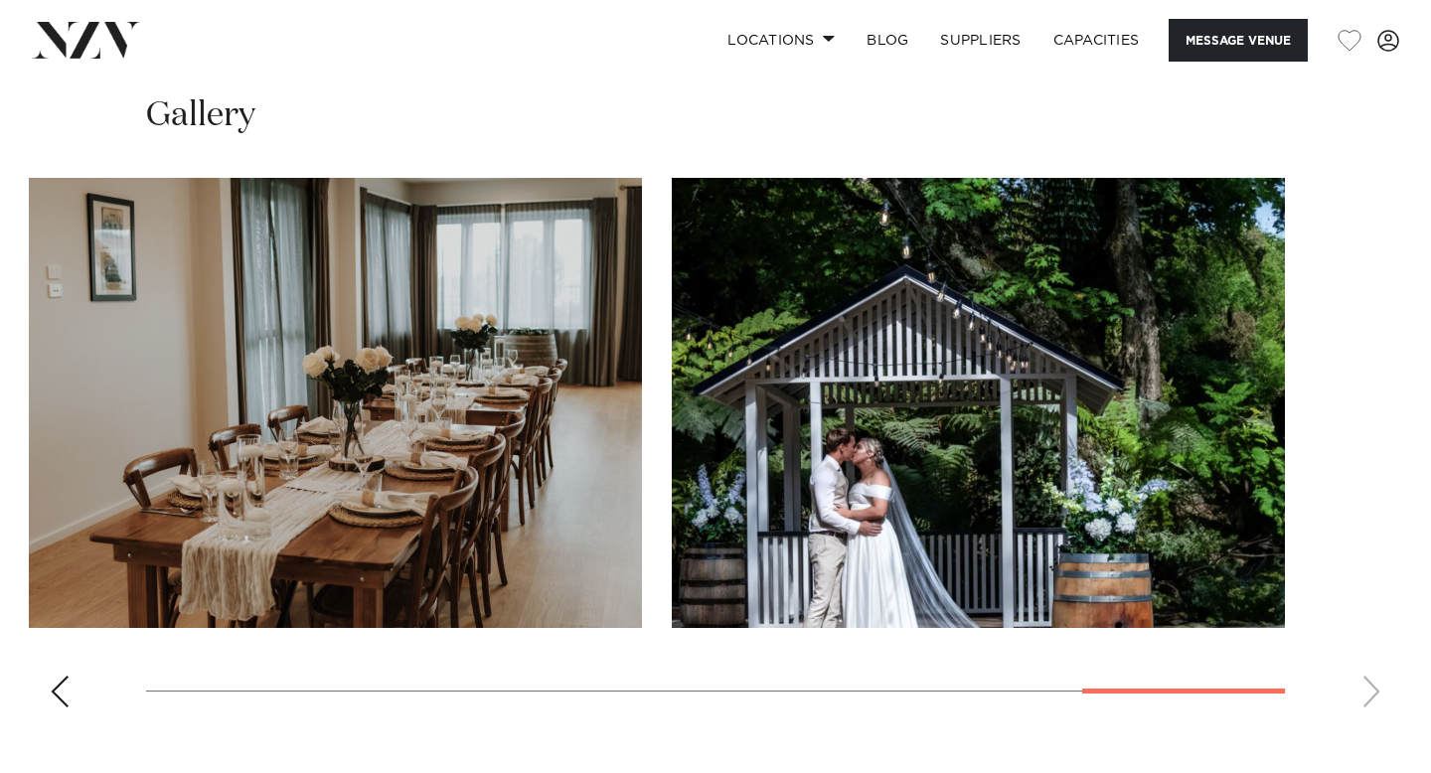
scroll to position [2352, 0]
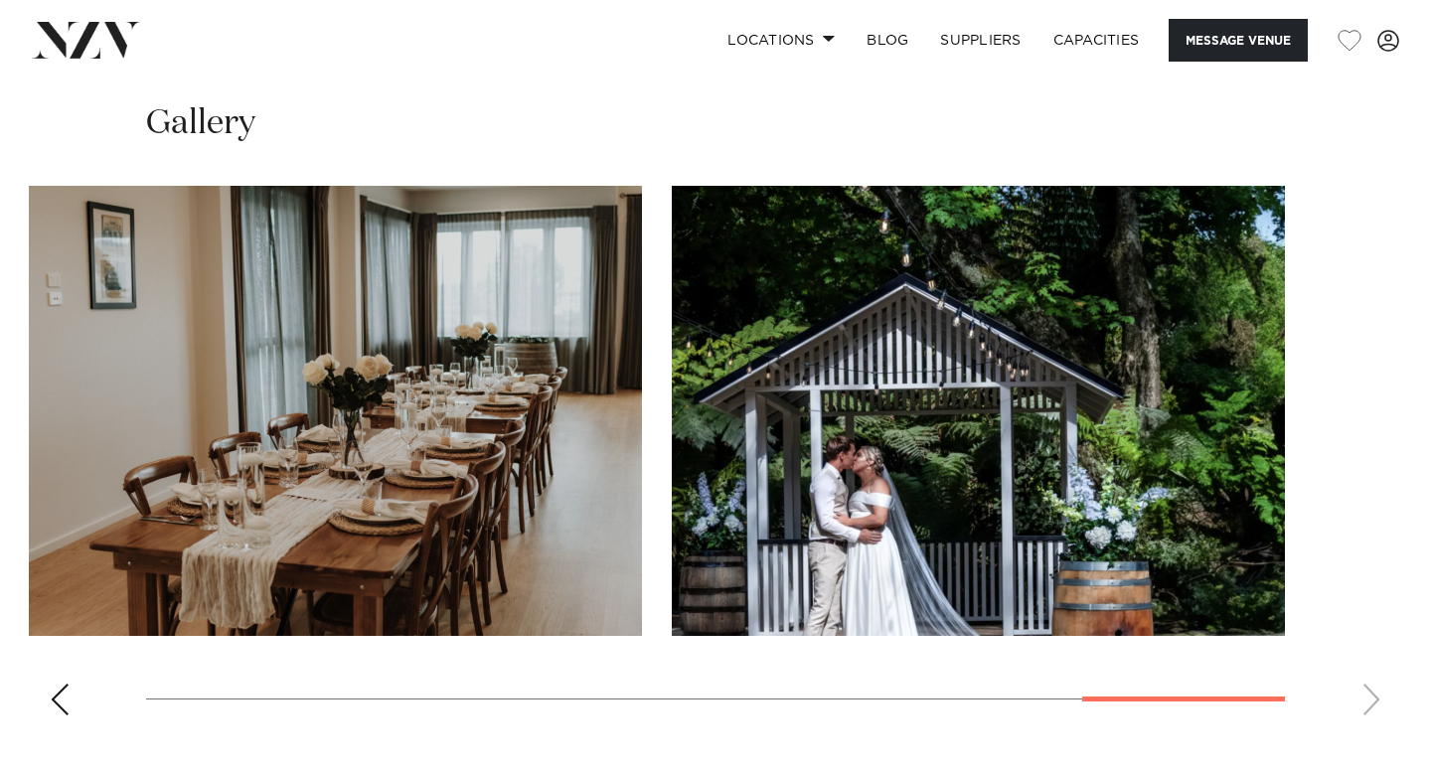
click at [47, 686] on swiper-container at bounding box center [715, 458] width 1431 height 545
click at [52, 687] on div "Previous slide" at bounding box center [60, 700] width 20 height 32
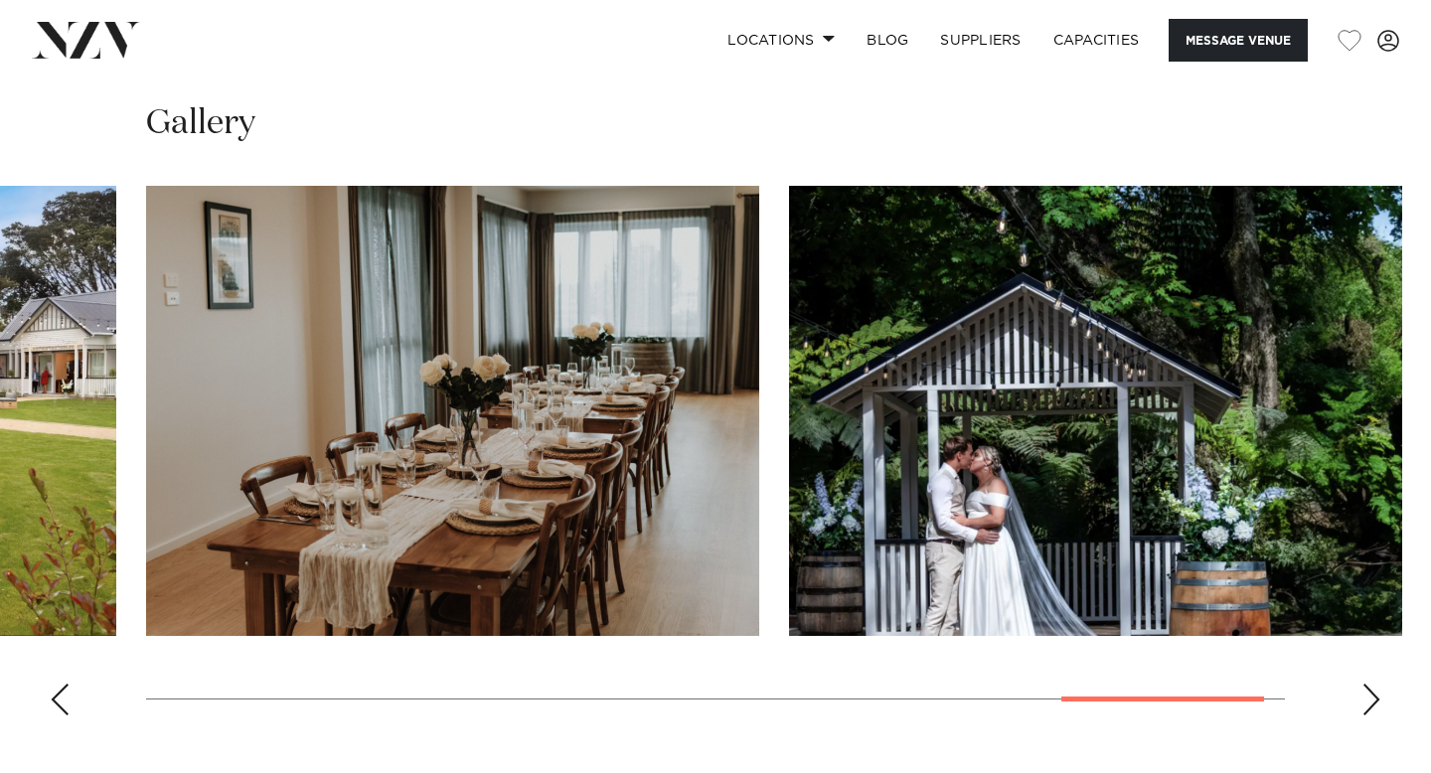
click at [52, 687] on div "Previous slide" at bounding box center [60, 700] width 20 height 32
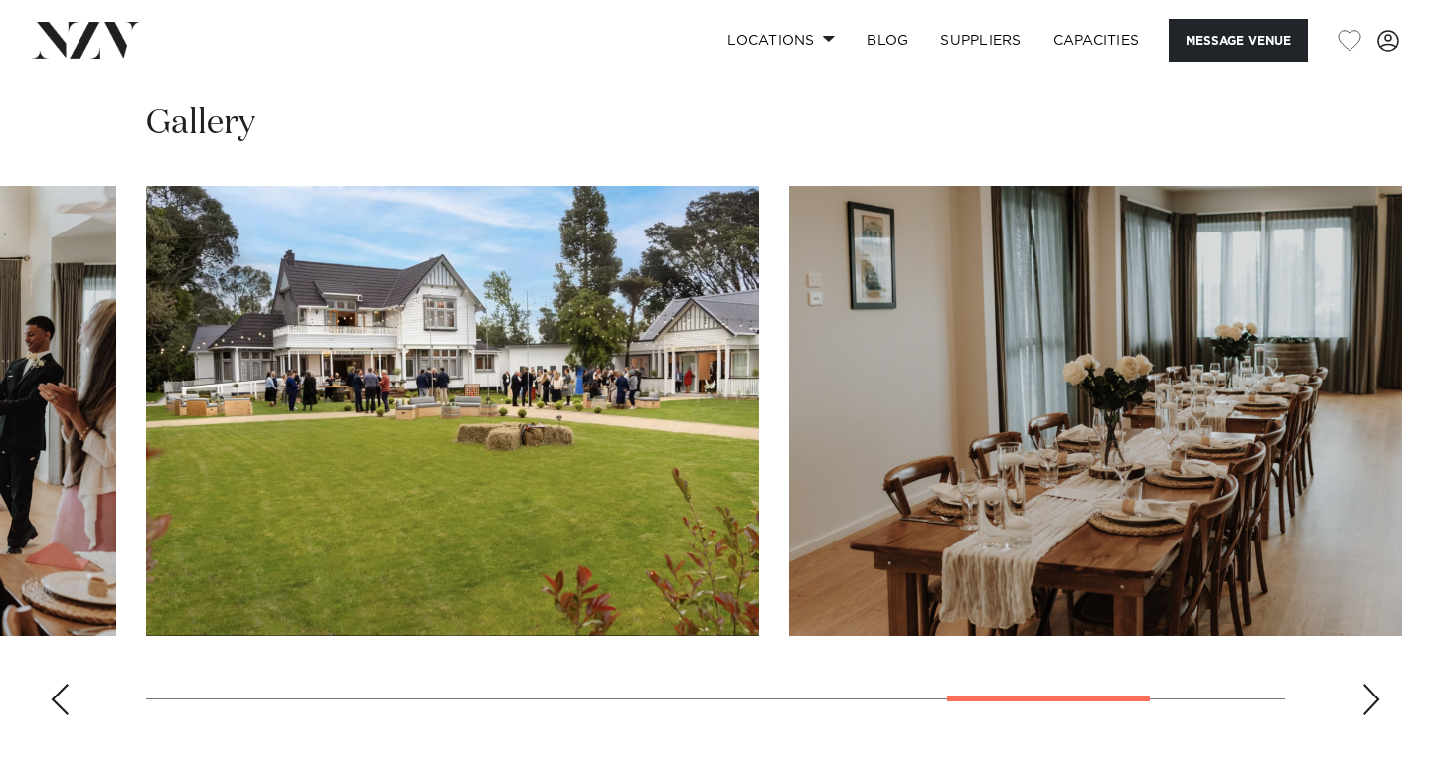
click at [52, 687] on div "Previous slide" at bounding box center [60, 700] width 20 height 32
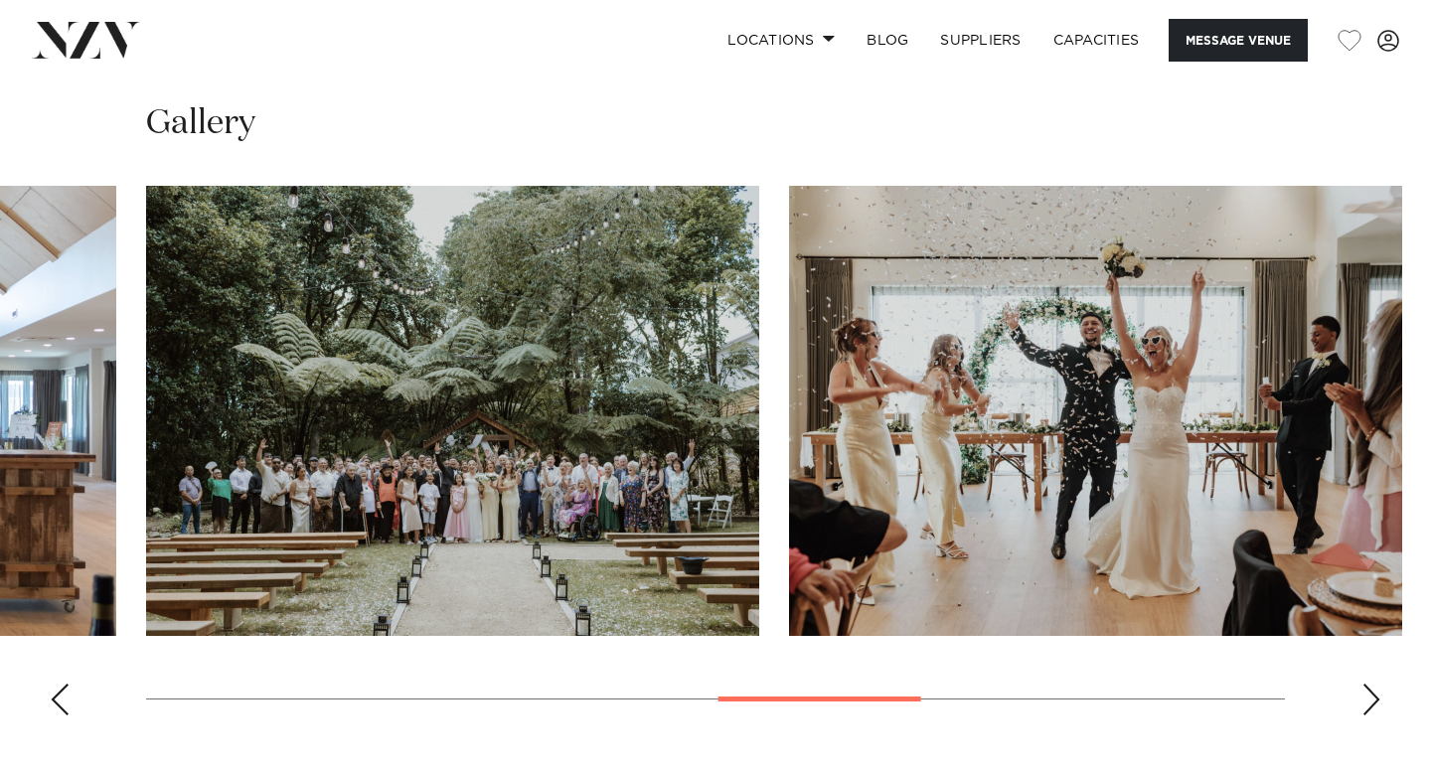
click at [52, 687] on div "Previous slide" at bounding box center [60, 700] width 20 height 32
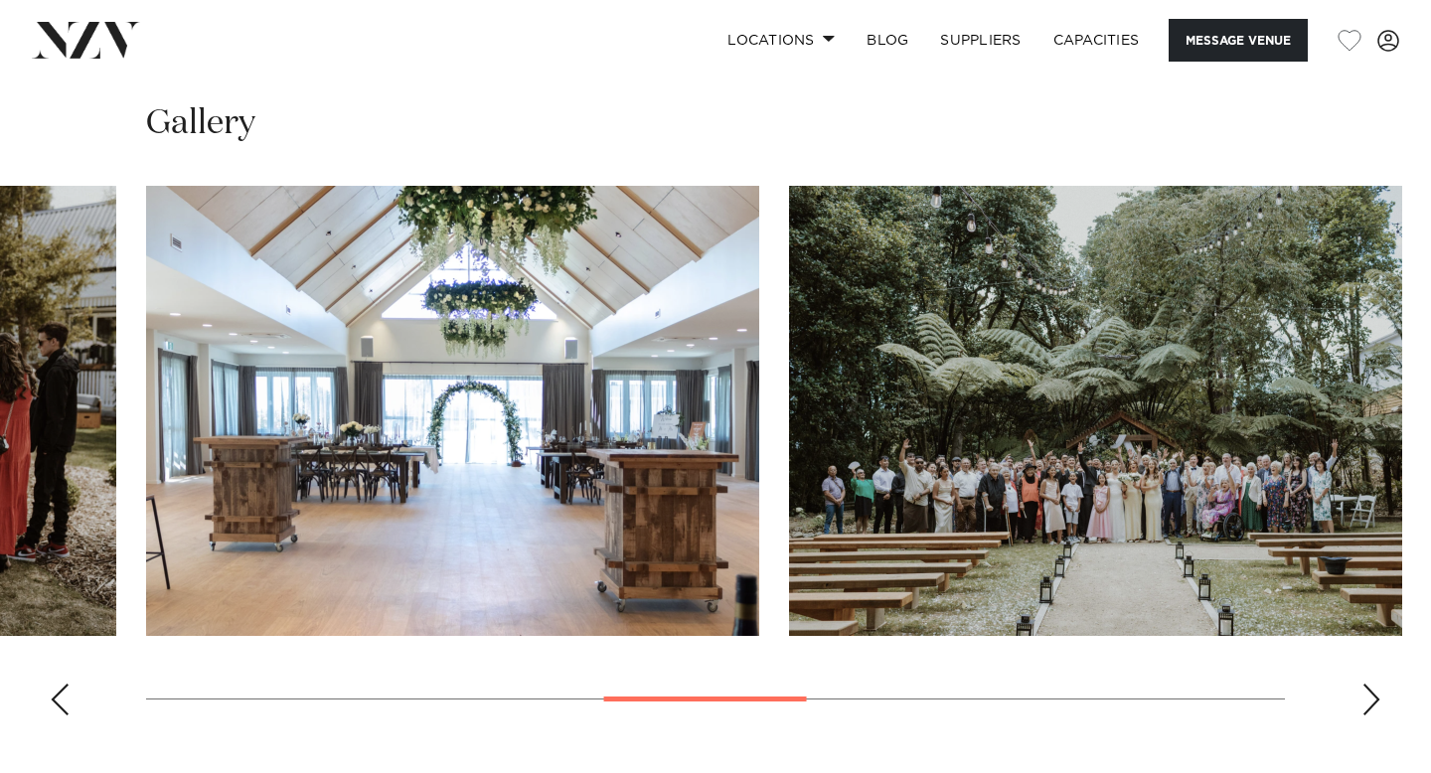
click at [52, 687] on div "Previous slide" at bounding box center [60, 700] width 20 height 32
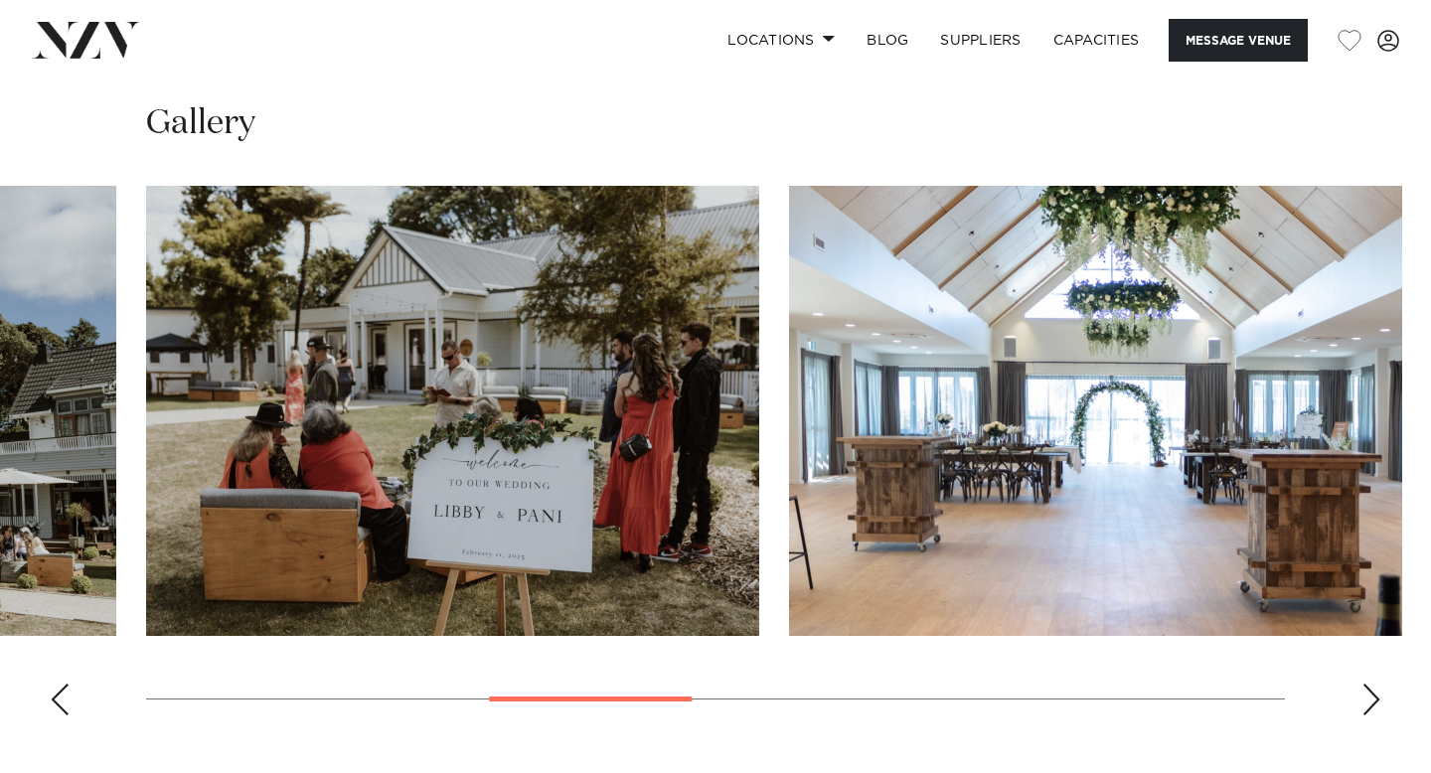
click at [52, 687] on div "Previous slide" at bounding box center [60, 700] width 20 height 32
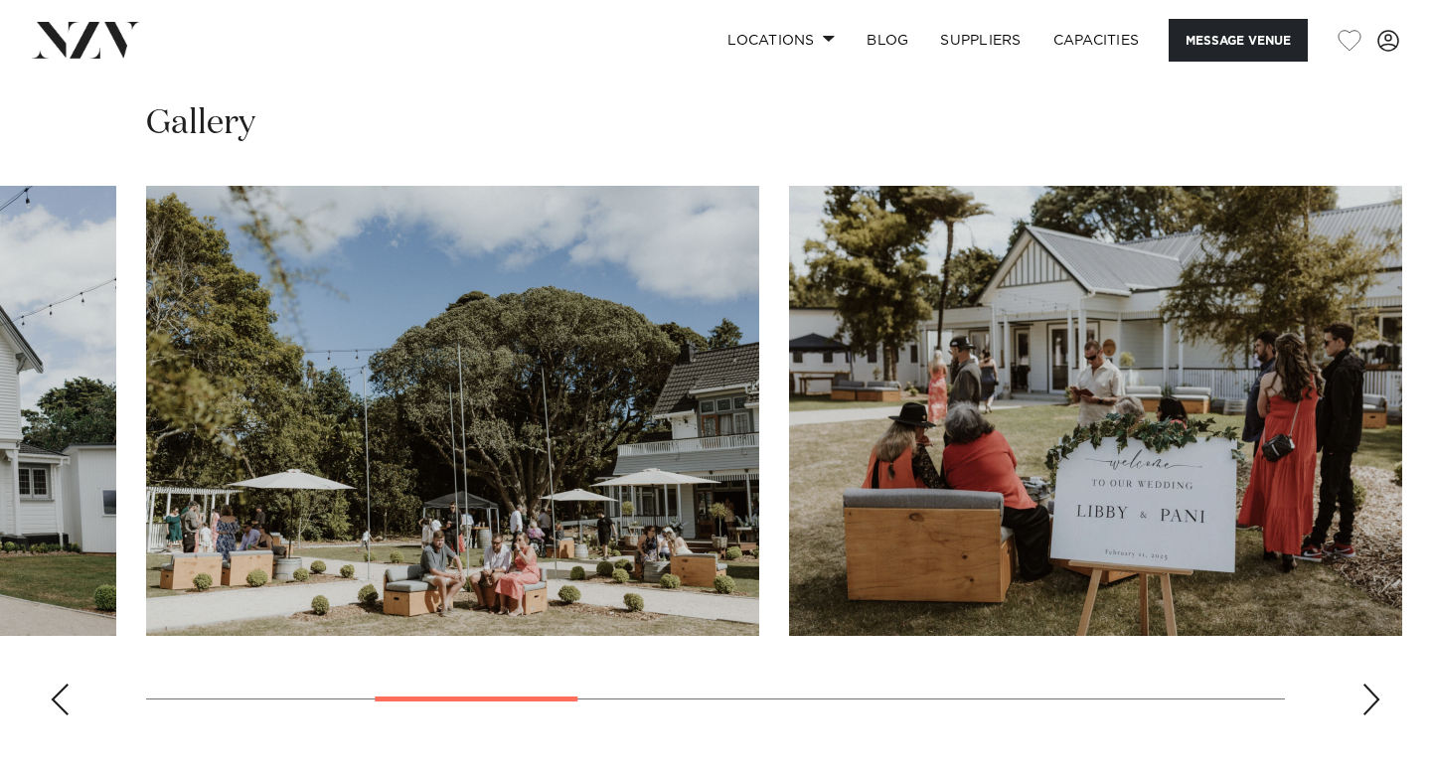
click at [52, 687] on div "Previous slide" at bounding box center [60, 700] width 20 height 32
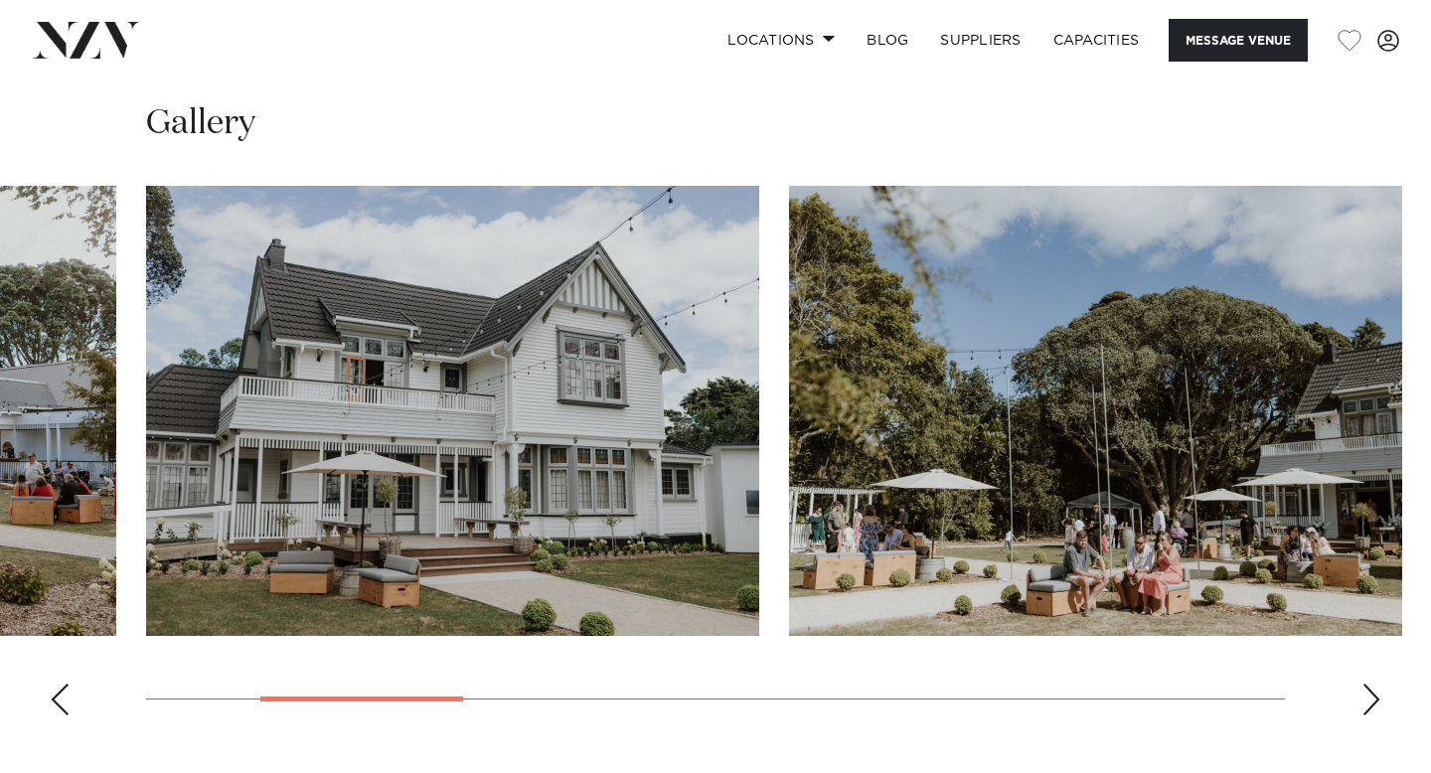
click at [52, 687] on div "Previous slide" at bounding box center [60, 700] width 20 height 32
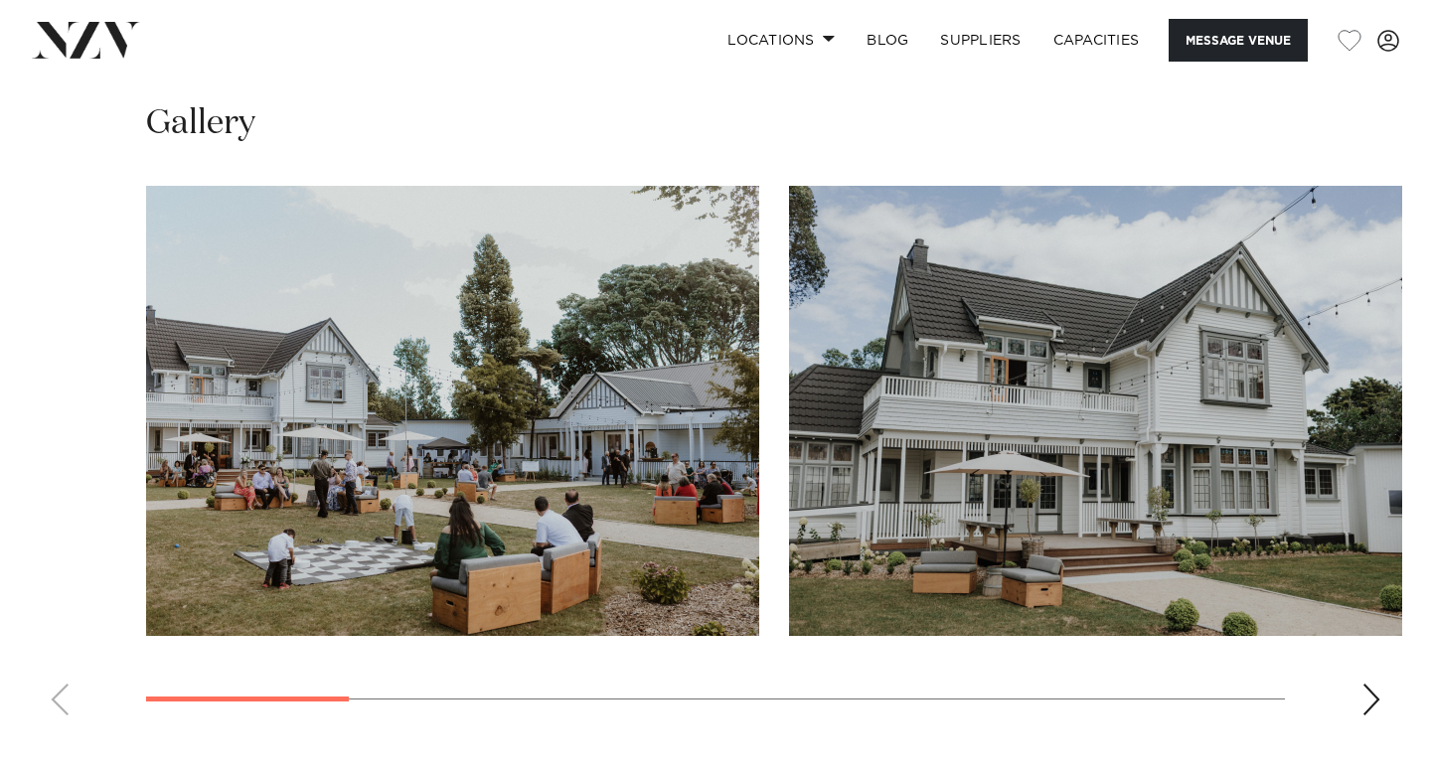
click at [52, 687] on swiper-container at bounding box center [715, 458] width 1431 height 545
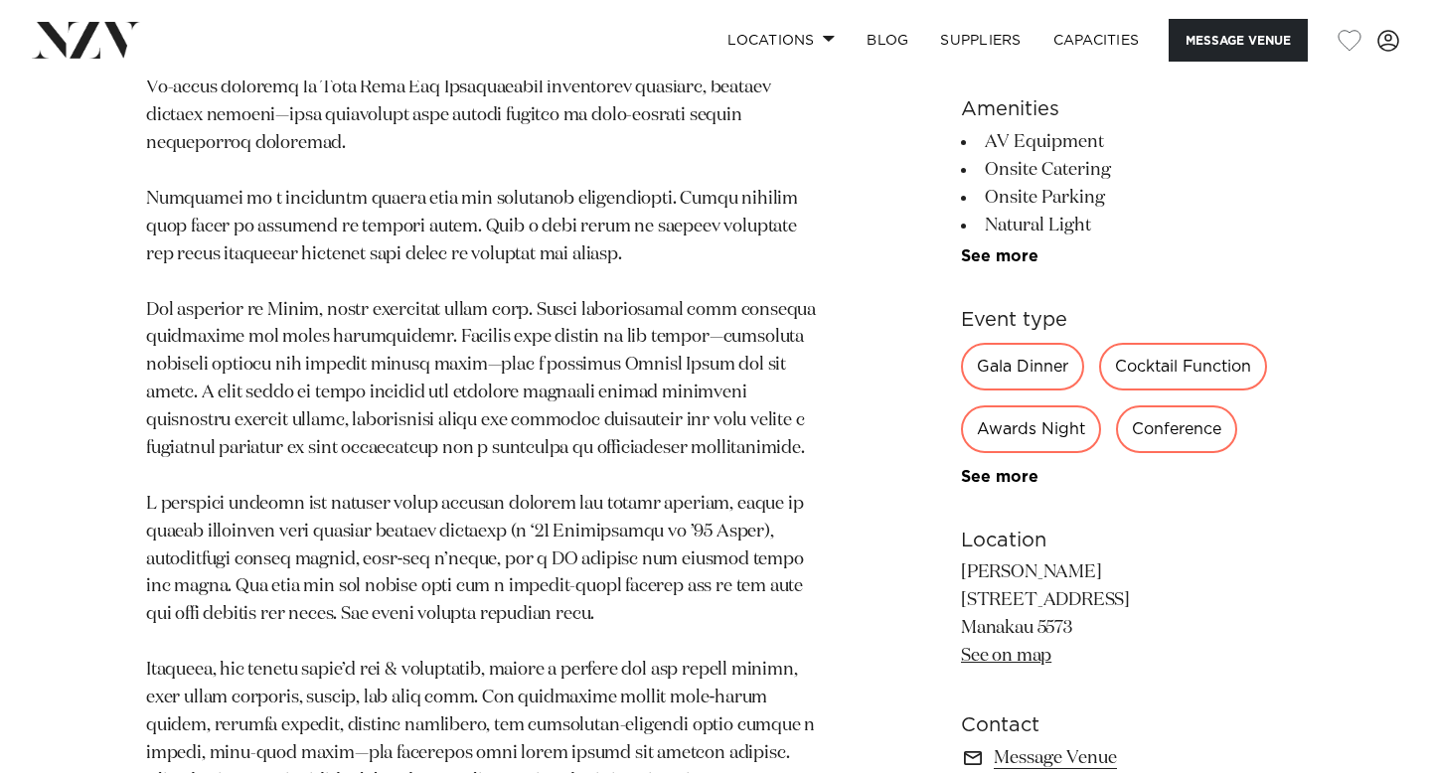
scroll to position [1407, 0]
